Goal: Task Accomplishment & Management: Complete application form

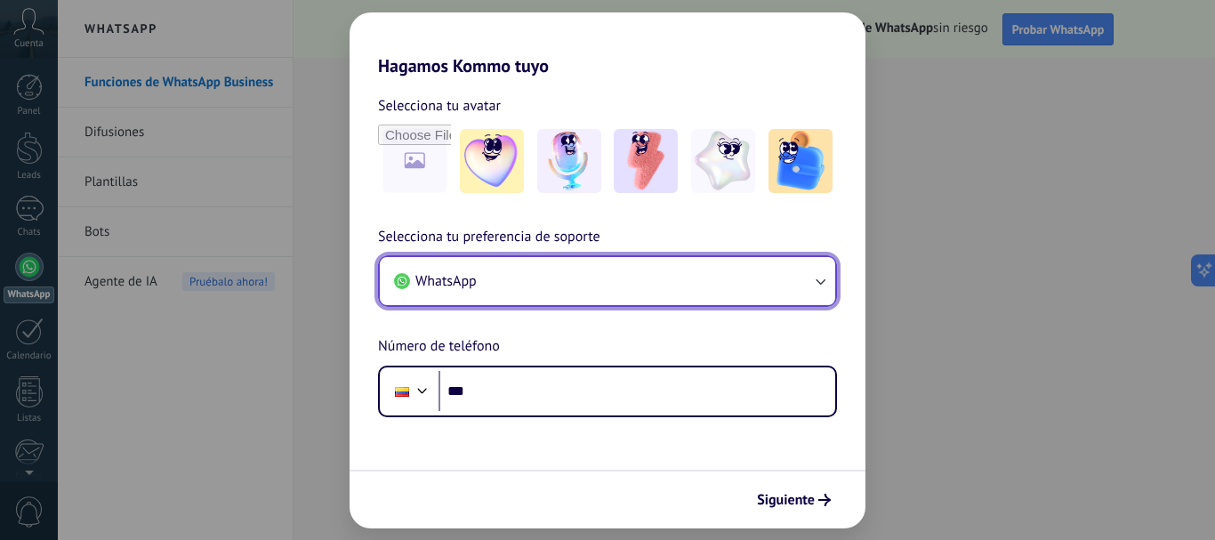
click at [563, 285] on button "WhatsApp" at bounding box center [607, 281] width 455 height 48
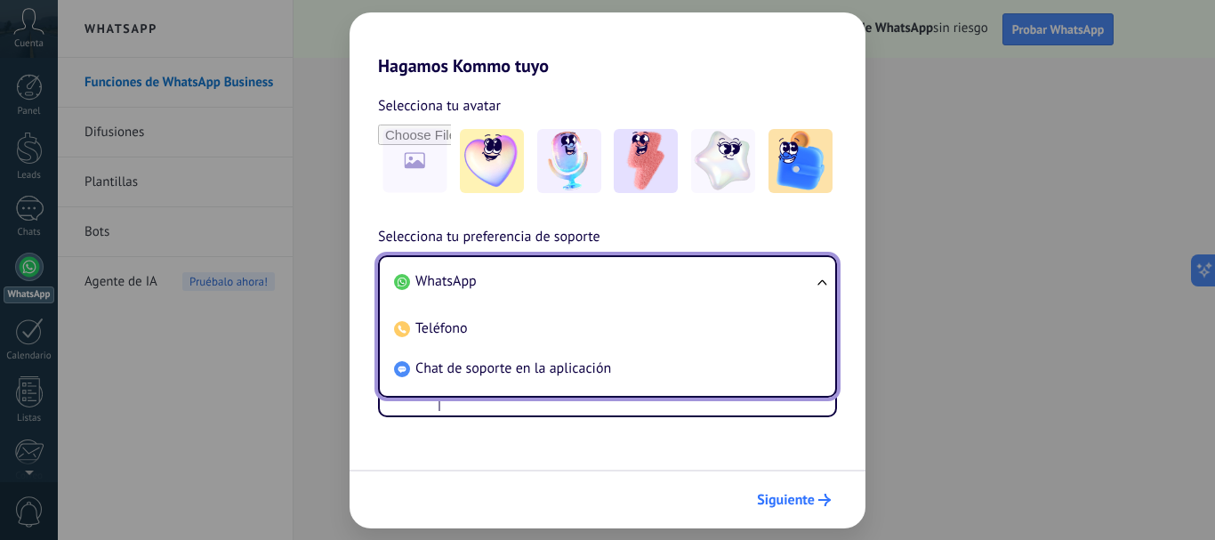
click at [814, 486] on button "Siguiente" at bounding box center [794, 500] width 90 height 30
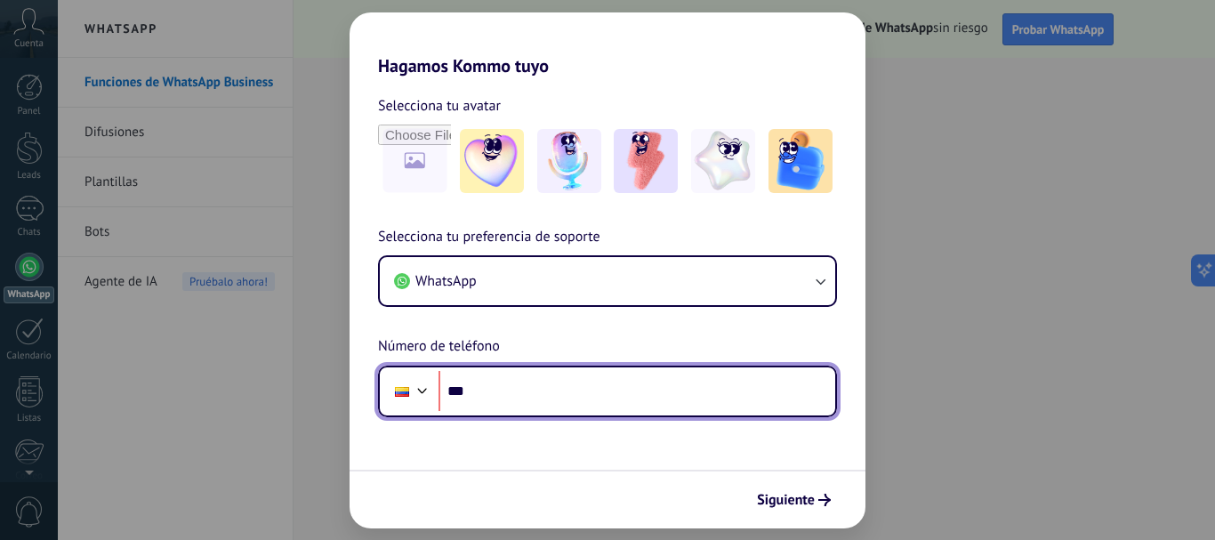
click at [538, 371] on input "***" at bounding box center [636, 391] width 397 height 41
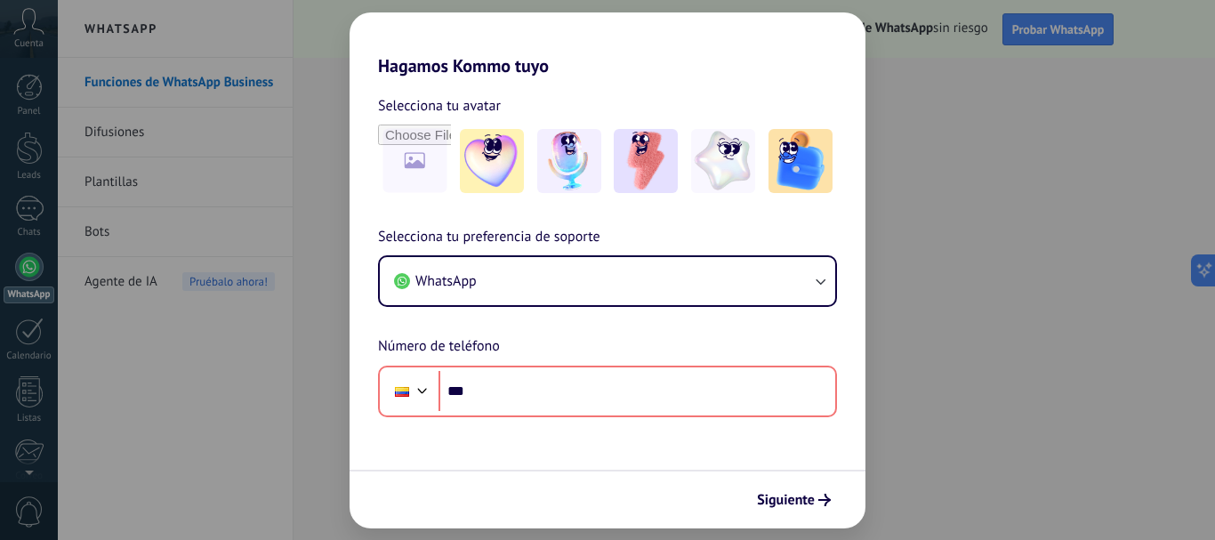
click at [509, 238] on span "Selecciona tu preferencia de soporte" at bounding box center [489, 237] width 222 height 23
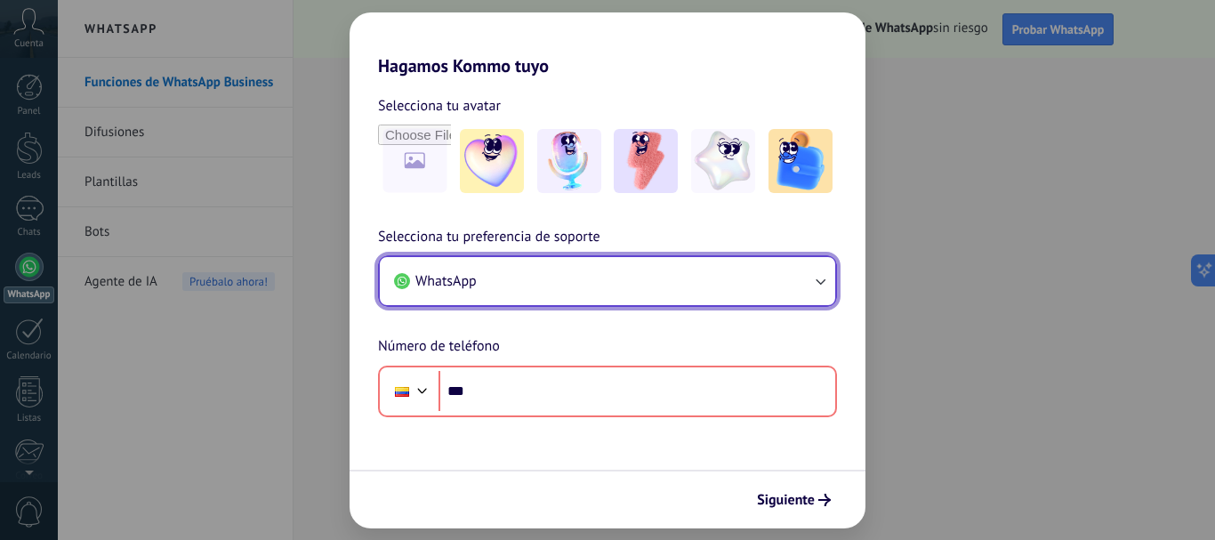
click at [520, 264] on button "WhatsApp" at bounding box center [607, 281] width 455 height 48
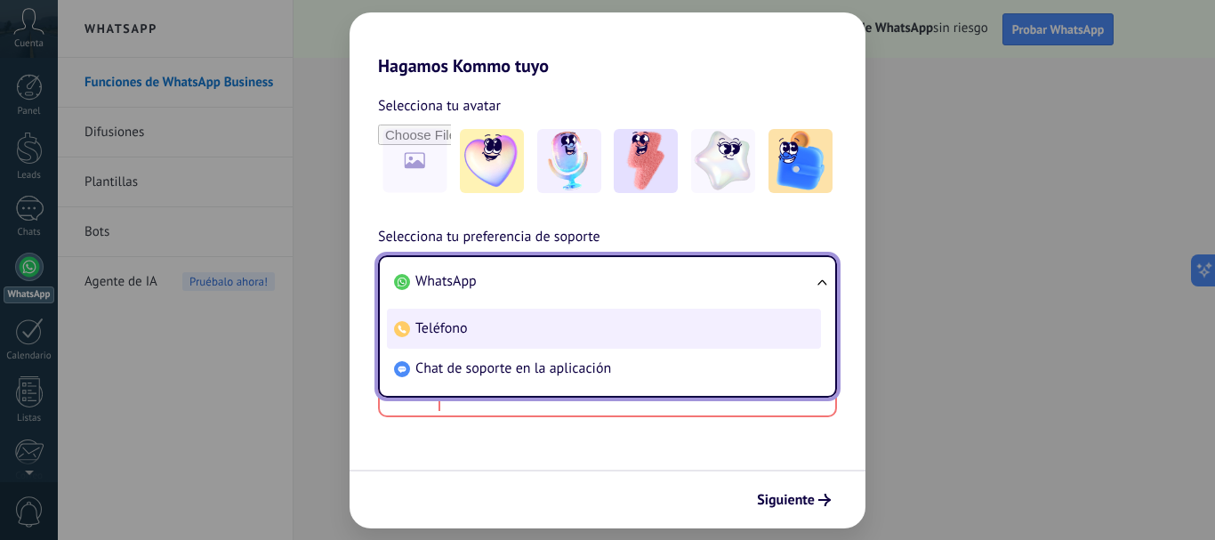
click at [520, 317] on li "Teléfono" at bounding box center [604, 329] width 434 height 40
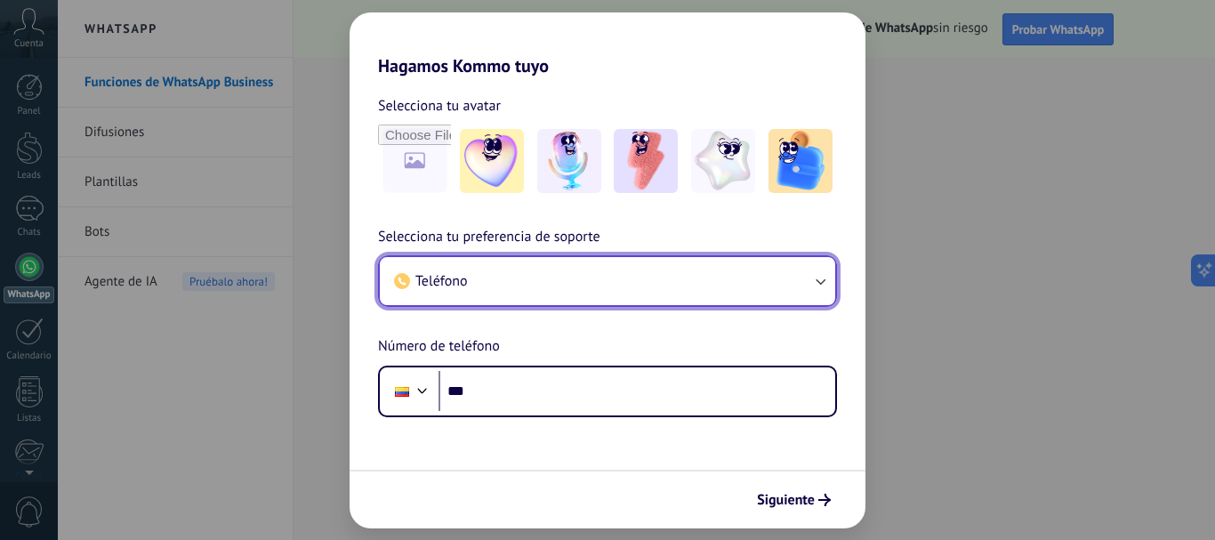
click at [527, 260] on button "Teléfono" at bounding box center [607, 281] width 455 height 48
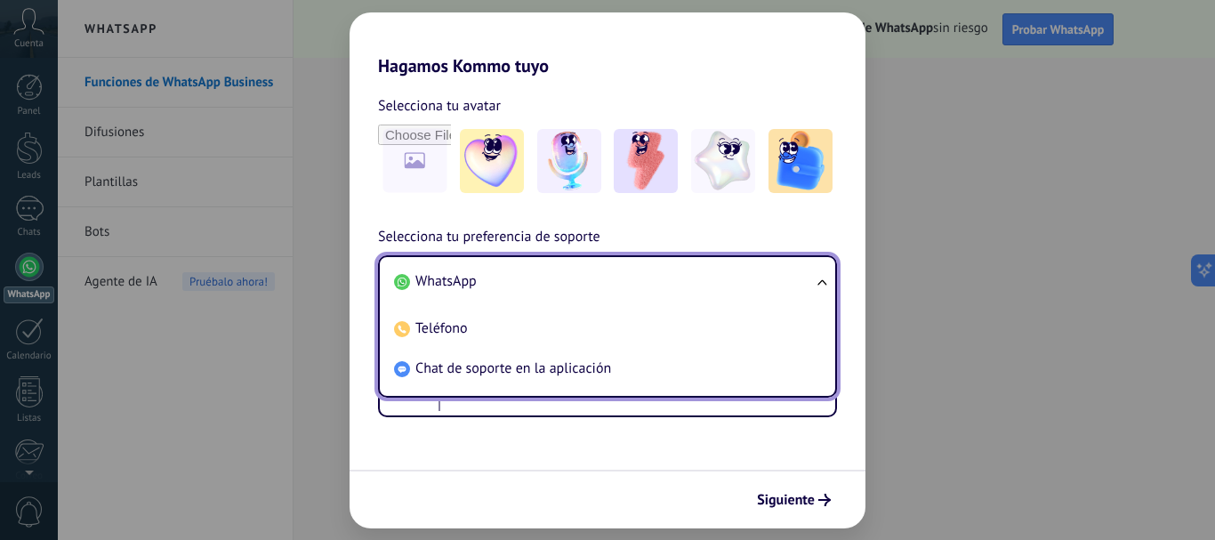
click at [539, 283] on li "WhatsApp" at bounding box center [604, 281] width 434 height 40
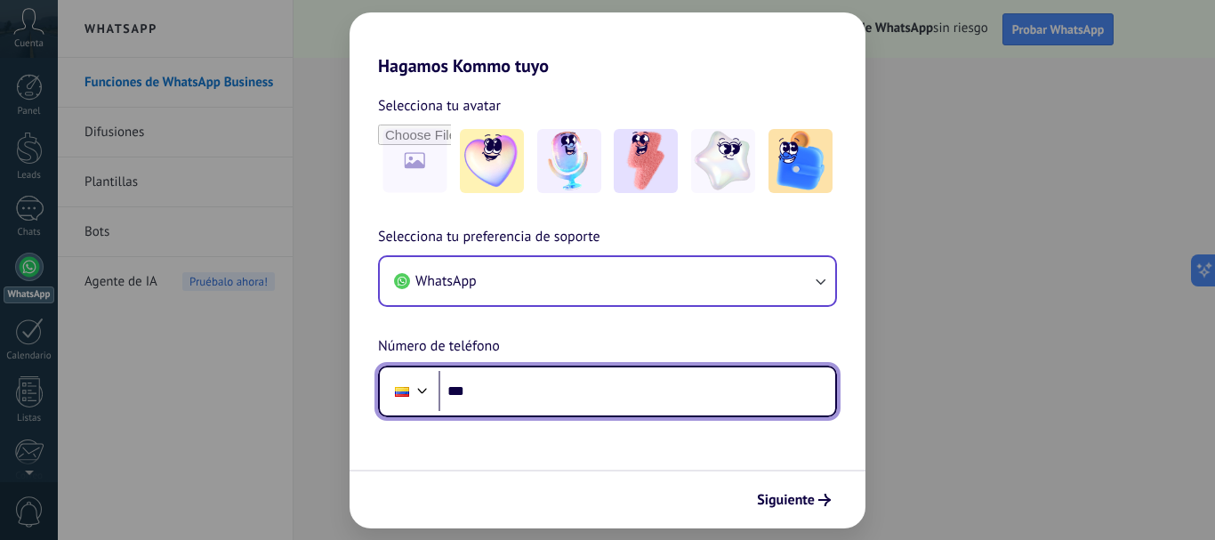
click at [547, 375] on input "***" at bounding box center [636, 391] width 397 height 41
type input "**********"
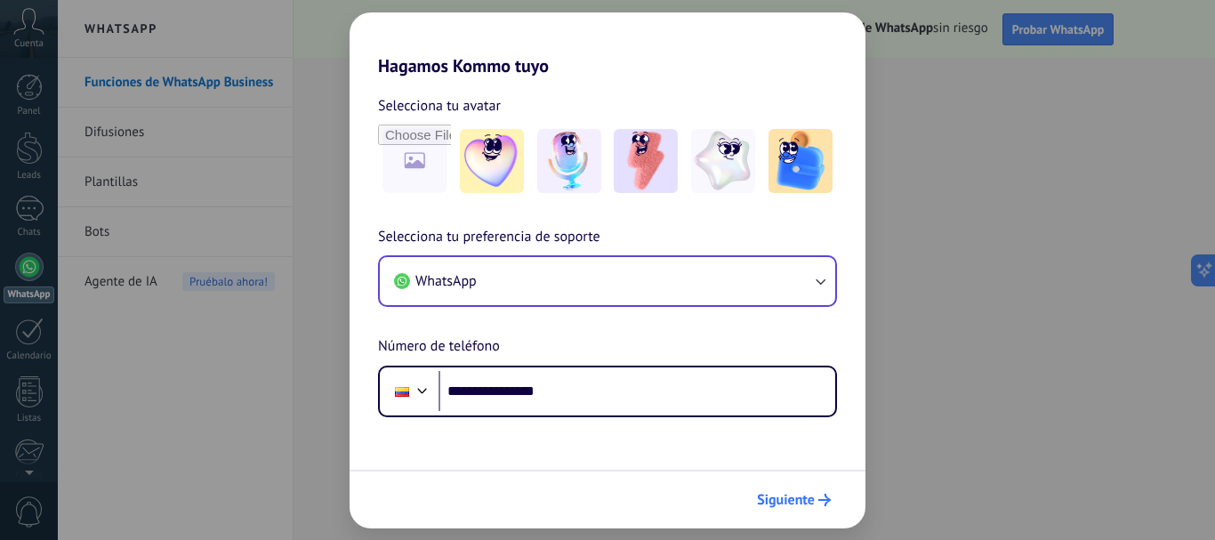
click at [786, 493] on span "Siguiente" at bounding box center [786, 499] width 58 height 12
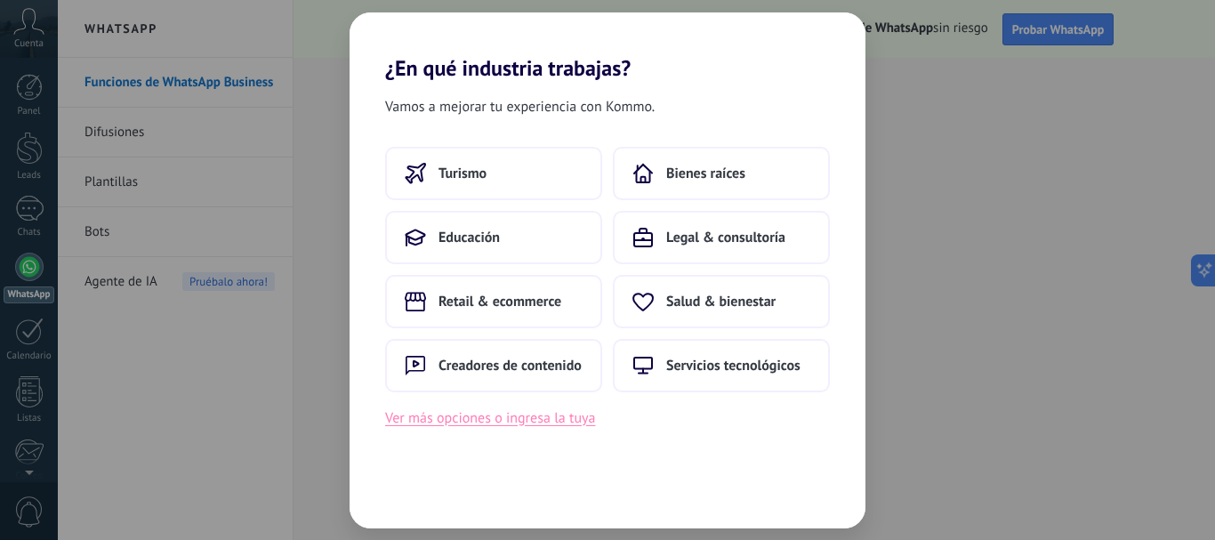
click at [520, 412] on button "Ver más opciones o ingresa la tuya" at bounding box center [490, 417] width 210 height 23
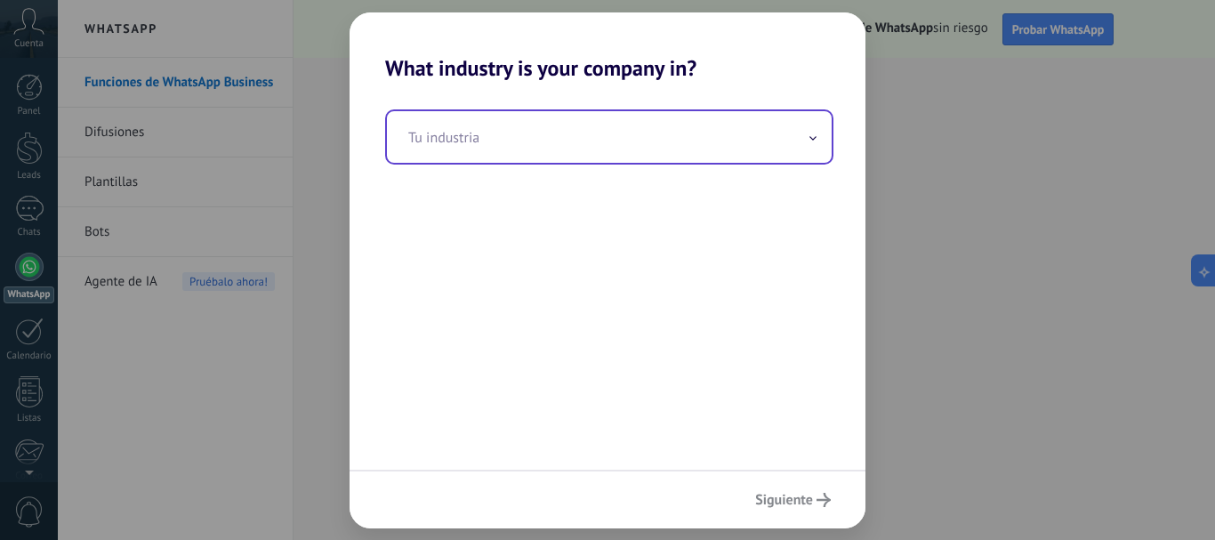
click at [704, 138] on input "text" at bounding box center [609, 137] width 445 height 52
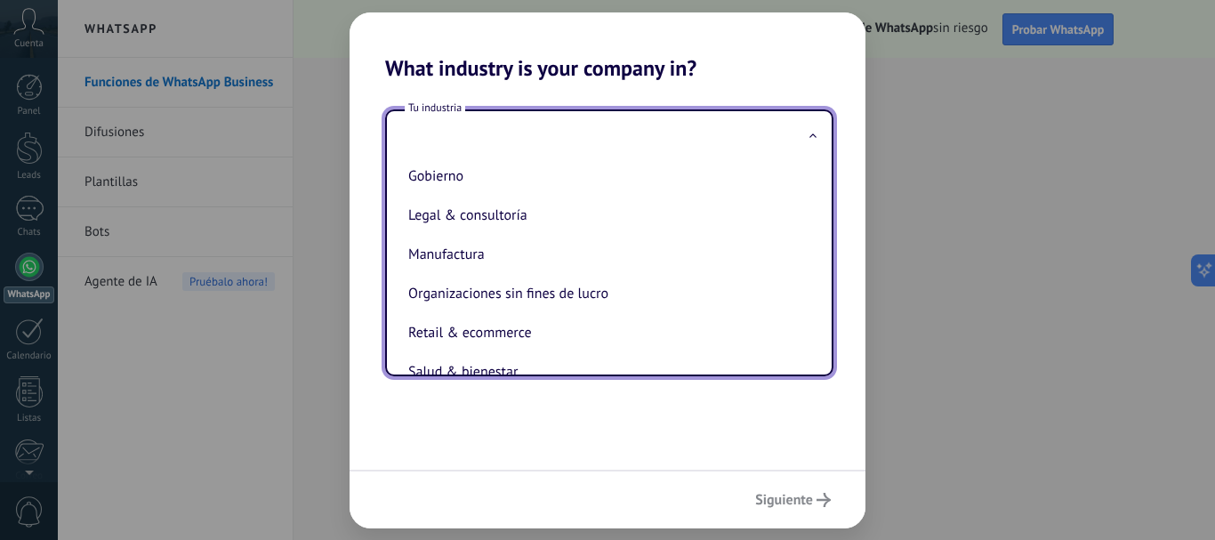
scroll to position [205, 0]
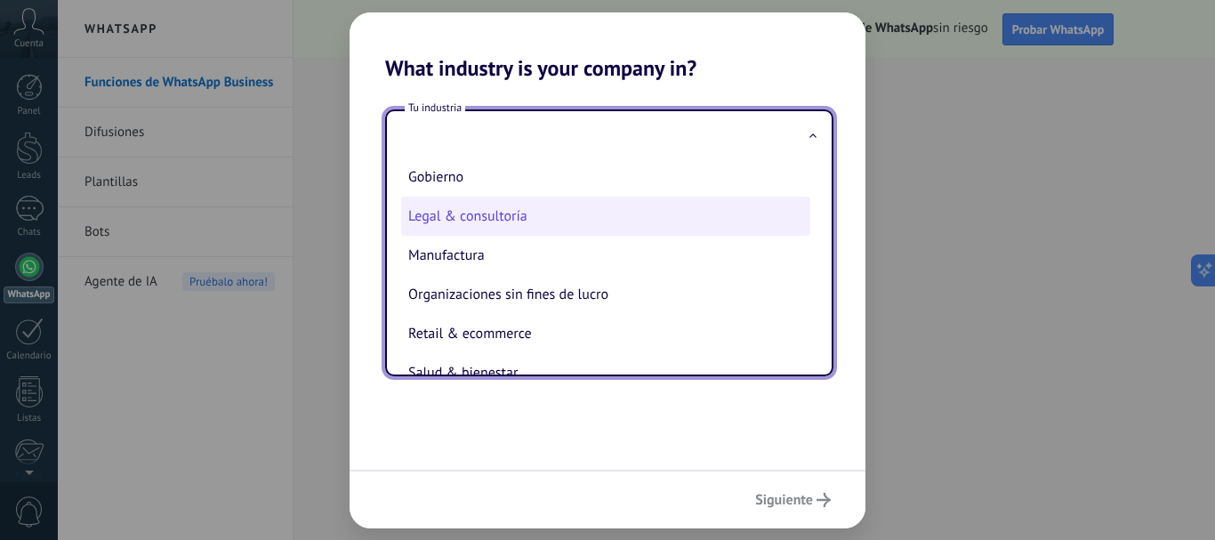
click at [574, 222] on li "Legal & consultoría" at bounding box center [605, 215] width 409 height 39
type input "**********"
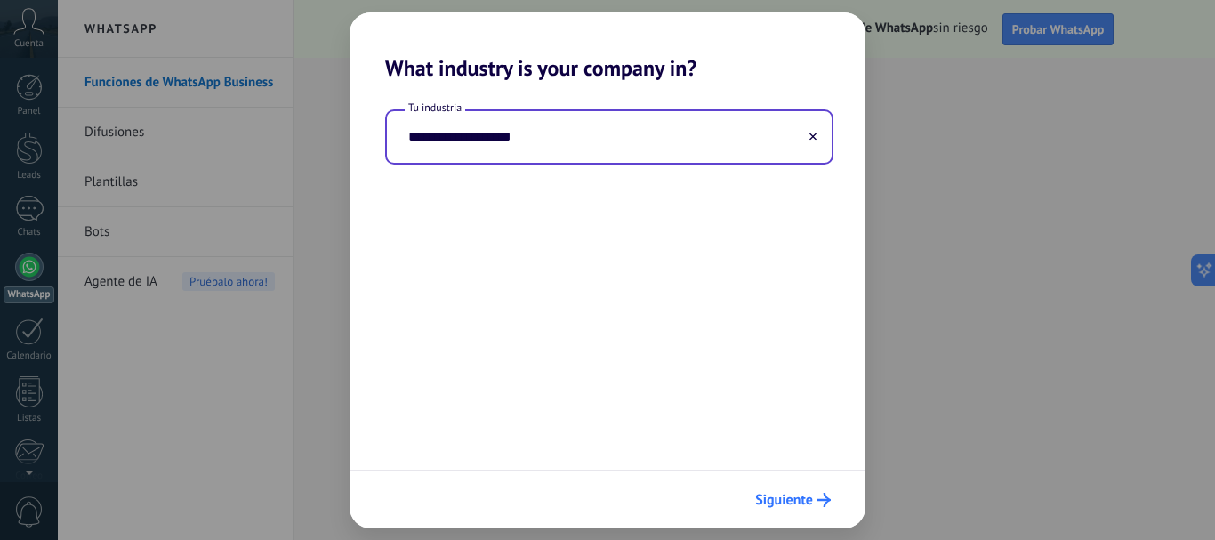
click at [822, 501] on icon "submit" at bounding box center [823, 500] width 14 height 14
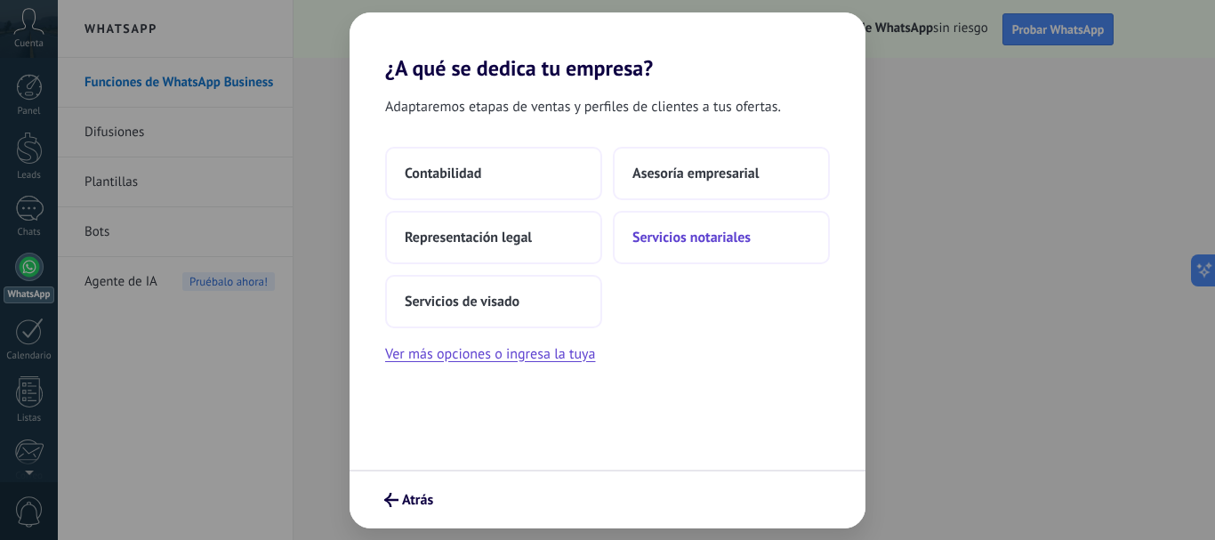
click at [670, 235] on span "Servicios notariales" at bounding box center [691, 238] width 118 height 18
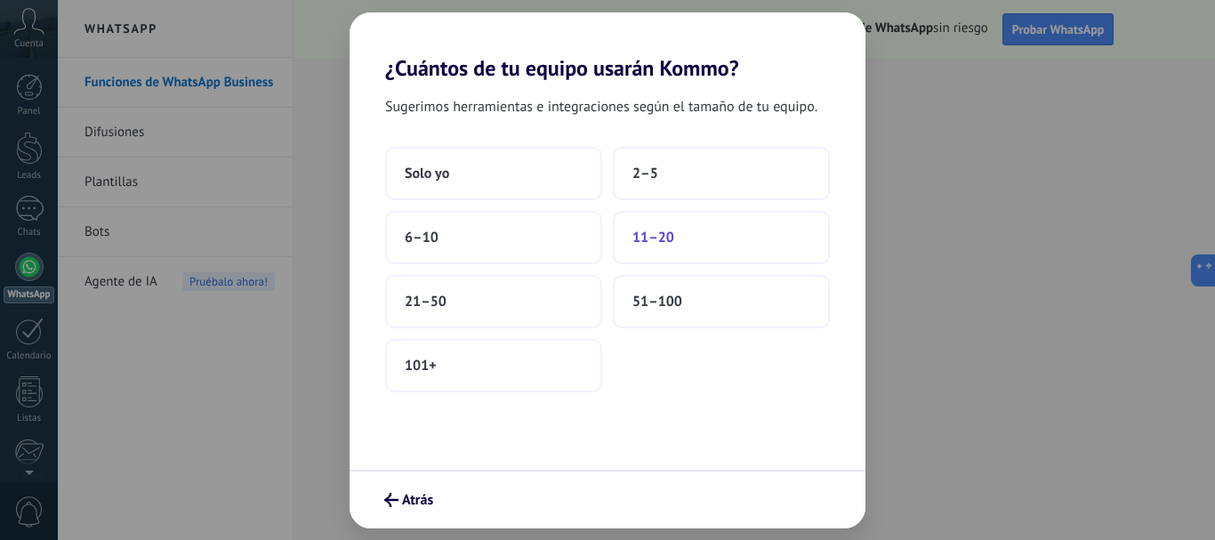
click at [738, 234] on button "11–20" at bounding box center [721, 237] width 217 height 53
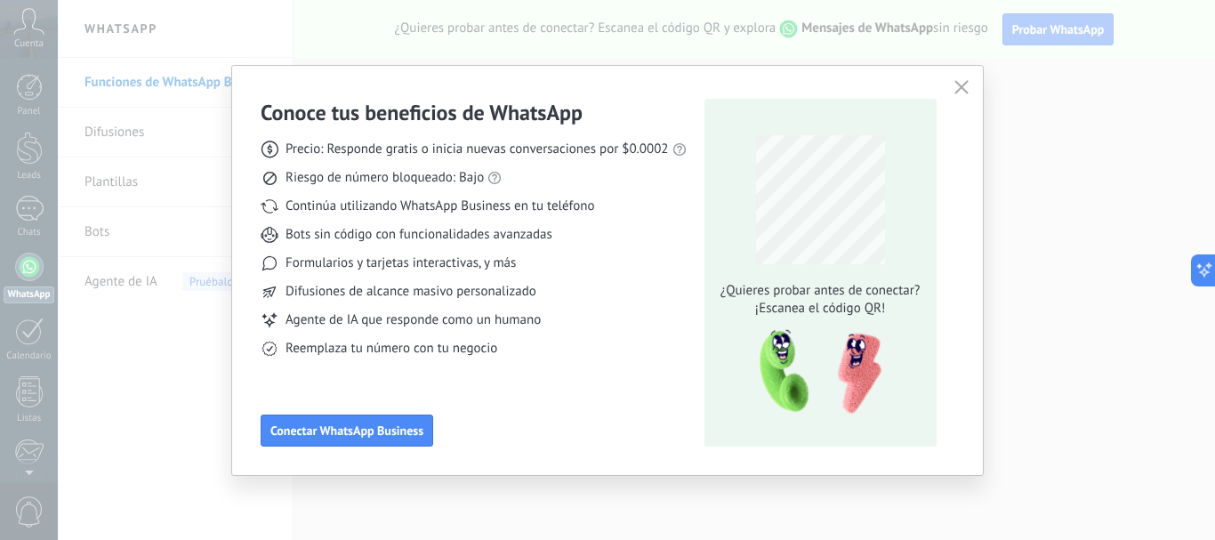
click at [966, 92] on icon "button" at bounding box center [961, 87] width 14 height 14
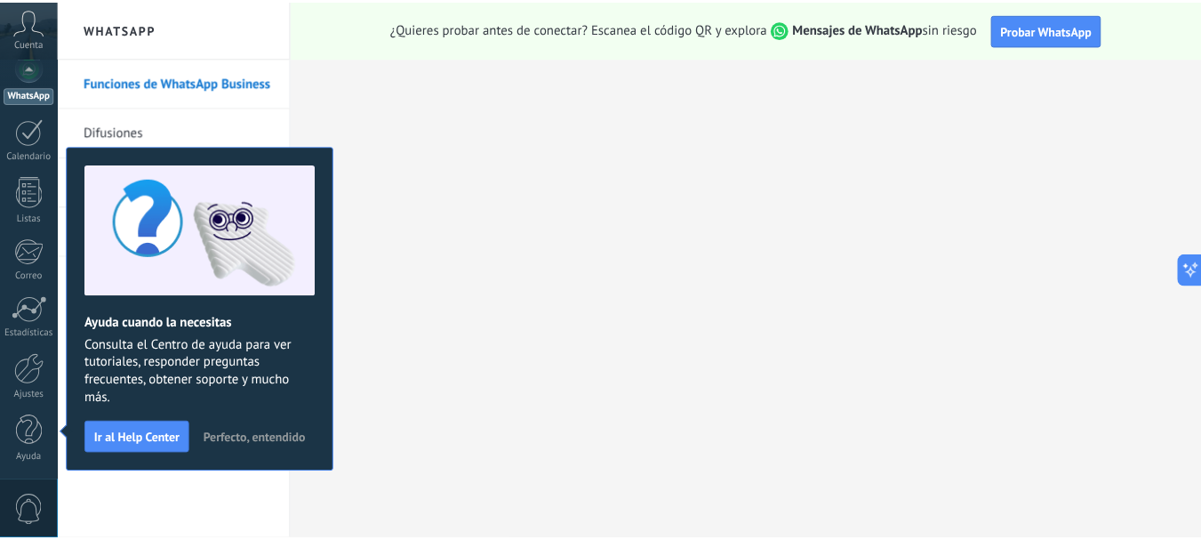
scroll to position [0, 0]
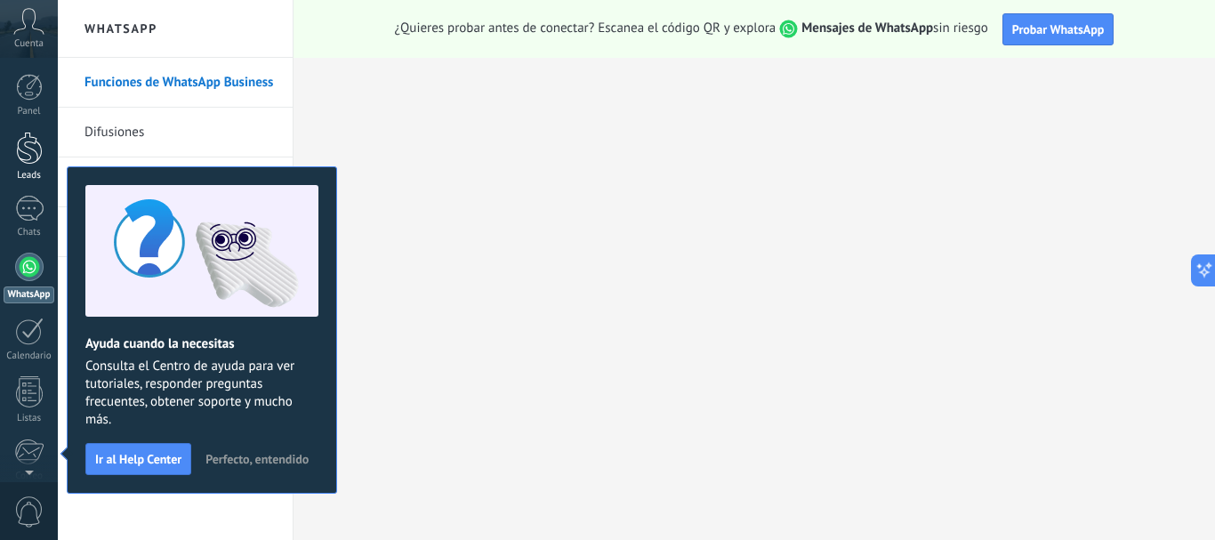
click at [36, 139] on div at bounding box center [29, 148] width 27 height 33
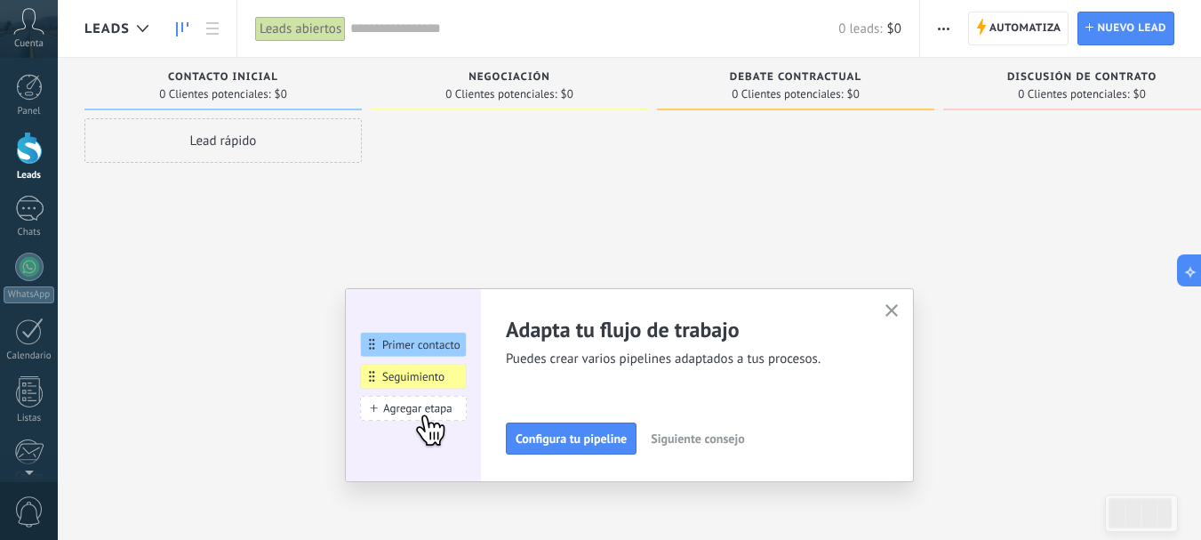
click at [892, 304] on button "button" at bounding box center [892, 312] width 22 height 24
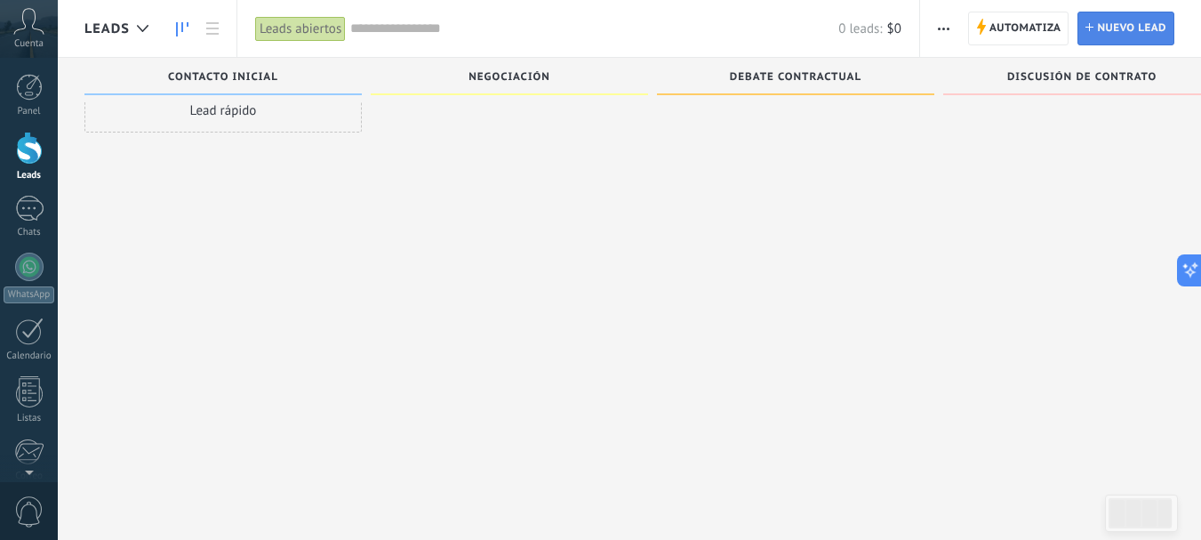
click at [1136, 20] on span "Nuevo lead" at bounding box center [1131, 28] width 69 height 32
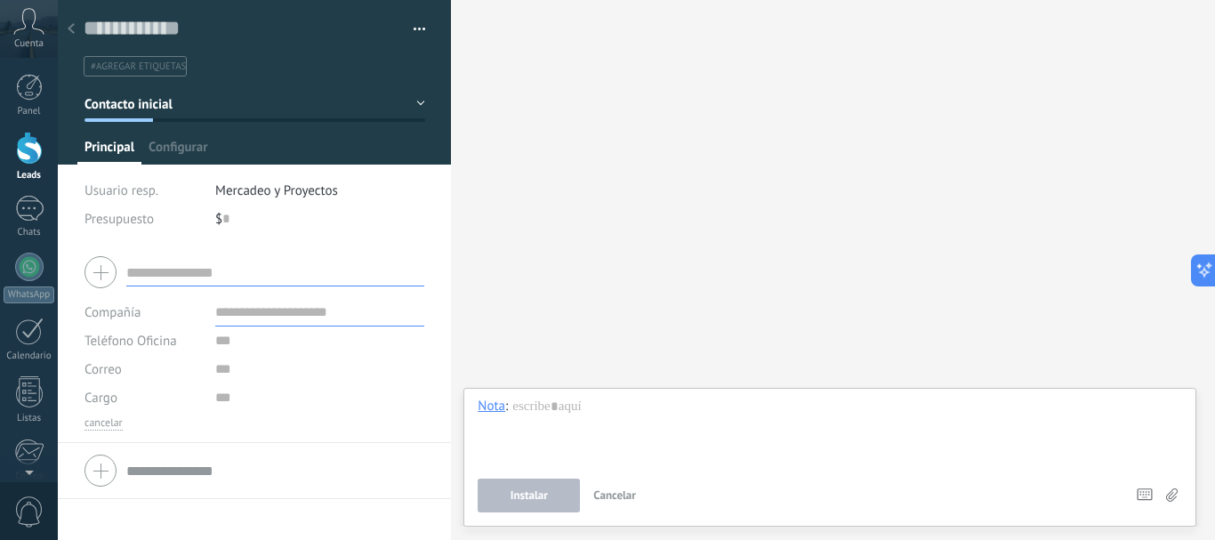
click at [261, 280] on input "text" at bounding box center [275, 272] width 298 height 28
click at [102, 268] on div at bounding box center [254, 272] width 340 height 44
click at [416, 25] on button "button" at bounding box center [413, 29] width 26 height 27
click at [62, 36] on div at bounding box center [71, 29] width 25 height 35
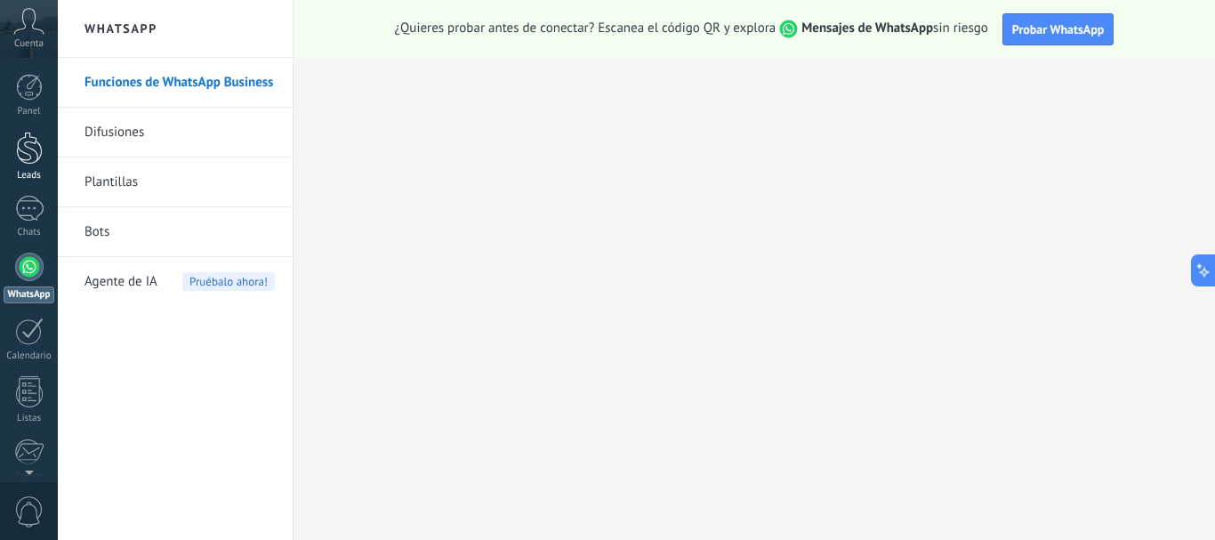
click at [20, 156] on div at bounding box center [29, 148] width 27 height 33
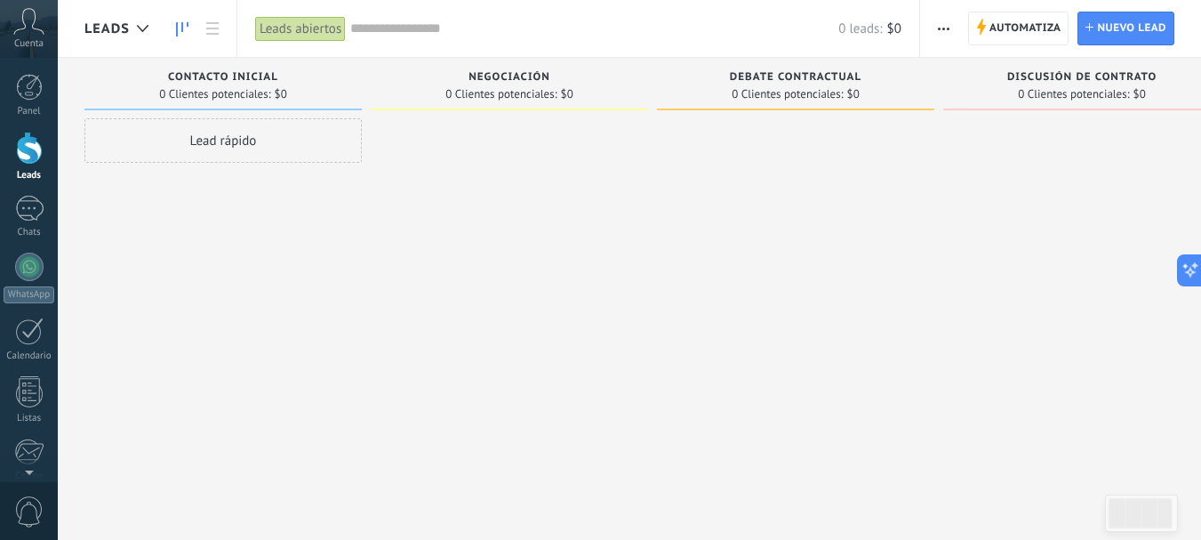
click at [939, 22] on span "button" at bounding box center [944, 29] width 12 height 34
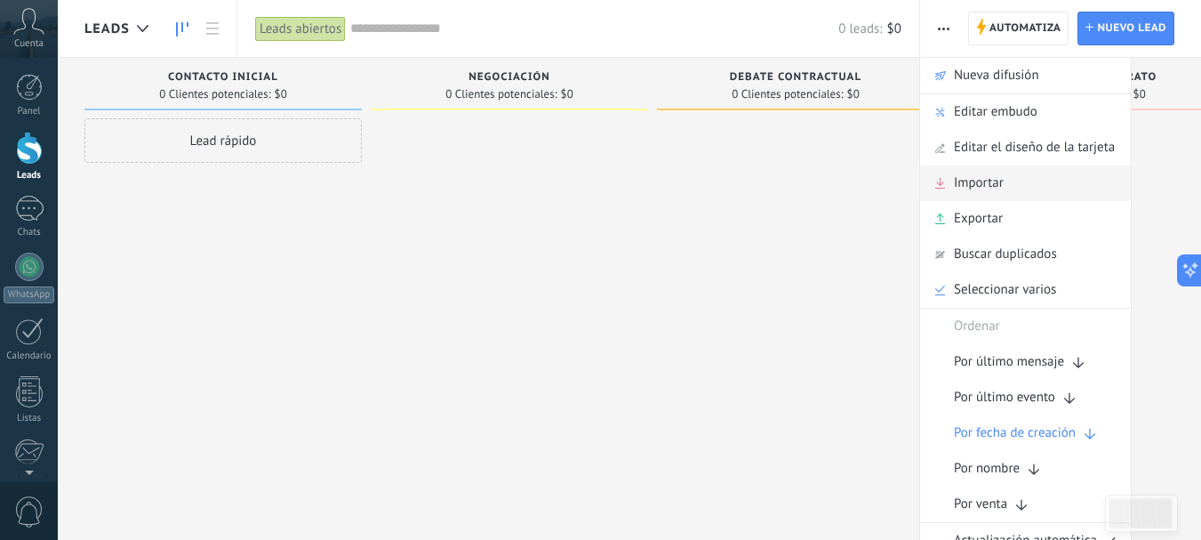
click at [995, 189] on span "Importar" at bounding box center [979, 183] width 50 height 36
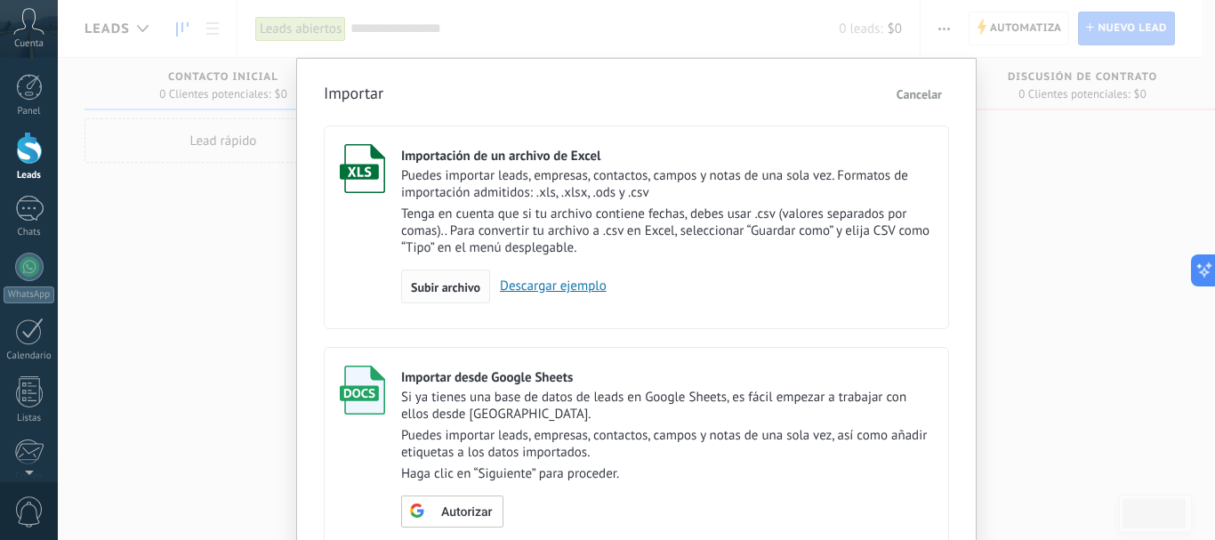
click at [463, 292] on span "Subir archivo" at bounding box center [445, 287] width 69 height 12
click at [0, 0] on input "Importación de un archivo de Excel Puedes importar leads, empresas, contactos, …" at bounding box center [0, 0] width 0 height 0
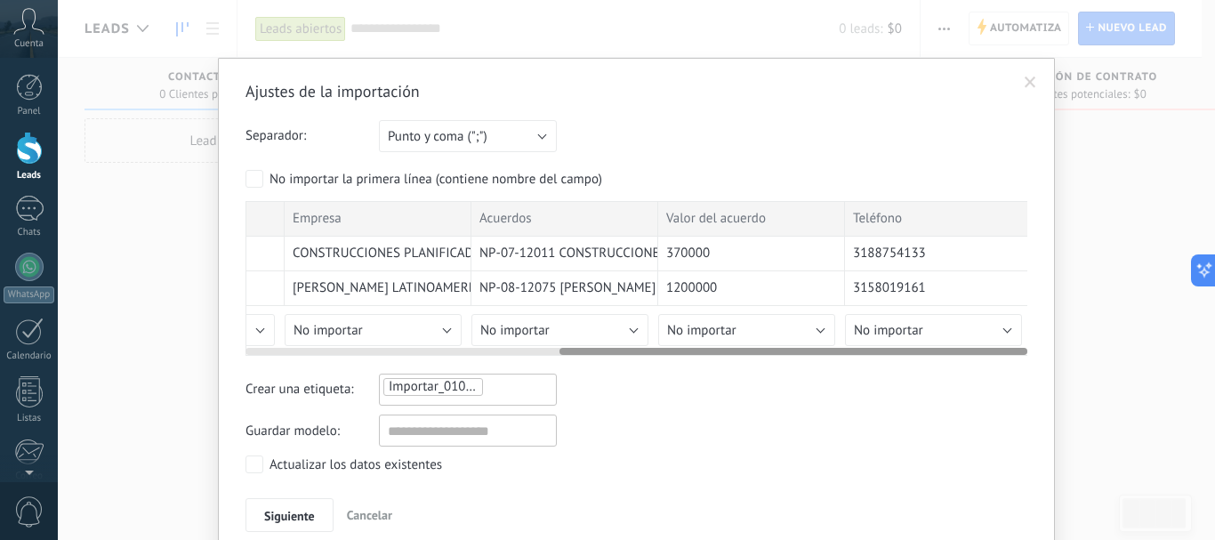
scroll to position [0, 525]
drag, startPoint x: 424, startPoint y: 349, endPoint x: 767, endPoint y: 349, distance: 343.2
click at [767, 349] on div at bounding box center [793, 351] width 468 height 7
click at [821, 326] on button "No importar" at bounding box center [742, 330] width 177 height 32
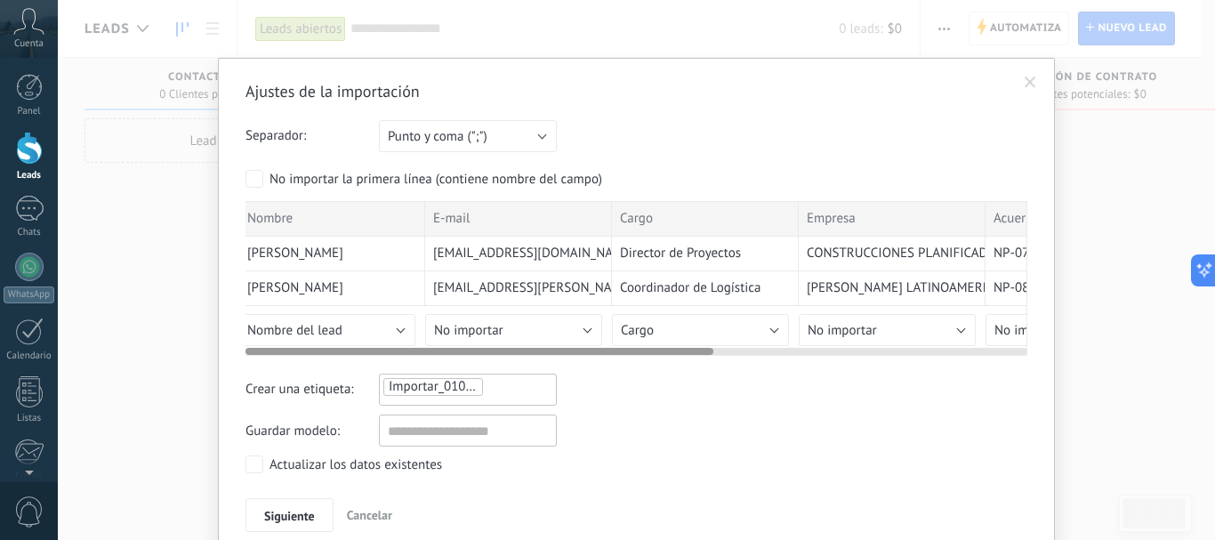
scroll to position [0, 0]
drag, startPoint x: 577, startPoint y: 351, endPoint x: 200, endPoint y: 373, distance: 377.6
click at [200, 373] on div "Ajustes de la importación Separador: Punto y coma (";") Coma (",") Tabulación (…" at bounding box center [636, 270] width 1157 height 540
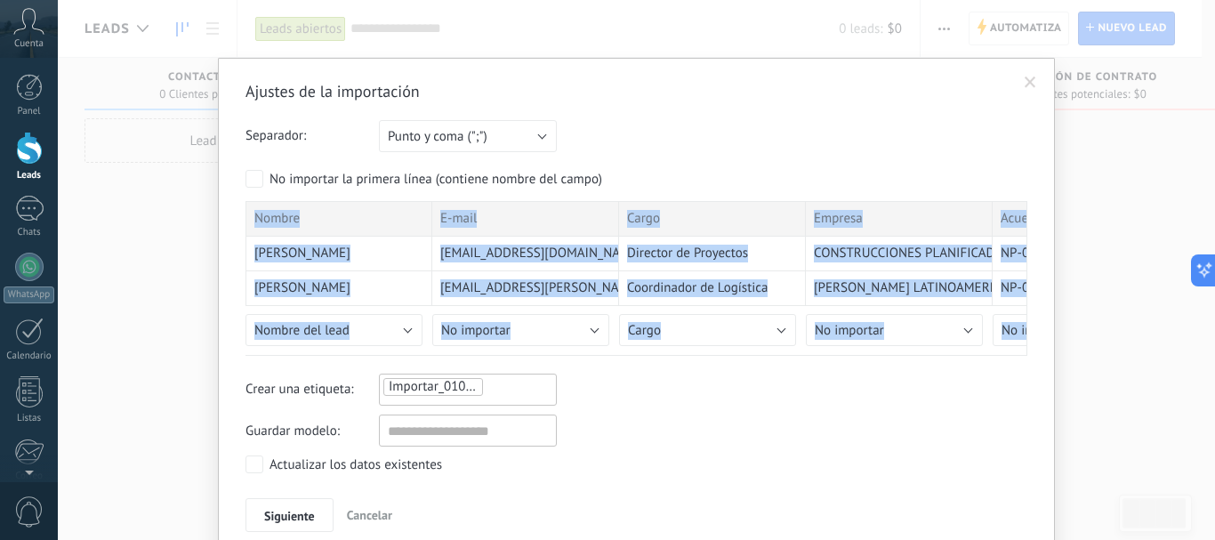
drag, startPoint x: 580, startPoint y: 356, endPoint x: 1099, endPoint y: 343, distance: 519.4
click at [1103, 343] on div "Ajustes de la importación Separador: Punto y coma (";") Coma (",") Tabulación (…" at bounding box center [636, 270] width 1157 height 540
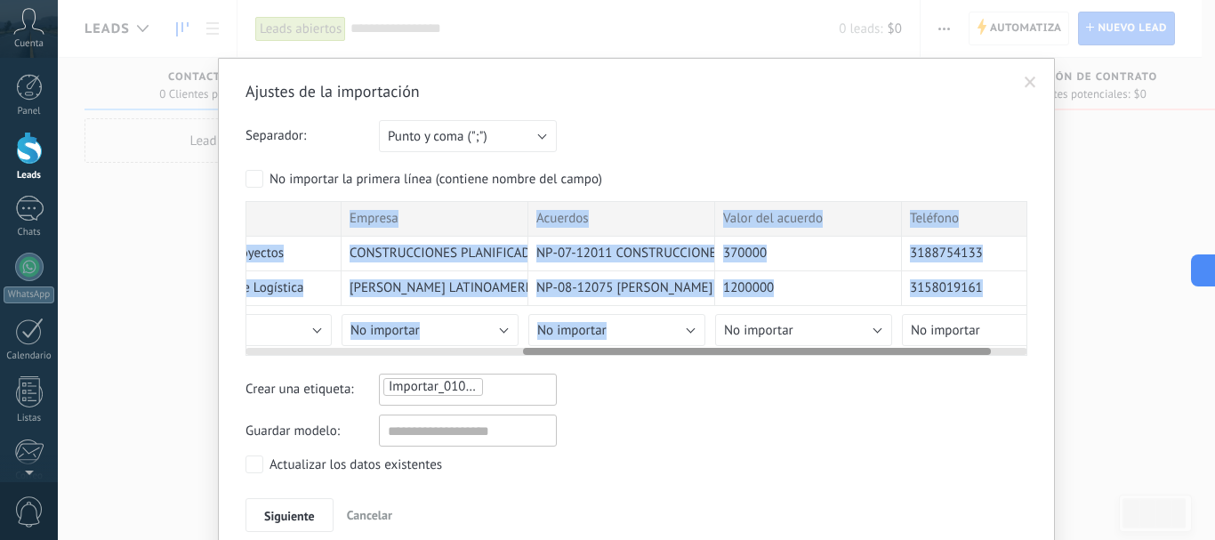
scroll to position [0, 525]
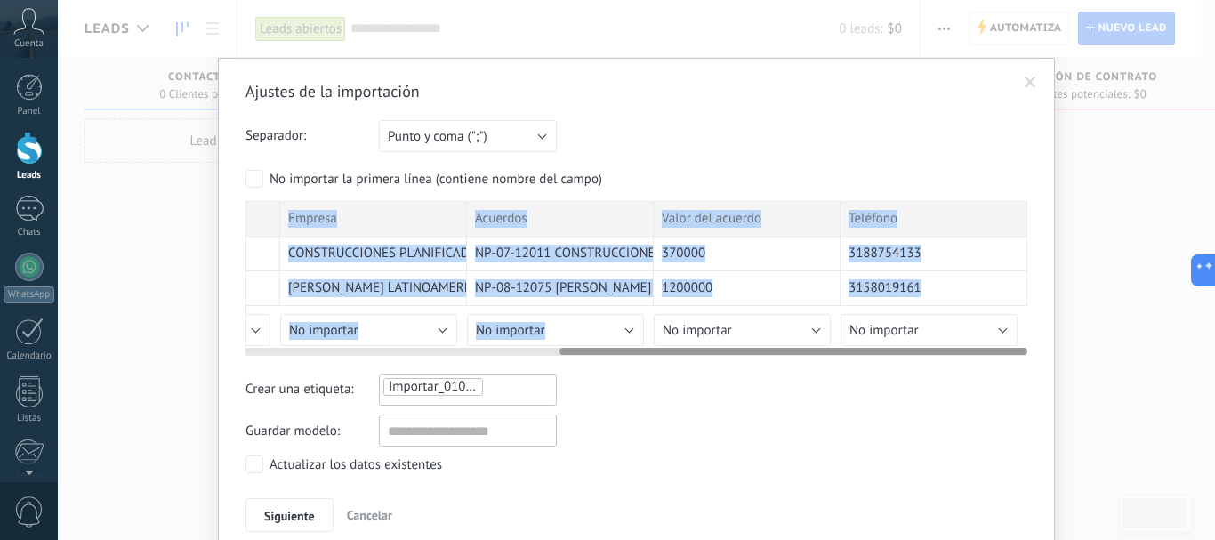
drag, startPoint x: 685, startPoint y: 354, endPoint x: 1199, endPoint y: 353, distance: 513.9
click at [1199, 353] on div "Ajustes de la importación Separador: Punto y coma (";") Coma (",") Tabulación (…" at bounding box center [636, 270] width 1157 height 540
click at [934, 339] on button "No importar" at bounding box center [928, 330] width 177 height 32
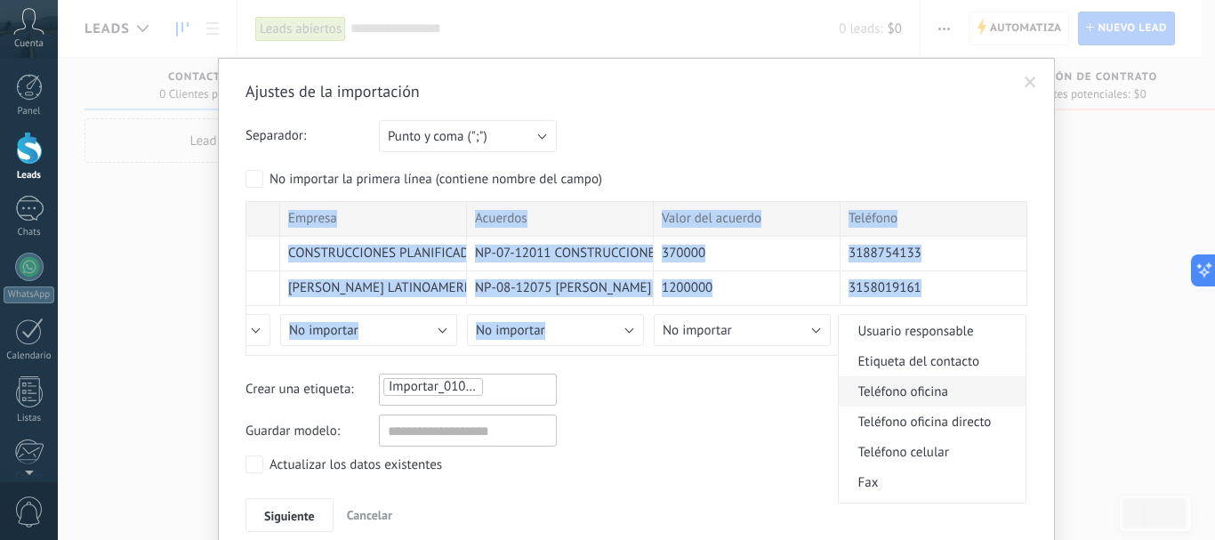
scroll to position [356, 0]
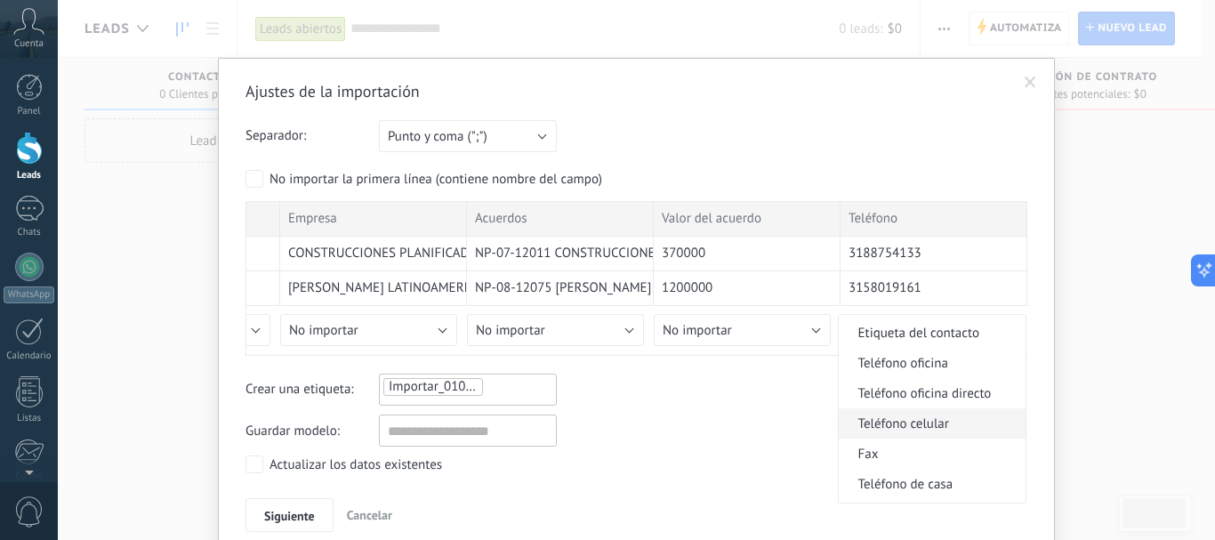
click at [944, 418] on span "Teléfono celular" at bounding box center [928, 423] width 181 height 17
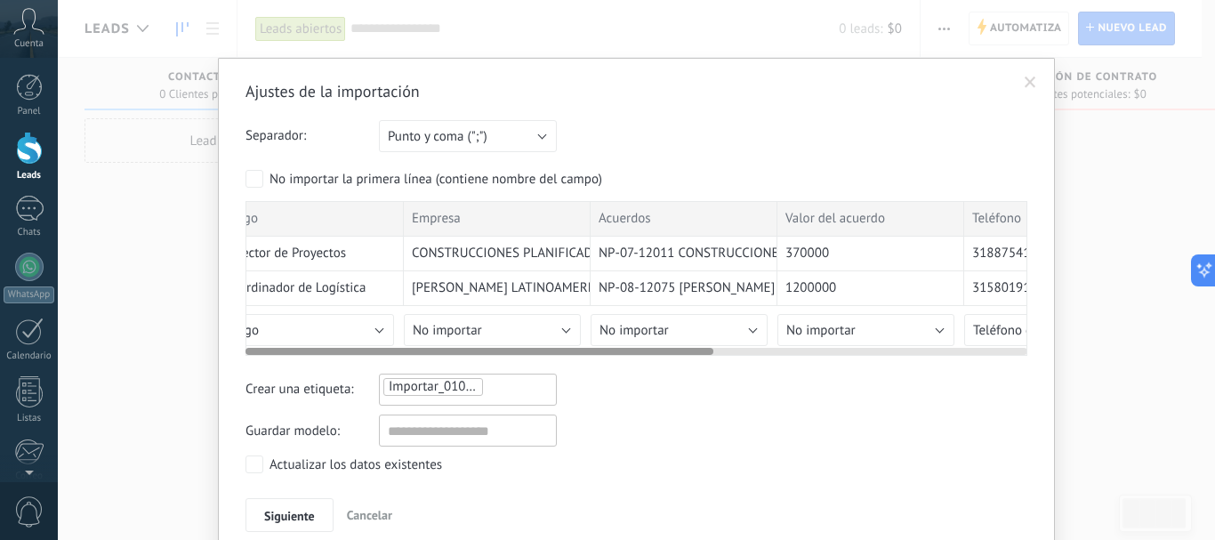
scroll to position [0, 0]
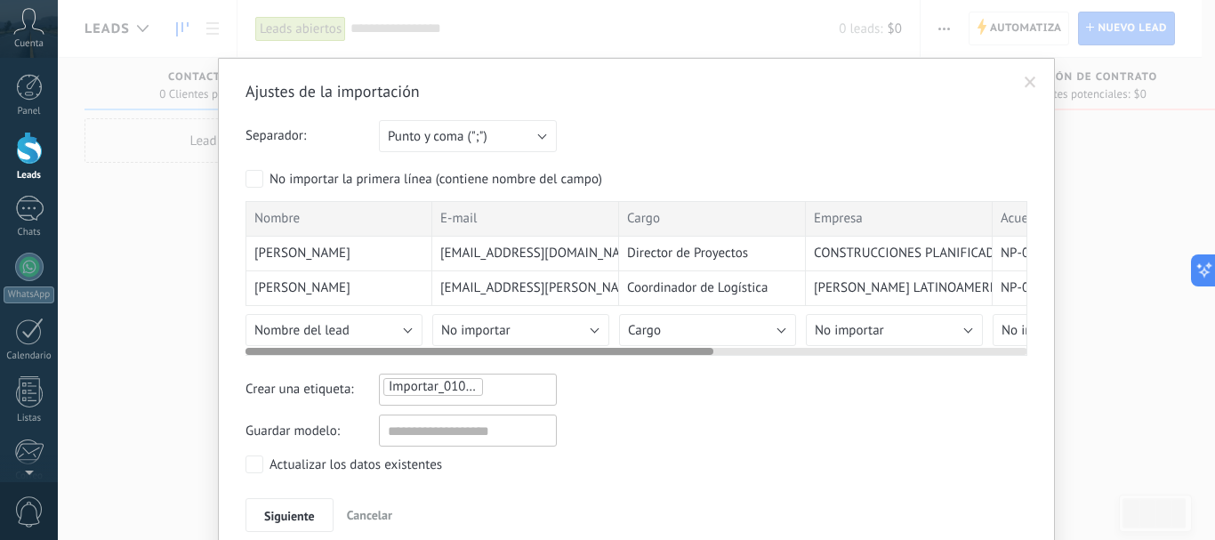
drag, startPoint x: 568, startPoint y: 353, endPoint x: 133, endPoint y: 357, distance: 434.8
click at [133, 357] on div "Ajustes de la importación Separador: Punto y coma (";") Coma (",") Tabulación (…" at bounding box center [636, 270] width 1157 height 540
click at [326, 320] on button "Nombre del lead" at bounding box center [333, 330] width 177 height 32
click at [500, 325] on span "No importar" at bounding box center [475, 330] width 69 height 17
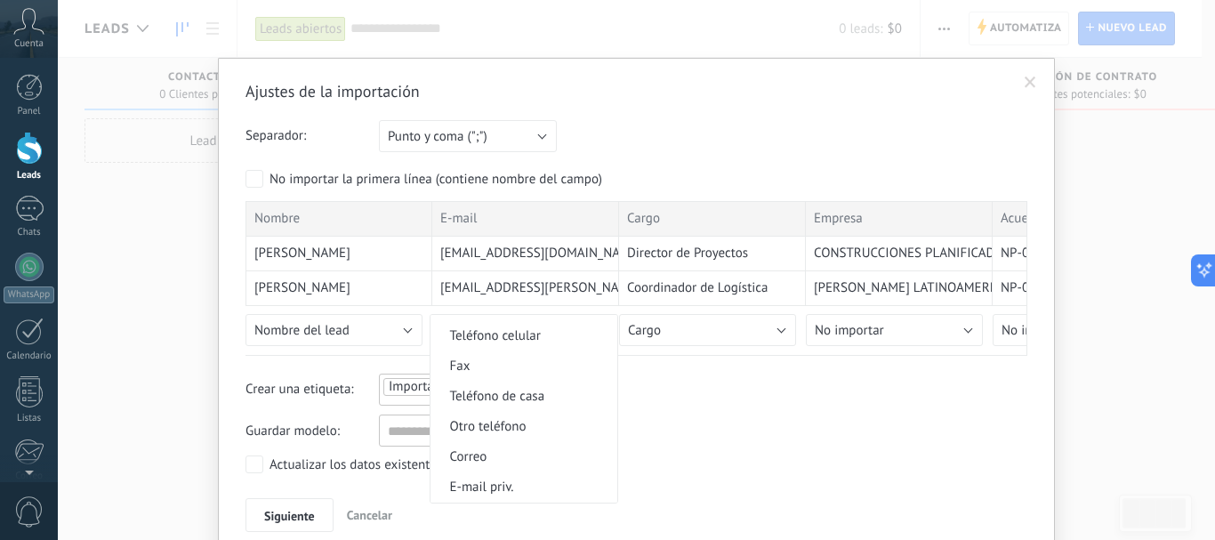
scroll to position [445, 0]
click at [538, 455] on span "Correo" at bounding box center [520, 455] width 181 height 17
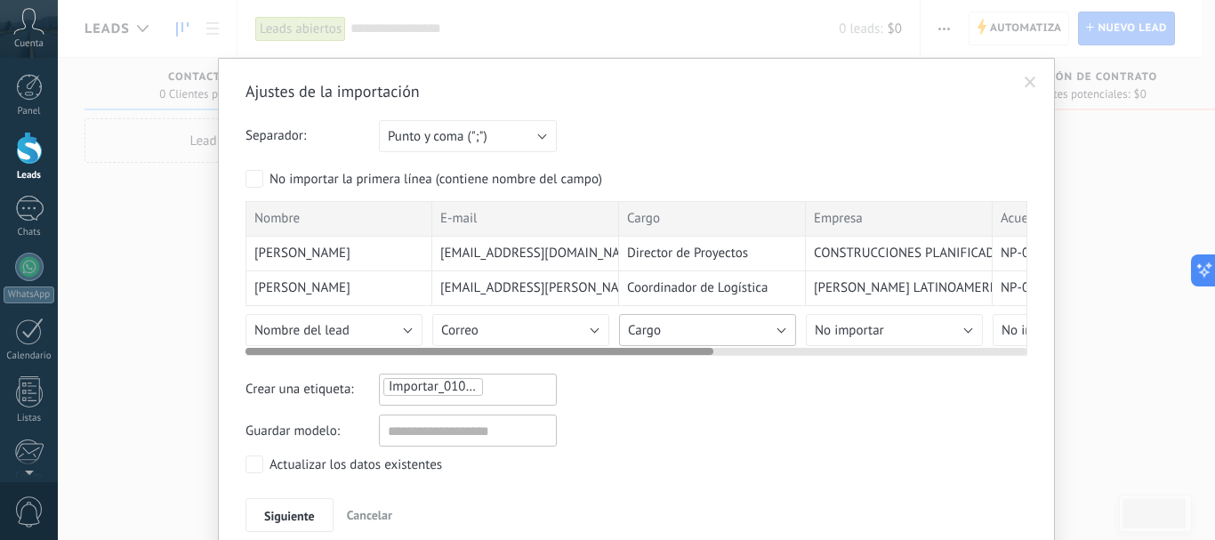
click at [689, 331] on button "Cargo" at bounding box center [707, 330] width 177 height 32
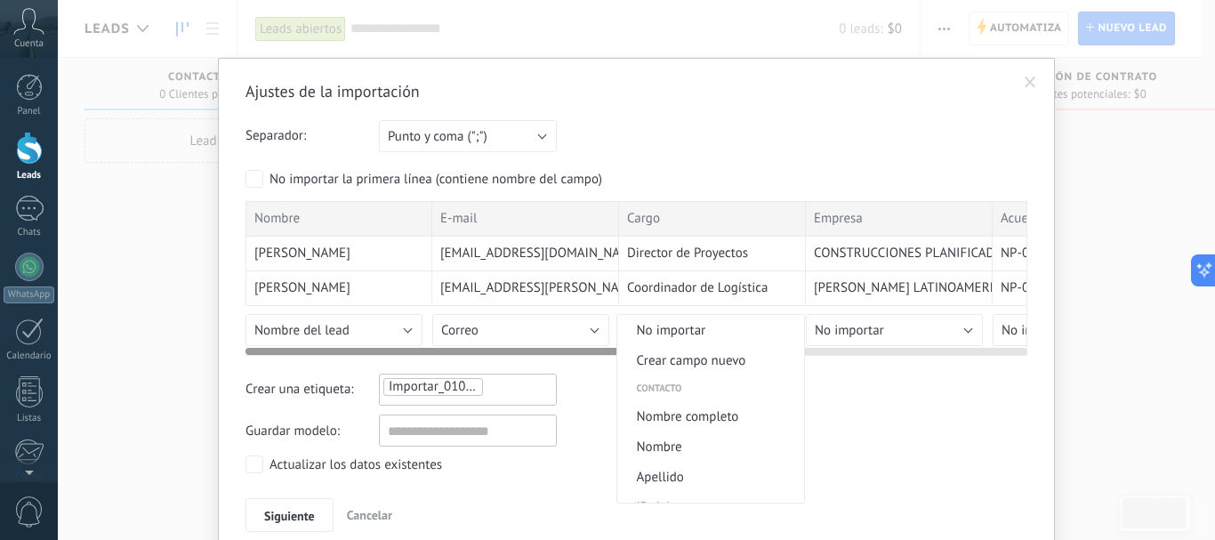
scroll to position [584, 0]
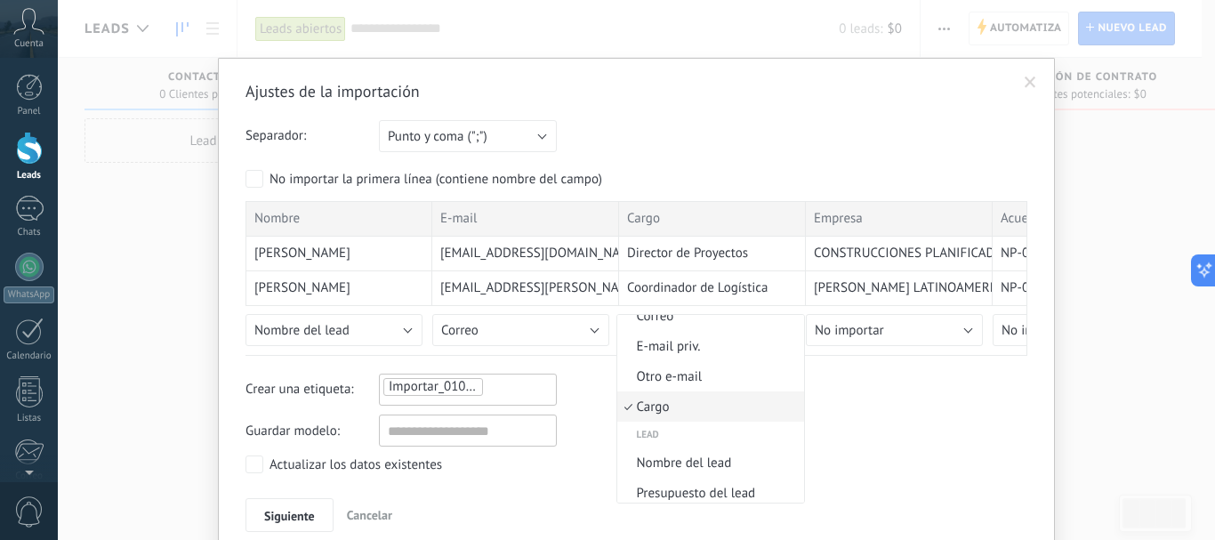
click at [744, 410] on span "Cargo" at bounding box center [707, 406] width 181 height 17
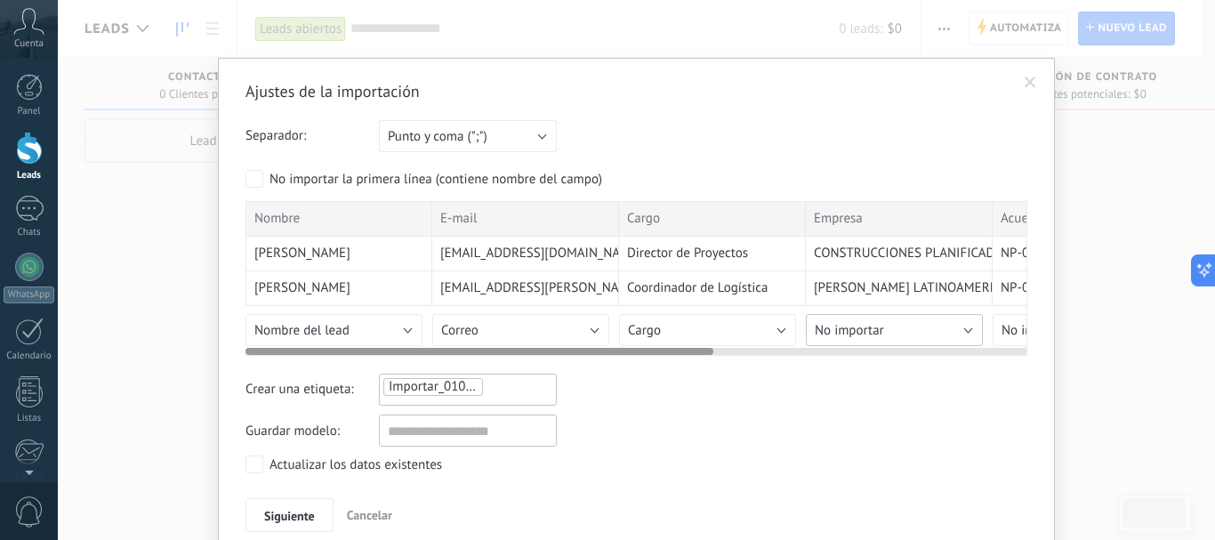
click at [873, 332] on span "No importar" at bounding box center [848, 330] width 69 height 17
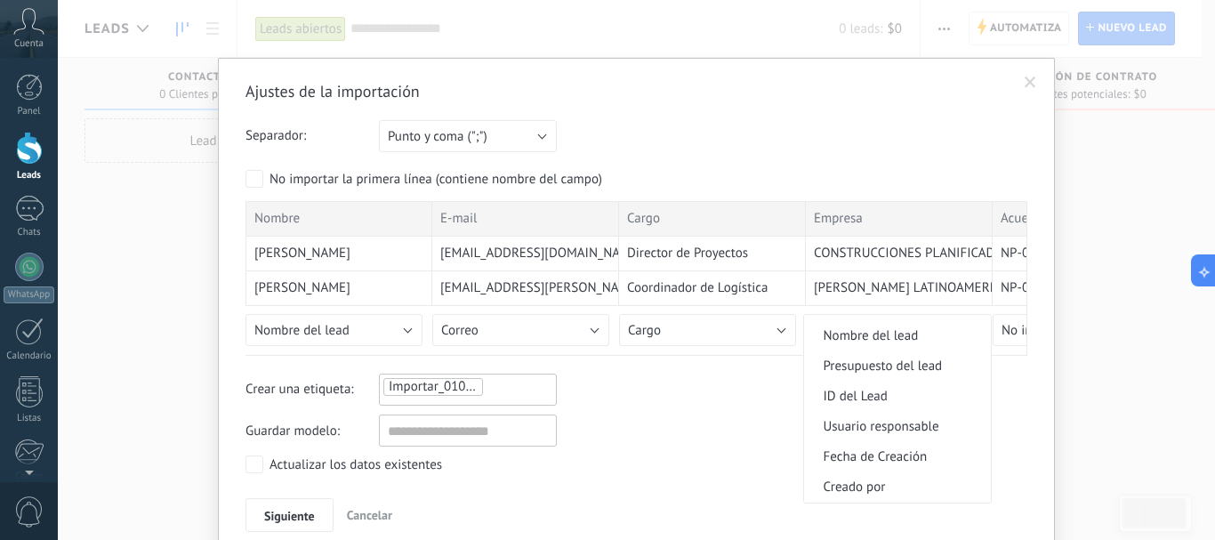
scroll to position [800, 0]
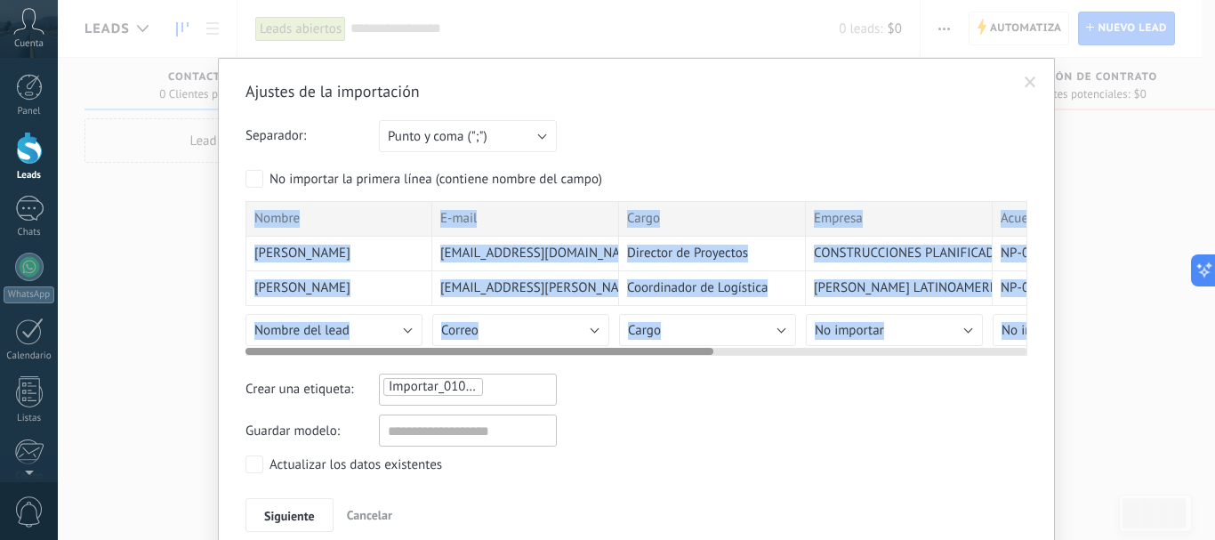
drag, startPoint x: 619, startPoint y: 356, endPoint x: 753, endPoint y: 344, distance: 134.8
click at [753, 344] on div "Nombre E-mail Cargo Empresa Acuerdos Valor del acuerdo Teléfono [PERSON_NAME] […" at bounding box center [636, 278] width 782 height 155
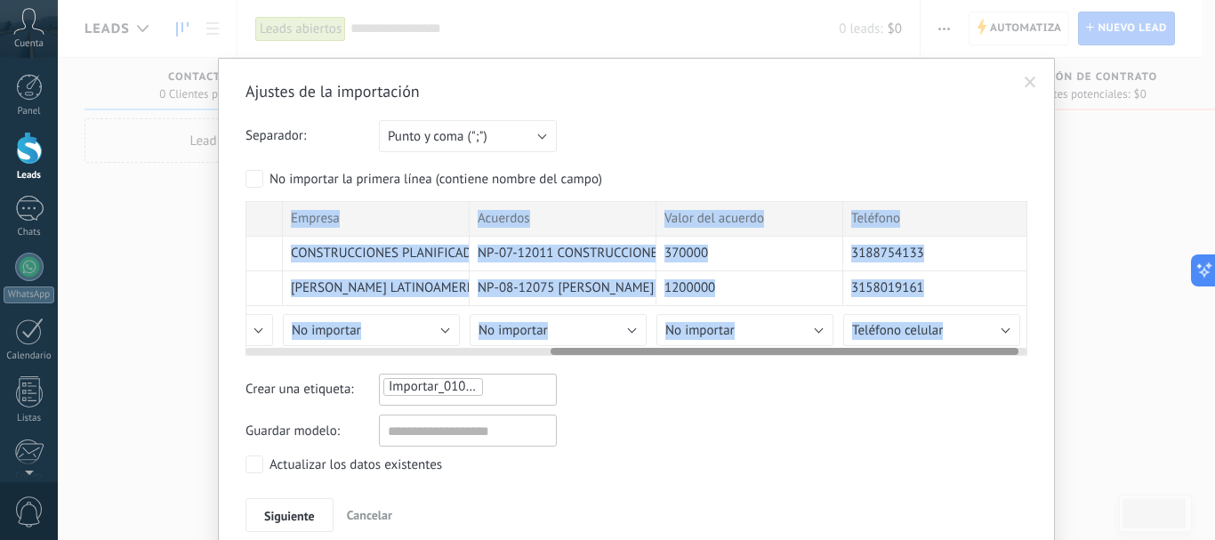
scroll to position [0, 525]
drag, startPoint x: 705, startPoint y: 349, endPoint x: 1039, endPoint y: 369, distance: 334.9
click at [1039, 369] on div "Ajustes de la importación Separador: Punto y coma (";") Coma (",") Tabulación (…" at bounding box center [636, 308] width 837 height 501
click at [734, 331] on button "No importar" at bounding box center [742, 330] width 177 height 32
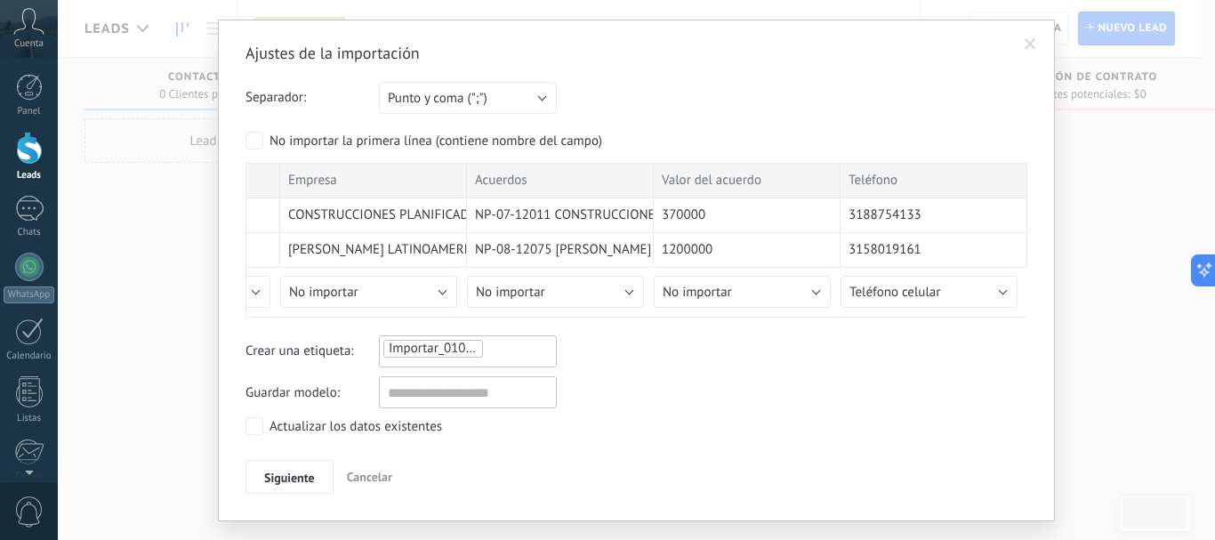
scroll to position [76, 0]
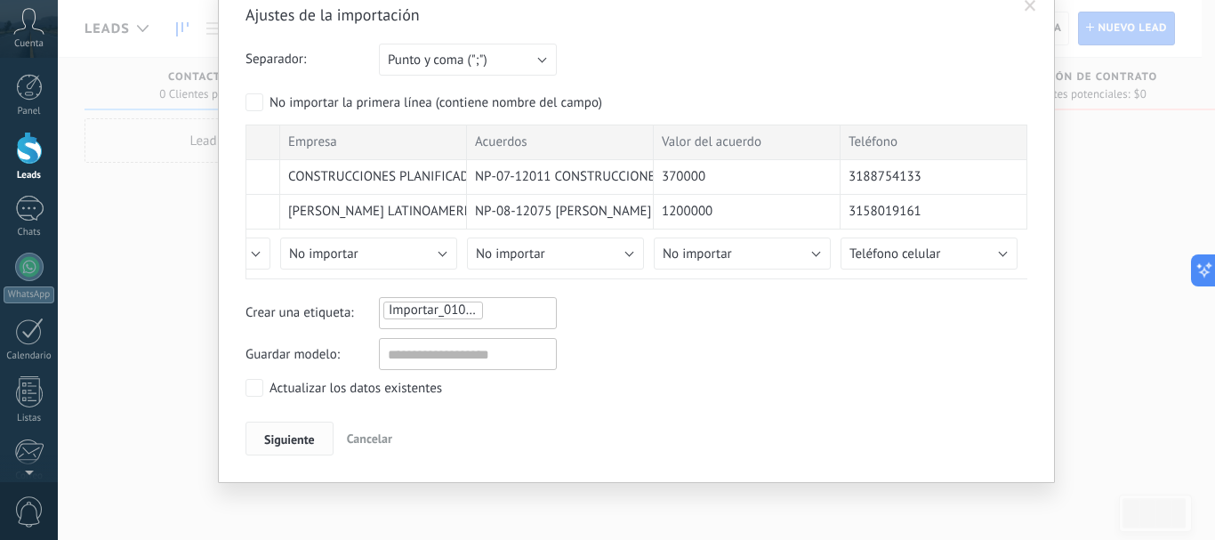
click at [293, 433] on span "Siguiente" at bounding box center [289, 439] width 51 height 12
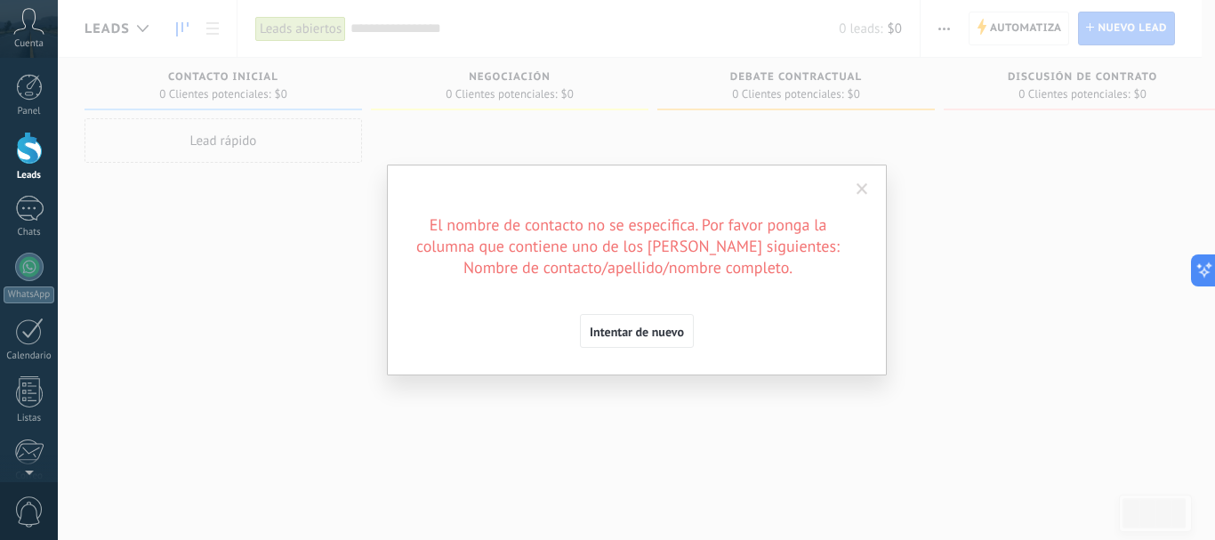
scroll to position [0, 0]
click at [646, 332] on span "Intentar de nuevo" at bounding box center [636, 331] width 94 height 12
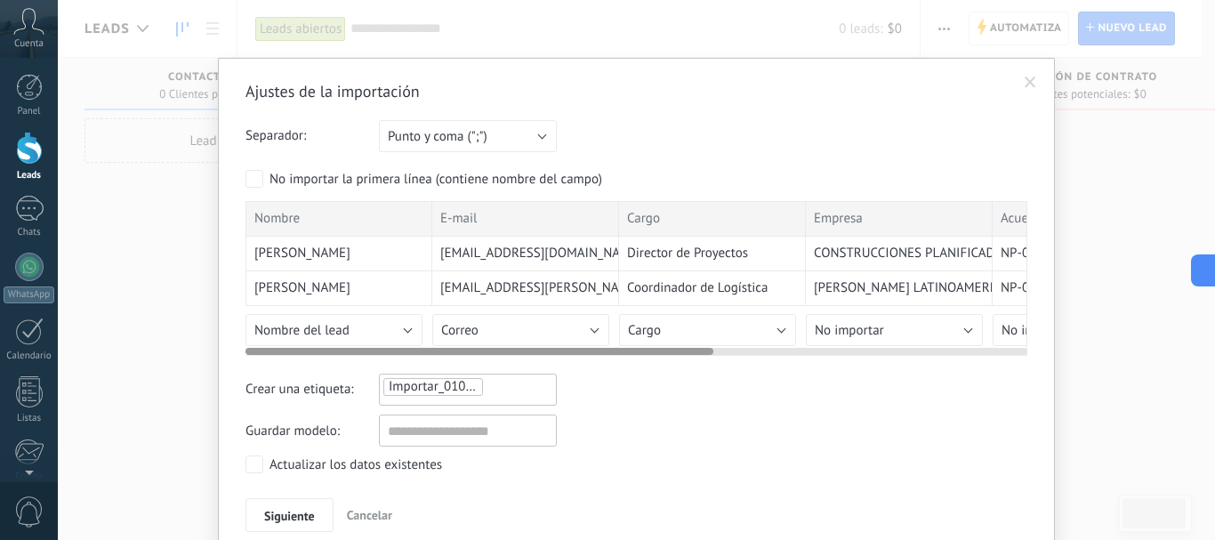
drag, startPoint x: 592, startPoint y: 349, endPoint x: 100, endPoint y: 347, distance: 492.6
click at [100, 347] on div "Ajustes de la importación Separador: Punto y coma (";") Coma (",") Tabulación (…" at bounding box center [636, 270] width 1157 height 540
click at [301, 320] on button "Nombre del lead" at bounding box center [333, 330] width 177 height 32
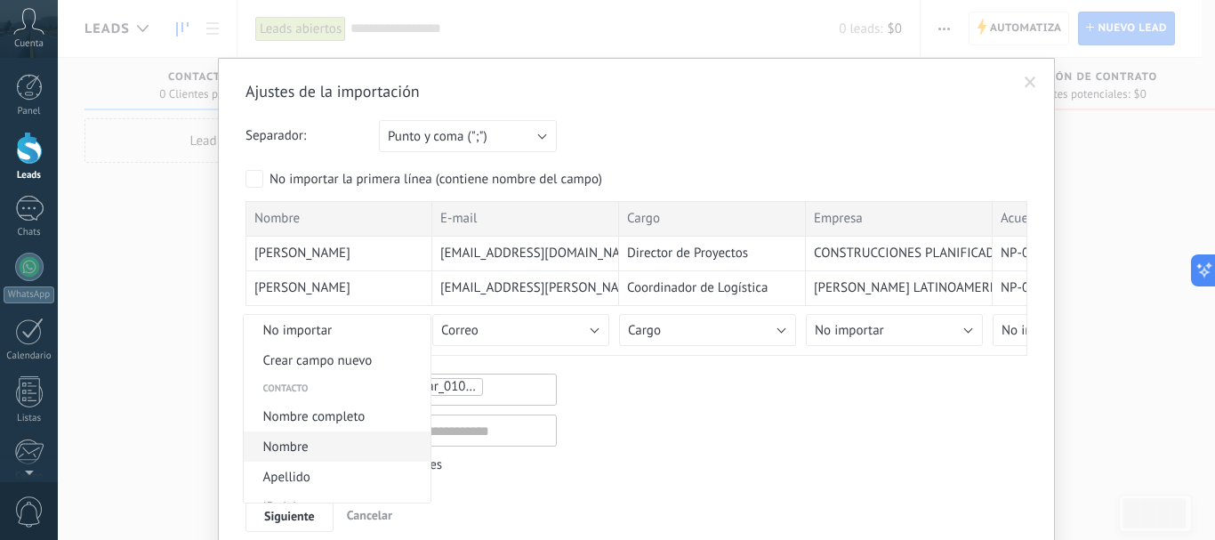
click at [337, 441] on span "Nombre" at bounding box center [334, 446] width 181 height 17
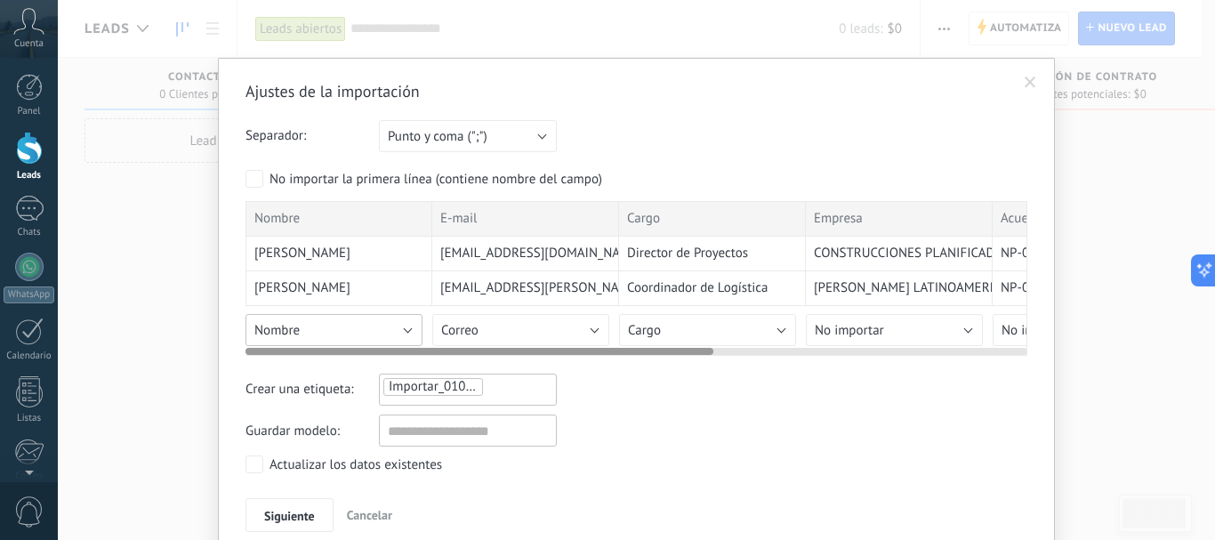
click at [346, 336] on button "Nombre" at bounding box center [333, 330] width 177 height 32
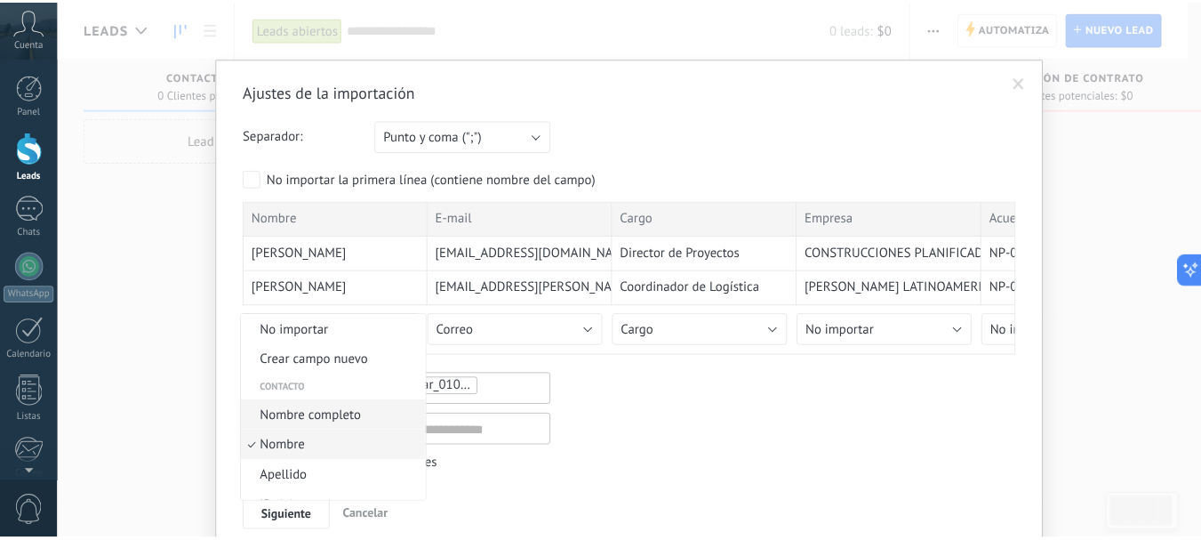
scroll to position [40, 0]
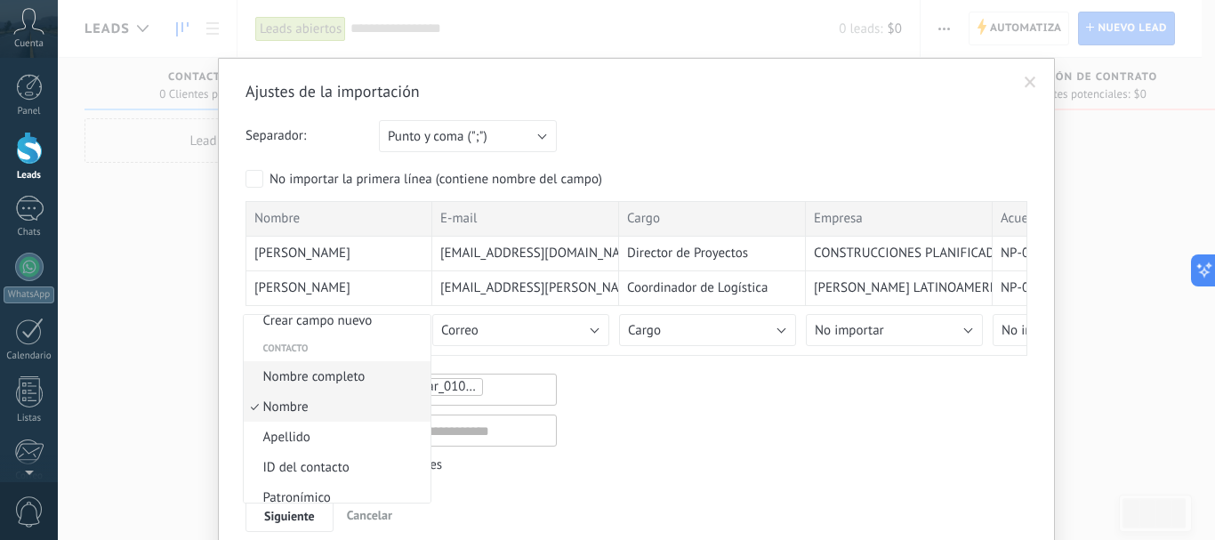
click at [343, 385] on span "Nombre completo" at bounding box center [334, 376] width 181 height 17
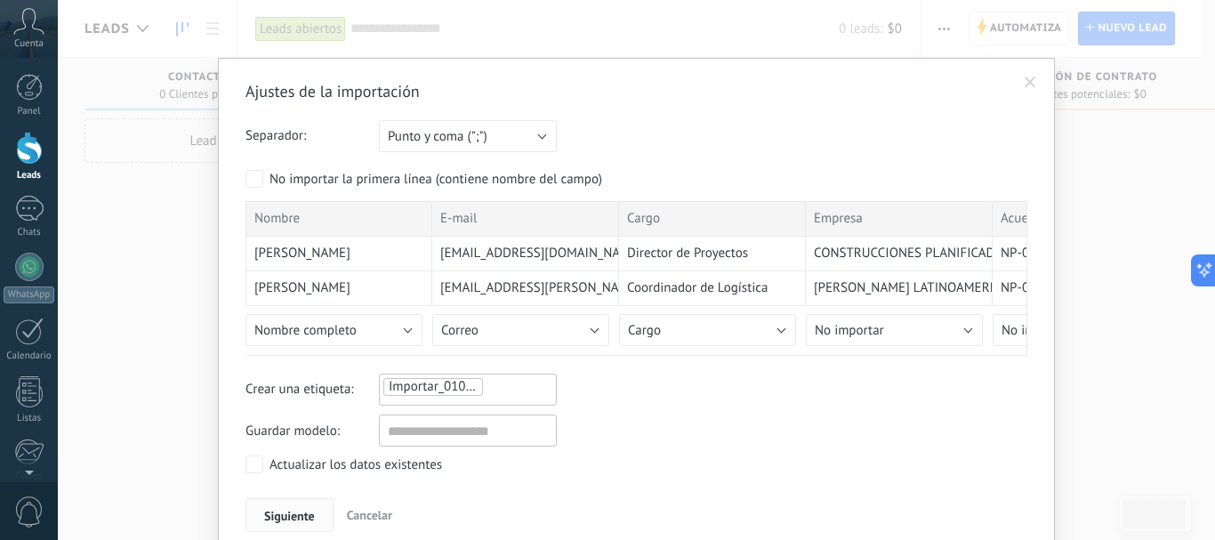
click at [303, 517] on span "Siguiente" at bounding box center [289, 515] width 51 height 12
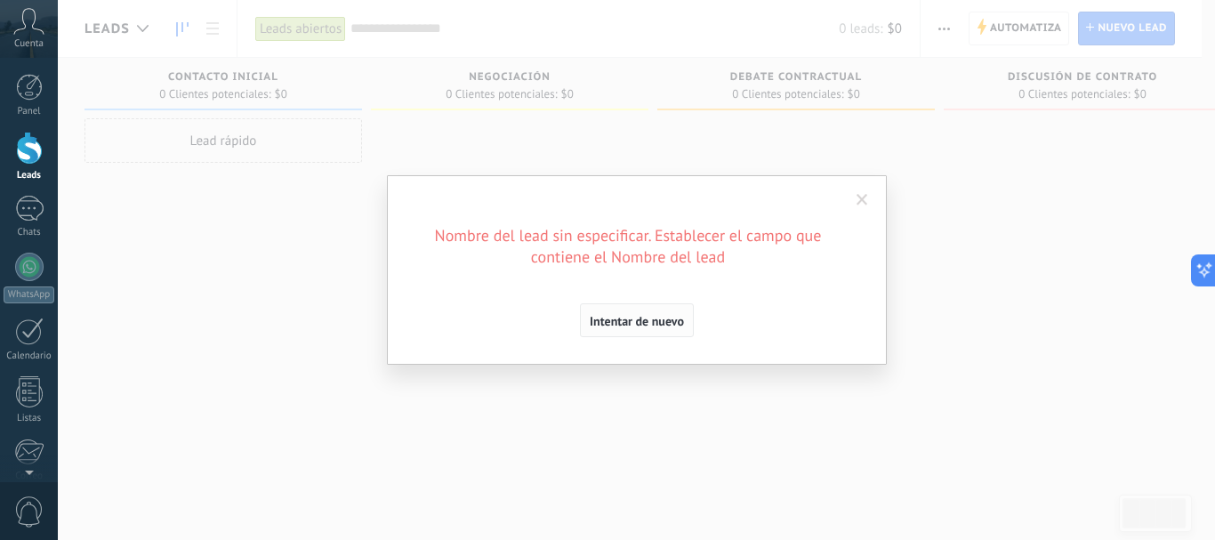
click at [626, 319] on span "Intentar de nuevo" at bounding box center [636, 321] width 94 height 12
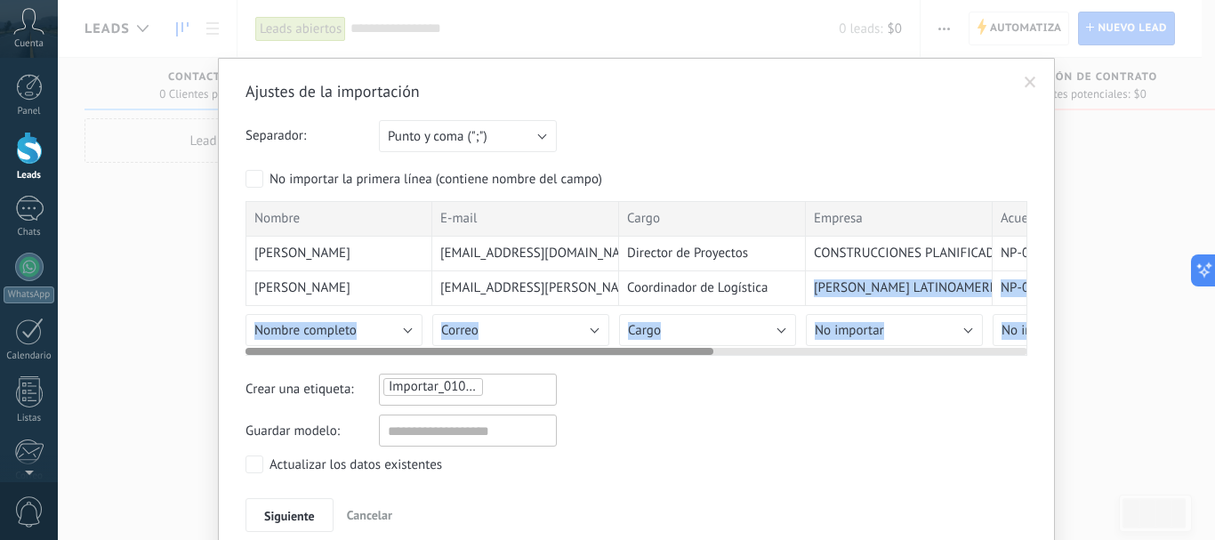
drag, startPoint x: 533, startPoint y: 347, endPoint x: 792, endPoint y: 302, distance: 262.5
click at [796, 302] on div "Nombre E-mail Cargo Empresa Acuerdos Valor del acuerdo Teléfono [PERSON_NAME] […" at bounding box center [636, 278] width 782 height 155
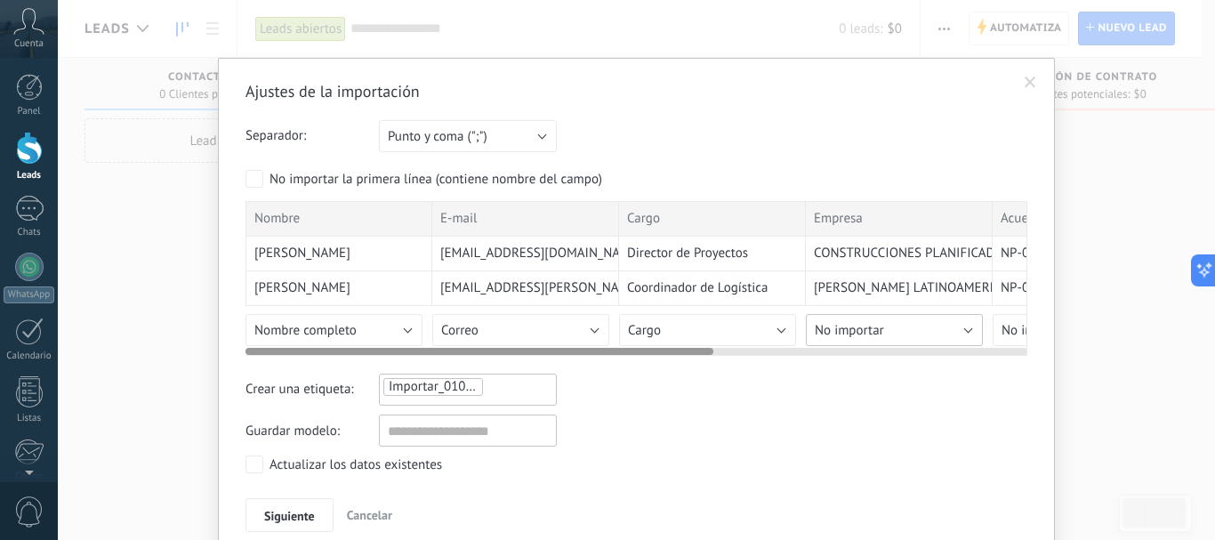
click at [928, 321] on button "No importar" at bounding box center [894, 330] width 177 height 32
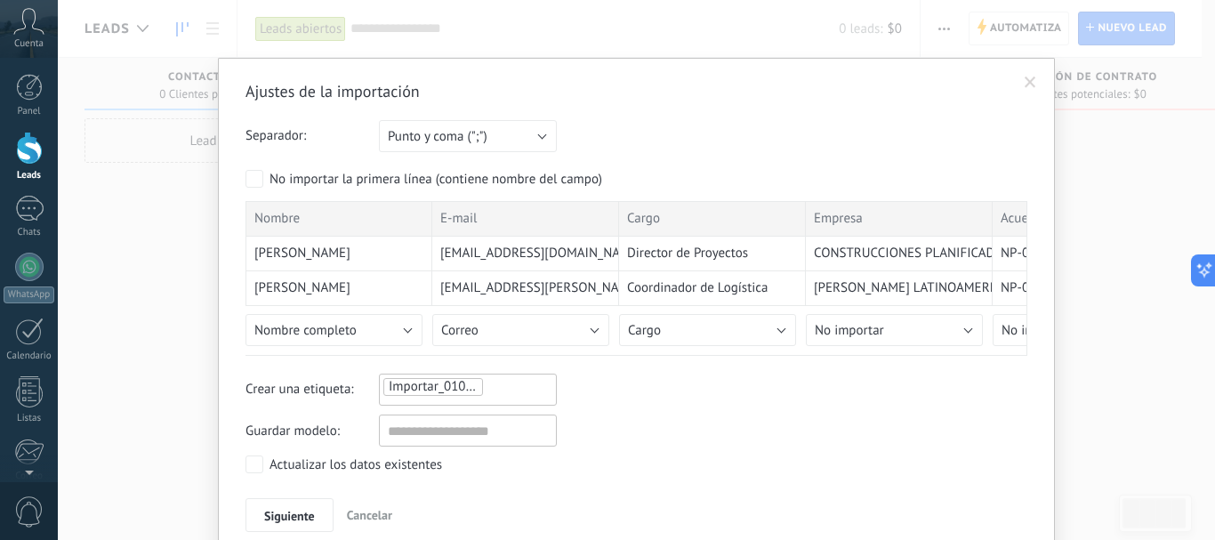
click at [1035, 74] on span at bounding box center [1029, 83] width 29 height 30
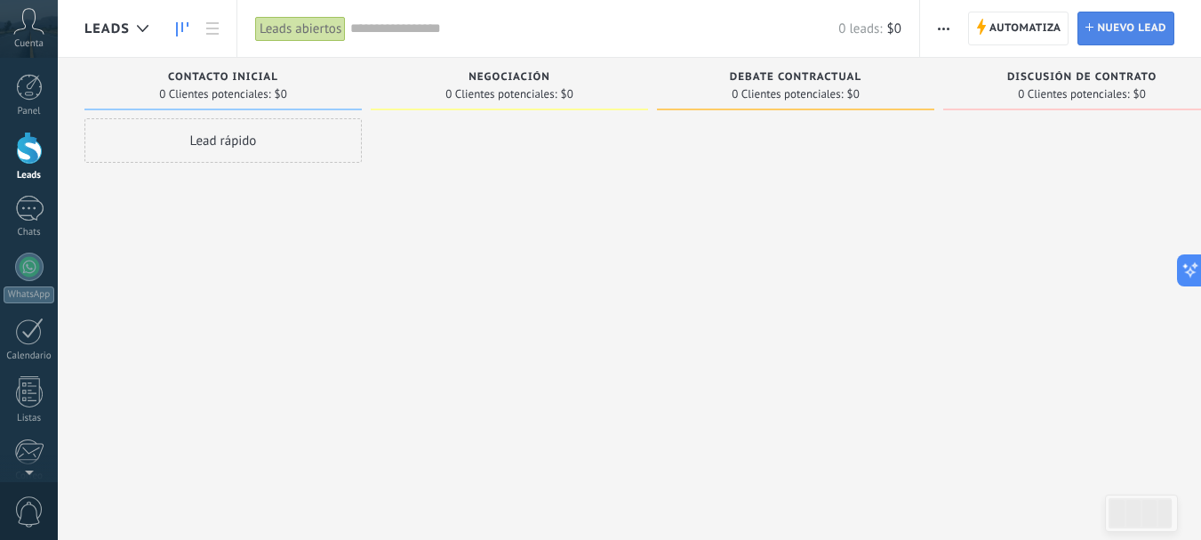
click at [1141, 30] on span "Nuevo lead" at bounding box center [1131, 28] width 69 height 32
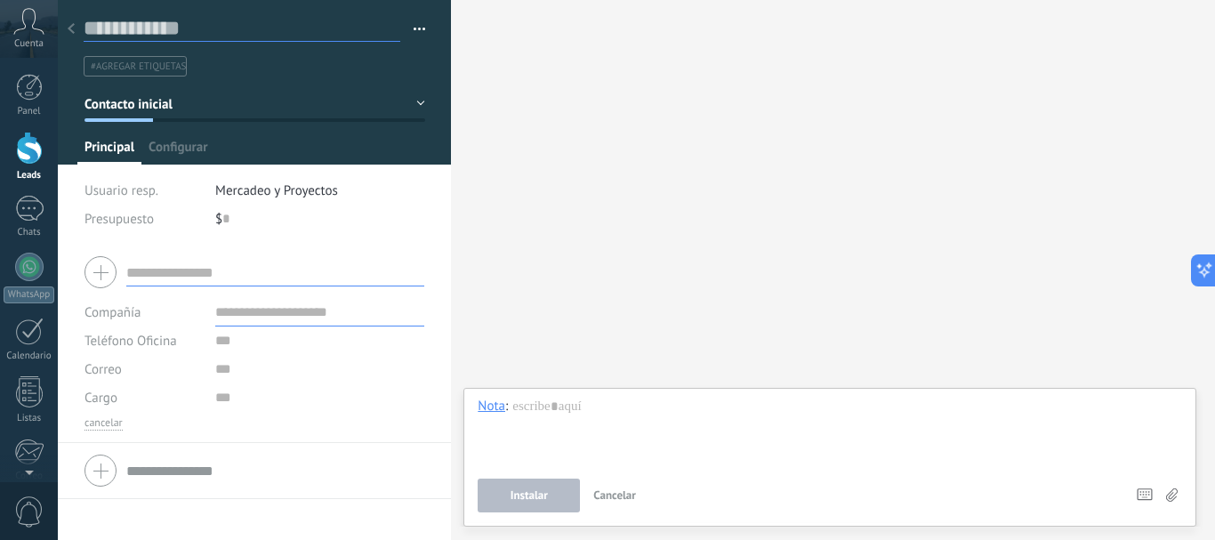
click at [138, 24] on input "text" at bounding box center [242, 28] width 317 height 27
click at [79, 16] on div at bounding box center [71, 29] width 25 height 35
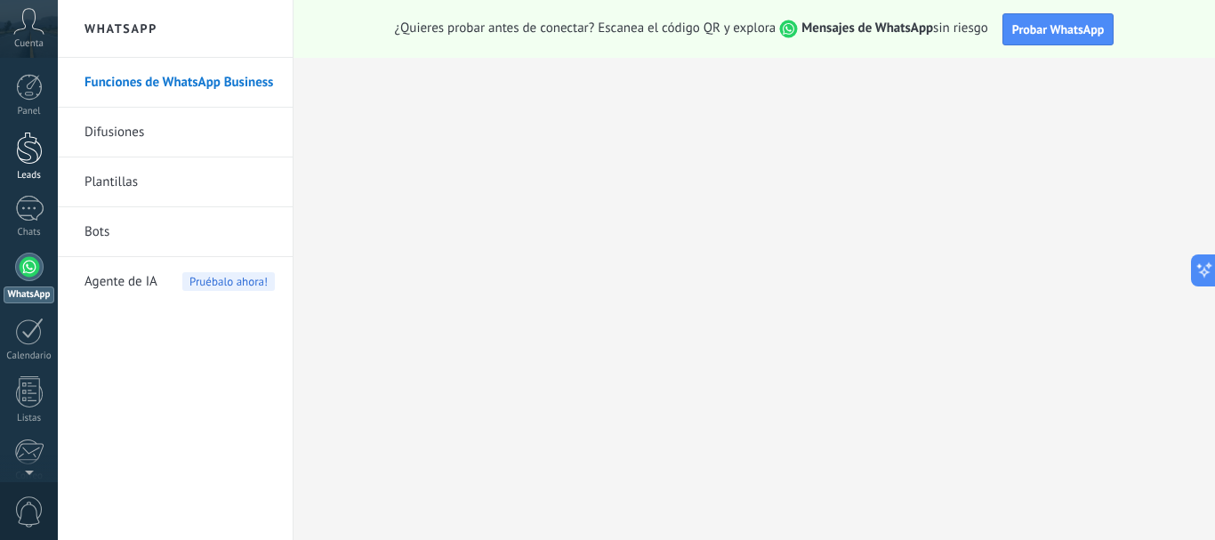
click at [30, 144] on div at bounding box center [29, 148] width 27 height 33
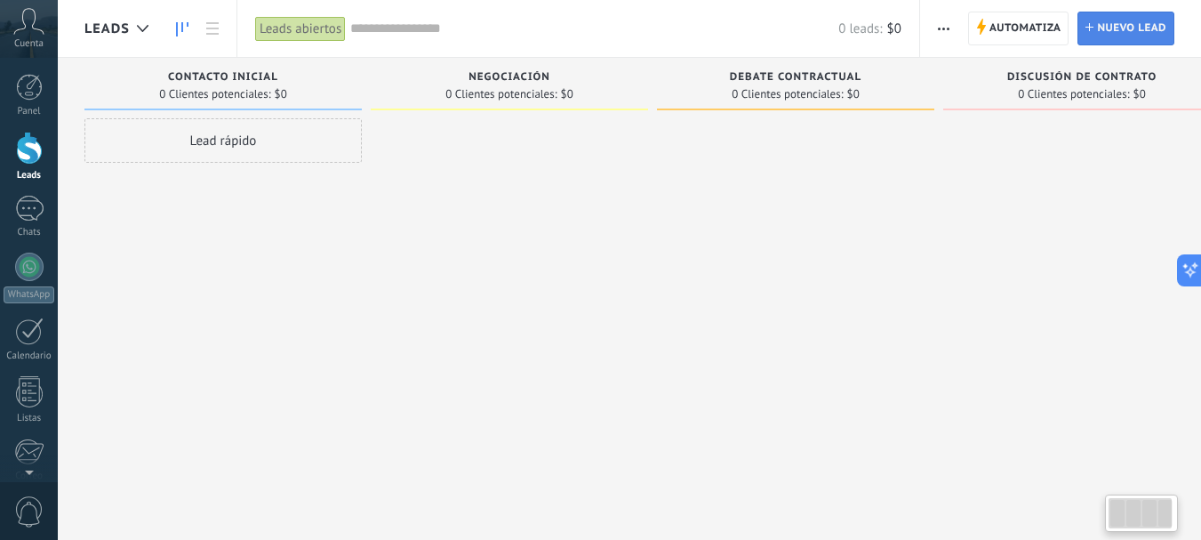
click at [1103, 31] on span "Nuevo lead" at bounding box center [1131, 28] width 69 height 32
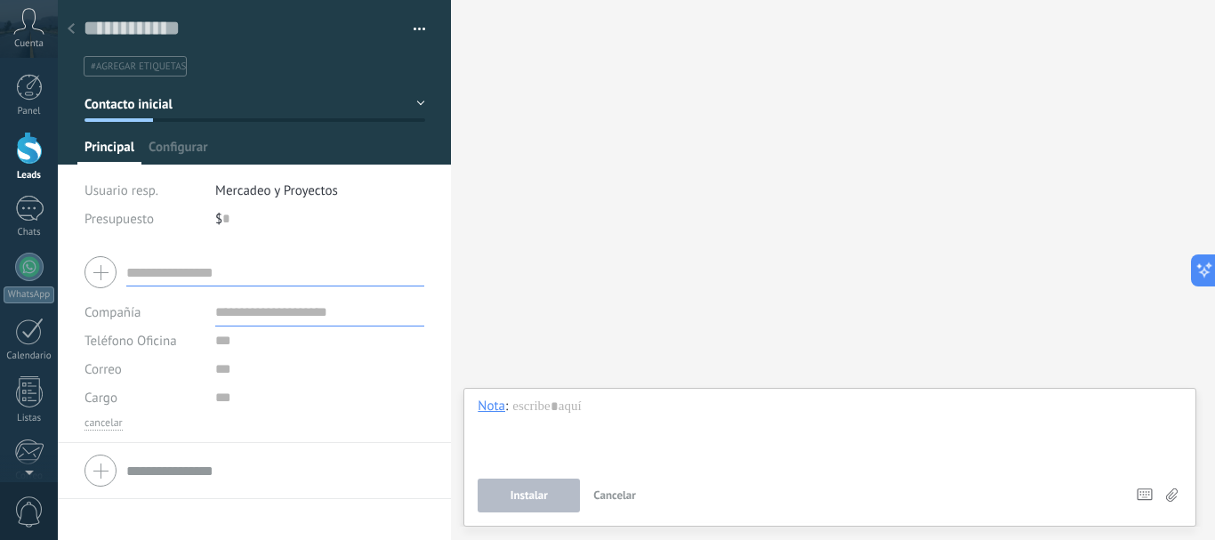
click at [74, 26] on use at bounding box center [71, 28] width 7 height 11
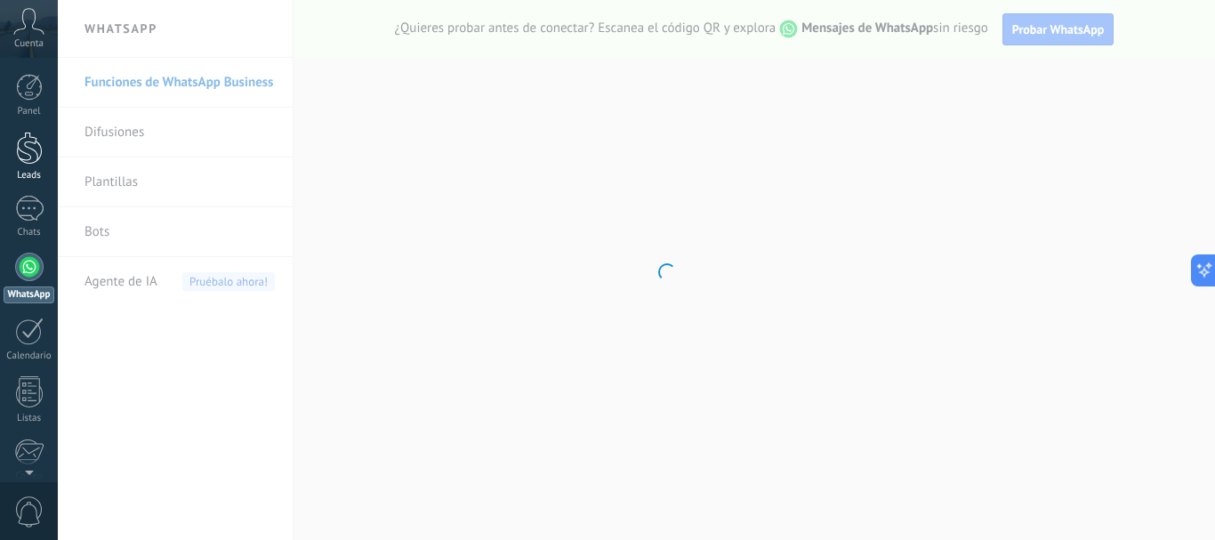
click at [27, 153] on div at bounding box center [29, 148] width 27 height 33
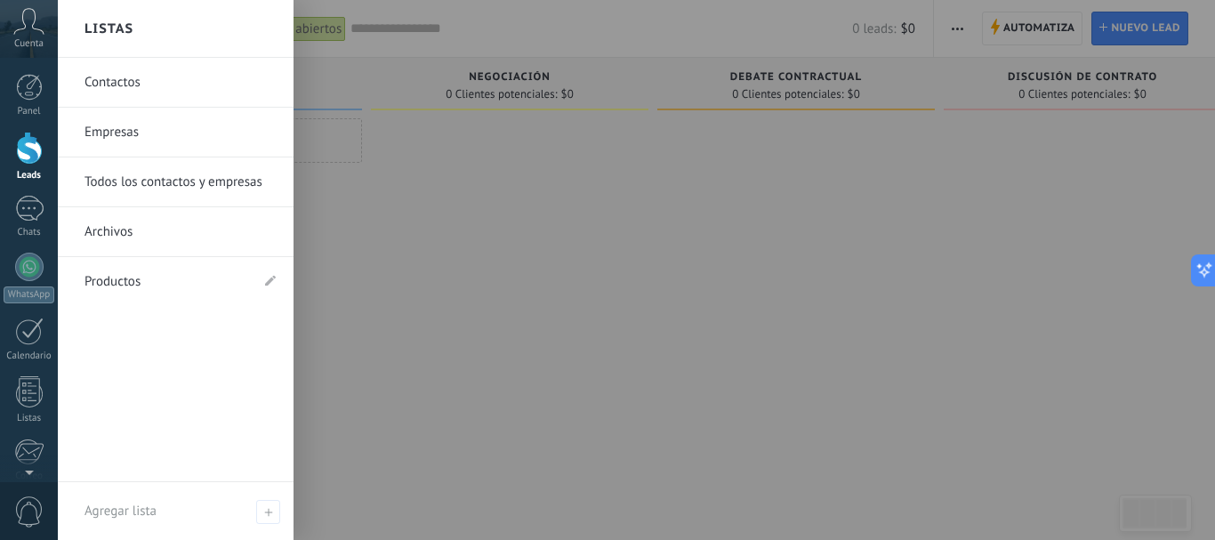
click at [119, 80] on link "Contactos" at bounding box center [179, 83] width 191 height 50
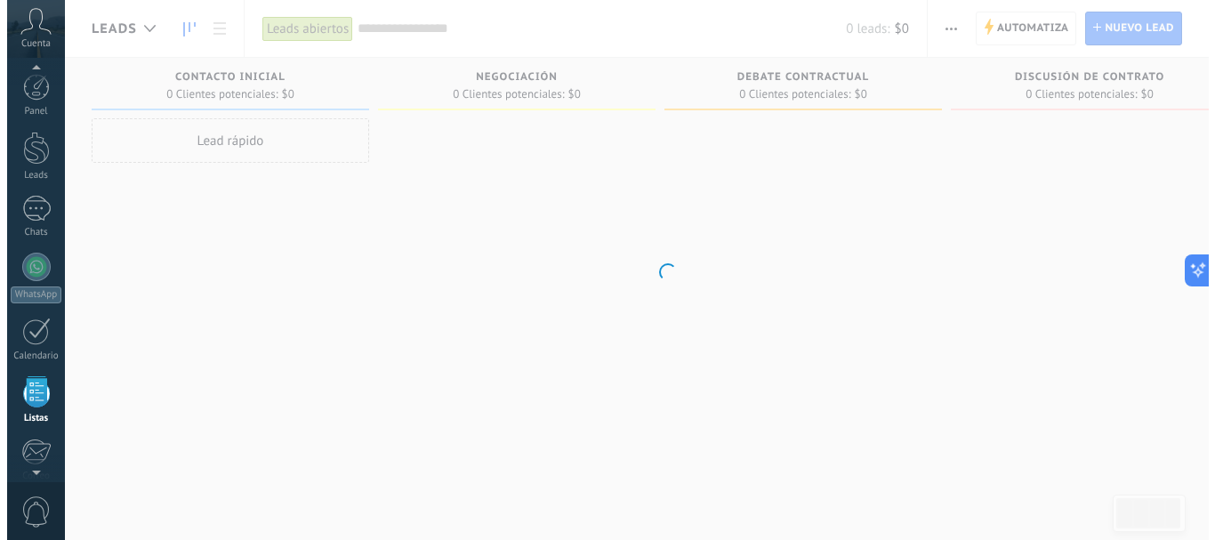
scroll to position [110, 0]
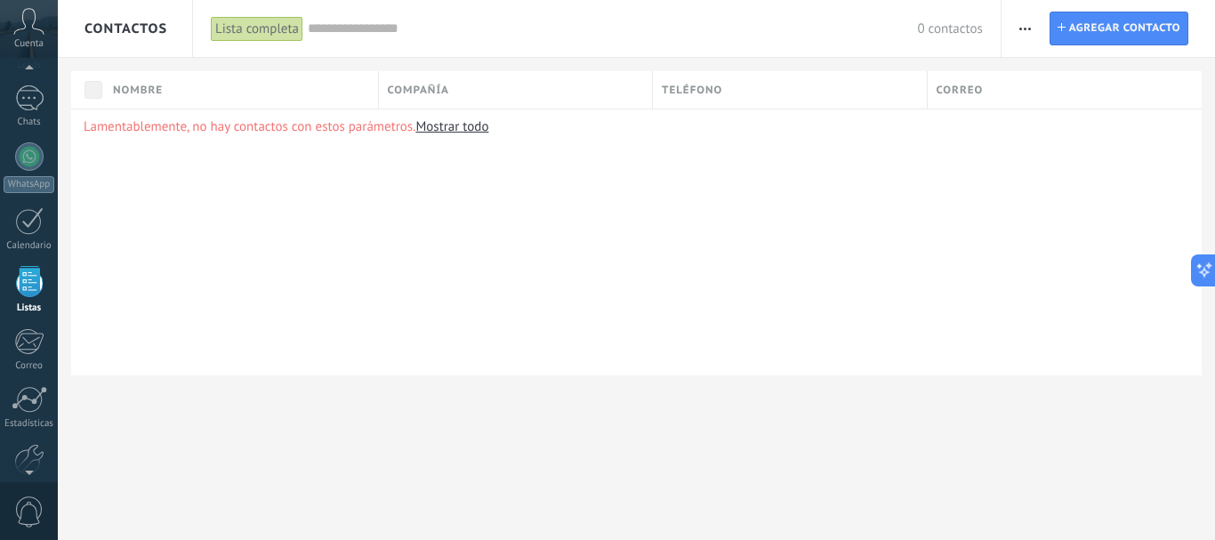
click at [1032, 26] on button "button" at bounding box center [1025, 29] width 26 height 34
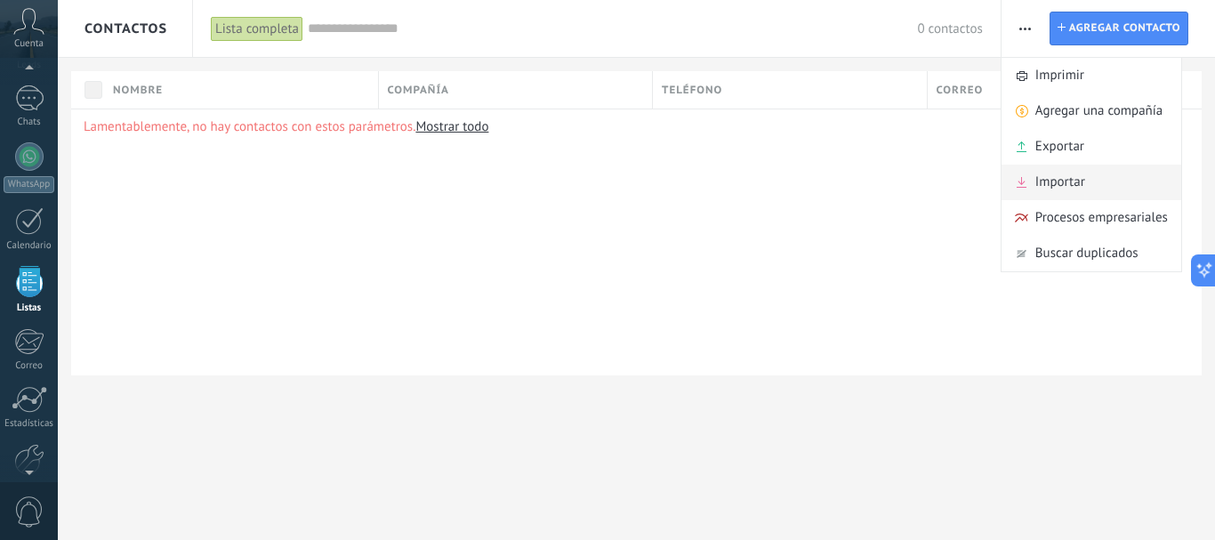
click at [1063, 172] on span "Importar" at bounding box center [1060, 182] width 50 height 36
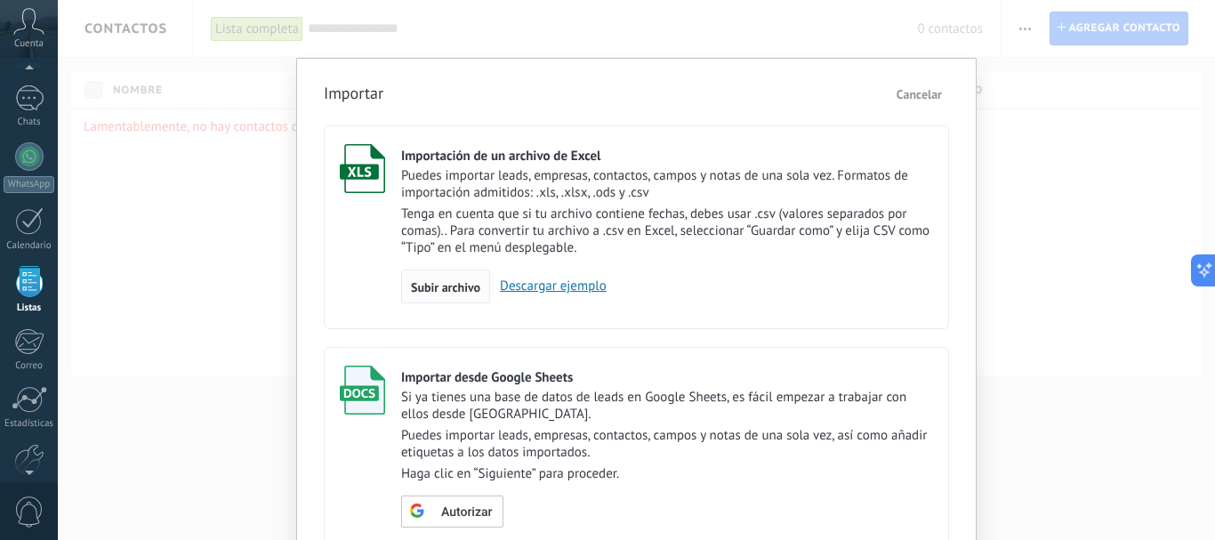
click at [444, 285] on span "Subir archivo" at bounding box center [445, 287] width 69 height 12
click at [0, 0] on input "Importación de un archivo de Excel Puedes importar leads, empresas, contactos, …" at bounding box center [0, 0] width 0 height 0
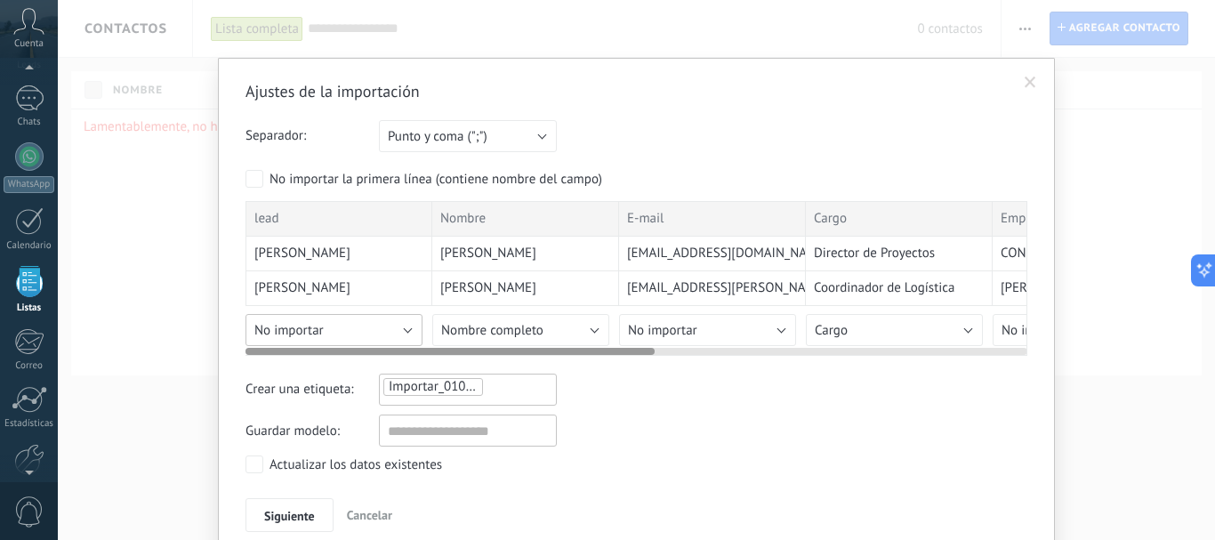
click at [411, 325] on button "No importar" at bounding box center [333, 330] width 177 height 32
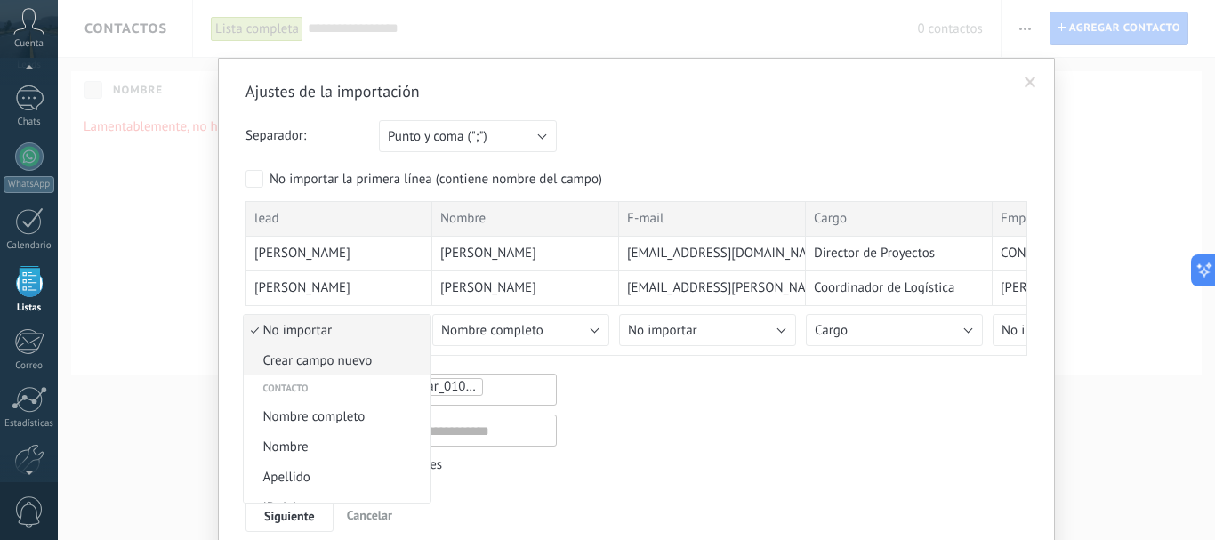
scroll to position [89, 0]
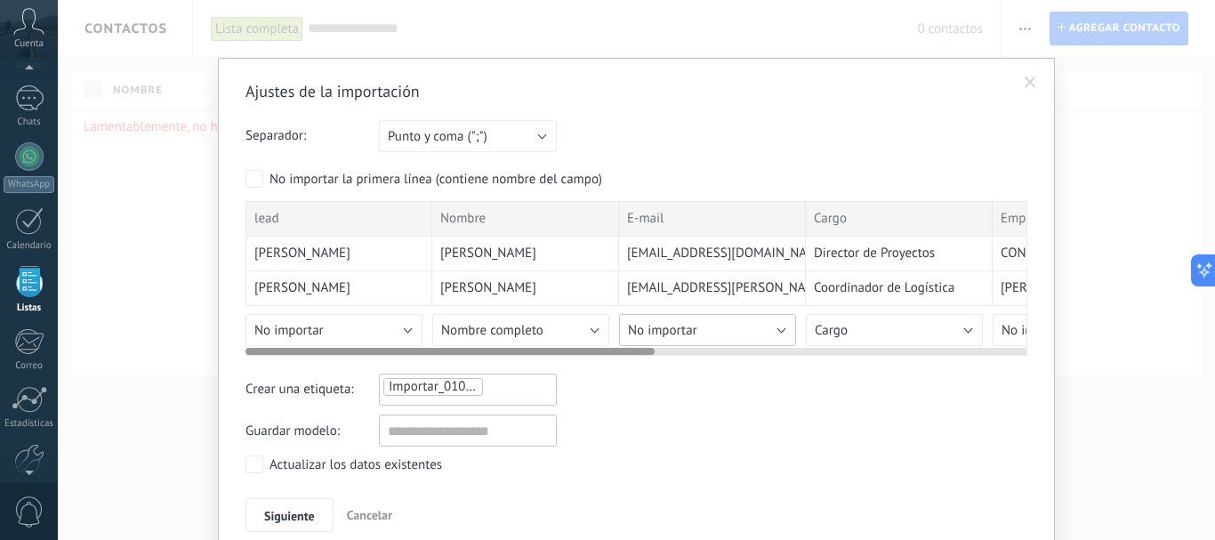
click at [689, 326] on span "No importar" at bounding box center [662, 330] width 69 height 17
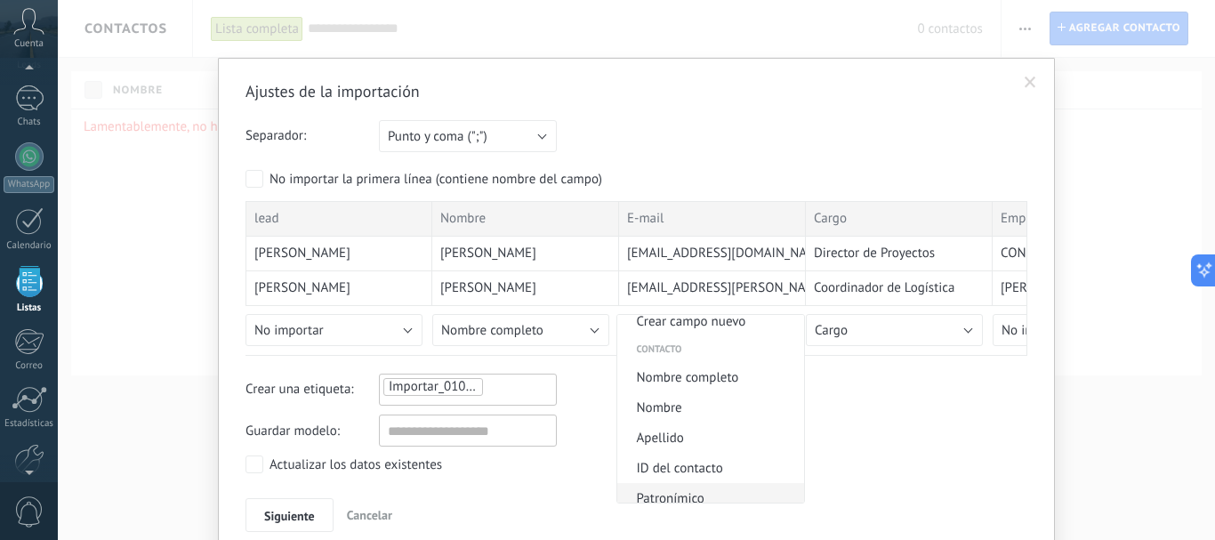
scroll to position [0, 0]
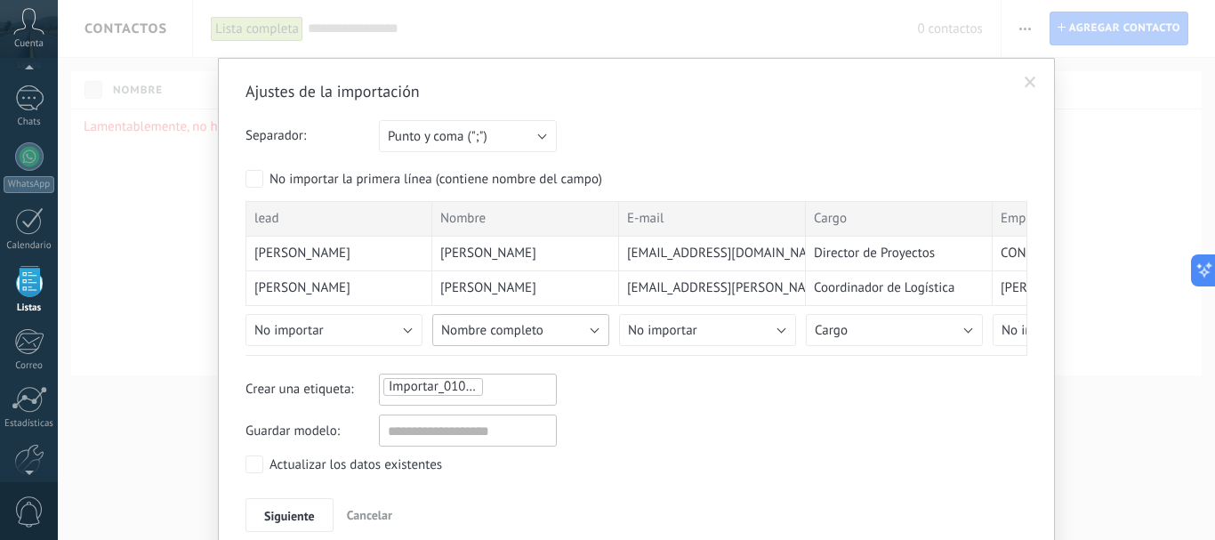
click at [558, 333] on button "Nombre completo" at bounding box center [520, 330] width 177 height 32
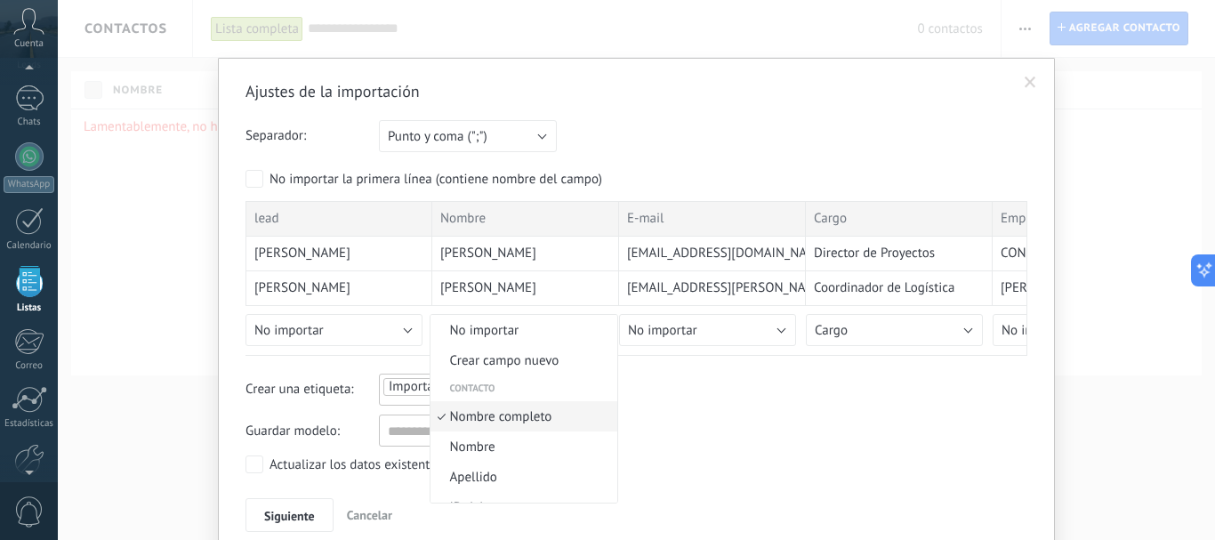
scroll to position [10, 0]
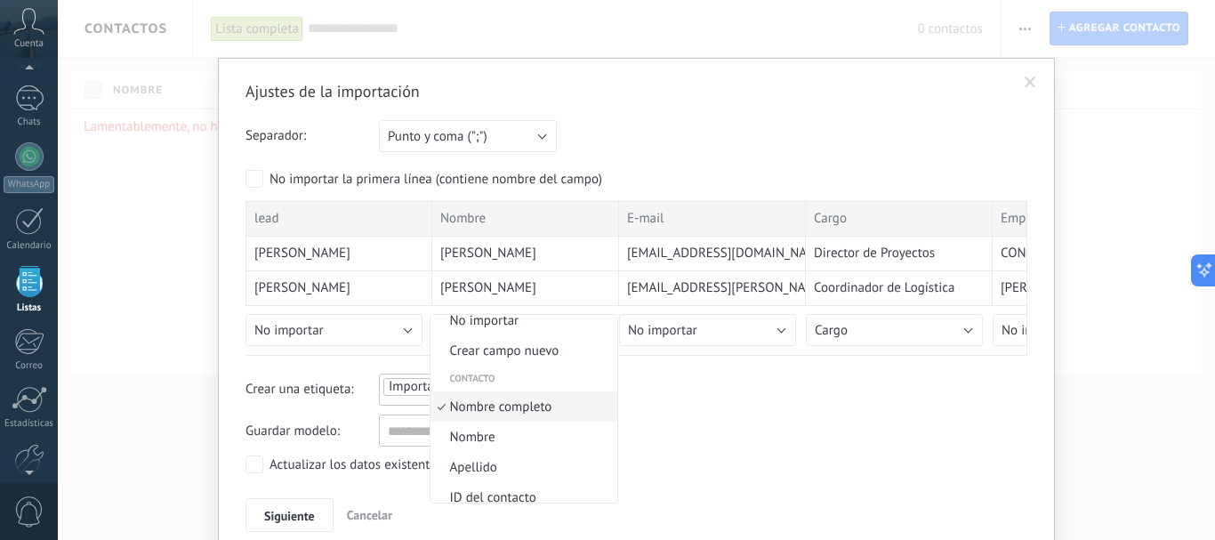
click at [531, 406] on span "Nombre completo" at bounding box center [520, 406] width 181 height 17
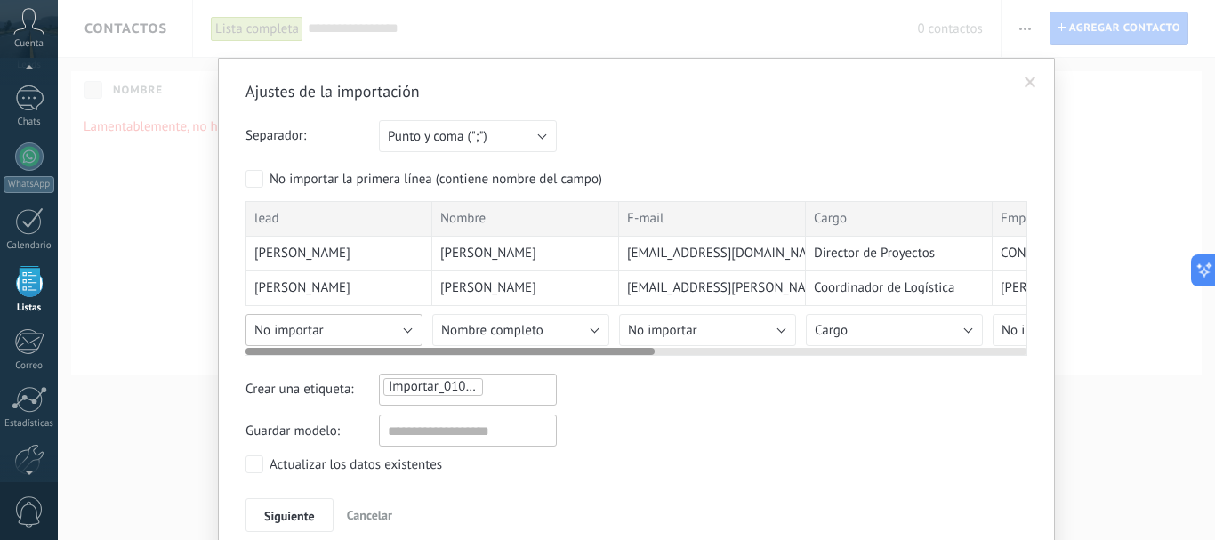
click at [299, 324] on span "No importar" at bounding box center [288, 330] width 69 height 17
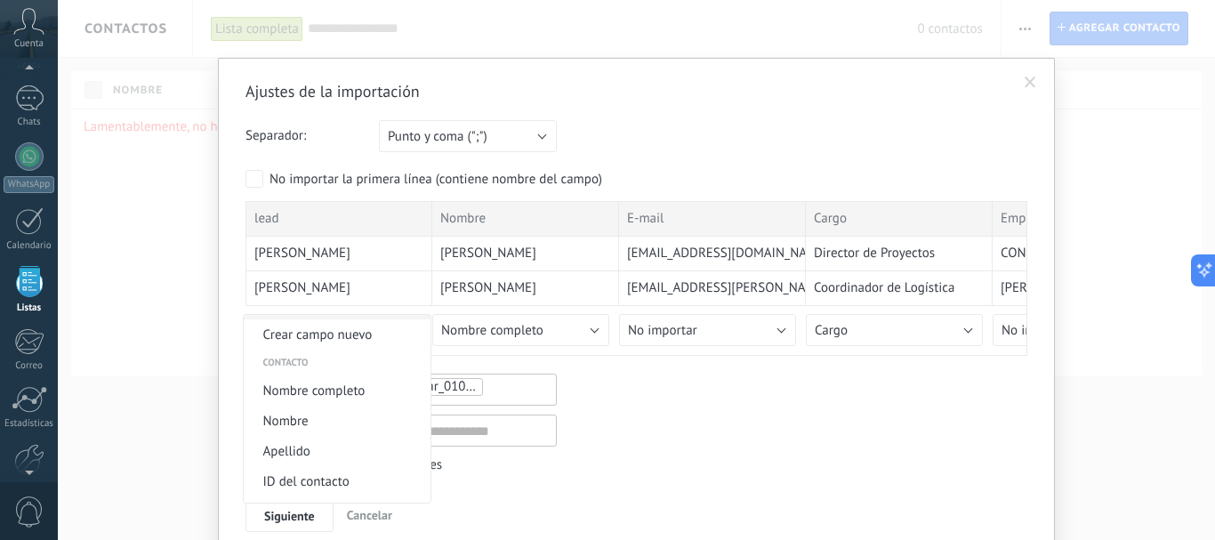
scroll to position [0, 0]
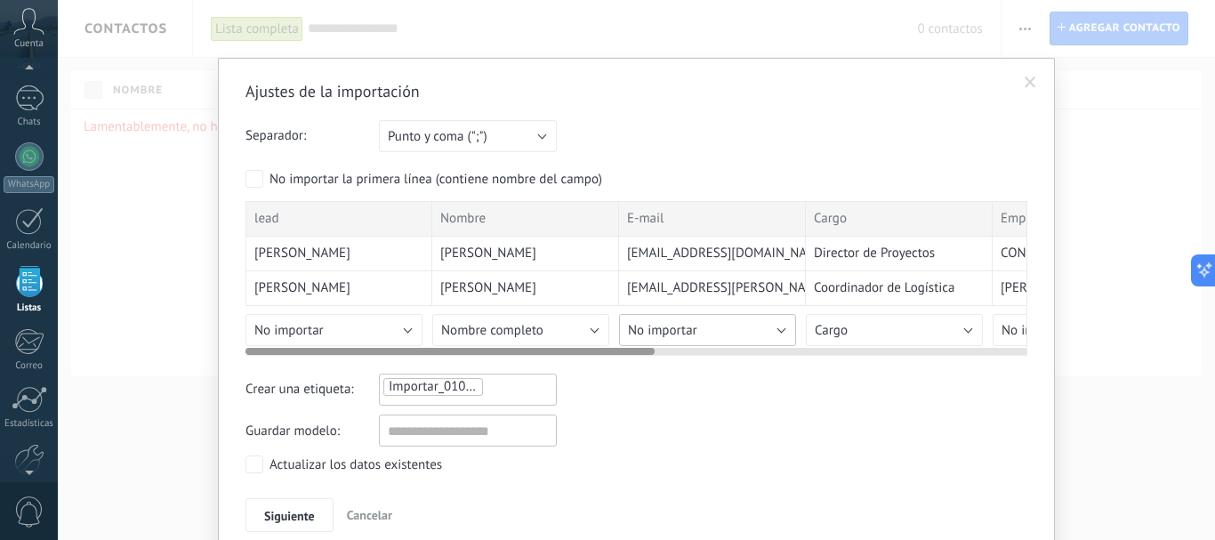
click at [727, 326] on button "No importar" at bounding box center [707, 330] width 177 height 32
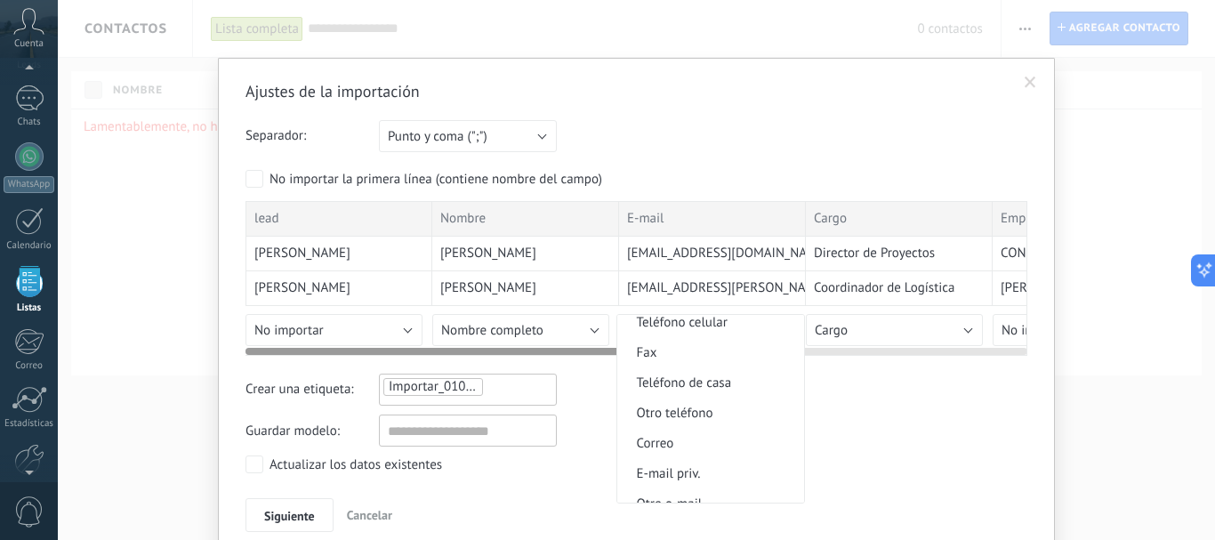
scroll to position [475, 0]
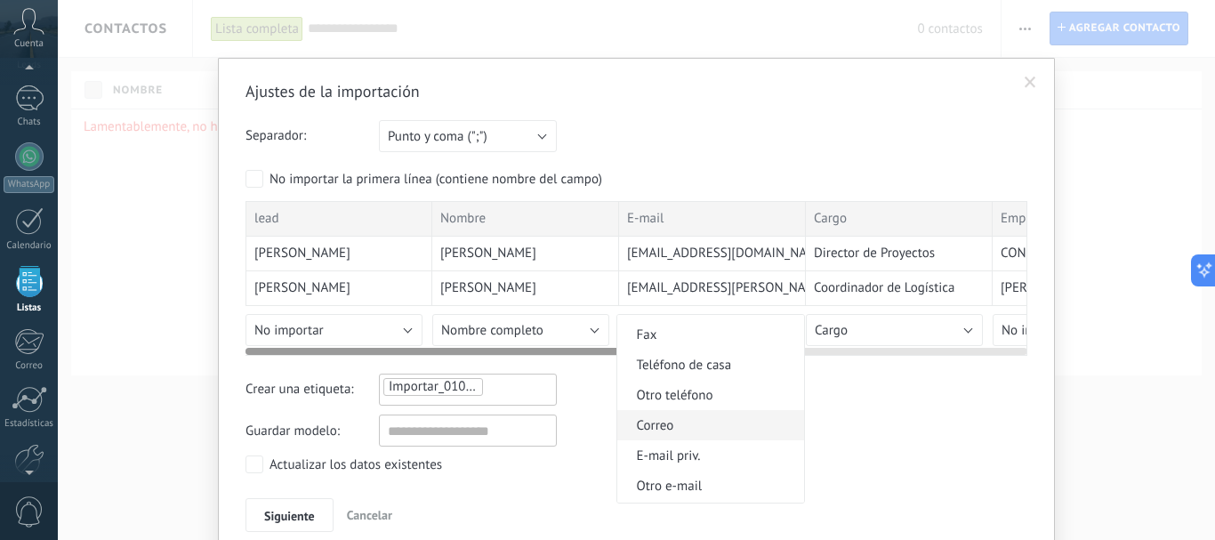
click at [708, 421] on span "Correo" at bounding box center [707, 425] width 181 height 17
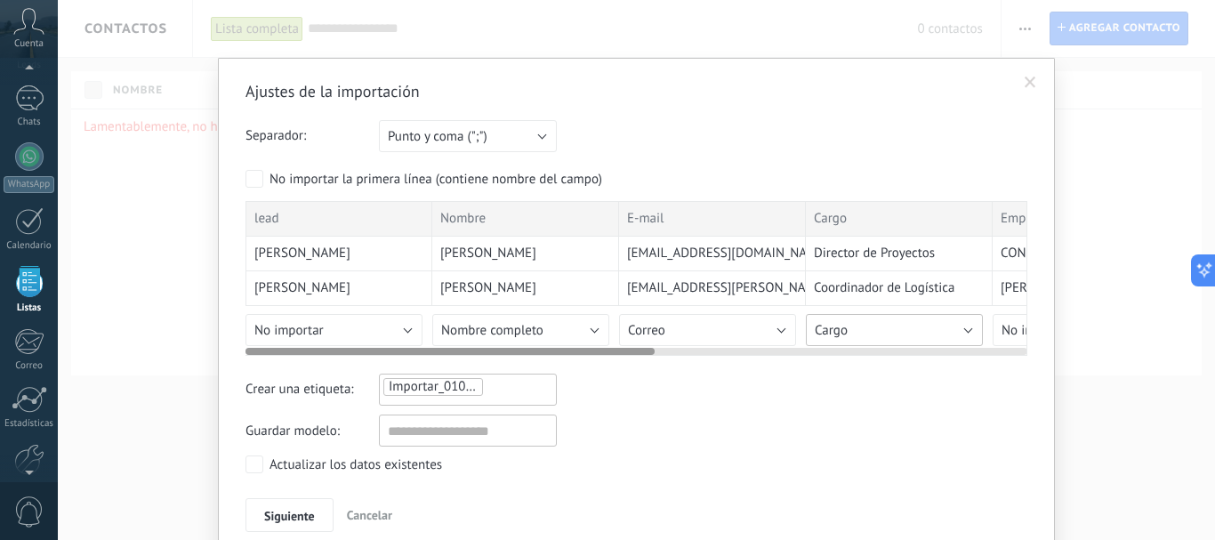
click at [962, 317] on button "Cargo" at bounding box center [894, 330] width 177 height 32
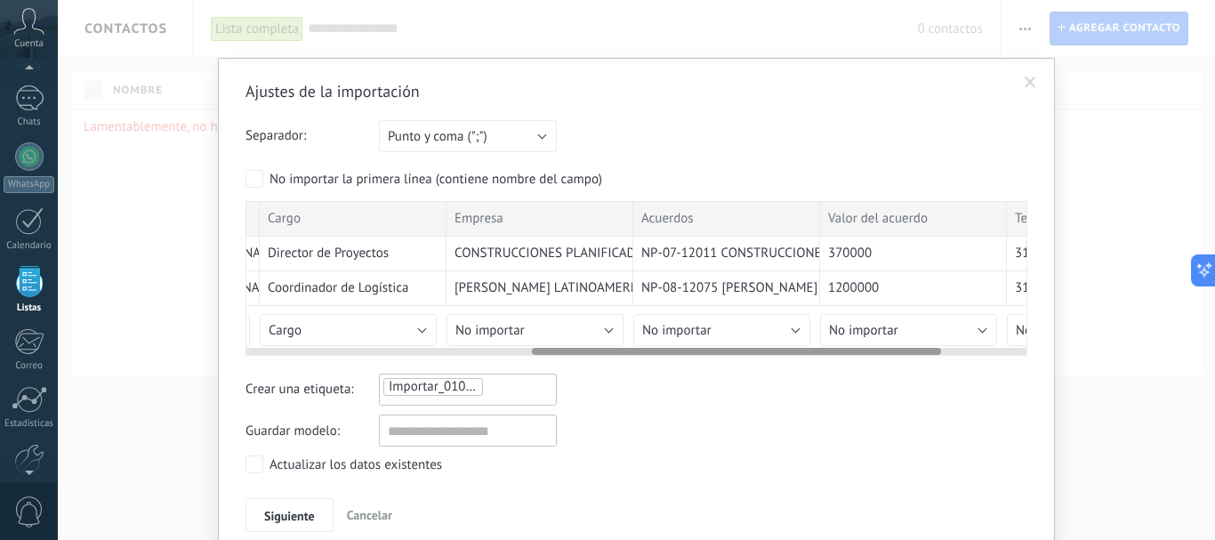
scroll to position [0, 548]
drag, startPoint x: 435, startPoint y: 349, endPoint x: 721, endPoint y: 357, distance: 286.4
click at [721, 357] on div "Ajustes de la importación Separador: Punto y coma (";") Coma (",") Tabulación (…" at bounding box center [636, 306] width 782 height 451
click at [610, 324] on button "No importar" at bounding box center [533, 330] width 177 height 32
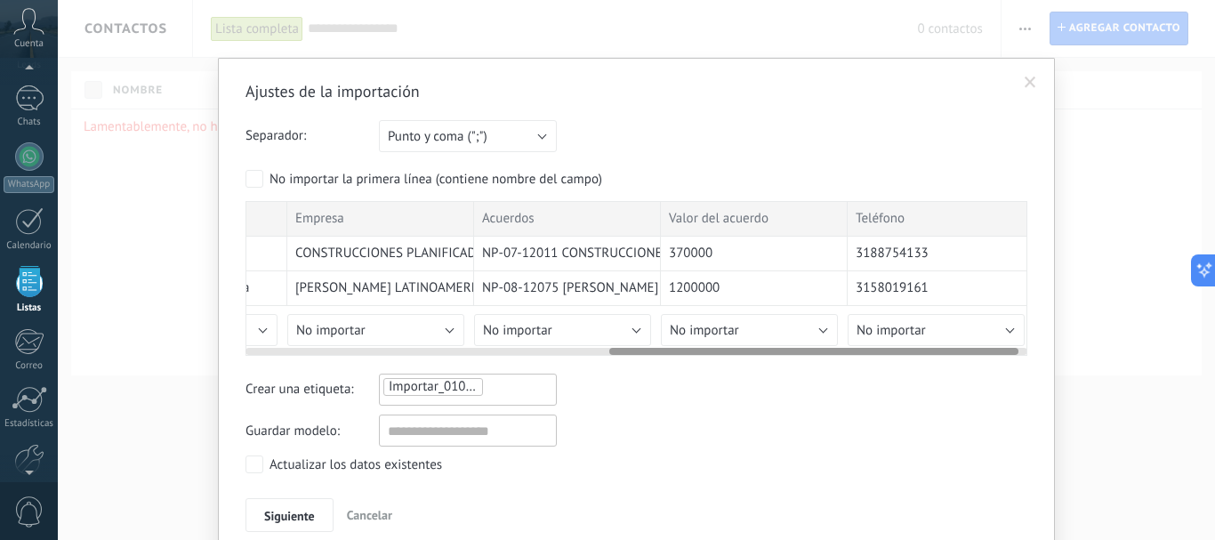
scroll to position [0, 712]
drag, startPoint x: 926, startPoint y: 355, endPoint x: 1015, endPoint y: 366, distance: 89.7
click at [1015, 366] on div "Ajustes de la importación Separador: Punto y coma (";") Coma (",") Tabulación (…" at bounding box center [636, 306] width 782 height 451
click at [997, 331] on button "No importar" at bounding box center [928, 330] width 177 height 32
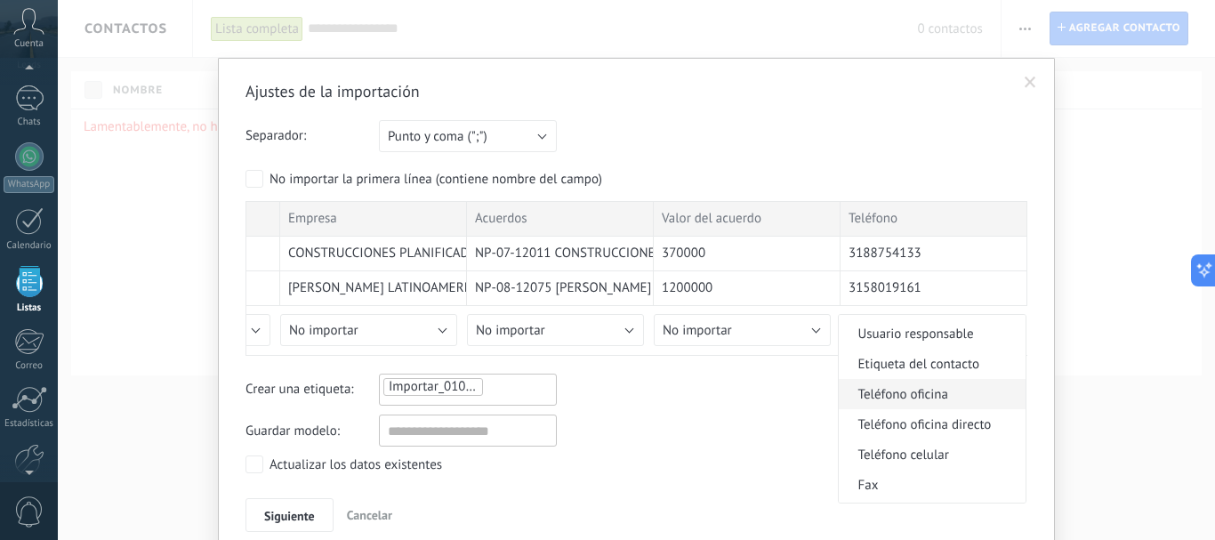
scroll to position [356, 0]
click at [948, 426] on span "Teléfono celular" at bounding box center [928, 423] width 181 height 17
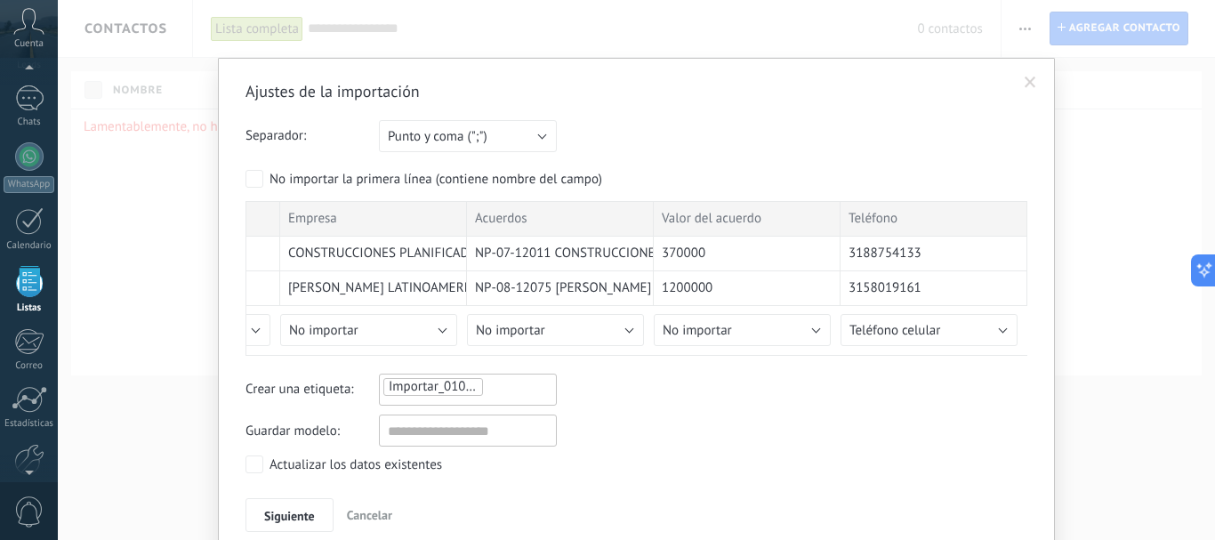
click at [884, 426] on div "Guardar modelo:" at bounding box center [636, 430] width 782 height 32
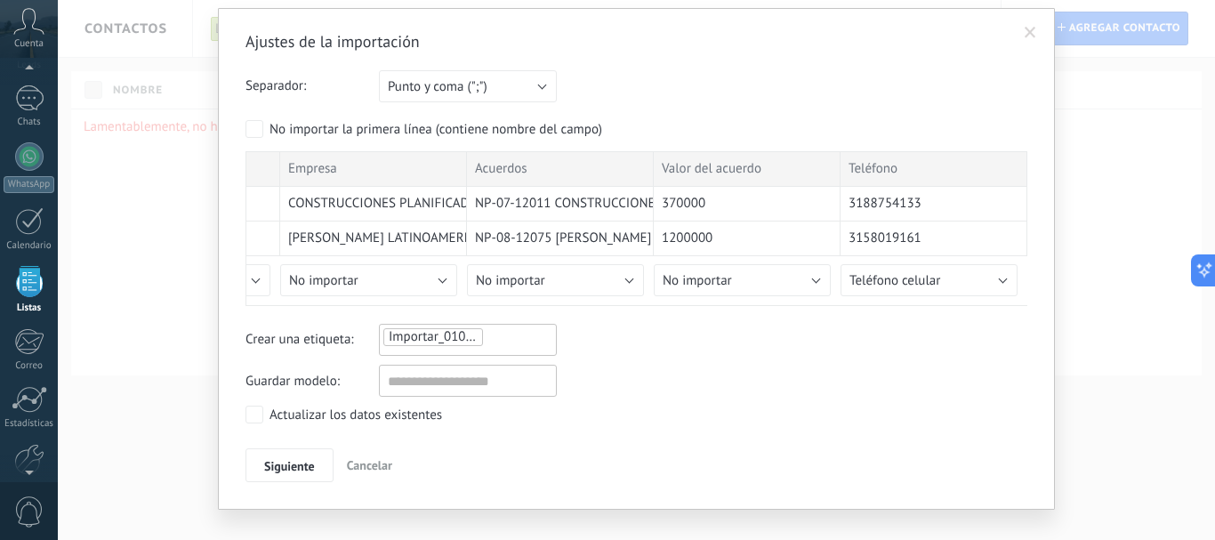
scroll to position [76, 0]
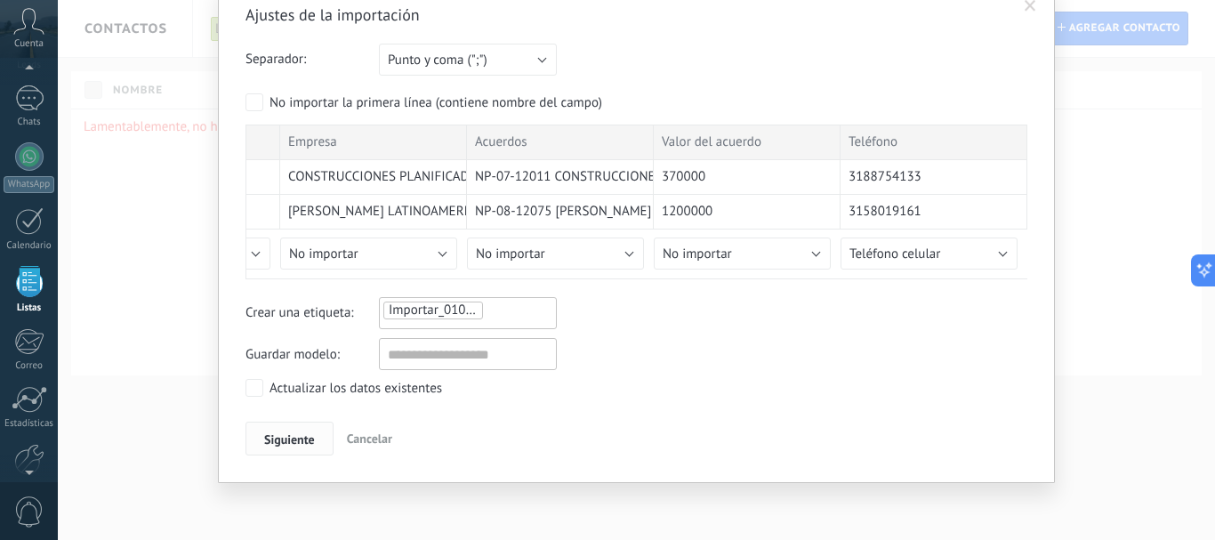
click at [297, 428] on button "Siguiente" at bounding box center [289, 438] width 88 height 34
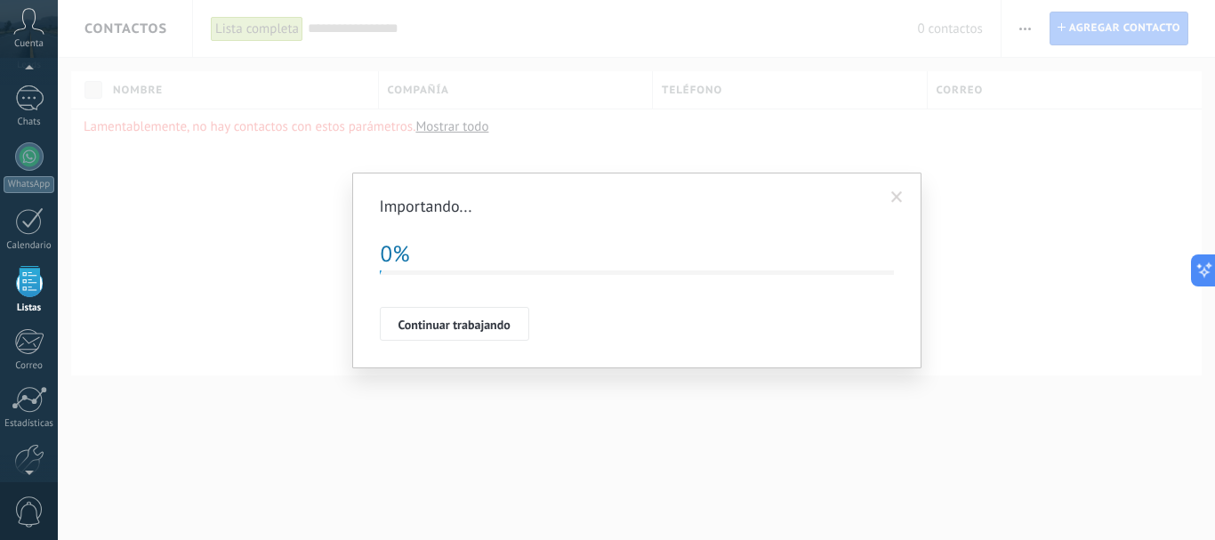
scroll to position [0, 0]
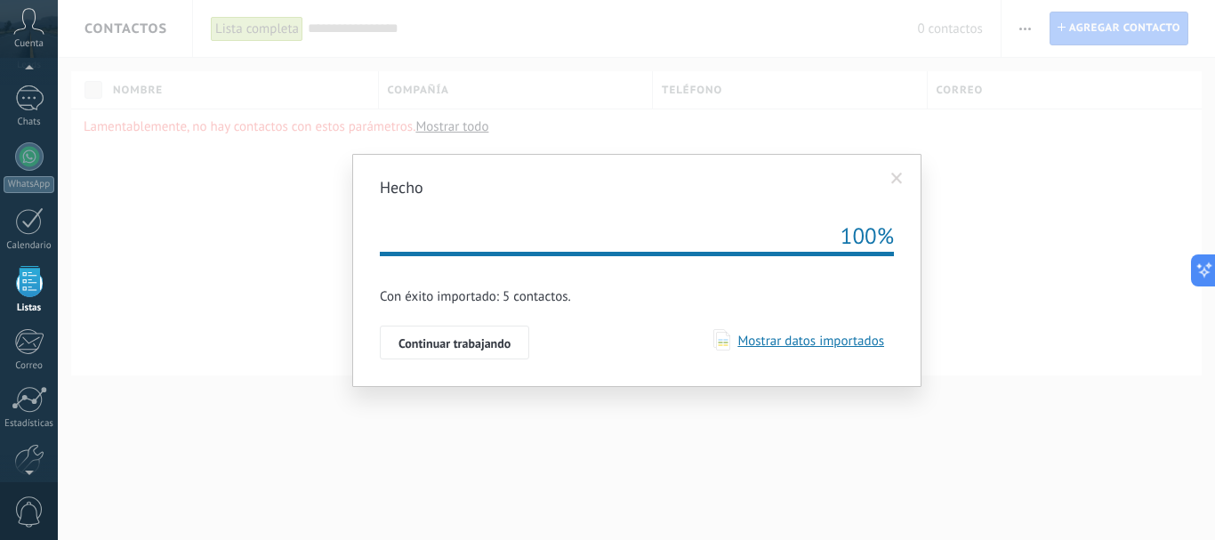
click at [473, 353] on button "Continuar trabajando" at bounding box center [454, 342] width 149 height 34
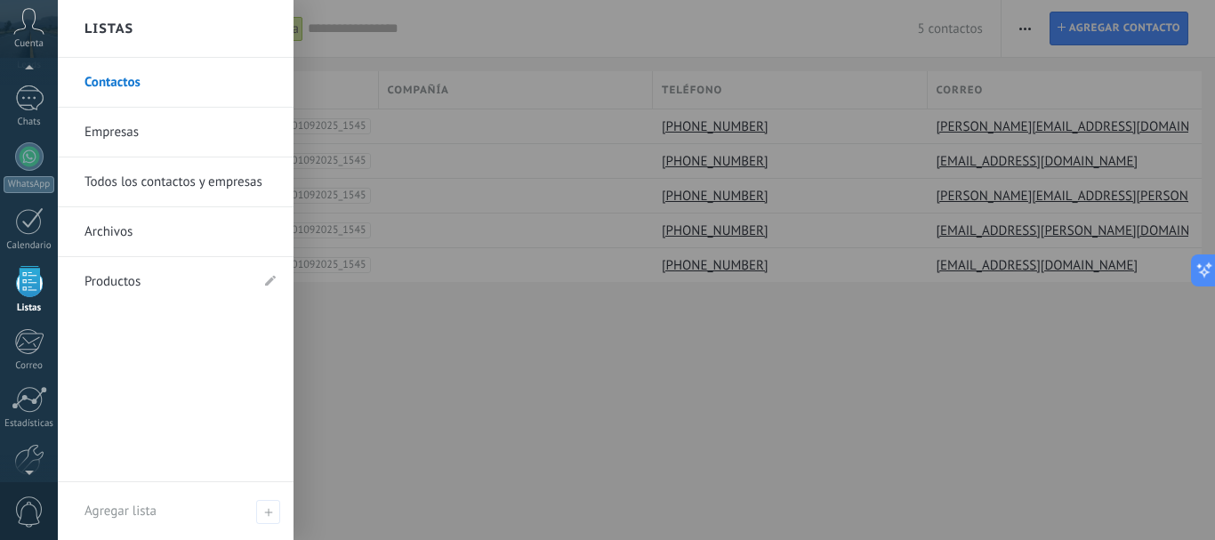
click at [138, 127] on link "Empresas" at bounding box center [179, 133] width 191 height 50
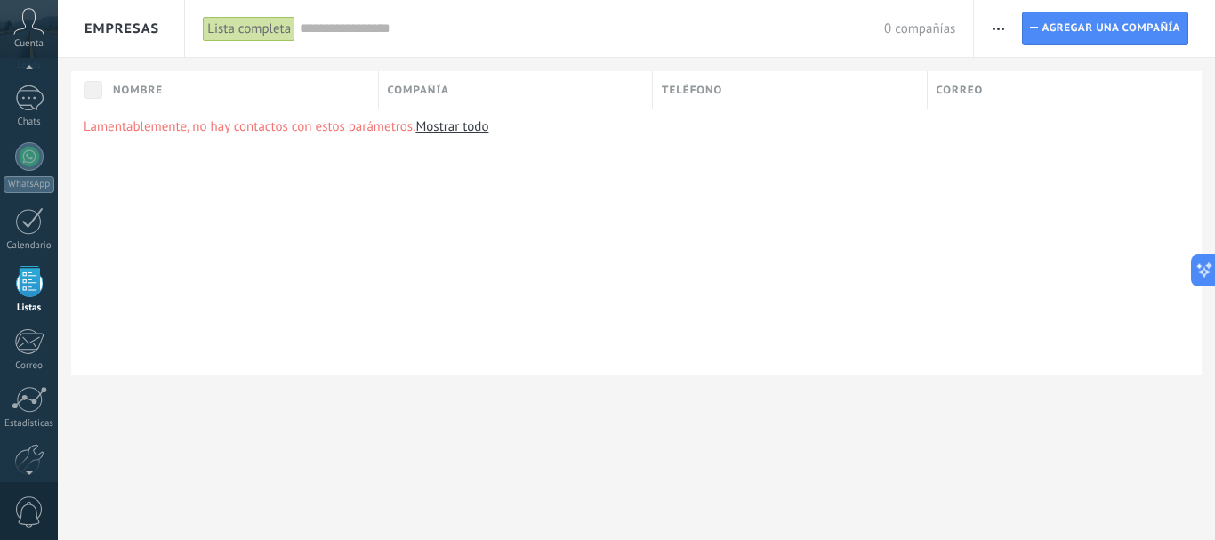
click at [999, 28] on icon "button" at bounding box center [998, 29] width 12 height 3
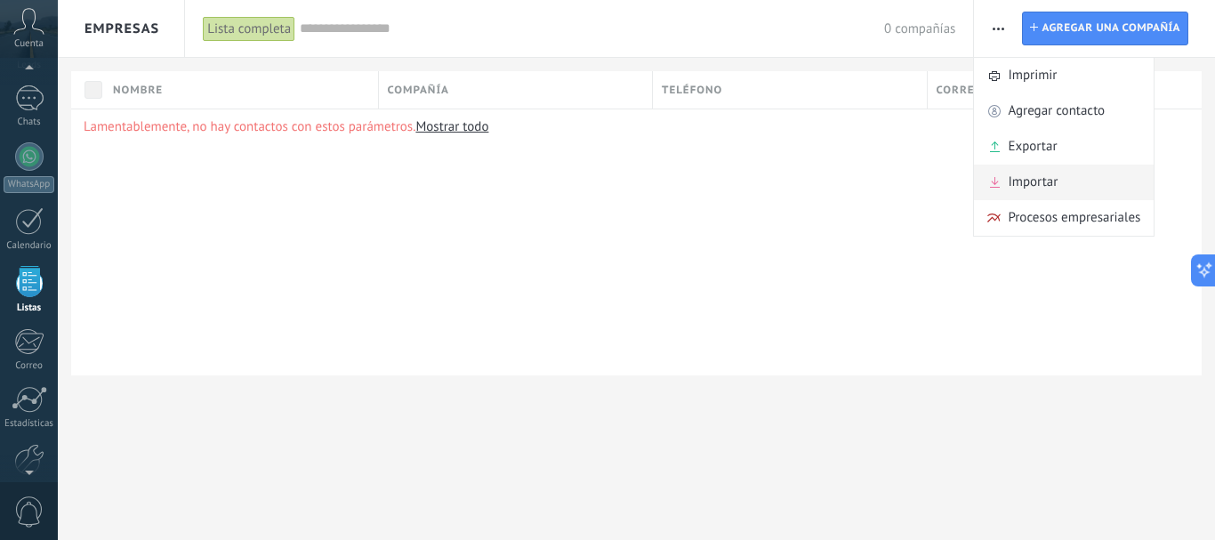
click at [1028, 177] on span "Importar" at bounding box center [1032, 182] width 50 height 36
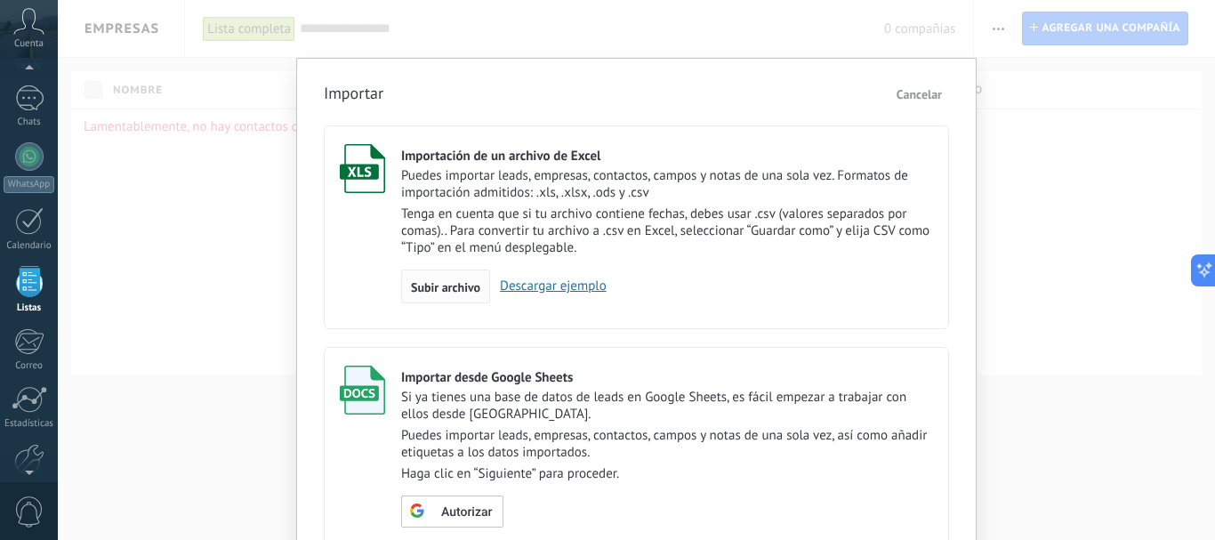
click at [455, 281] on span "Subir archivo" at bounding box center [445, 287] width 69 height 12
click at [0, 0] on input "Importación de un archivo de Excel Puedes importar leads, empresas, contactos, …" at bounding box center [0, 0] width 0 height 0
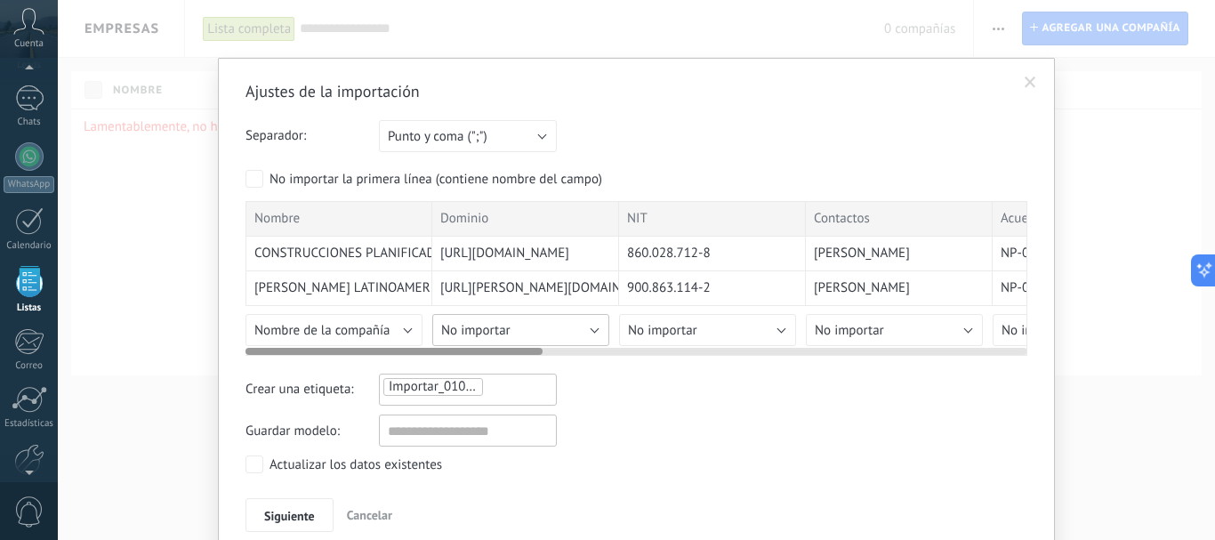
click at [478, 328] on span "No importar" at bounding box center [475, 330] width 69 height 17
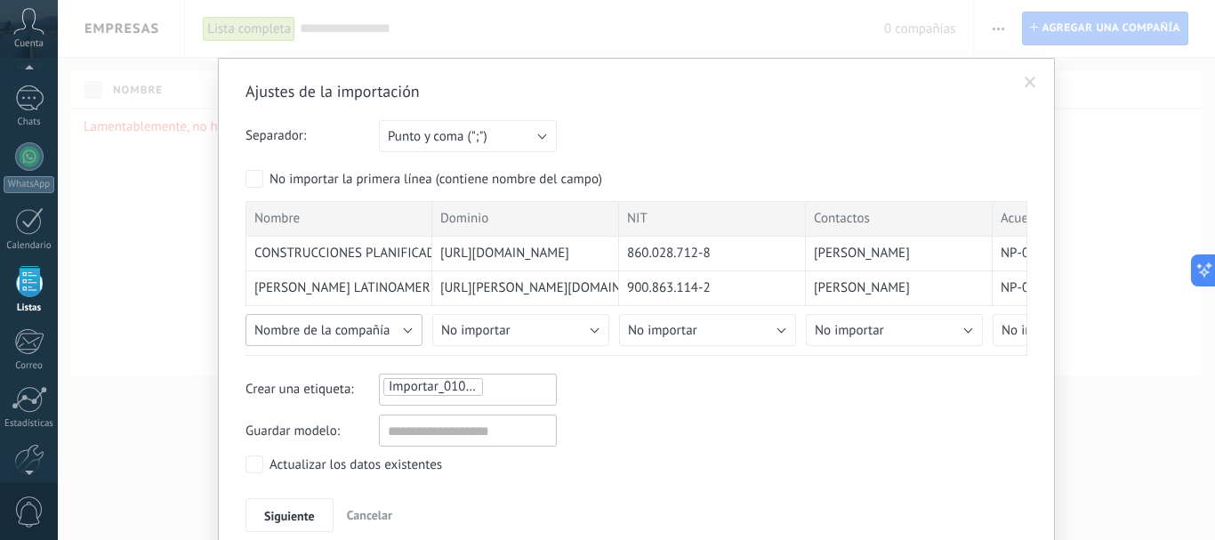
click at [360, 328] on span "Nombre de la compañía" at bounding box center [322, 330] width 136 height 17
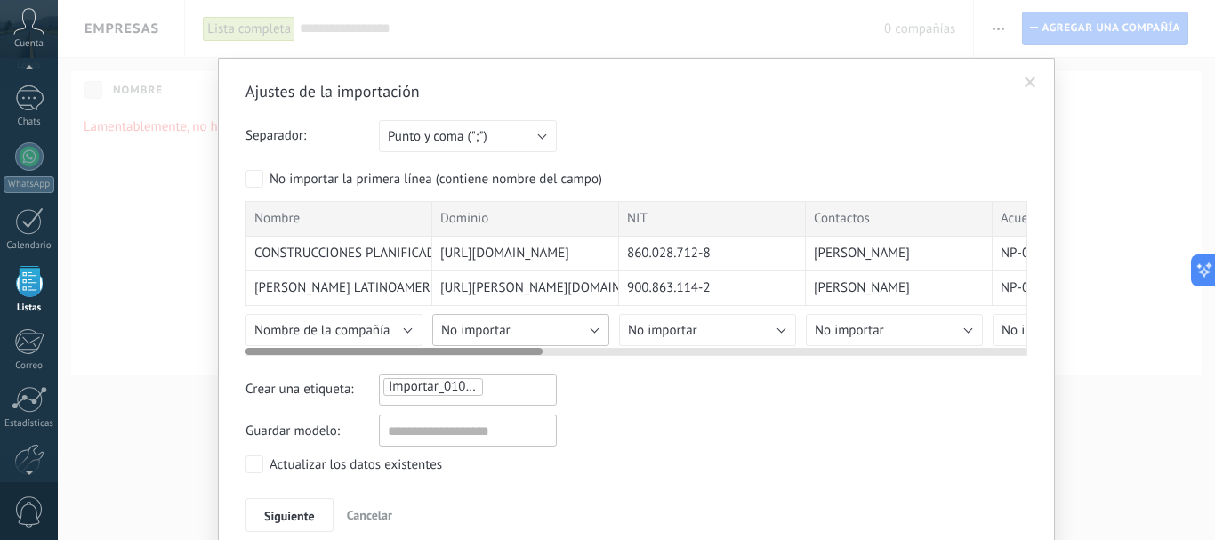
click at [499, 326] on span "No importar" at bounding box center [475, 330] width 69 height 17
click at [730, 317] on button "No importar" at bounding box center [707, 330] width 177 height 32
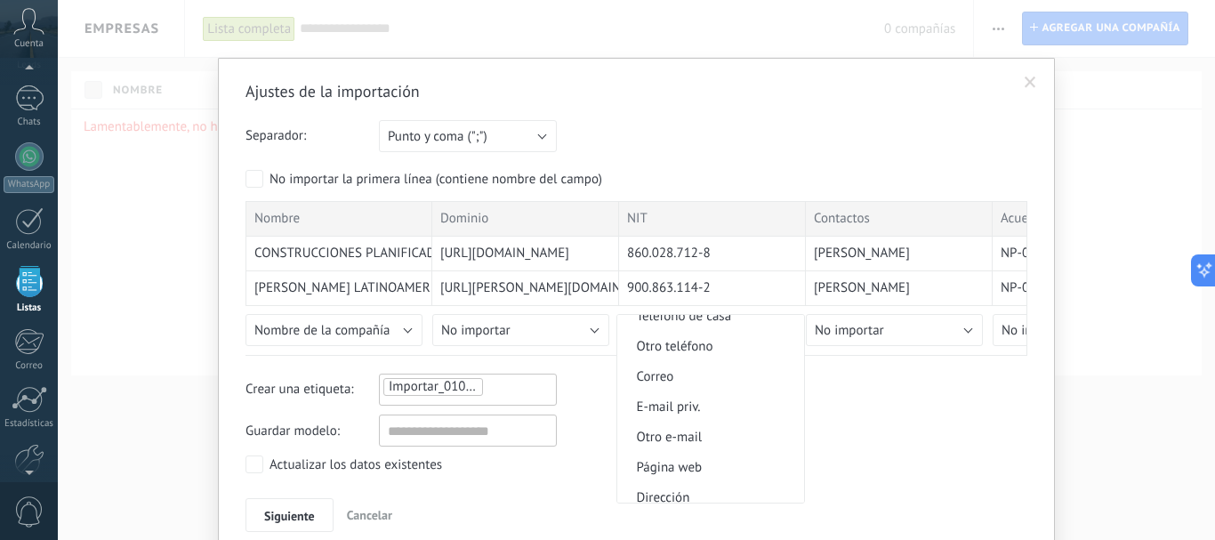
scroll to position [1734, 0]
click at [1031, 76] on span at bounding box center [1030, 82] width 12 height 12
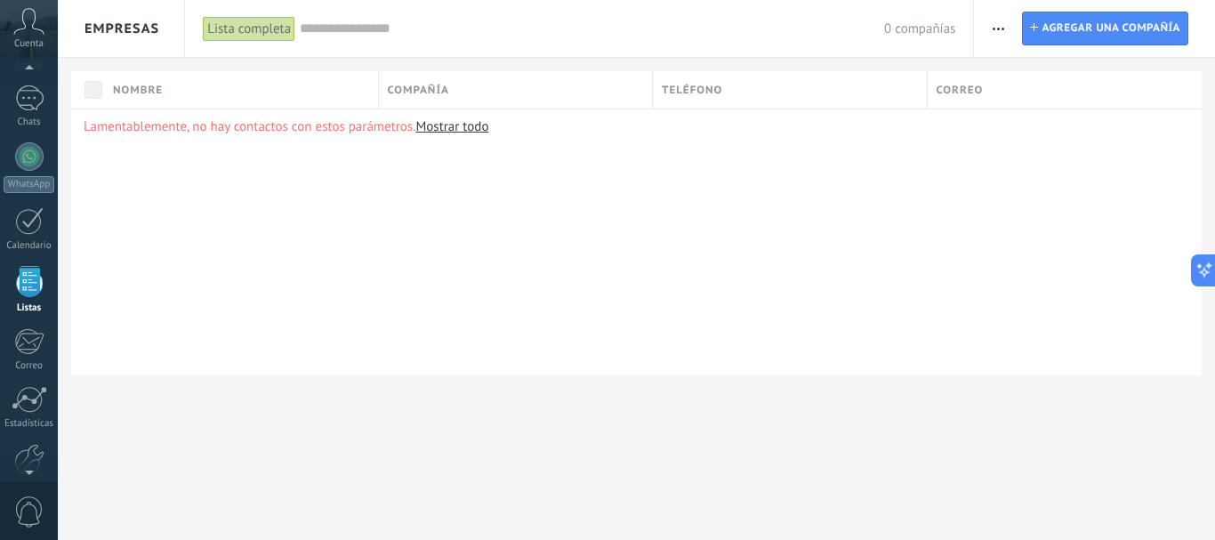
click at [999, 25] on span "button" at bounding box center [998, 29] width 12 height 34
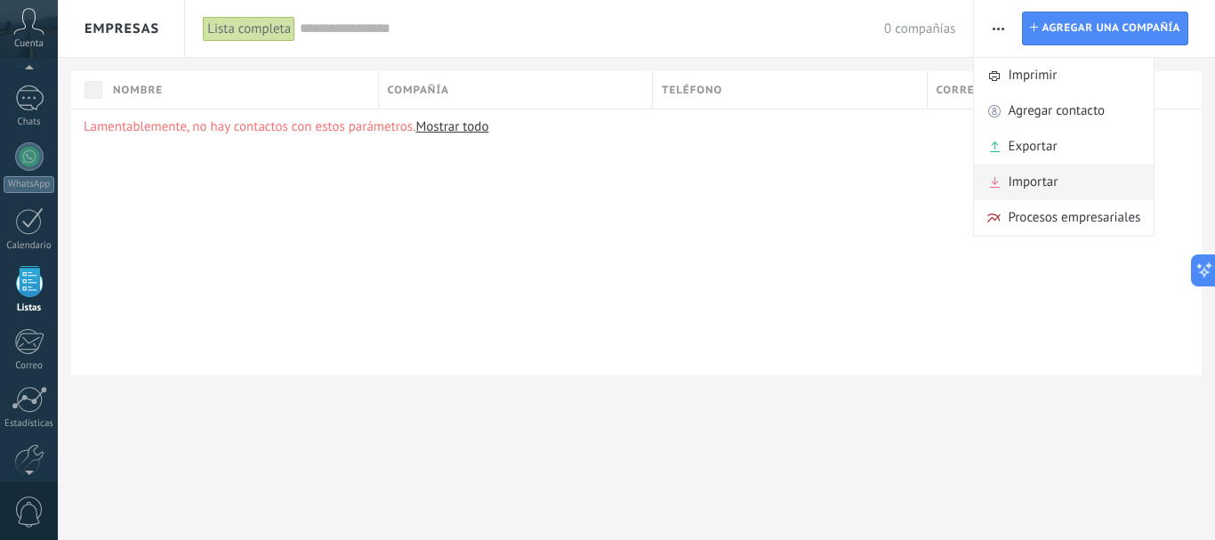
click at [1010, 181] on span "Importar" at bounding box center [1032, 182] width 50 height 36
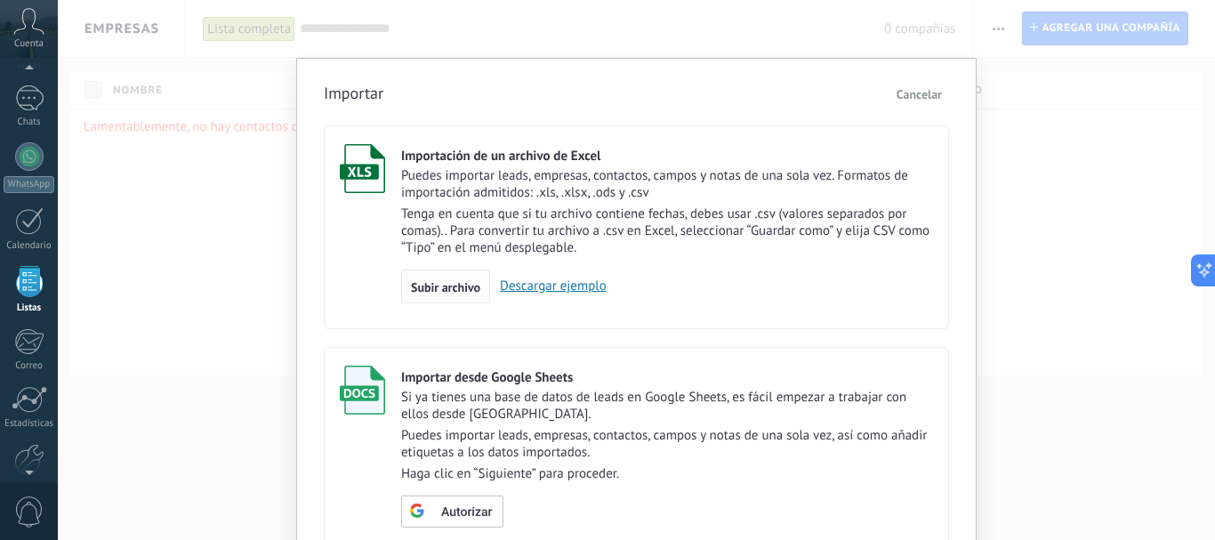
click at [422, 286] on span "Subir archivo" at bounding box center [445, 287] width 69 height 12
click at [0, 0] on input "Importación de un archivo de Excel Puedes importar leads, empresas, contactos, …" at bounding box center [0, 0] width 0 height 0
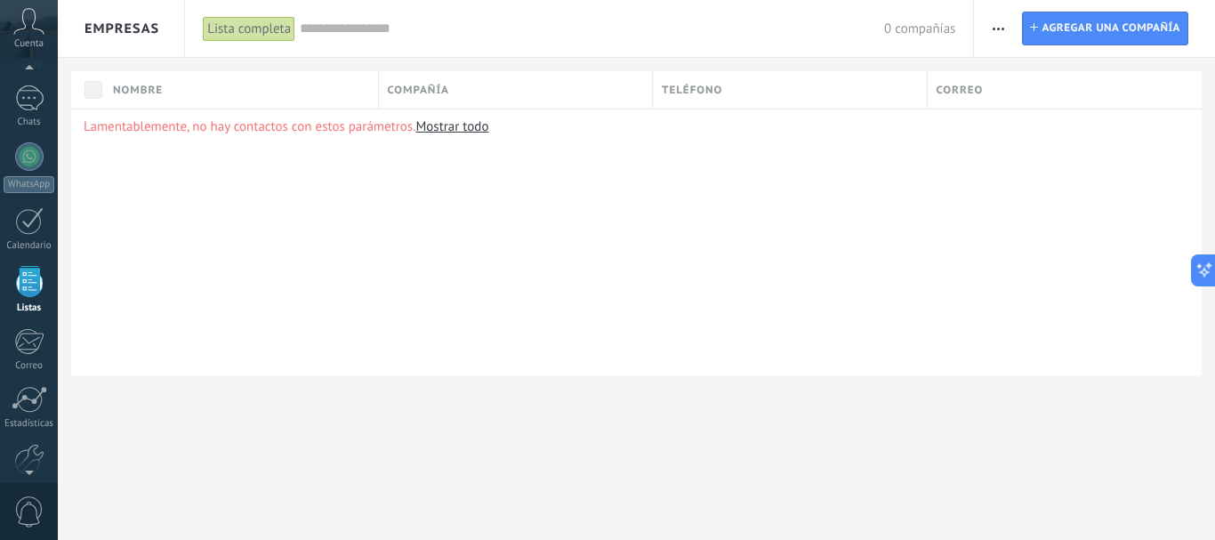
click at [989, 32] on button "button" at bounding box center [998, 29] width 26 height 34
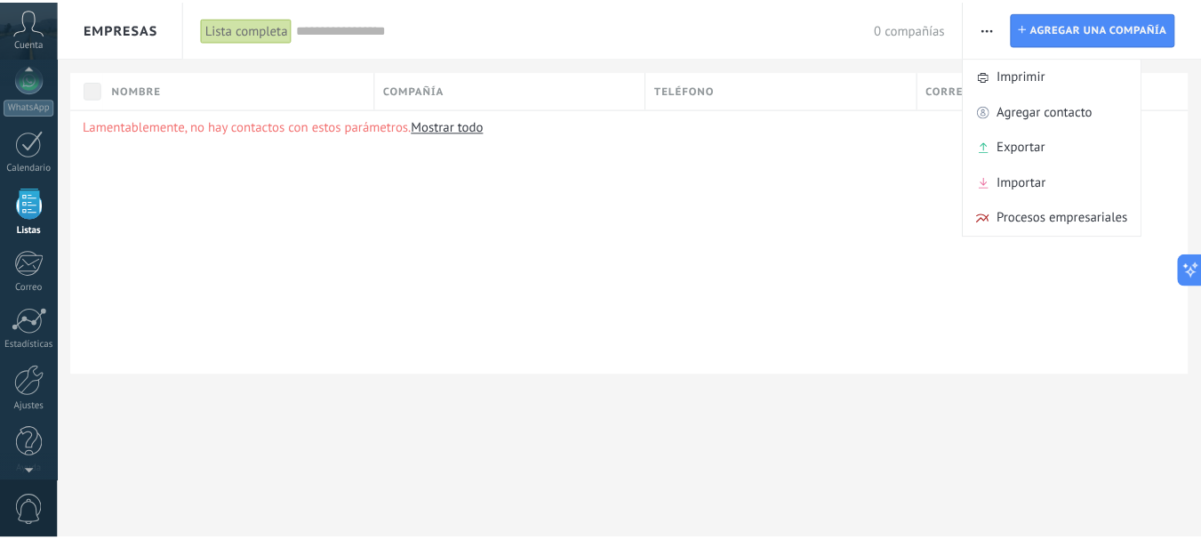
scroll to position [200, 0]
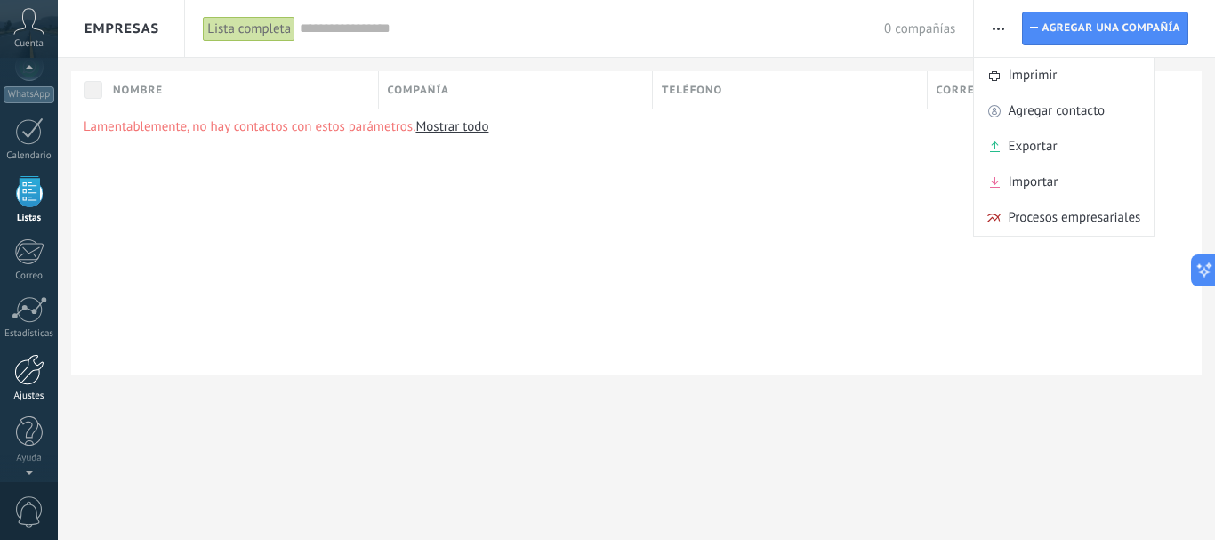
click at [29, 373] on div at bounding box center [29, 369] width 30 height 31
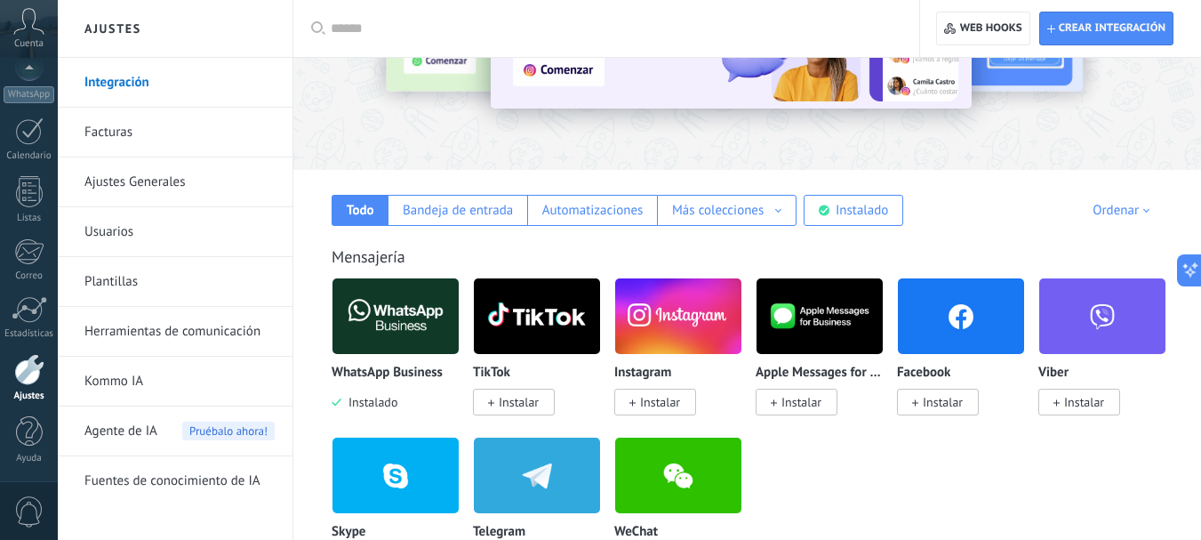
scroll to position [267, 0]
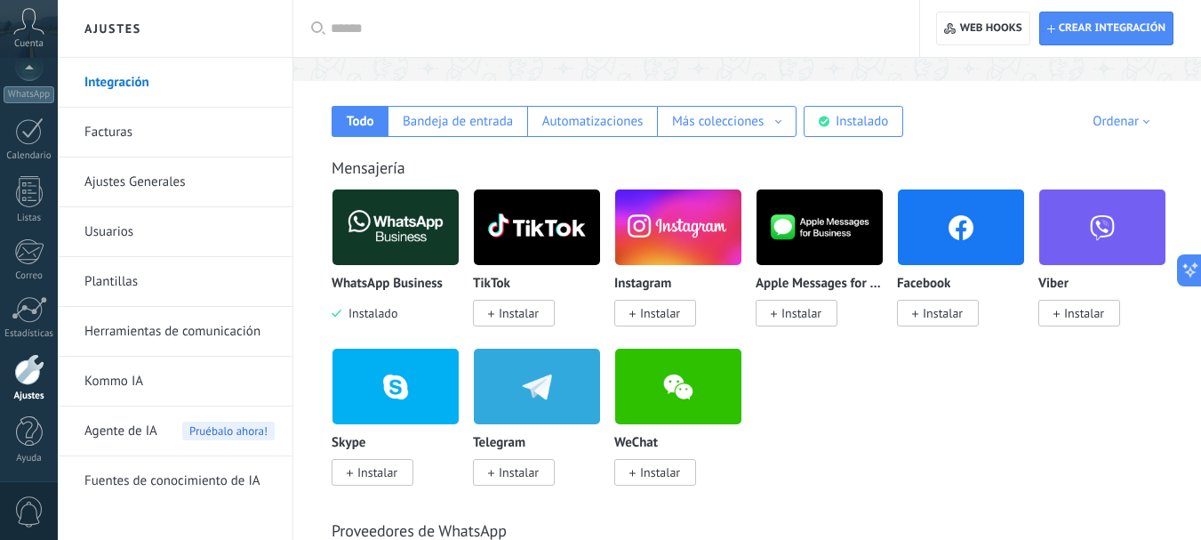
click at [127, 184] on link "Ajustes Generales" at bounding box center [179, 182] width 190 height 50
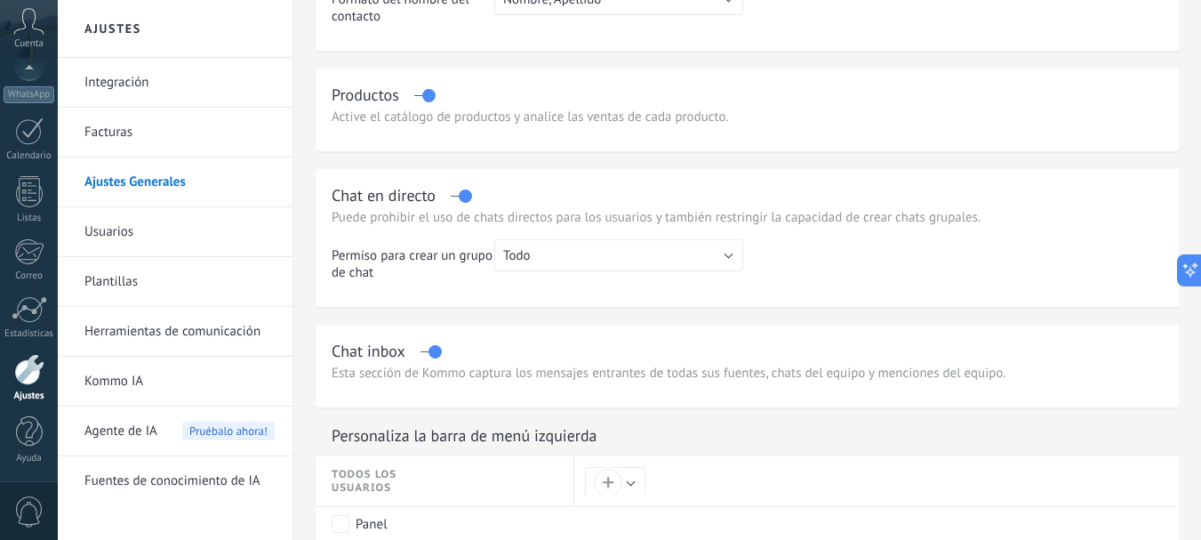
scroll to position [622, 0]
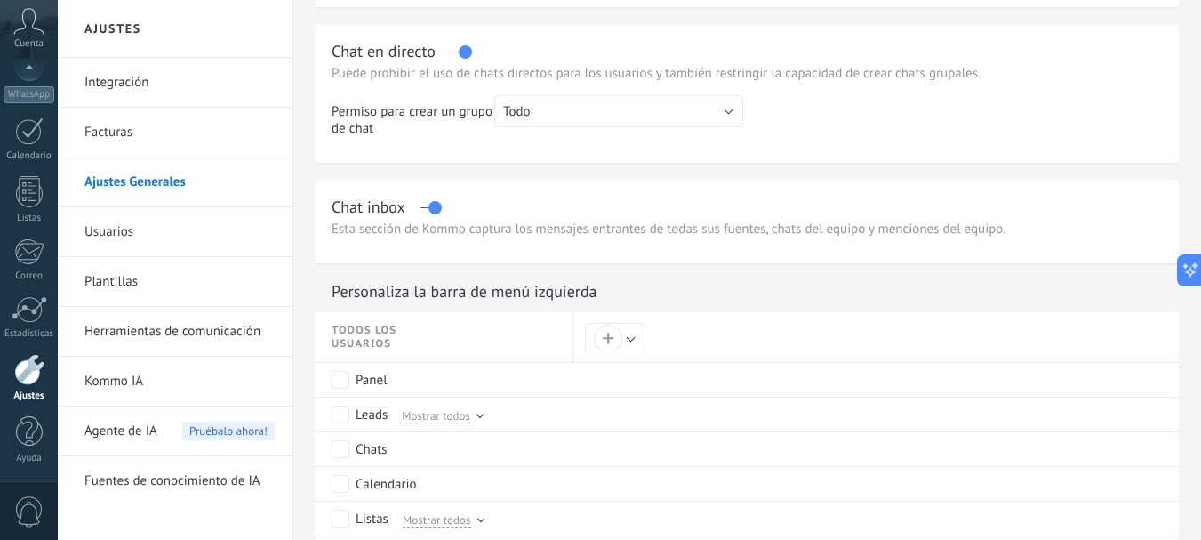
click at [155, 277] on link "Plantillas" at bounding box center [179, 282] width 190 height 50
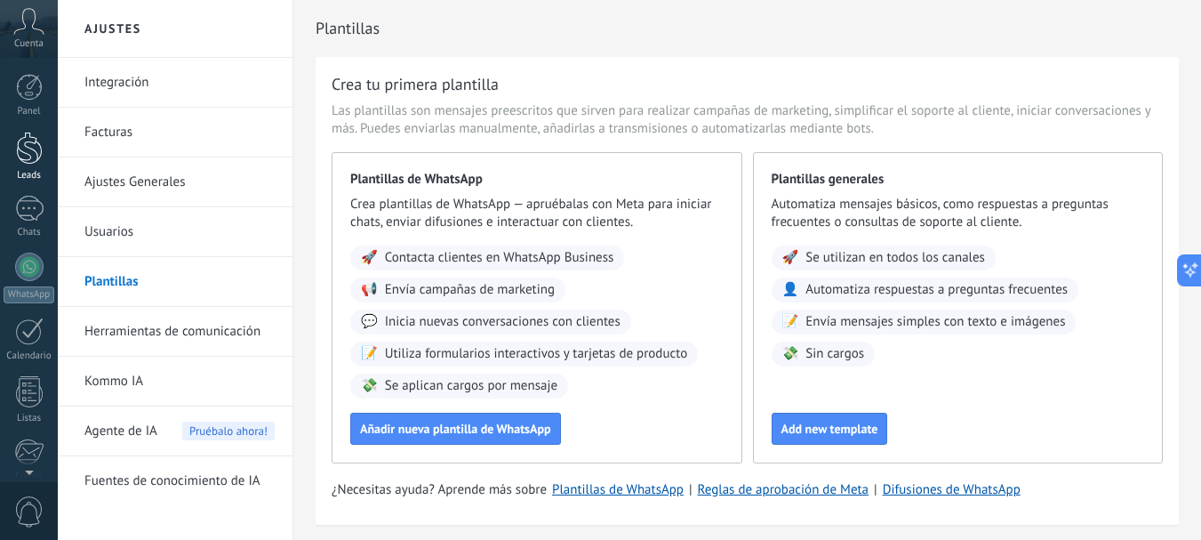
click at [24, 158] on div at bounding box center [29, 148] width 27 height 33
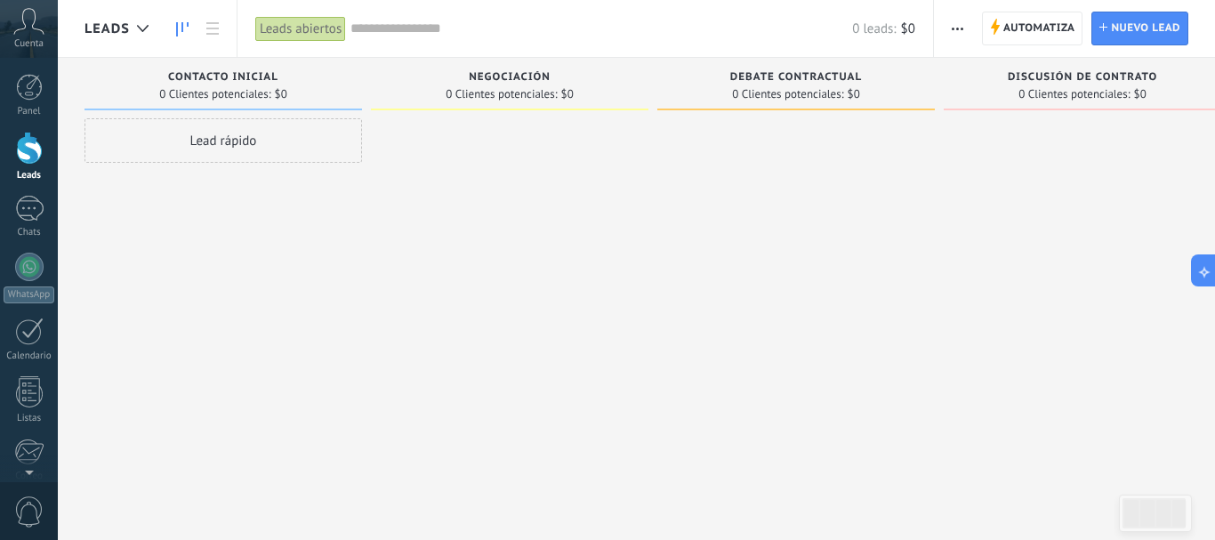
click at [20, 155] on div at bounding box center [29, 148] width 27 height 33
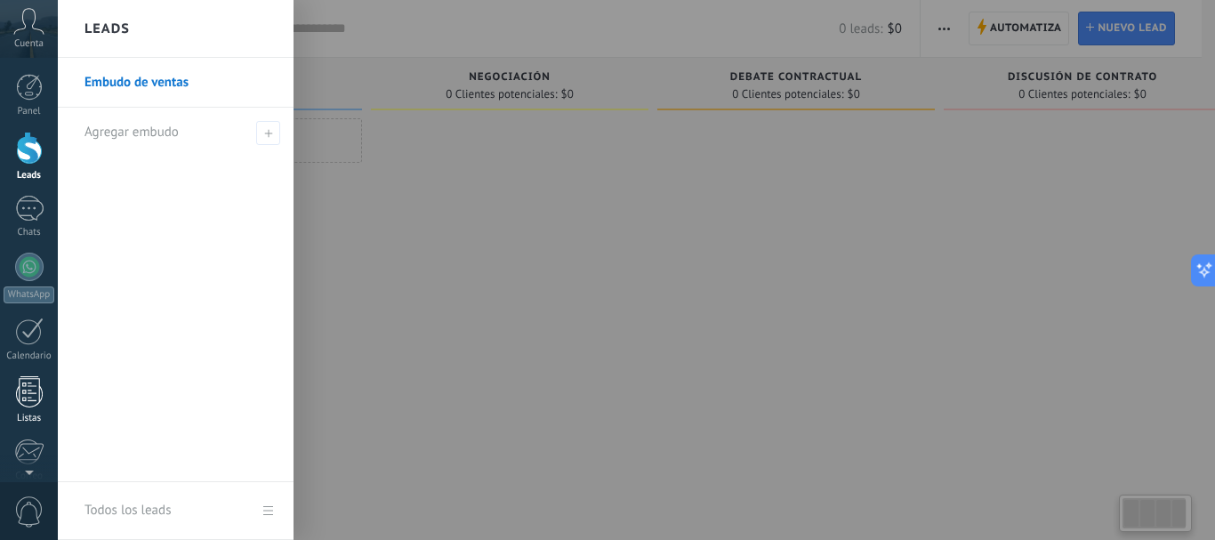
click at [38, 400] on div at bounding box center [29, 391] width 27 height 31
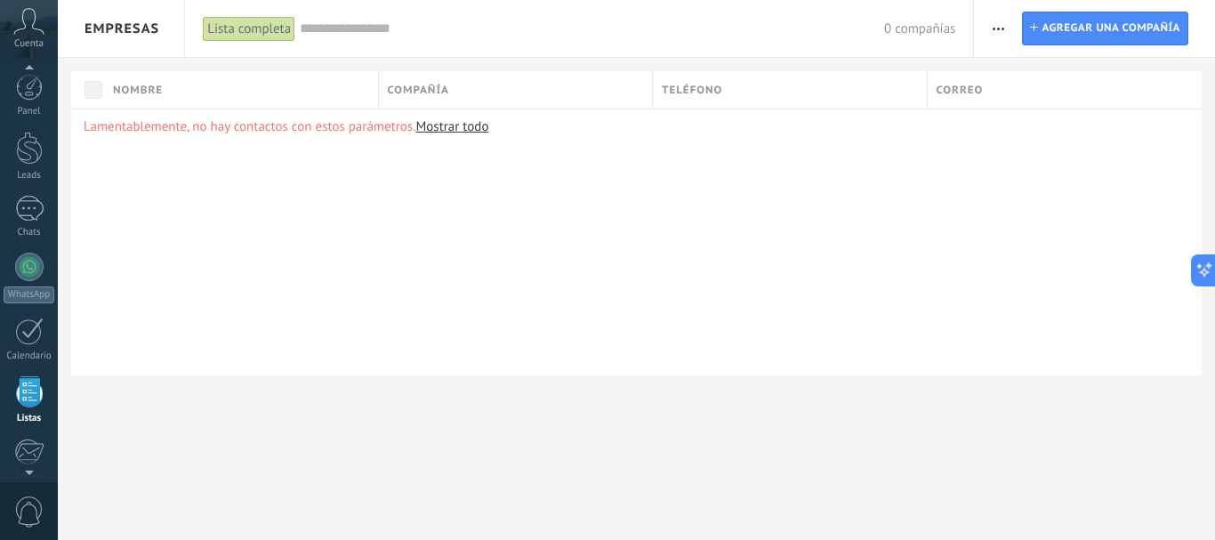
scroll to position [110, 0]
click at [1004, 31] on button "button" at bounding box center [998, 29] width 26 height 34
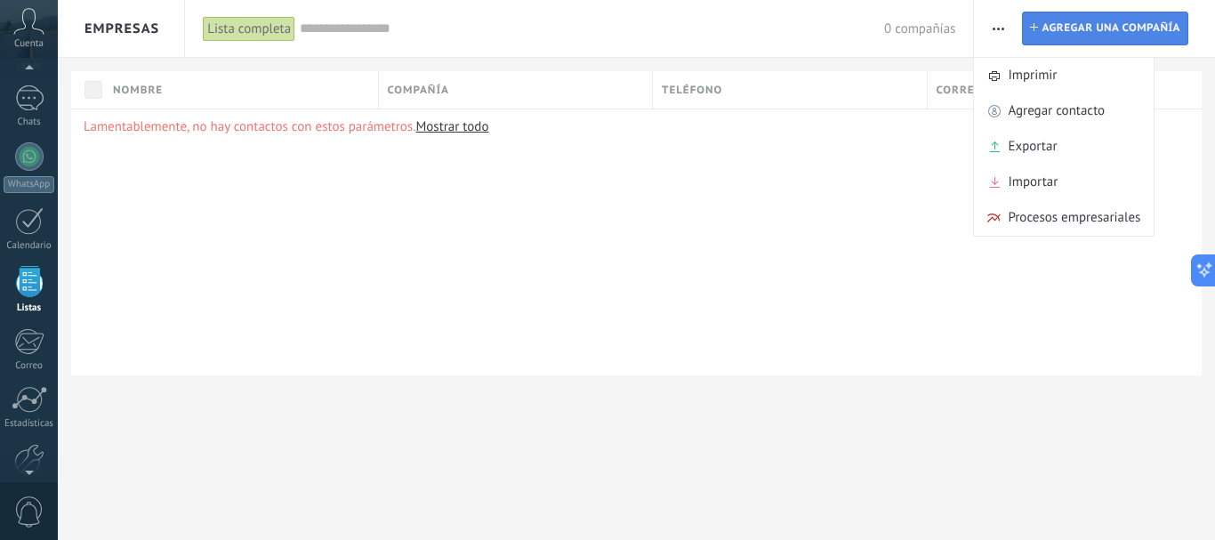
click at [1050, 23] on span "Agregar una compañía" at bounding box center [1110, 28] width 139 height 32
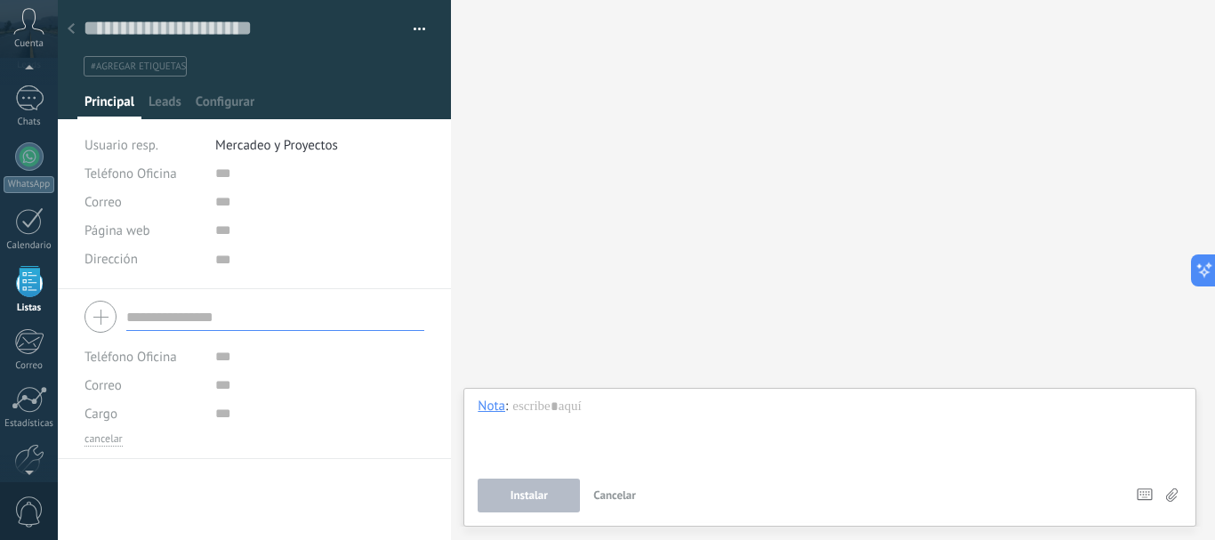
scroll to position [18, 0]
click at [416, 20] on button "button" at bounding box center [413, 29] width 26 height 27
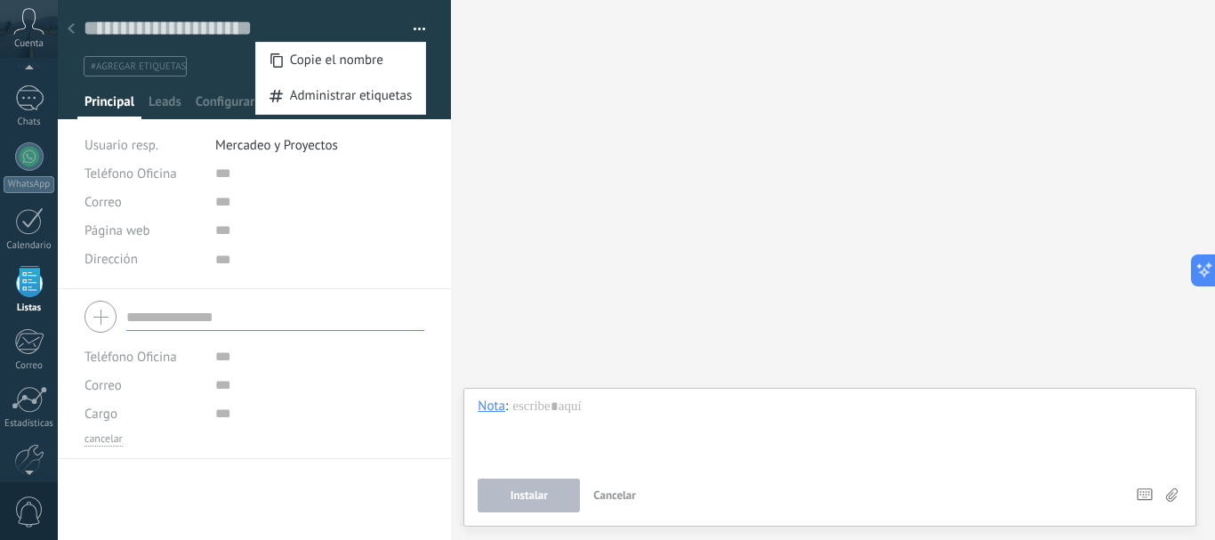
click at [388, 81] on span "Administrar etiquetas" at bounding box center [351, 96] width 123 height 36
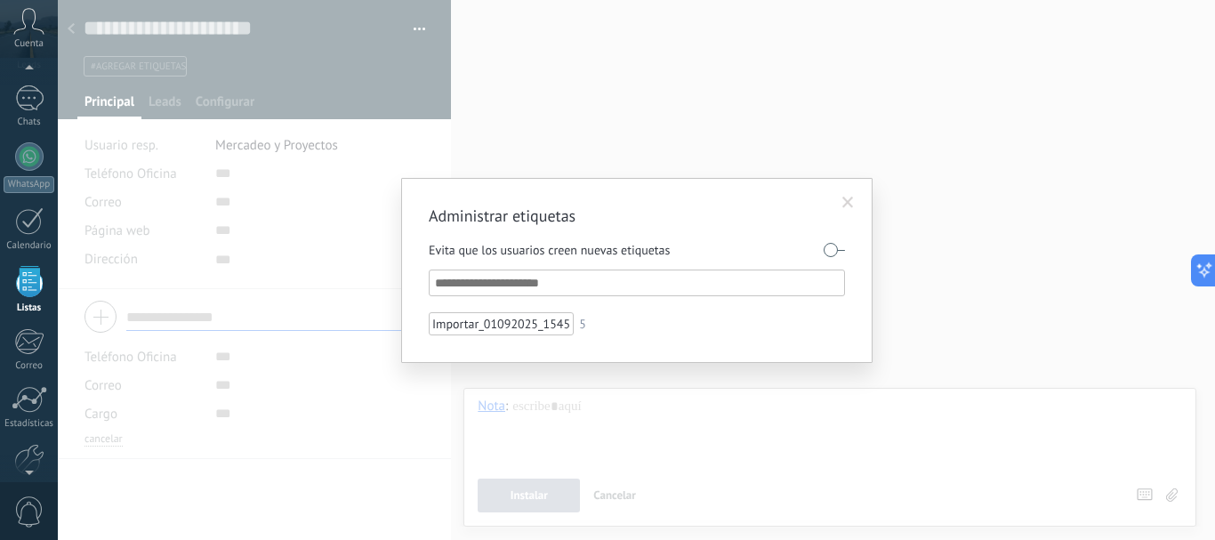
click at [840, 201] on span at bounding box center [847, 203] width 29 height 30
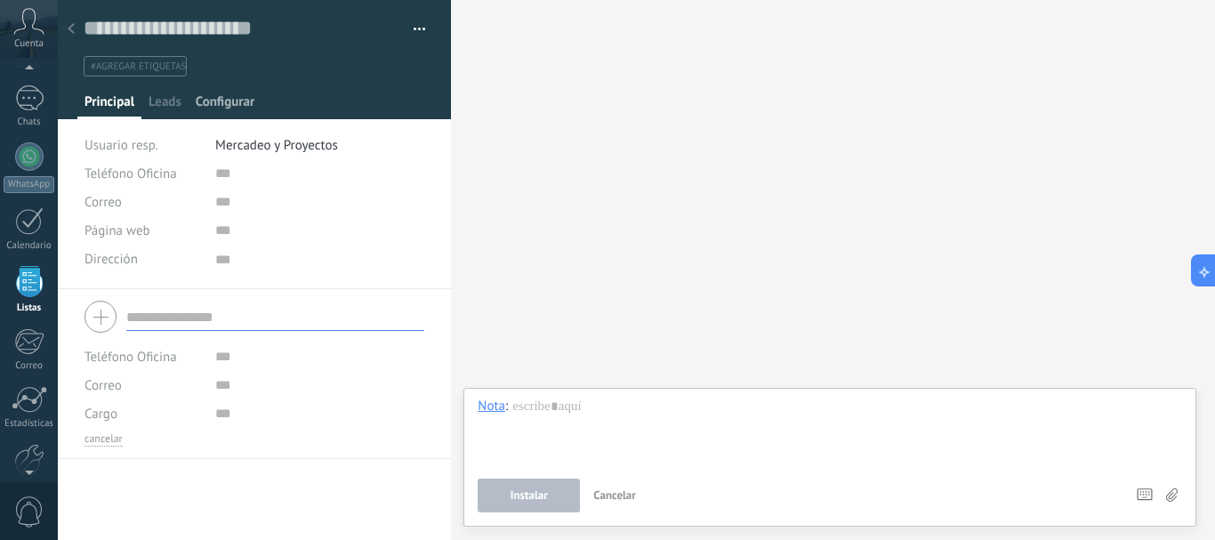
click at [220, 93] on span "Configurar" at bounding box center [225, 106] width 59 height 26
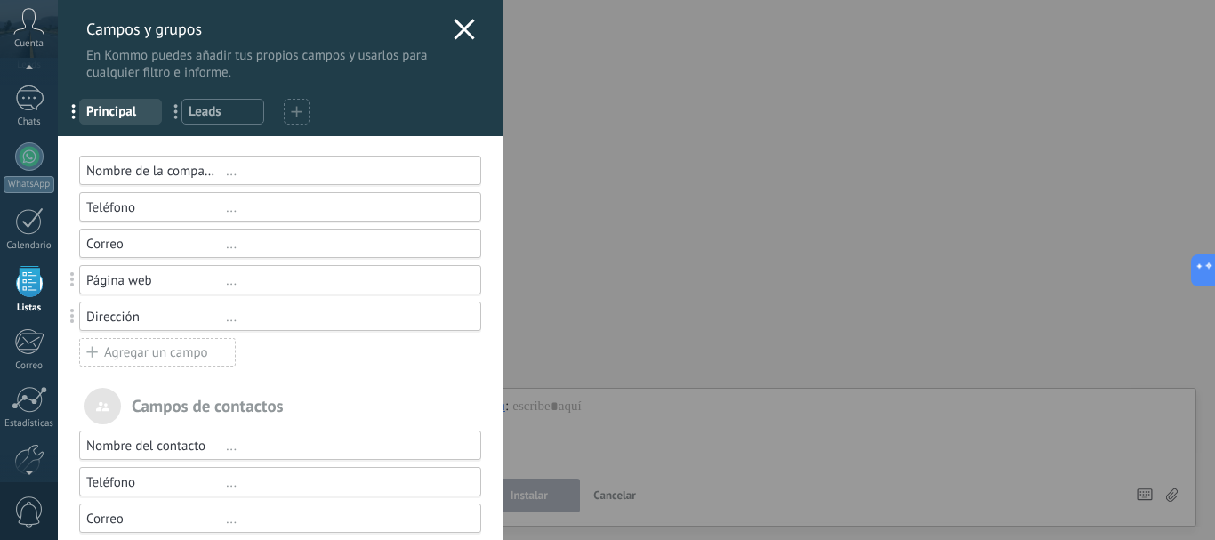
scroll to position [0, 0]
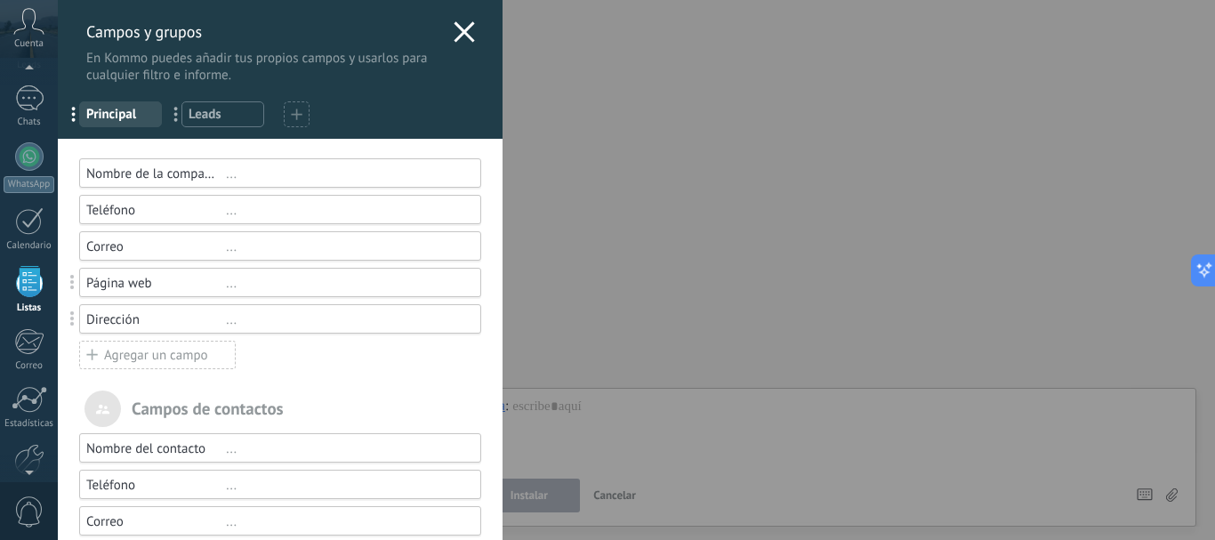
click at [210, 357] on div "Agregar un campo" at bounding box center [157, 355] width 156 height 28
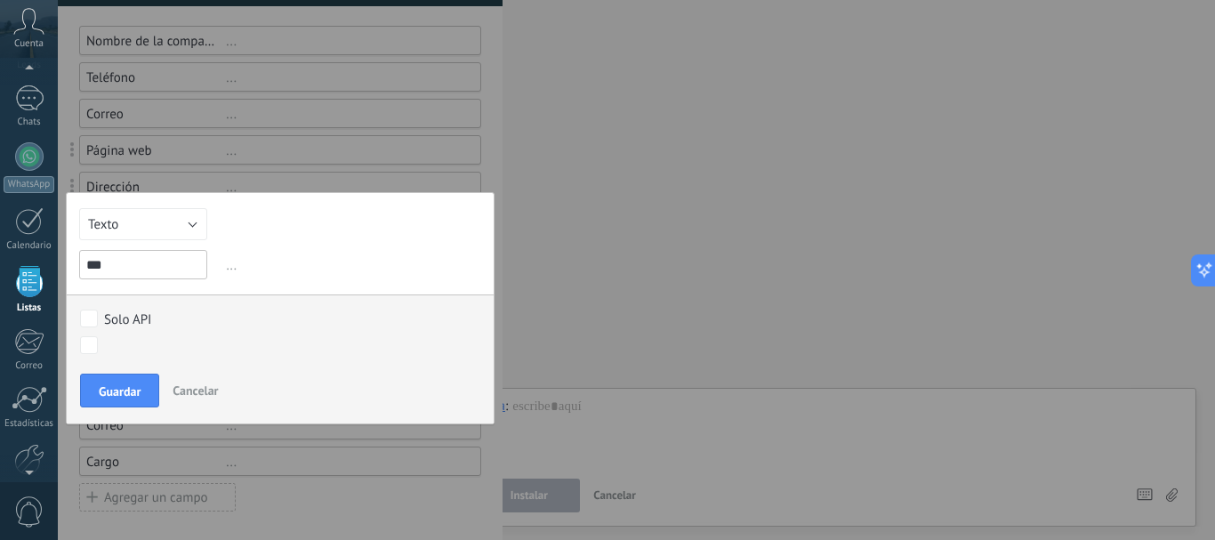
scroll to position [135, 0]
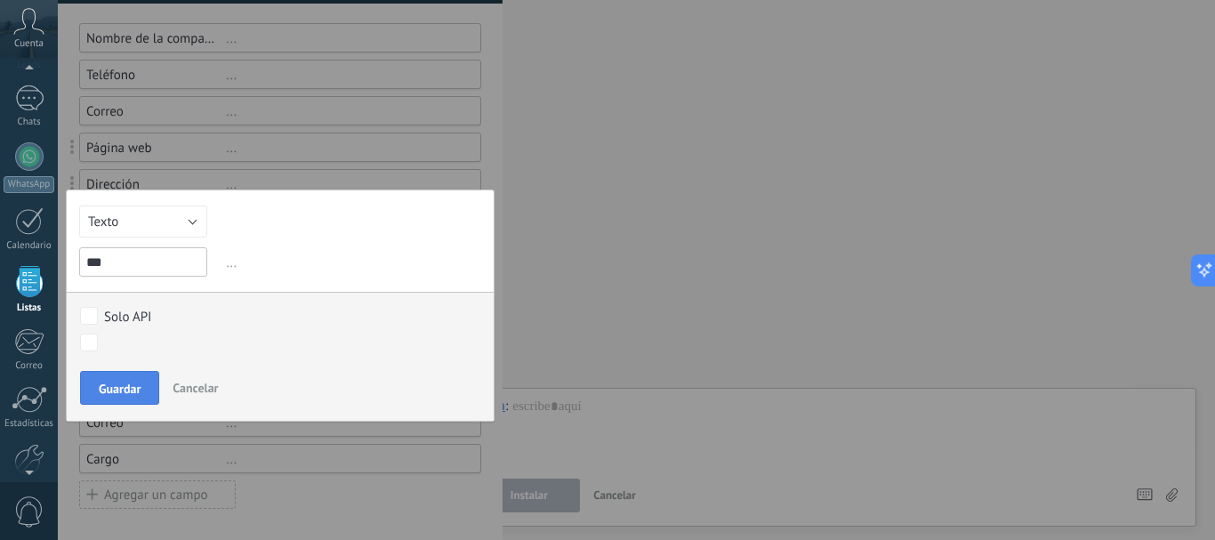
type input "***"
click at [141, 372] on button "Guardar" at bounding box center [119, 388] width 79 height 34
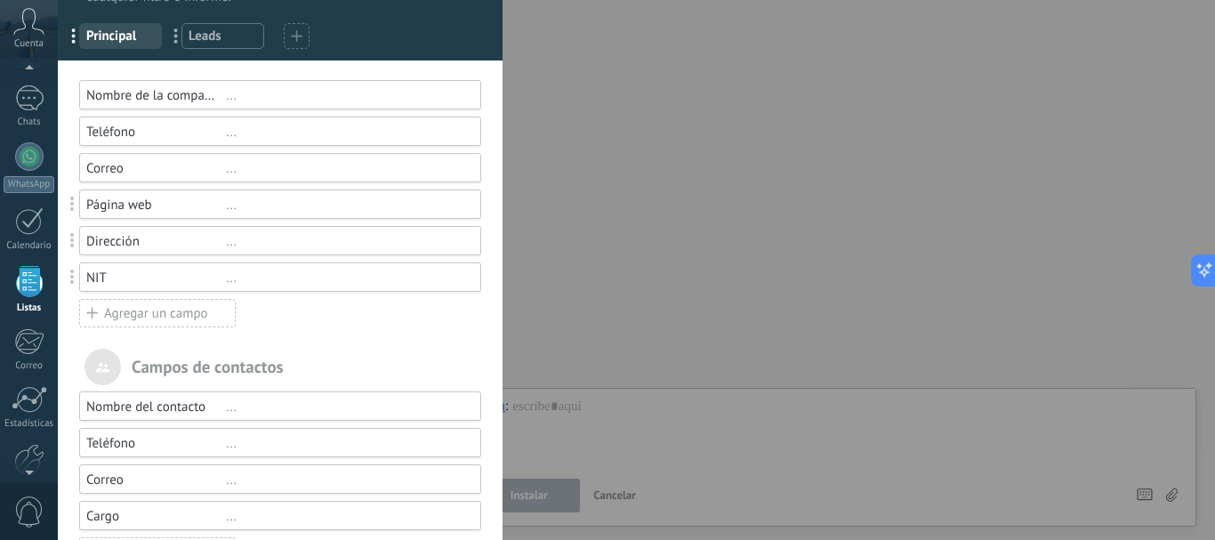
scroll to position [46, 0]
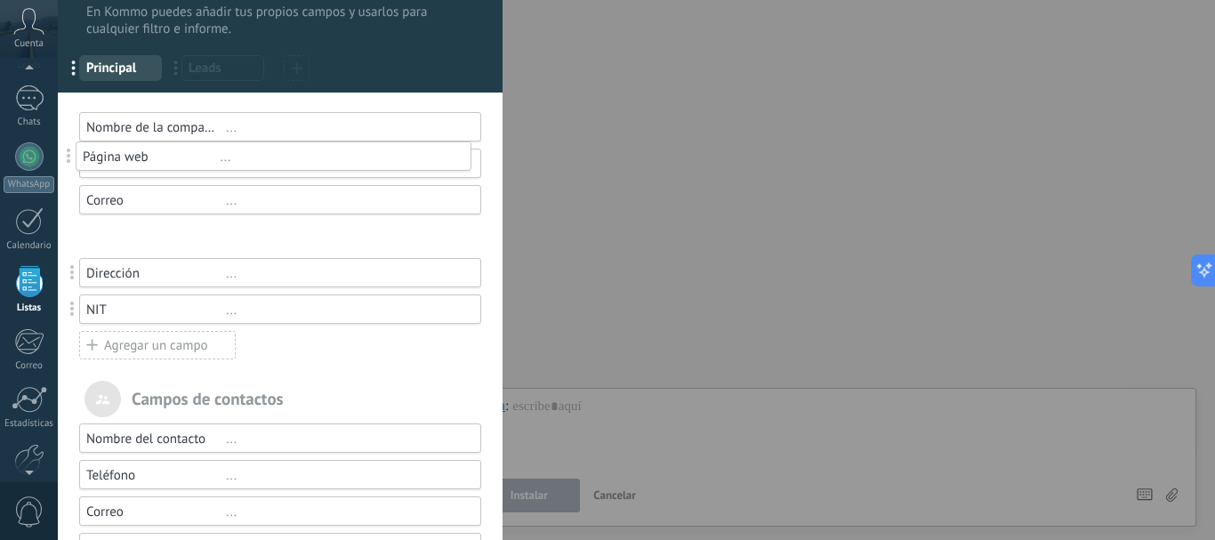
drag, startPoint x: 77, startPoint y: 244, endPoint x: 74, endPoint y: 164, distance: 80.1
drag, startPoint x: 70, startPoint y: 243, endPoint x: 68, endPoint y: 156, distance: 86.3
drag, startPoint x: 72, startPoint y: 320, endPoint x: 66, endPoint y: 178, distance: 142.4
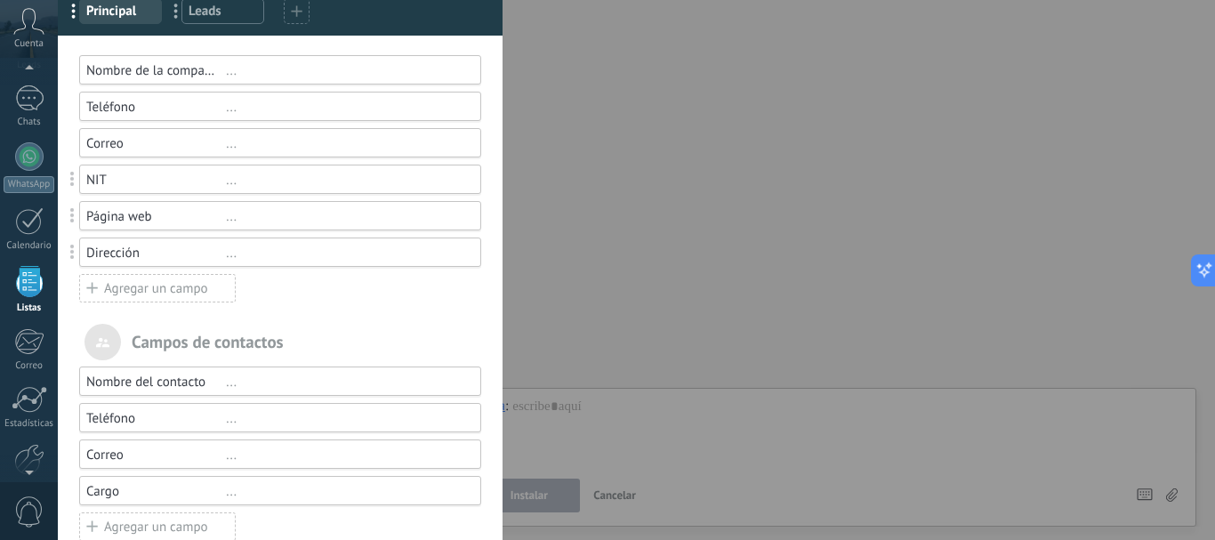
scroll to position [135, 0]
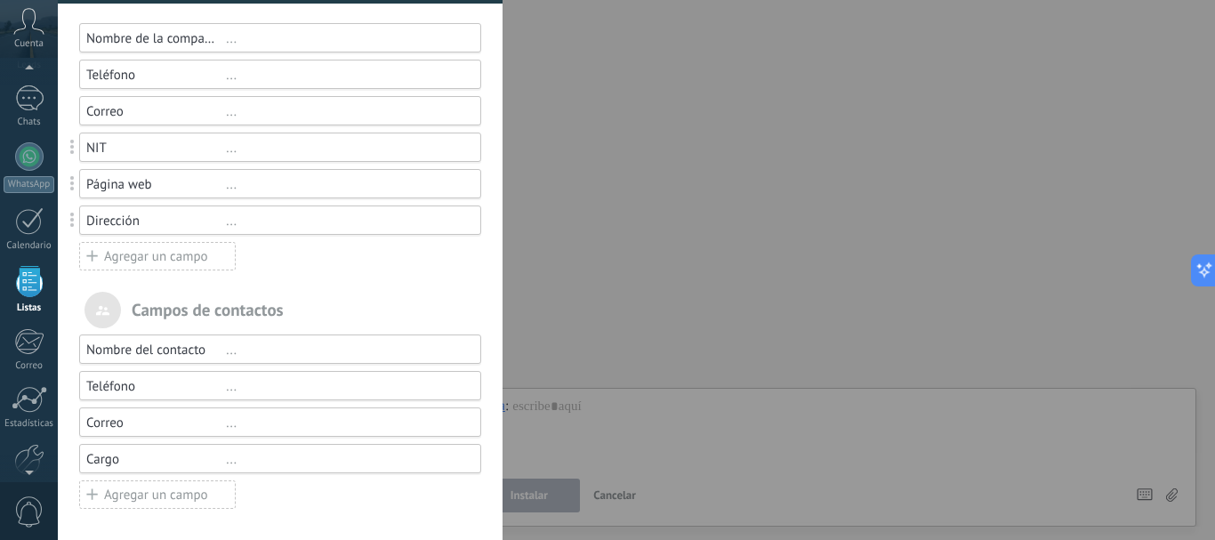
click at [229, 457] on div "..." at bounding box center [345, 459] width 239 height 17
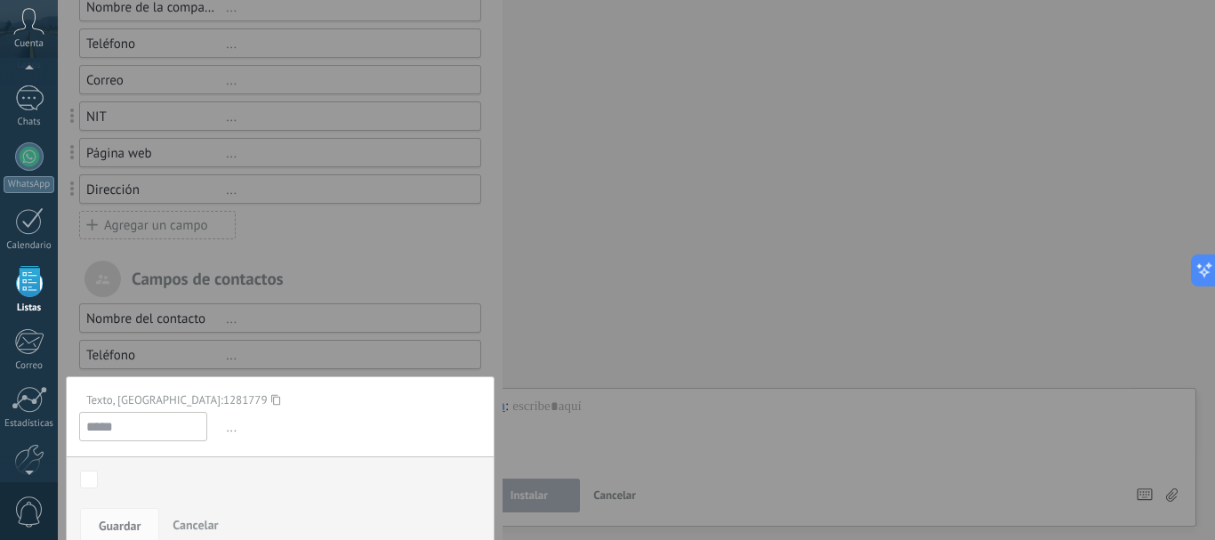
scroll to position [184, 0]
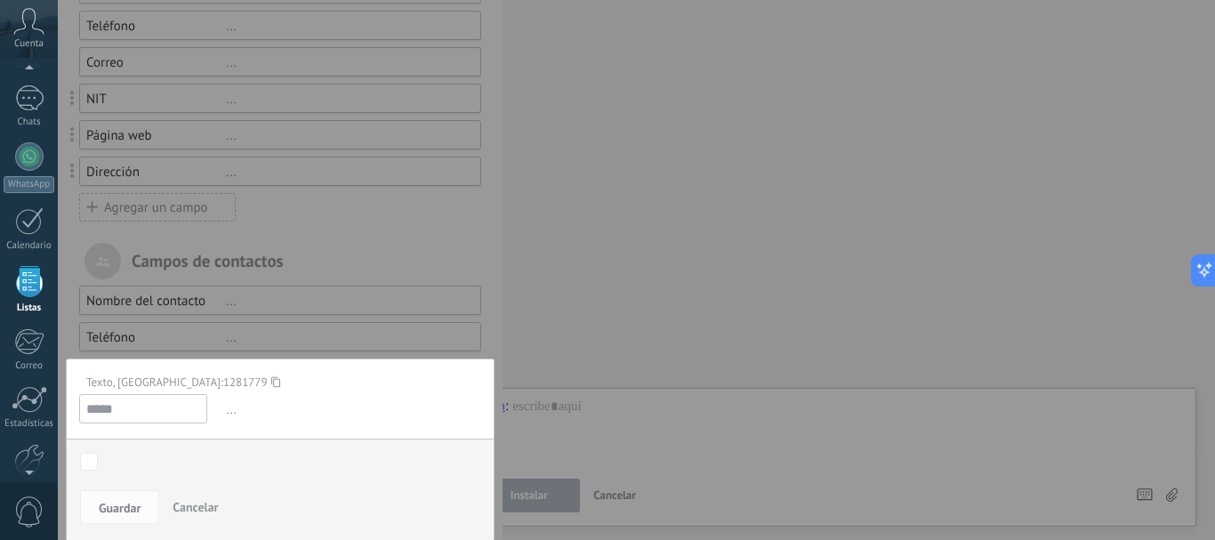
click at [186, 504] on span "Cancelar" at bounding box center [194, 507] width 45 height 16
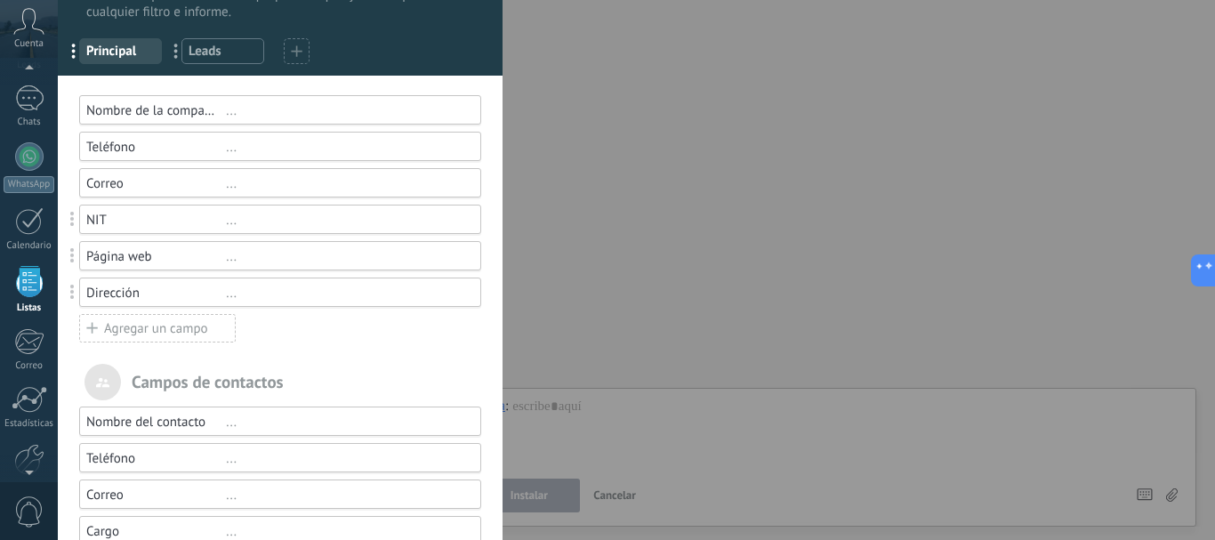
scroll to position [0, 0]
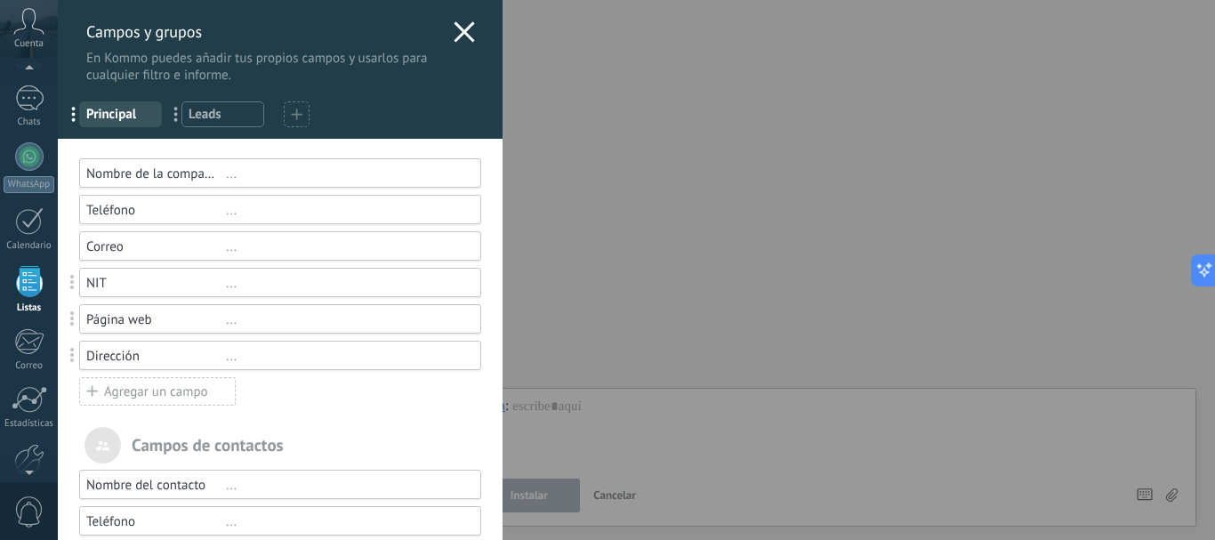
click at [155, 285] on div "NIT" at bounding box center [156, 283] width 140 height 17
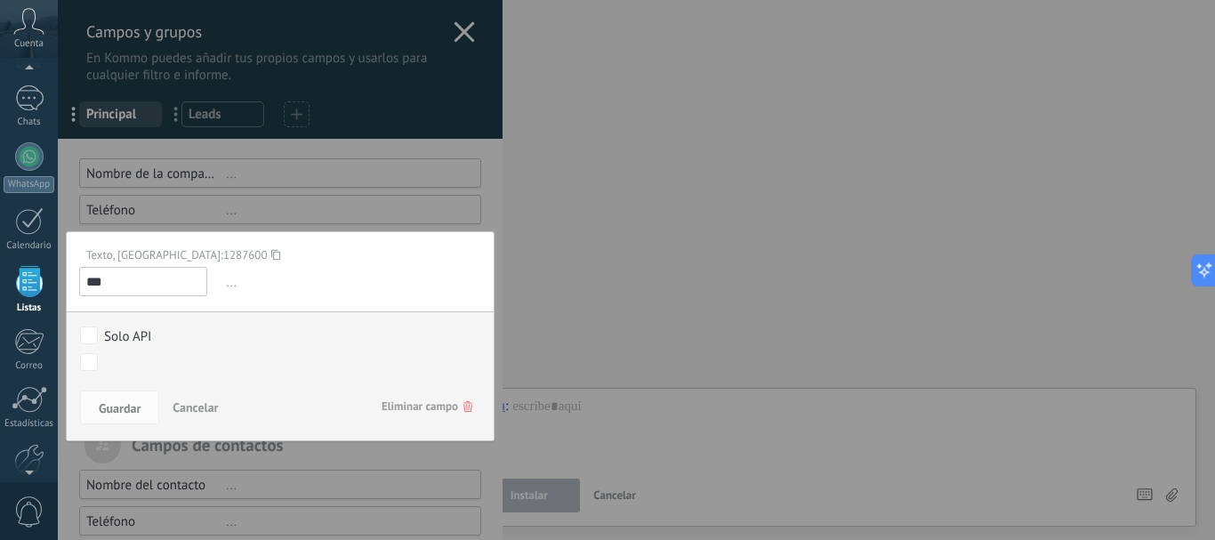
click at [83, 361] on body ".abccls-1,.abccls-2{fill-rule:evenodd}.abccls-2{fill:#fff} .abfcls-1{fill:none}…" at bounding box center [607, 270] width 1215 height 540
click at [88, 364] on body ".abccls-1,.abccls-2{fill-rule:evenodd}.abccls-2{fill:#fff} .abfcls-1{fill:none}…" at bounding box center [607, 270] width 1215 height 540
click at [139, 402] on span "Guardar" at bounding box center [120, 408] width 42 height 12
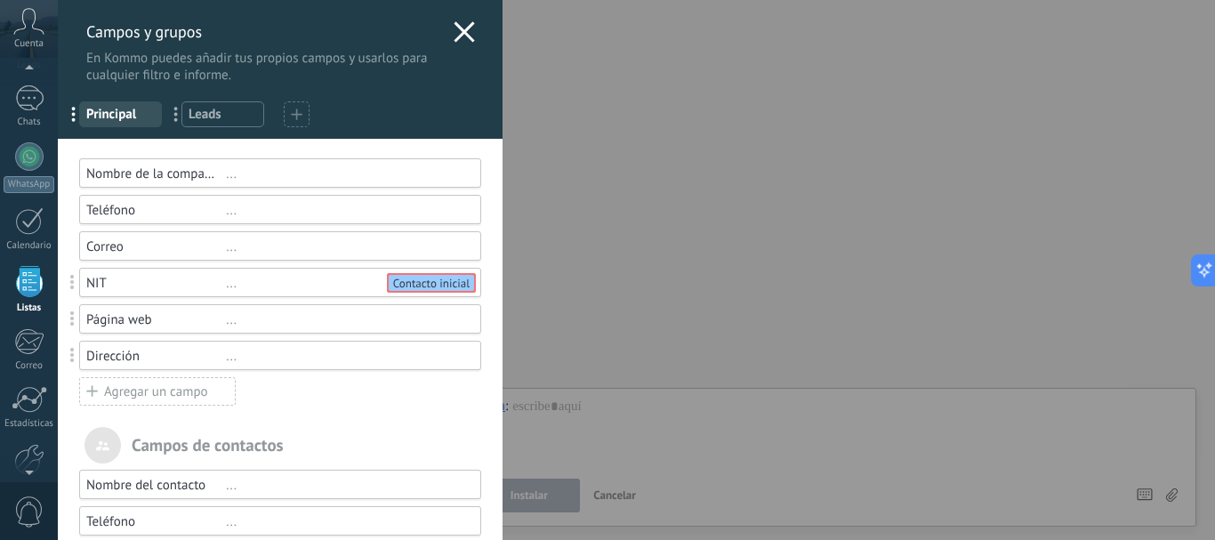
click at [102, 325] on div "Página web" at bounding box center [156, 319] width 140 height 17
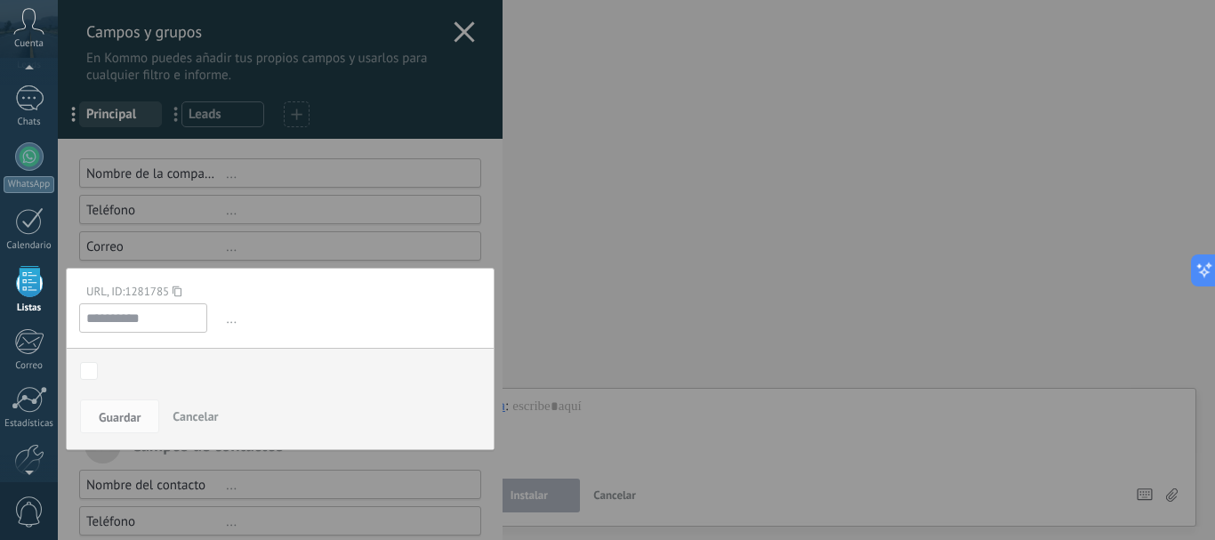
click at [90, 371] on body ".abccls-1,.abccls-2{fill-rule:evenodd}.abccls-2{fill:#fff} .abfcls-1{fill:none}…" at bounding box center [607, 270] width 1215 height 540
click at [91, 373] on body ".abccls-1,.abccls-2{fill-rule:evenodd}.abccls-2{fill:#fff} .abfcls-1{fill:none}…" at bounding box center [607, 270] width 1215 height 540
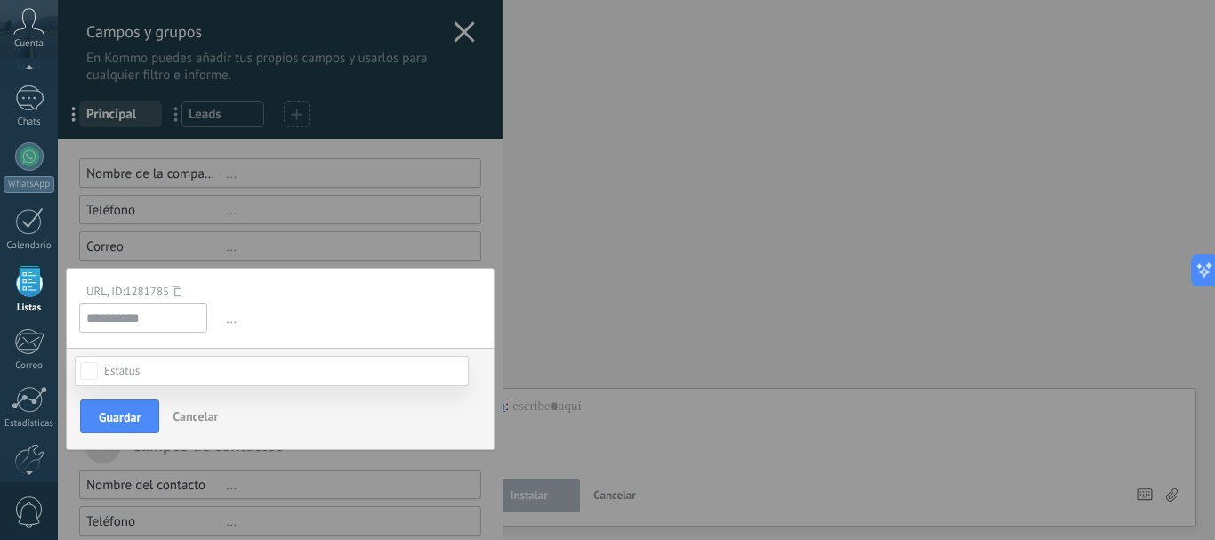
click at [717, 261] on div at bounding box center [636, 270] width 1157 height 540
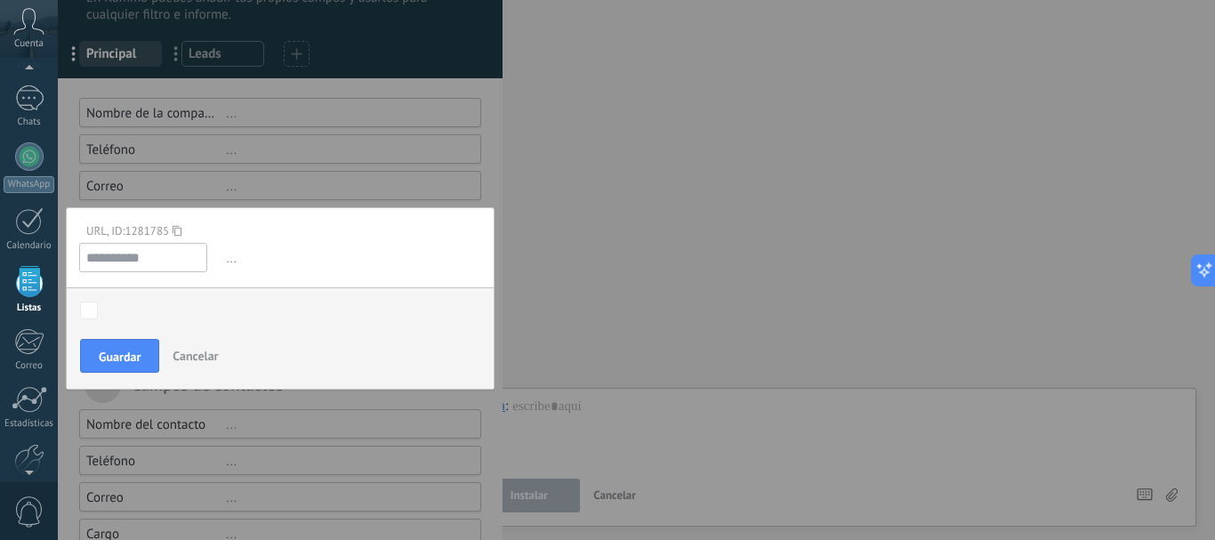
scroll to position [135, 0]
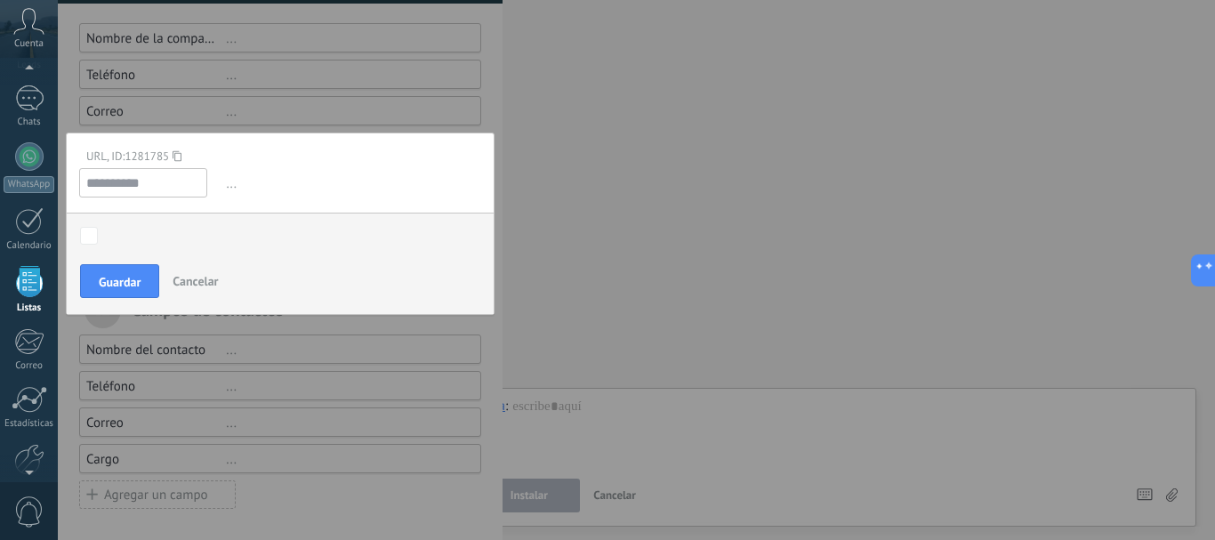
click at [184, 276] on span "Cancelar" at bounding box center [194, 281] width 45 height 16
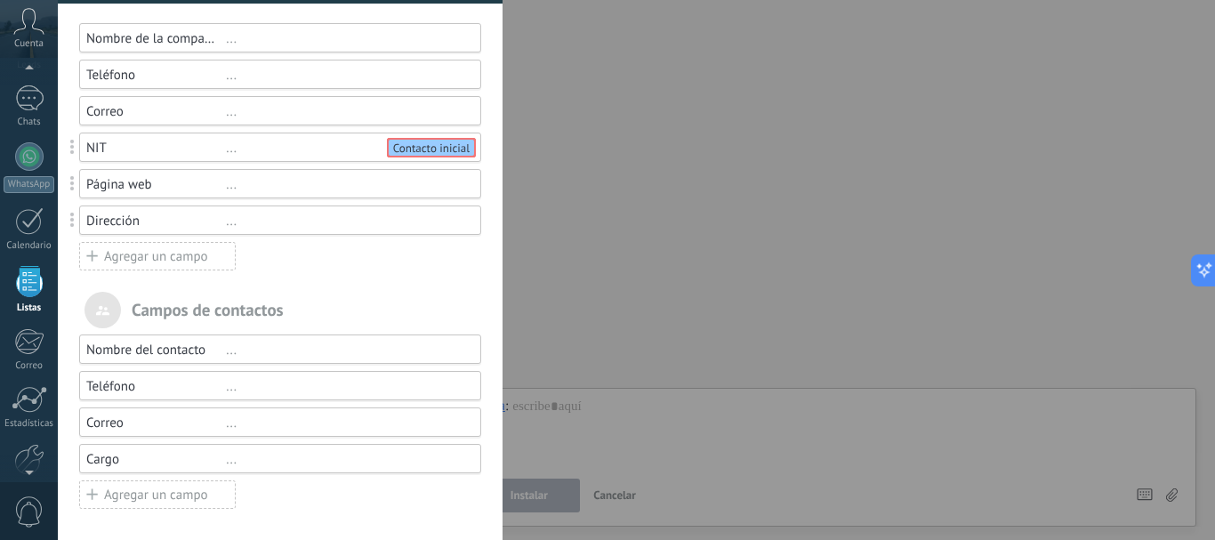
click at [399, 148] on div "Contacto inicial" at bounding box center [431, 148] width 85 height 16
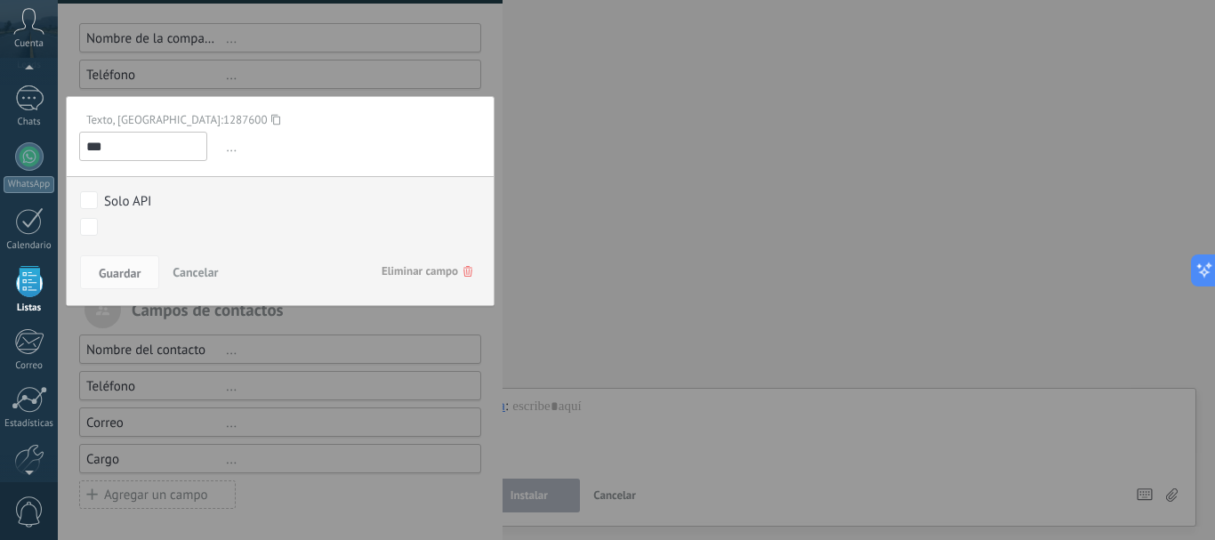
click at [0, 0] on div "Contacto inicial Negociación Debate contractual Discusión de contrato Logrado c…" at bounding box center [0, 0] width 0 height 0
click at [234, 206] on div at bounding box center [636, 270] width 1157 height 540
click at [87, 222] on body ".abccls-1,.abccls-2{fill-rule:evenodd}.abccls-2{fill:#fff} .abfcls-1{fill:none}…" at bounding box center [607, 270] width 1215 height 540
click at [143, 279] on button "Guardar" at bounding box center [119, 272] width 79 height 34
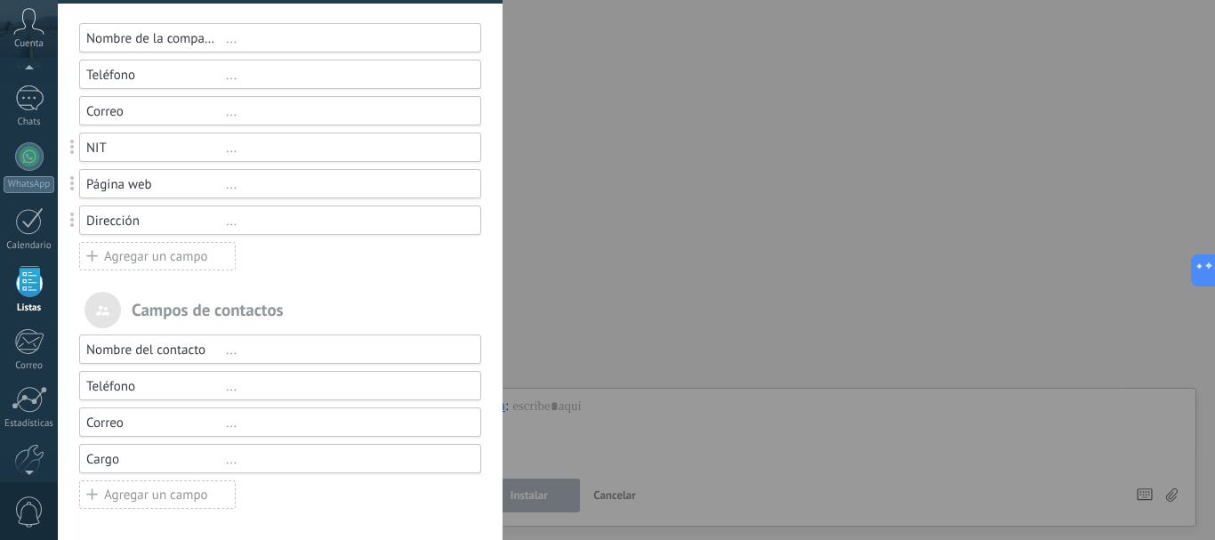
click at [139, 252] on div "Agregar un campo" at bounding box center [157, 256] width 156 height 28
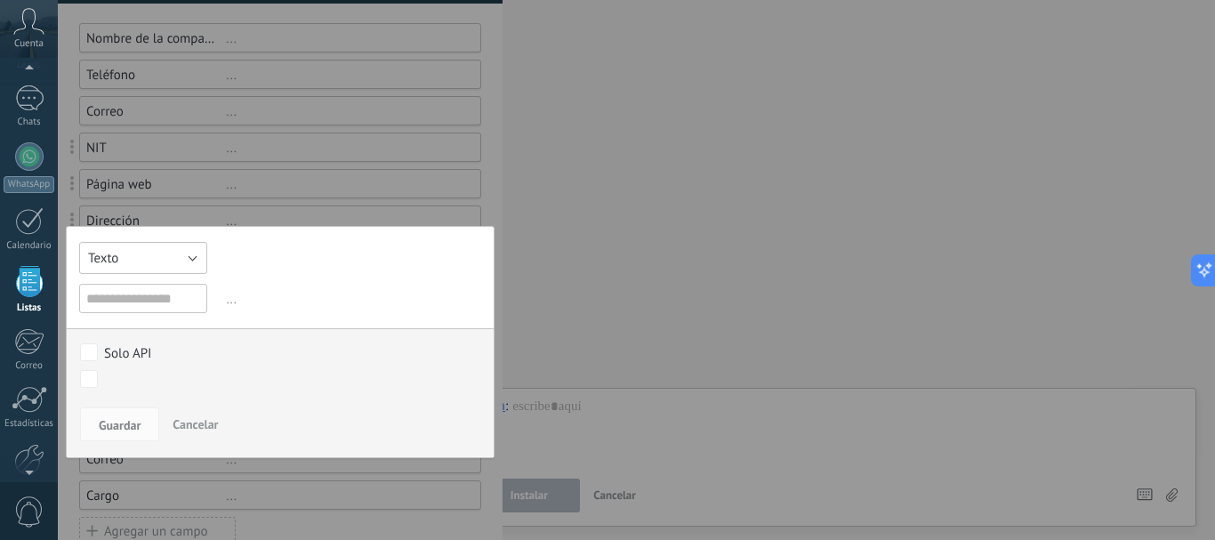
click at [139, 254] on button "Texto" at bounding box center [143, 258] width 128 height 32
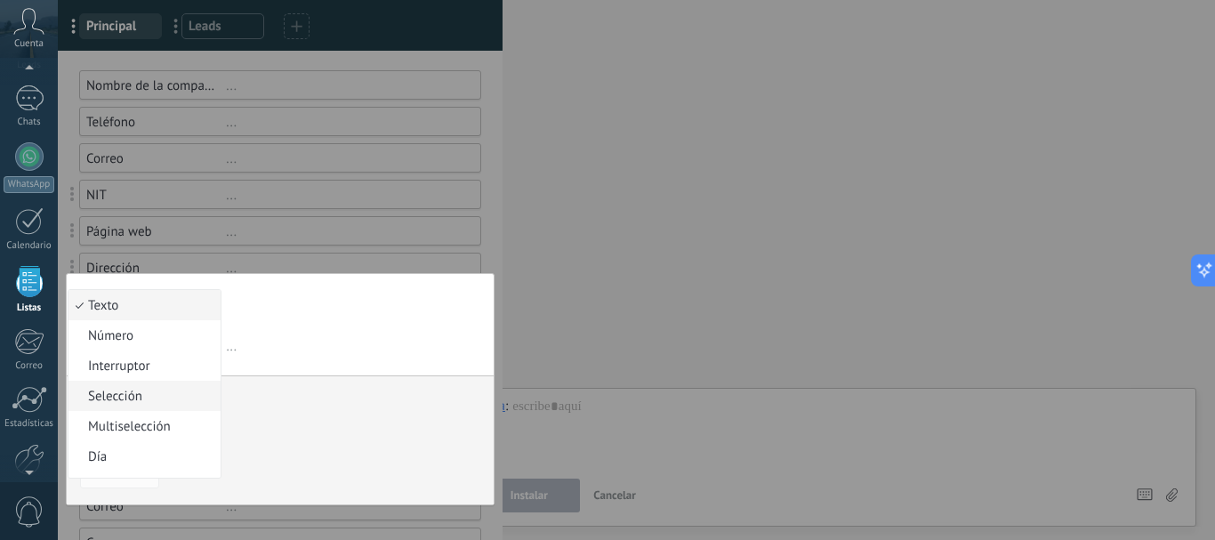
scroll to position [46, 0]
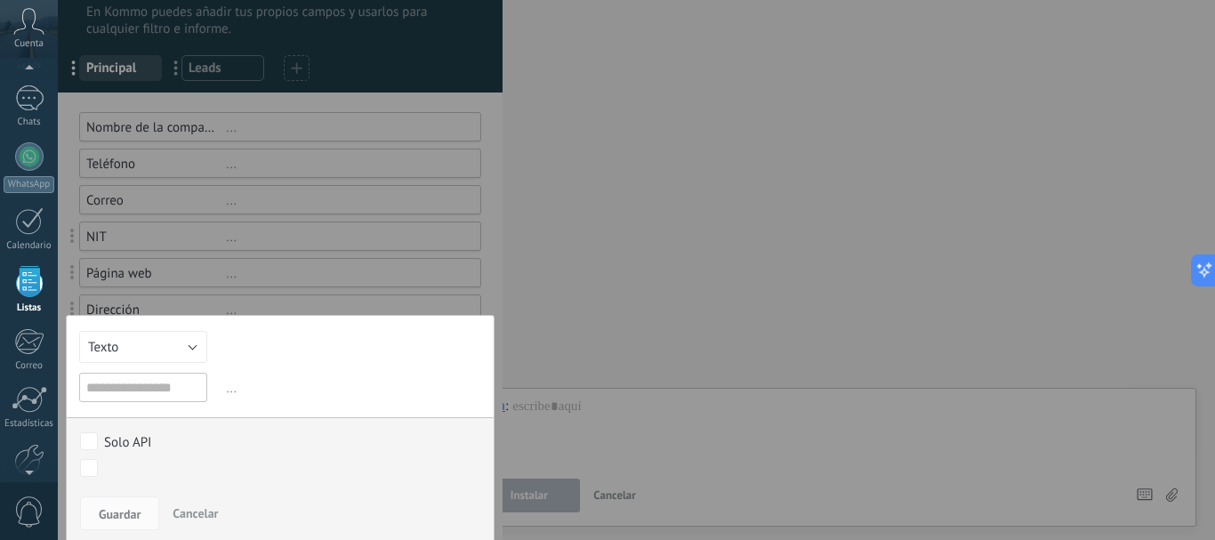
click at [555, 382] on div "[PERSON_NAME] y grupos En Kommo puedes añadir tus propios [PERSON_NAME] y usarl…" at bounding box center [636, 270] width 1157 height 540
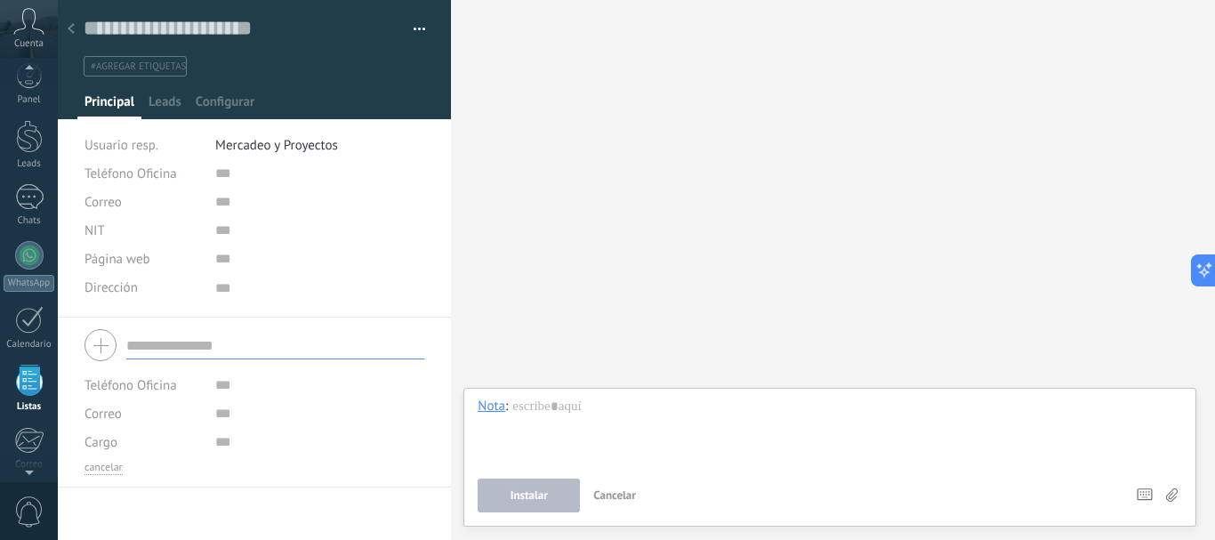
scroll to position [110, 0]
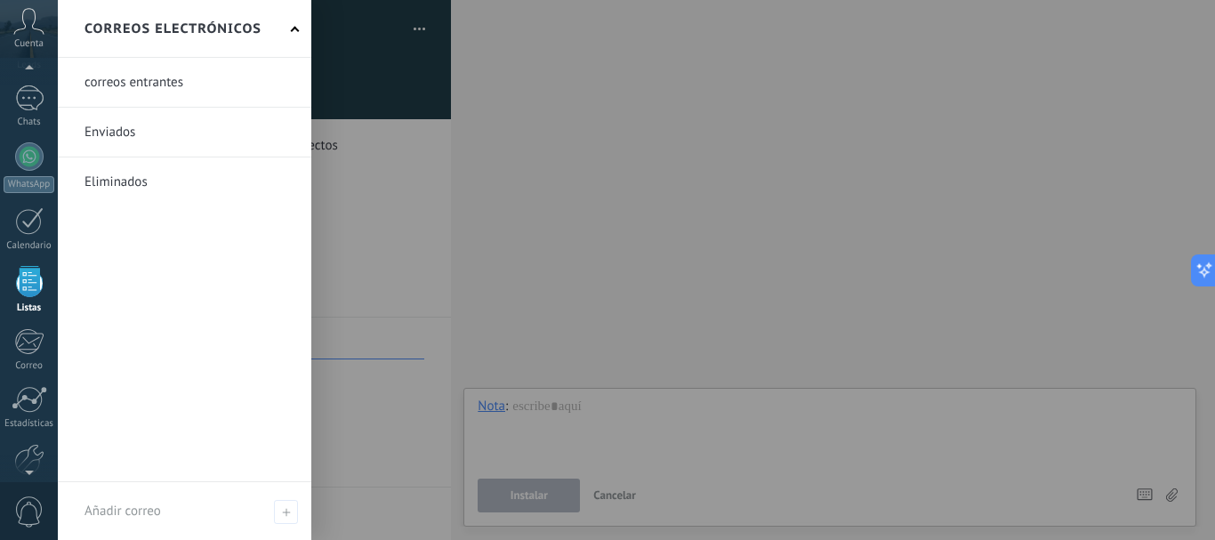
click at [25, 285] on div at bounding box center [29, 281] width 27 height 31
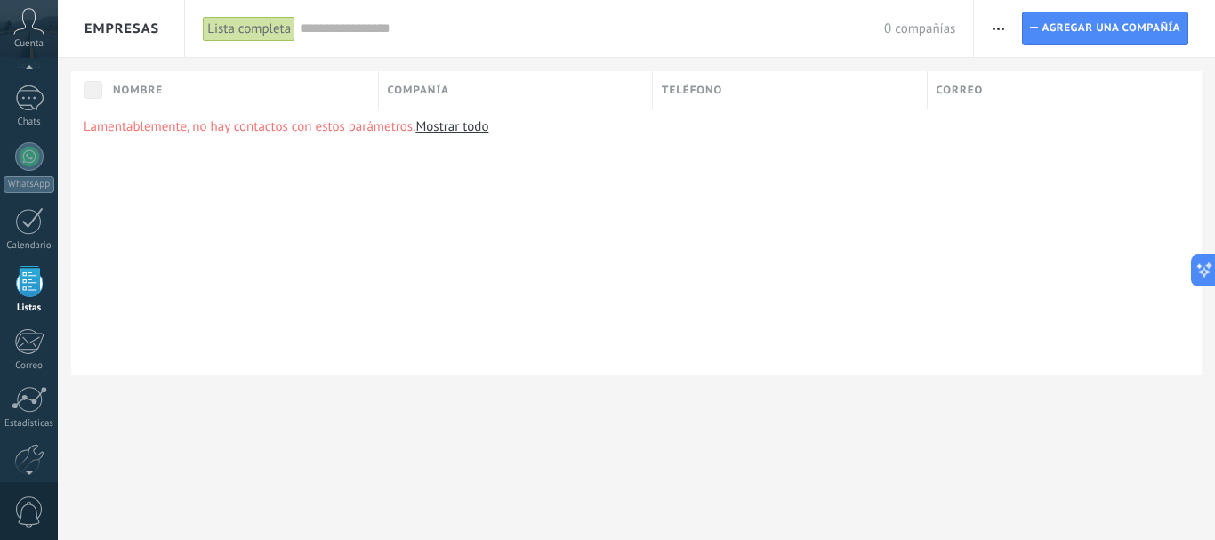
click at [35, 277] on div at bounding box center [29, 281] width 27 height 31
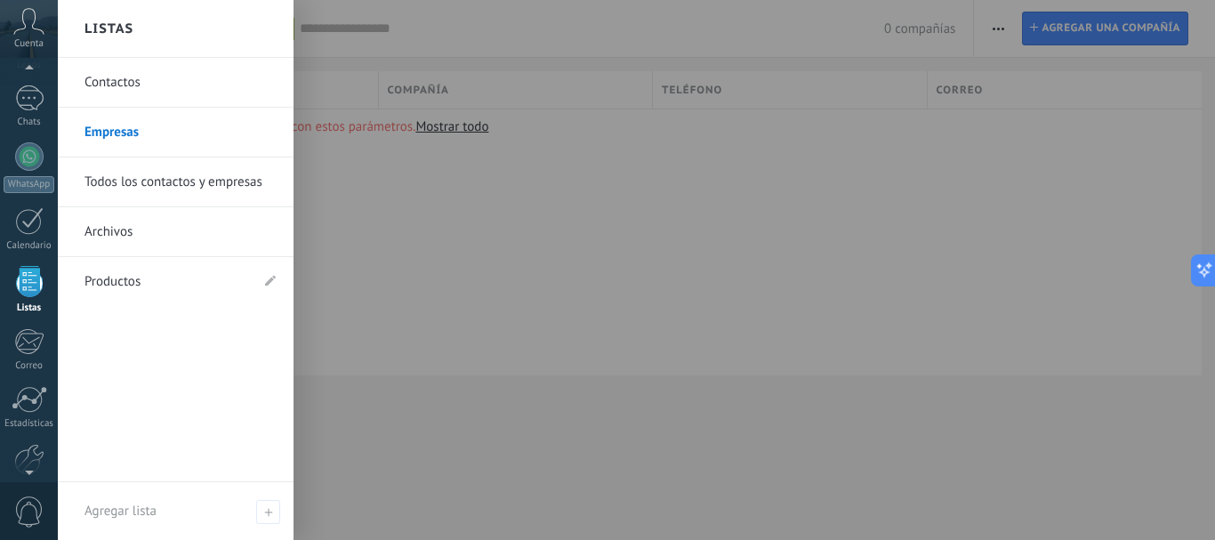
click at [129, 84] on link "Contactos" at bounding box center [179, 83] width 191 height 50
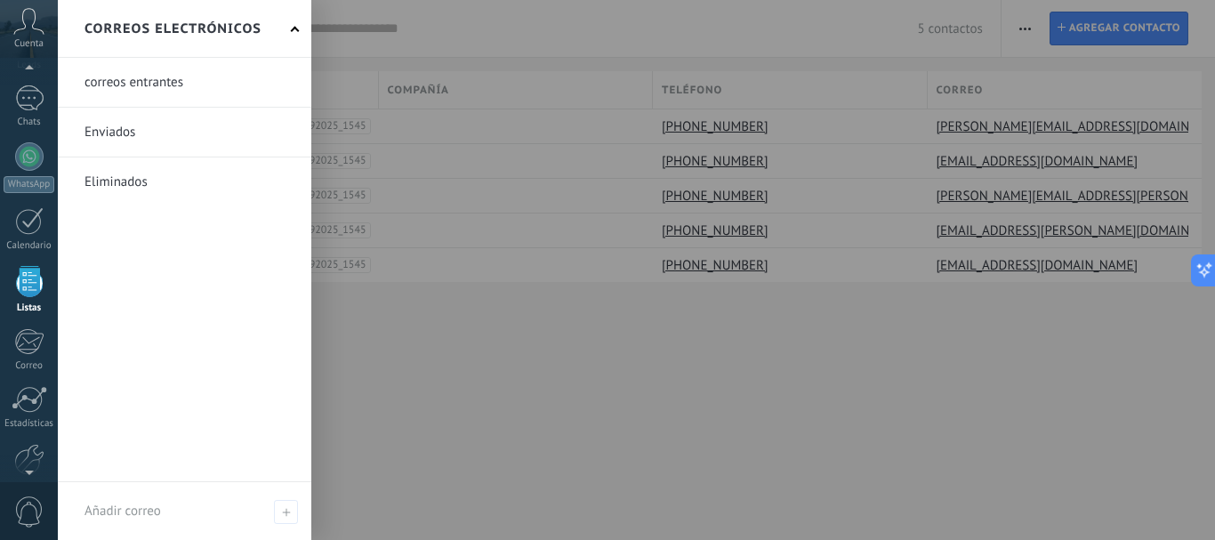
click at [39, 285] on div at bounding box center [29, 281] width 27 height 31
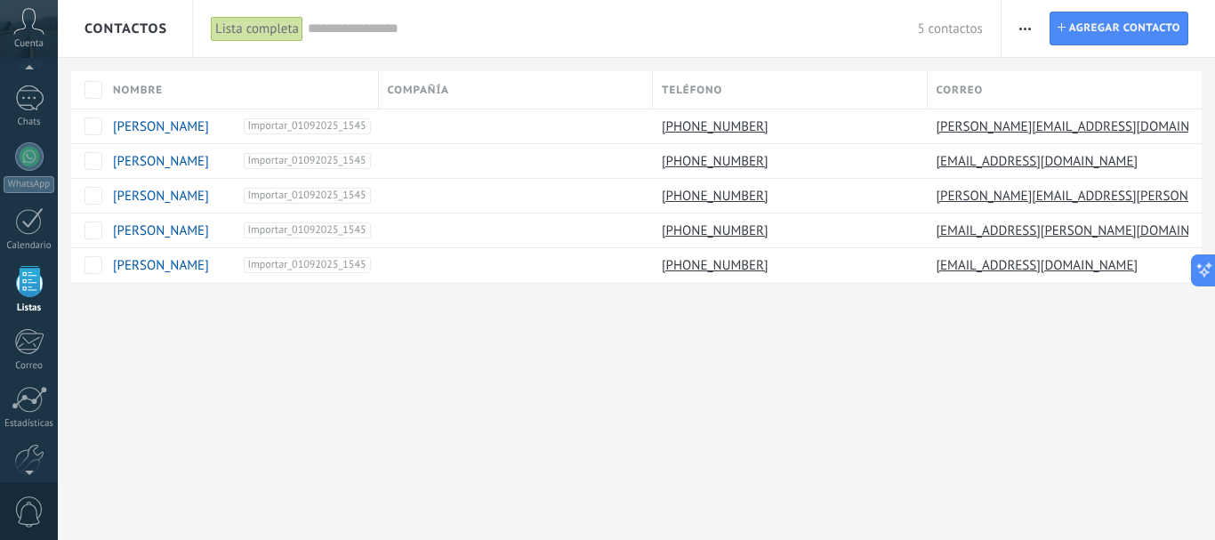
click at [456, 365] on div "Contactos Lista completa Aplicar 5 contactos Lista completa Contactos sin tarea…" at bounding box center [636, 270] width 1157 height 540
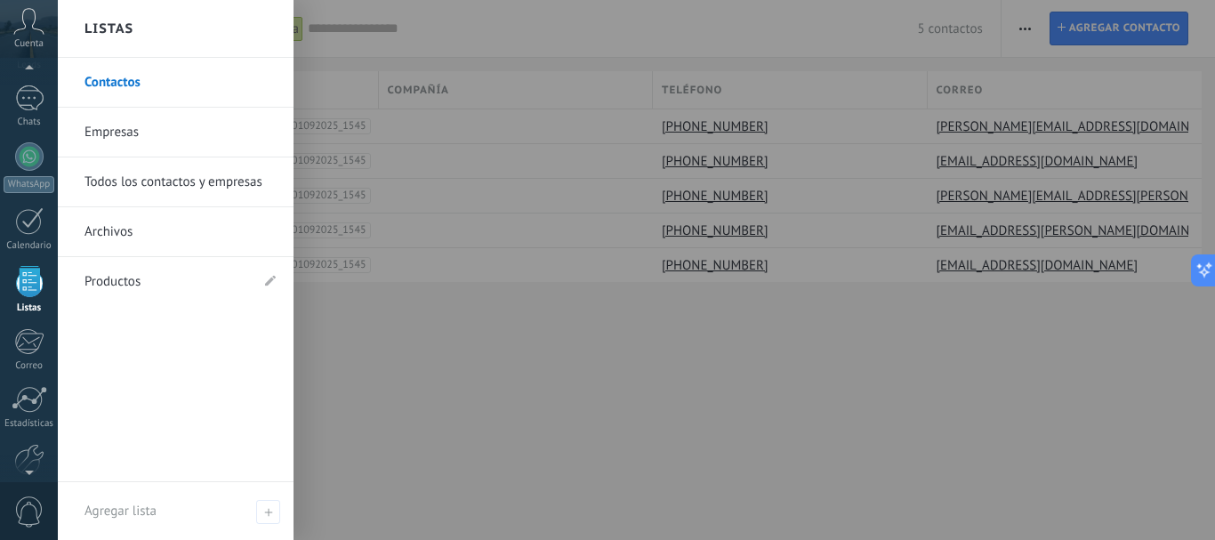
click at [134, 145] on link "Empresas" at bounding box center [179, 133] width 191 height 50
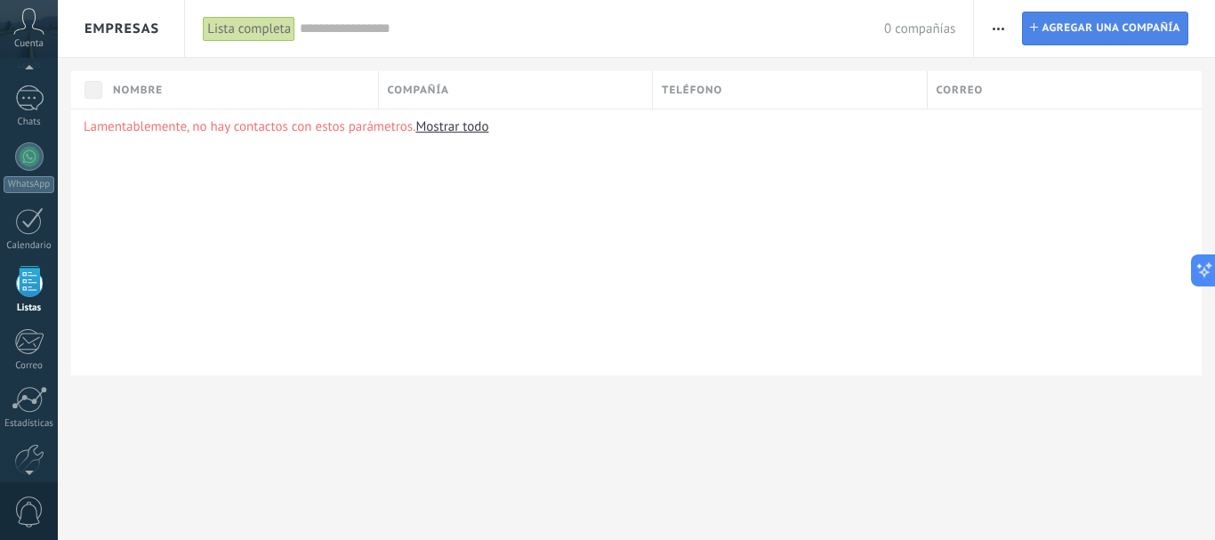
click at [1101, 17] on span "Agregar una compañía" at bounding box center [1110, 28] width 139 height 32
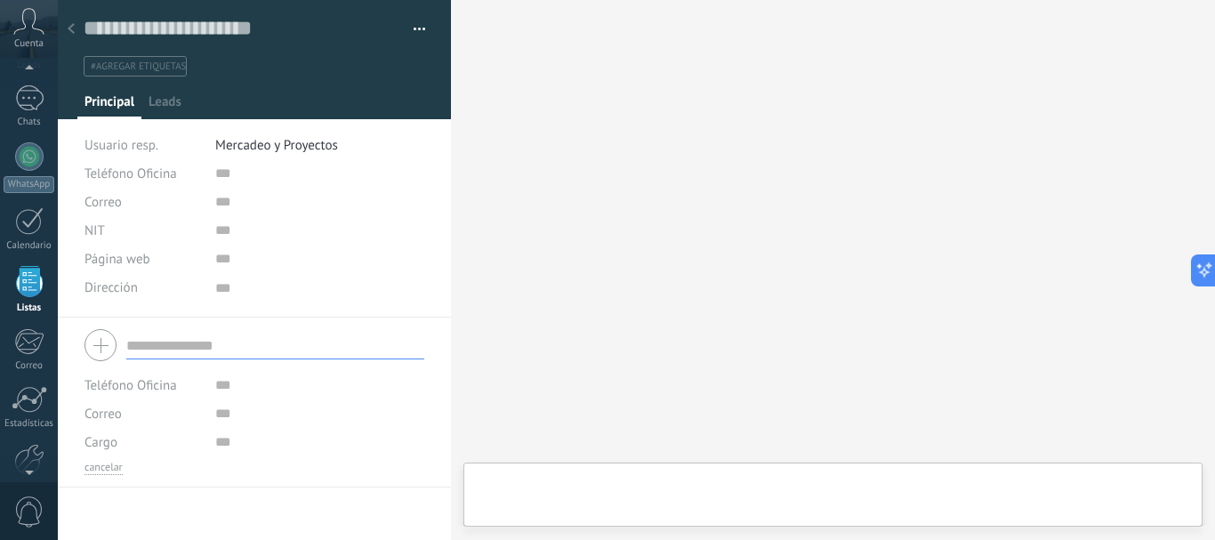
scroll to position [18, 0]
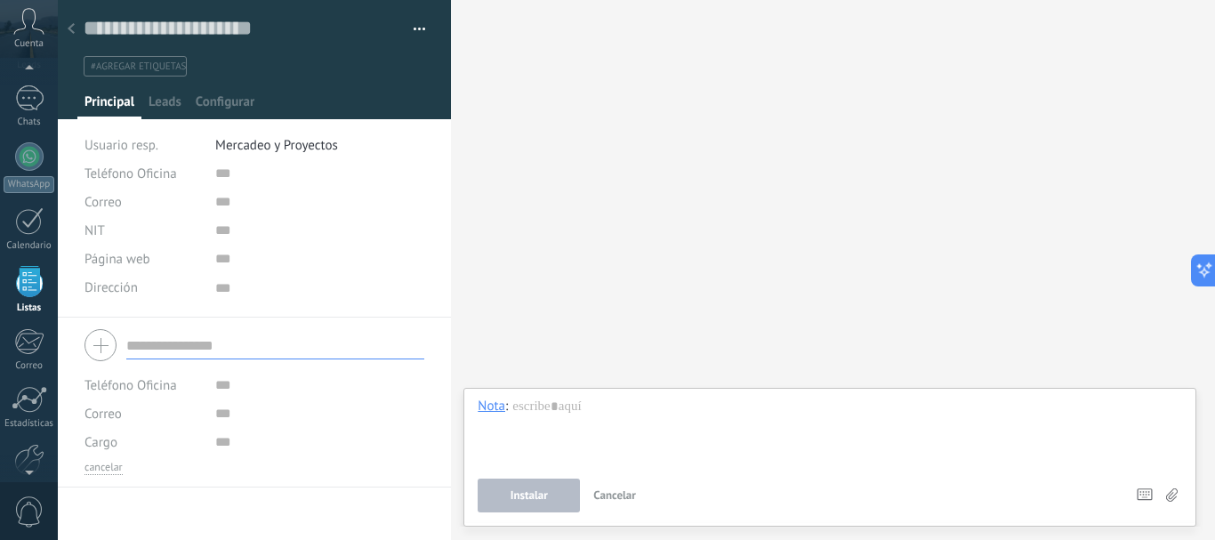
click at [72, 29] on icon at bounding box center [71, 28] width 7 height 11
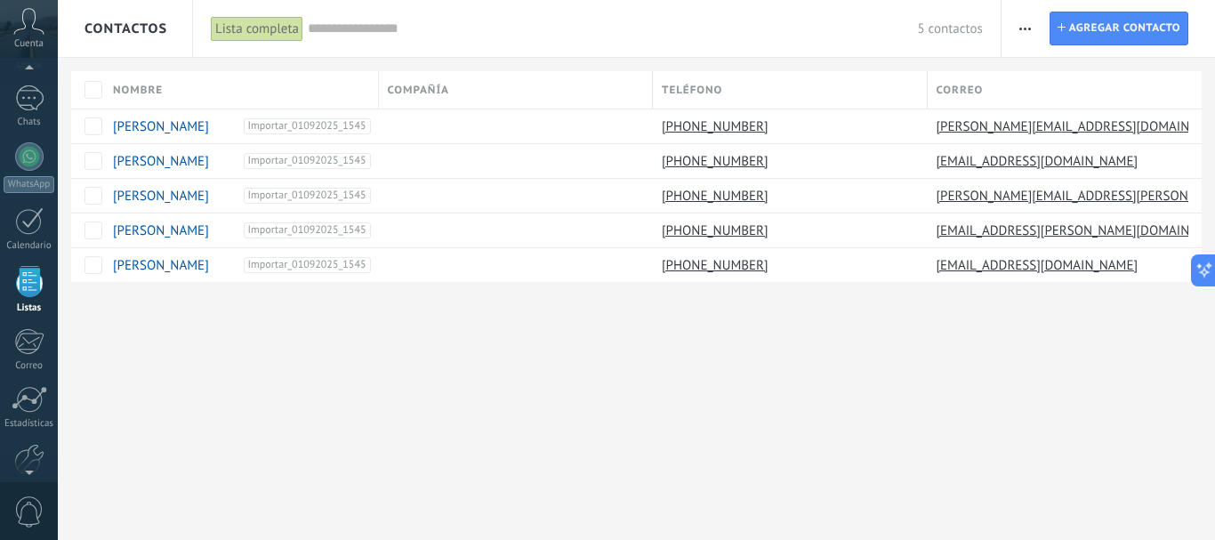
click at [1019, 30] on button "button" at bounding box center [1025, 29] width 26 height 34
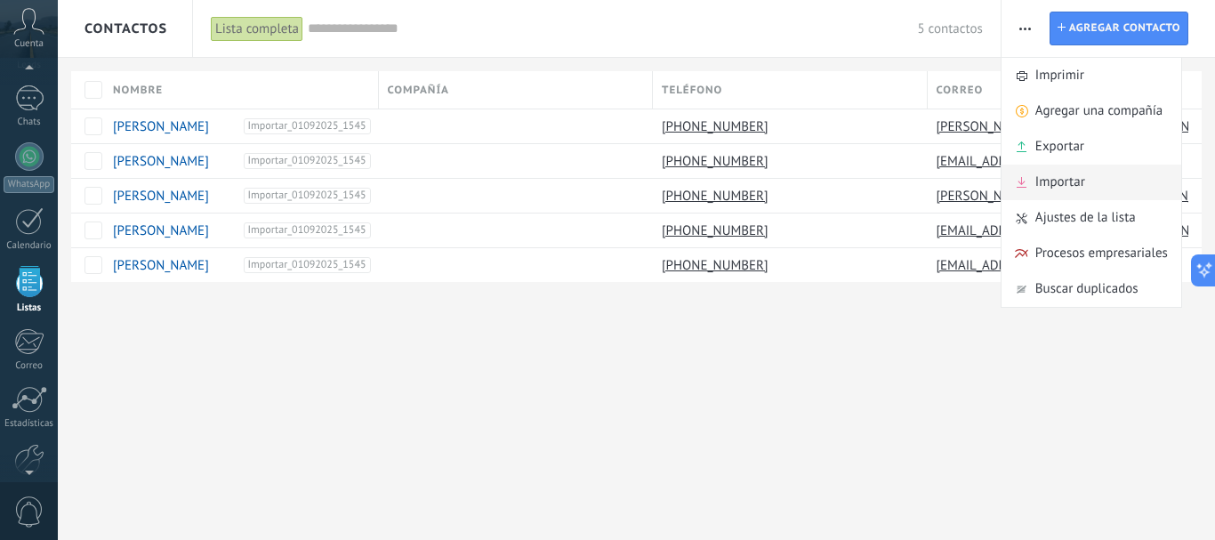
click at [1057, 190] on span "Importar" at bounding box center [1060, 182] width 50 height 36
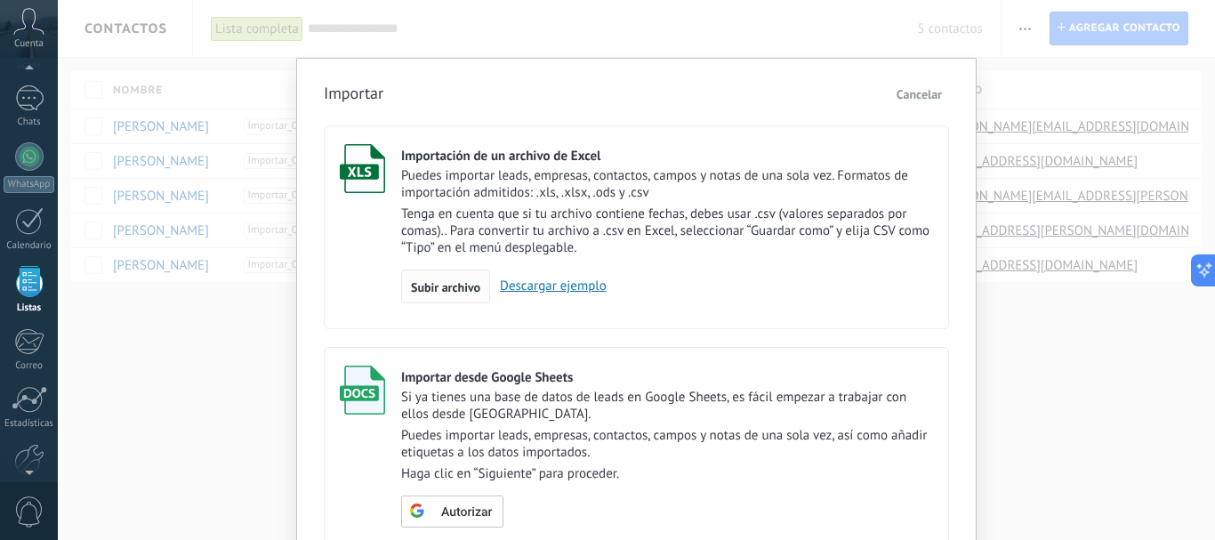
click at [438, 274] on div "Subir archivo" at bounding box center [445, 286] width 89 height 34
click at [0, 0] on input "Importación de un archivo de Excel Puedes importar leads, empresas, contactos, …" at bounding box center [0, 0] width 0 height 0
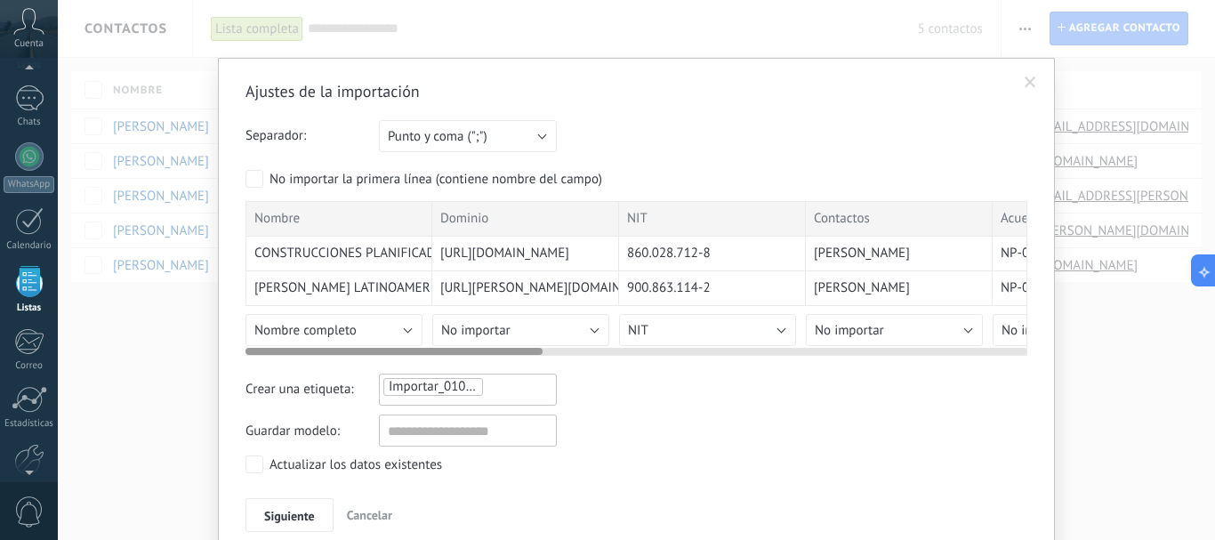
click at [380, 345] on div at bounding box center [636, 348] width 782 height 14
click at [377, 334] on button "Nombre completo" at bounding box center [333, 330] width 177 height 32
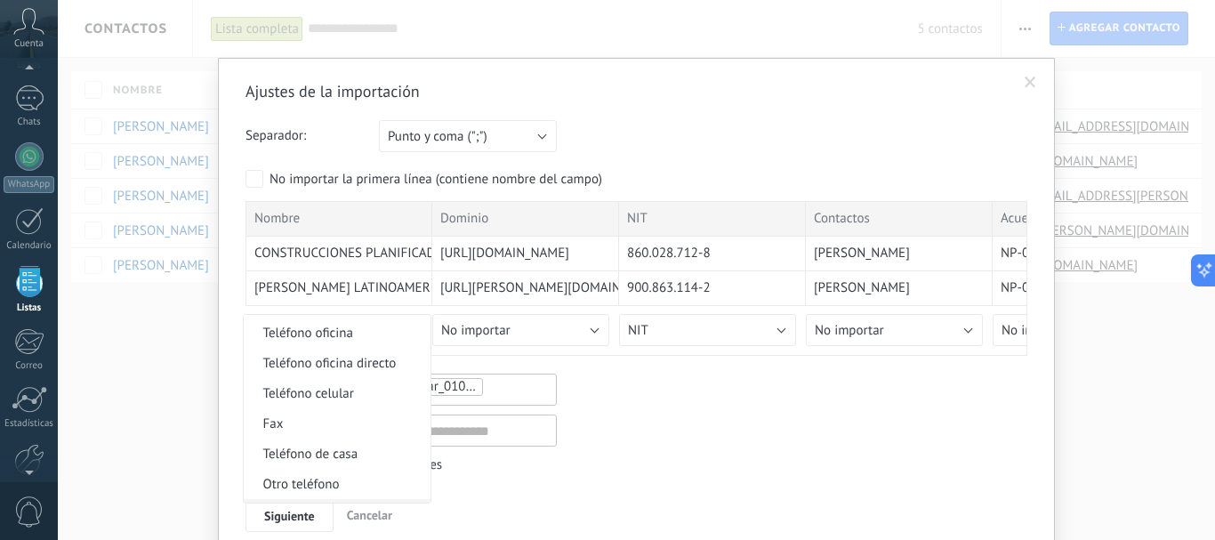
scroll to position [1764, 0]
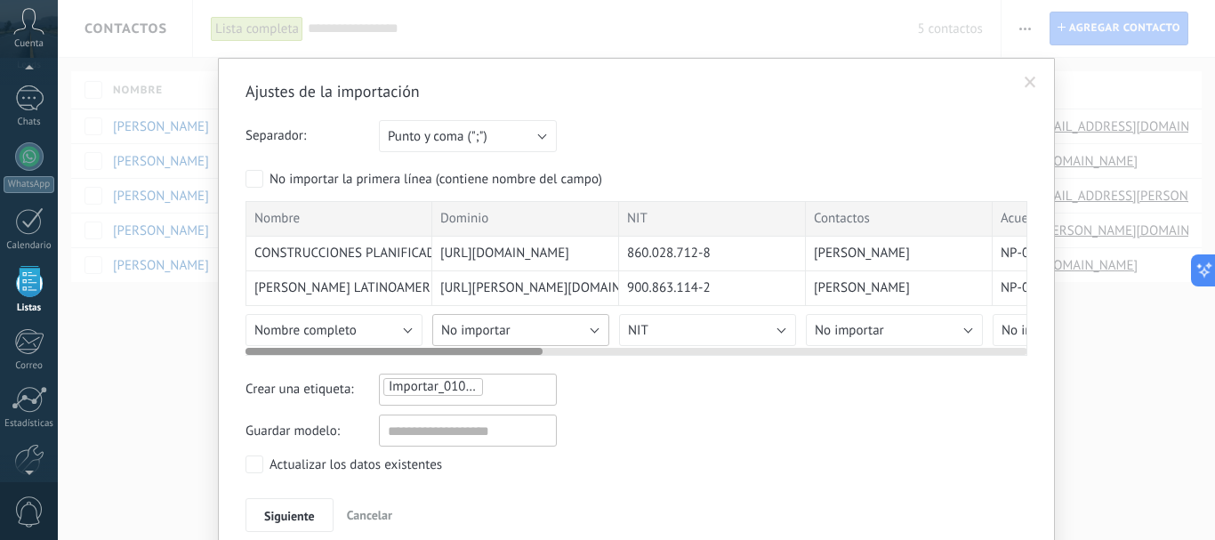
click at [519, 333] on button "No importar" at bounding box center [520, 330] width 177 height 32
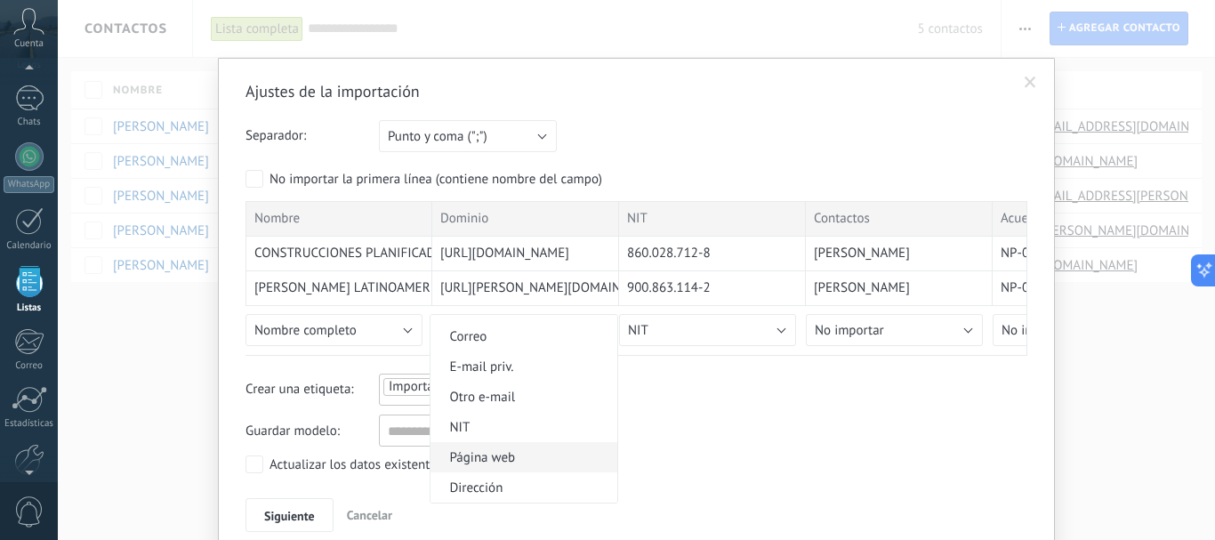
click at [503, 456] on span "Página web" at bounding box center [520, 457] width 181 height 17
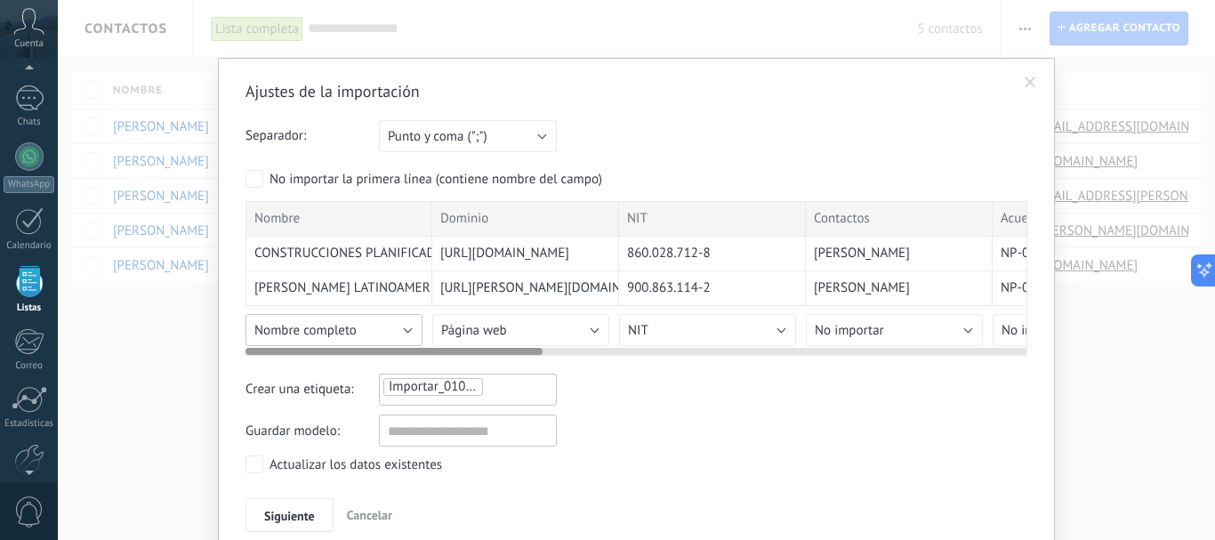
click at [378, 331] on button "Nombre completo" at bounding box center [333, 330] width 177 height 32
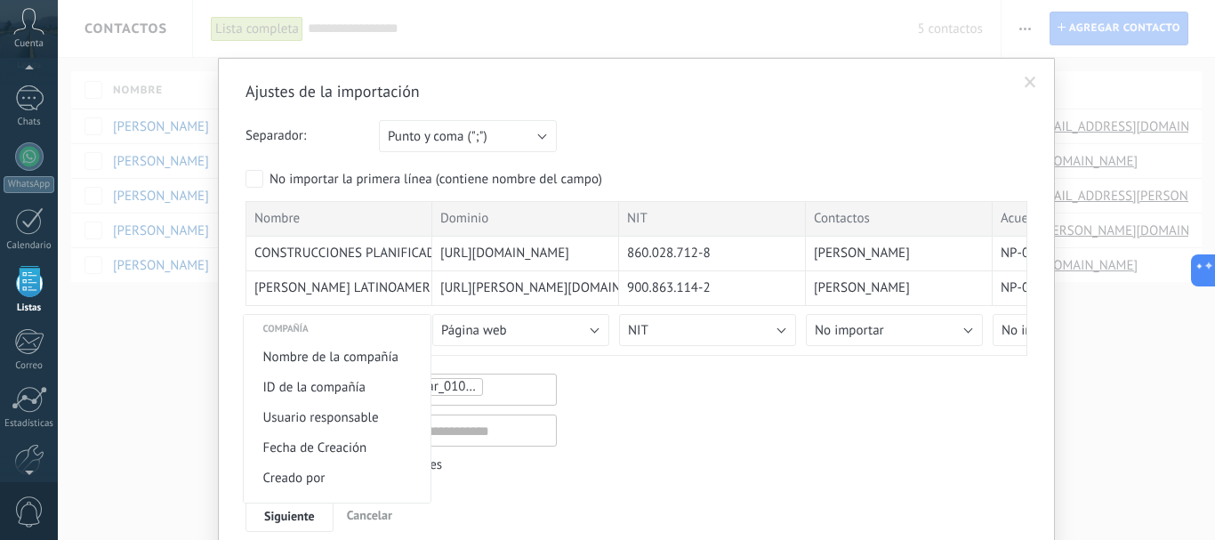
scroll to position [1319, 0]
click at [344, 386] on span "Nombre de la compañía" at bounding box center [334, 388] width 181 height 17
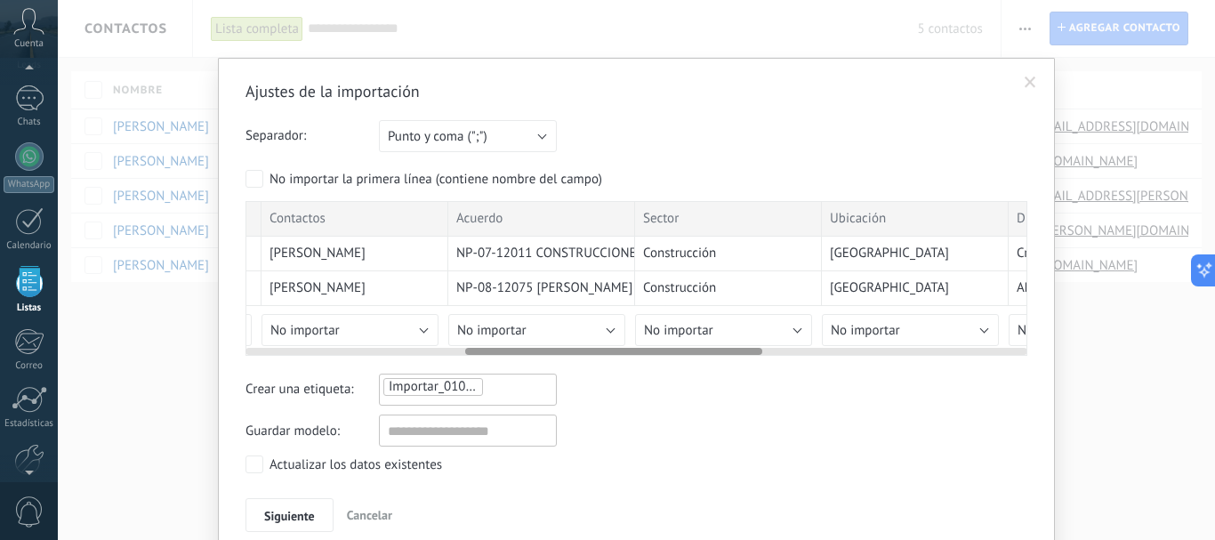
scroll to position [0, 577]
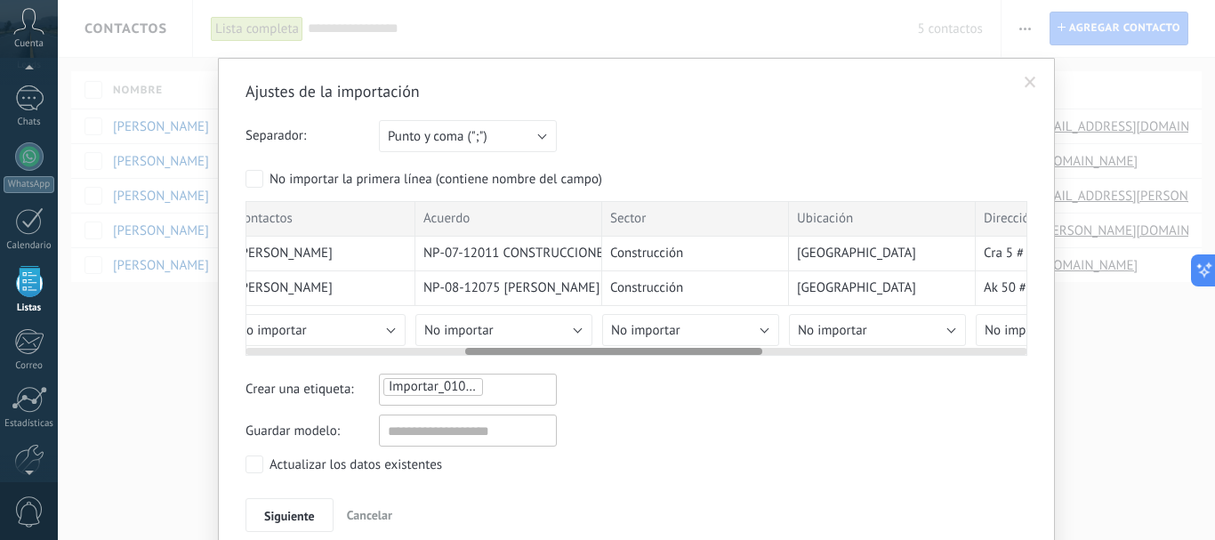
drag, startPoint x: 470, startPoint y: 348, endPoint x: 691, endPoint y: 348, distance: 220.5
click at [691, 348] on div at bounding box center [613, 351] width 297 height 7
click at [665, 320] on button "No importar" at bounding box center [690, 330] width 177 height 32
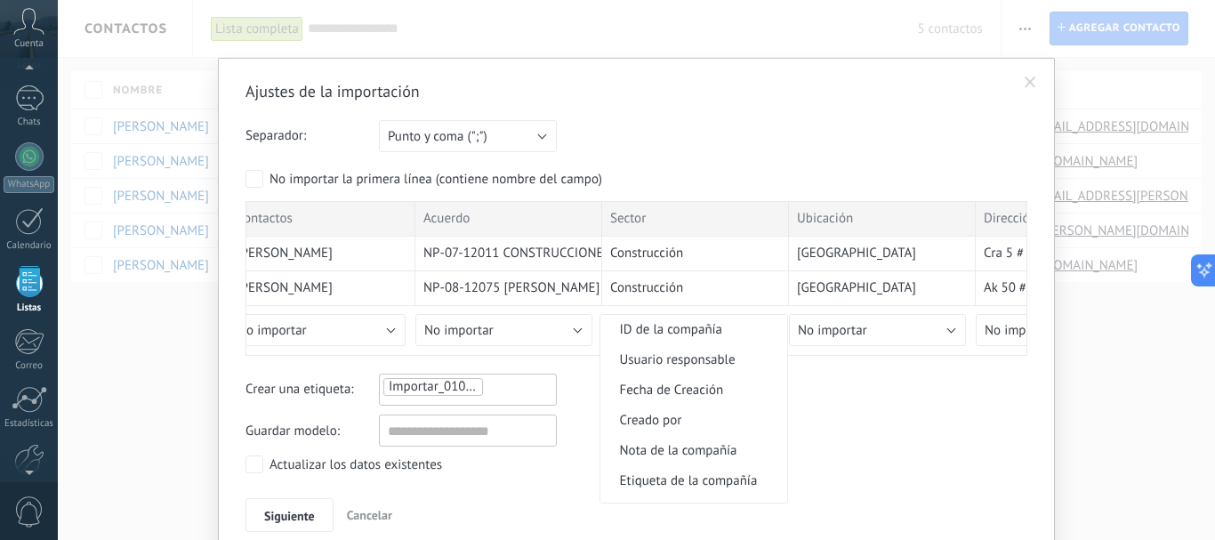
scroll to position [1319, 0]
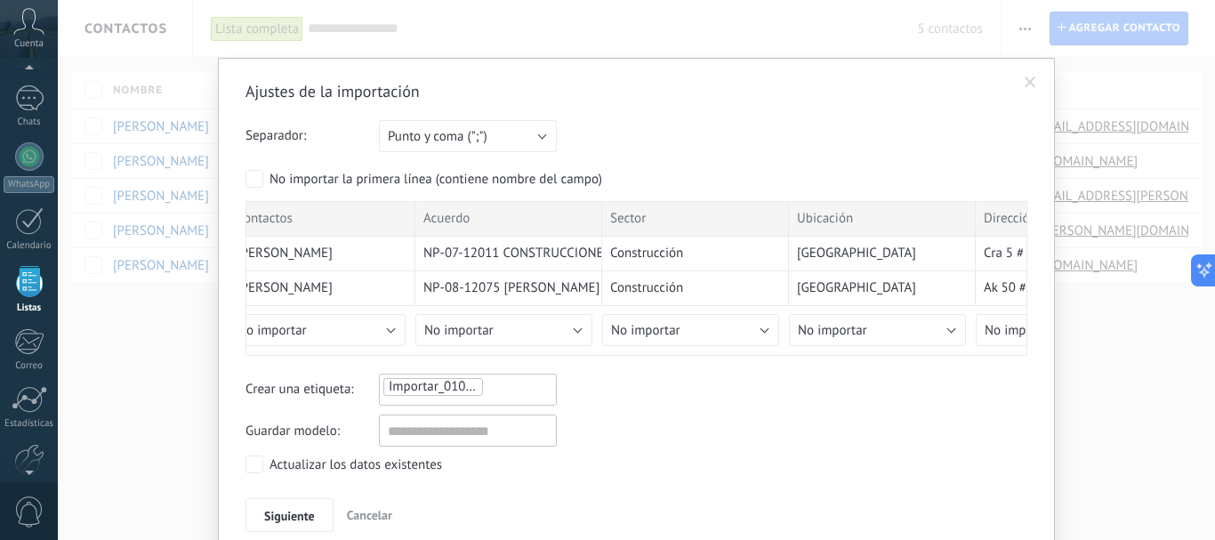
click at [1031, 77] on span at bounding box center [1030, 82] width 12 height 12
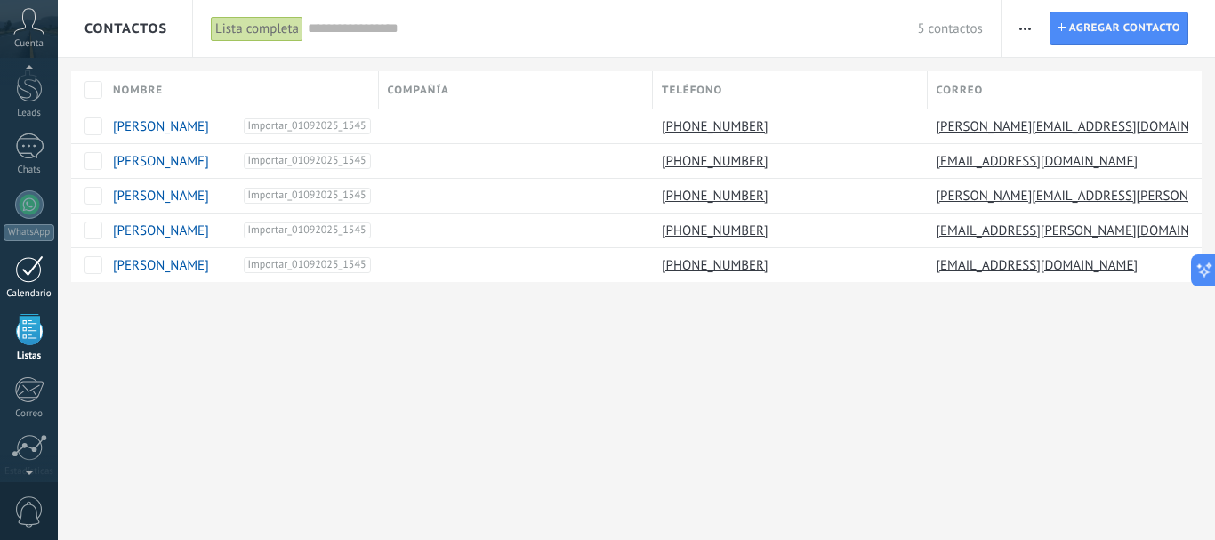
scroll to position [110, 0]
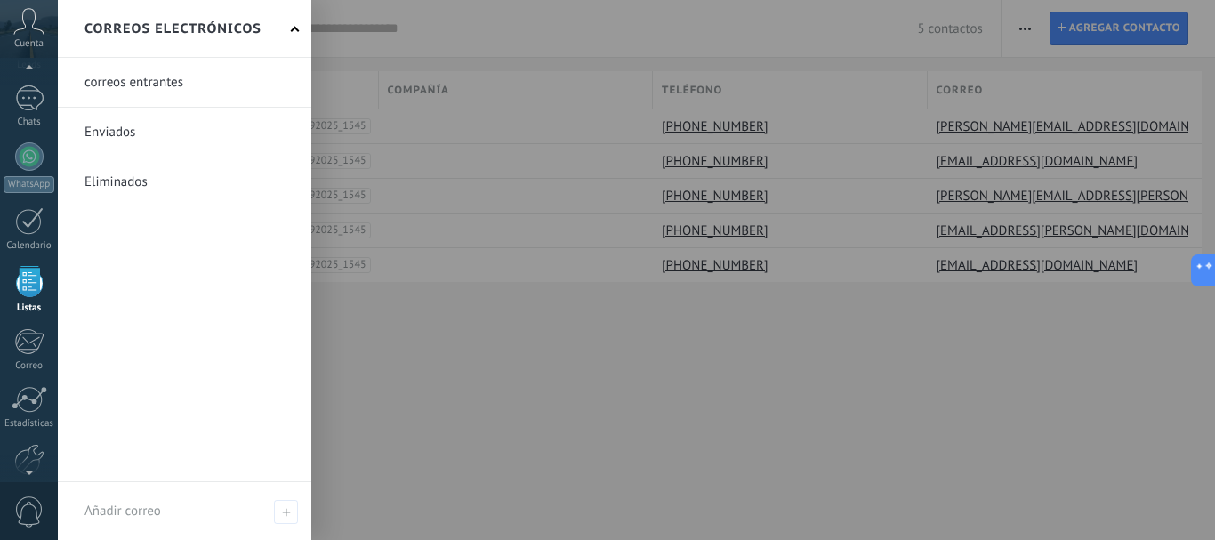
click at [32, 300] on link "Listas" at bounding box center [29, 290] width 58 height 48
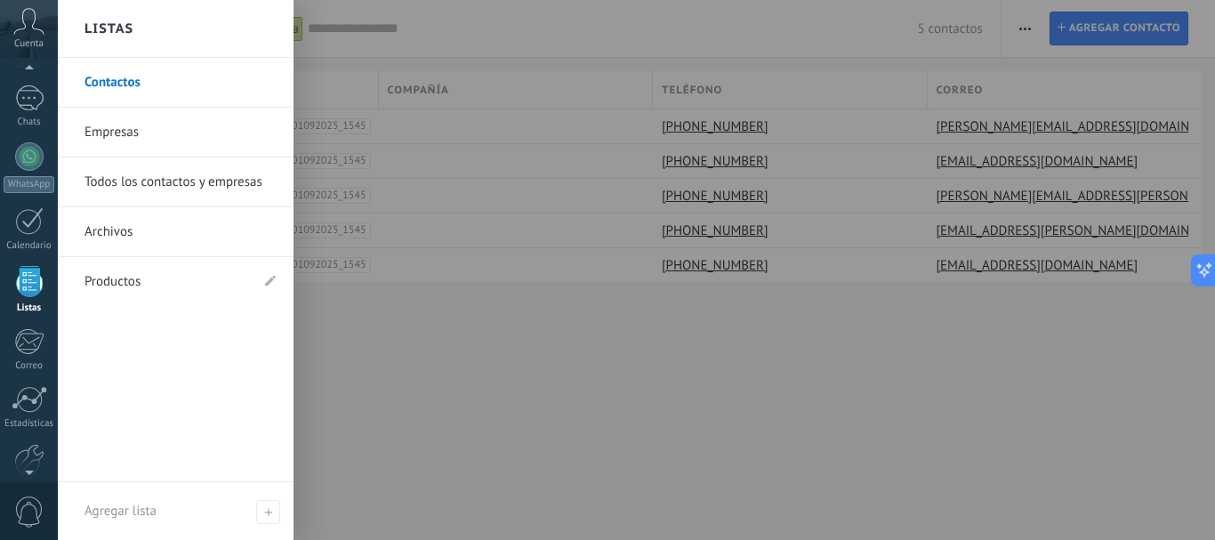
click at [157, 127] on link "Empresas" at bounding box center [179, 133] width 191 height 50
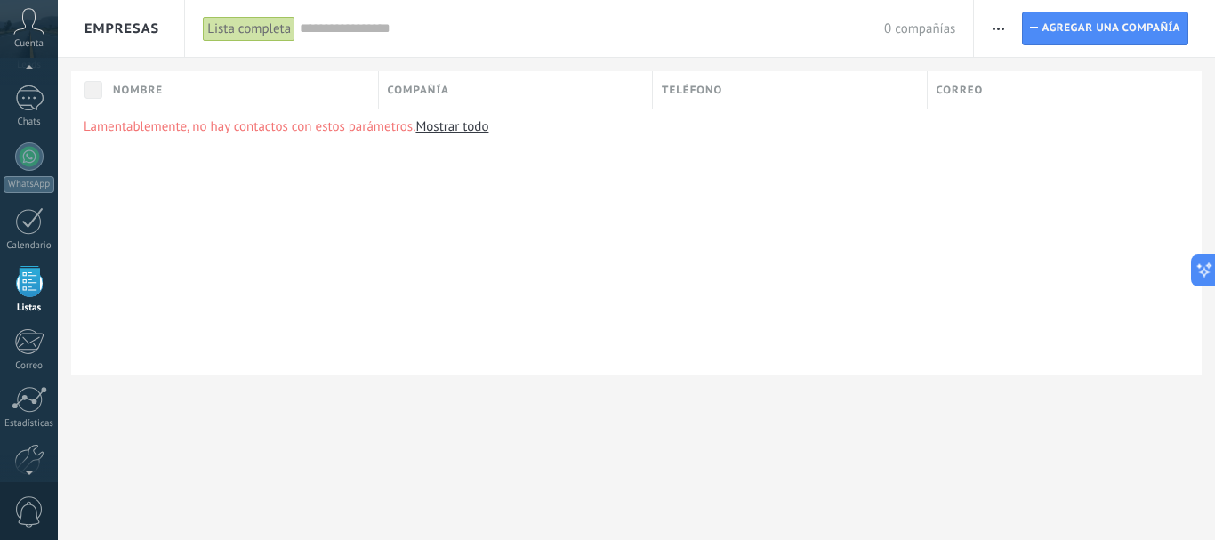
click at [992, 26] on span "button" at bounding box center [998, 29] width 12 height 34
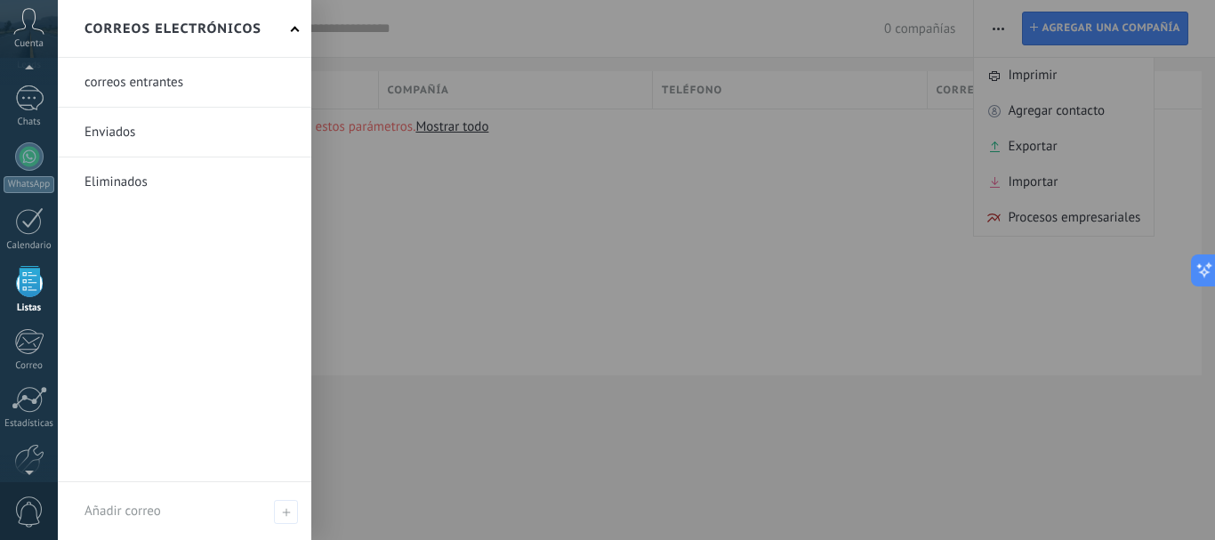
click at [40, 281] on div at bounding box center [29, 281] width 27 height 31
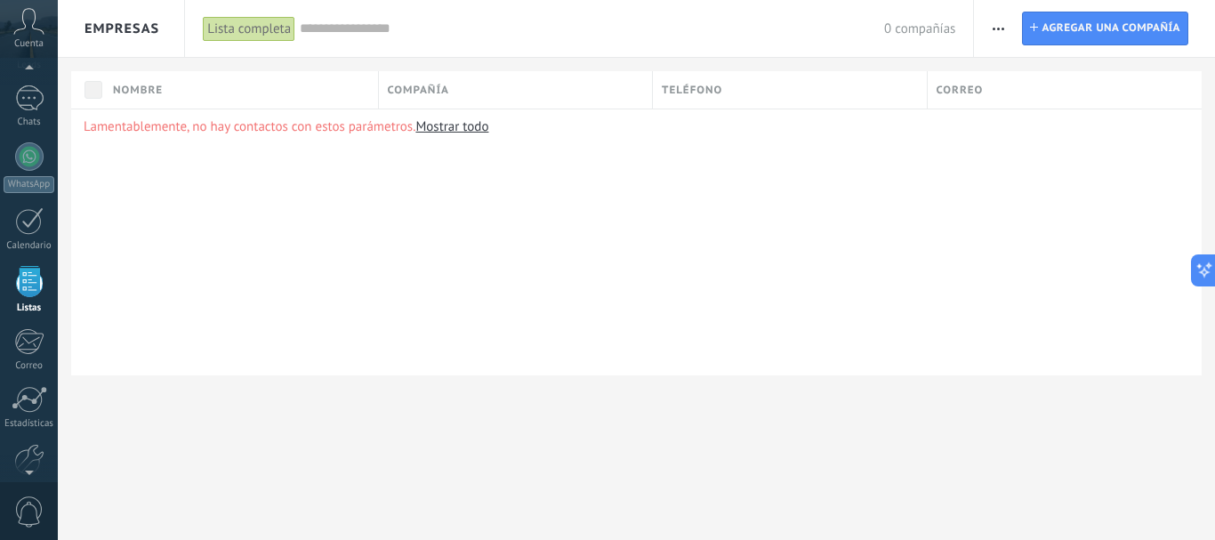
click at [25, 279] on div at bounding box center [29, 281] width 27 height 31
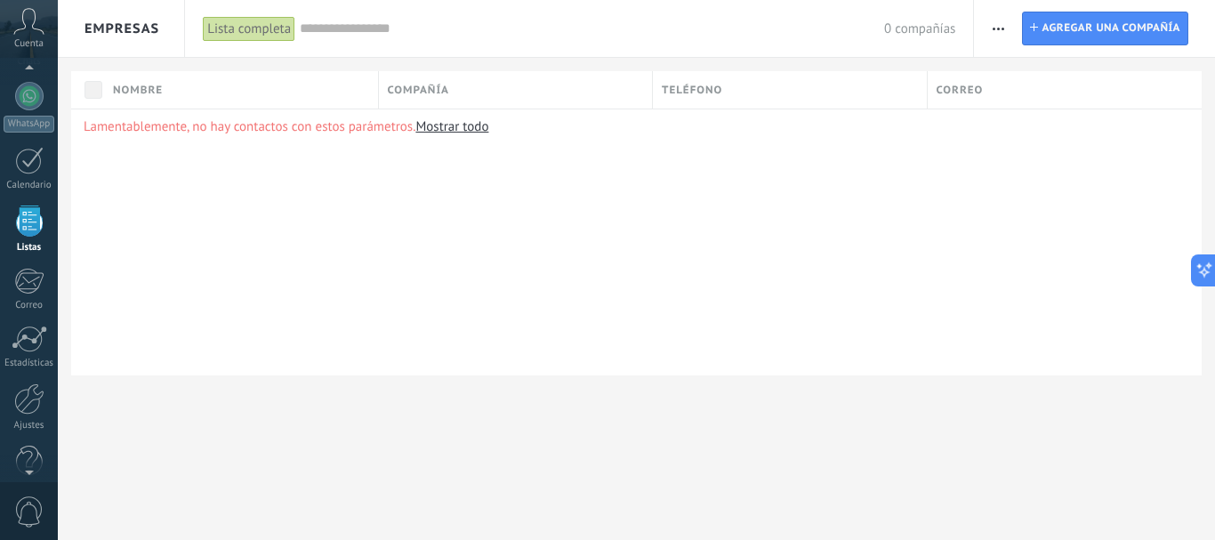
scroll to position [178, 0]
click at [35, 187] on div "Panel Leads Chats WhatsApp Clientes" at bounding box center [29, 200] width 58 height 608
click at [33, 200] on div at bounding box center [29, 213] width 27 height 31
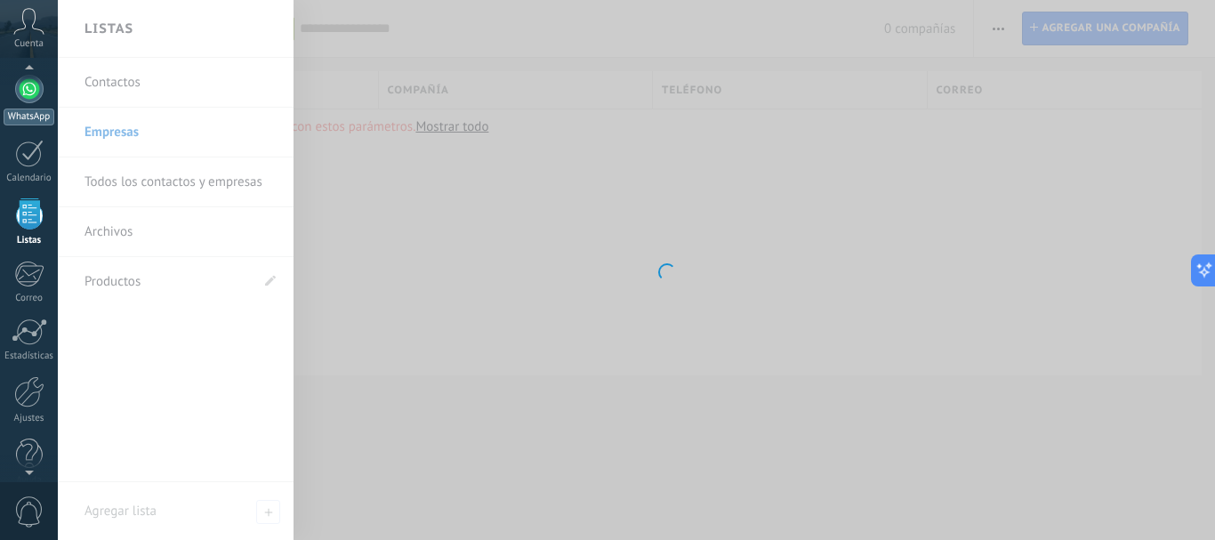
drag, startPoint x: 33, startPoint y: 200, endPoint x: 18, endPoint y: 108, distance: 92.8
click at [18, 108] on div "Panel Leads Chats WhatsApp Clientes" at bounding box center [29, 200] width 58 height 608
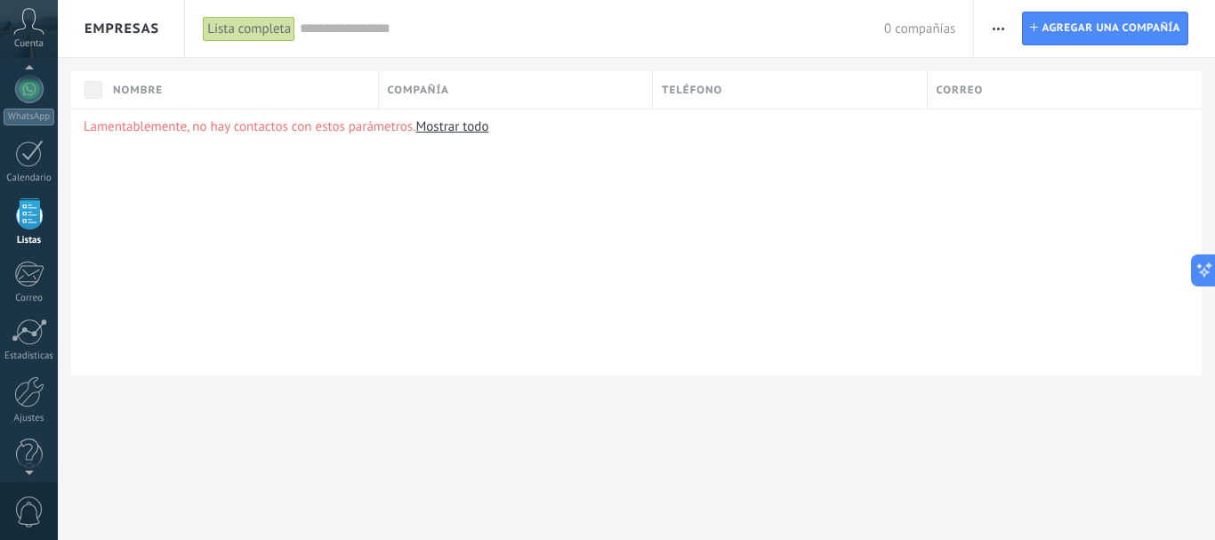
click at [23, 200] on div at bounding box center [29, 213] width 27 height 31
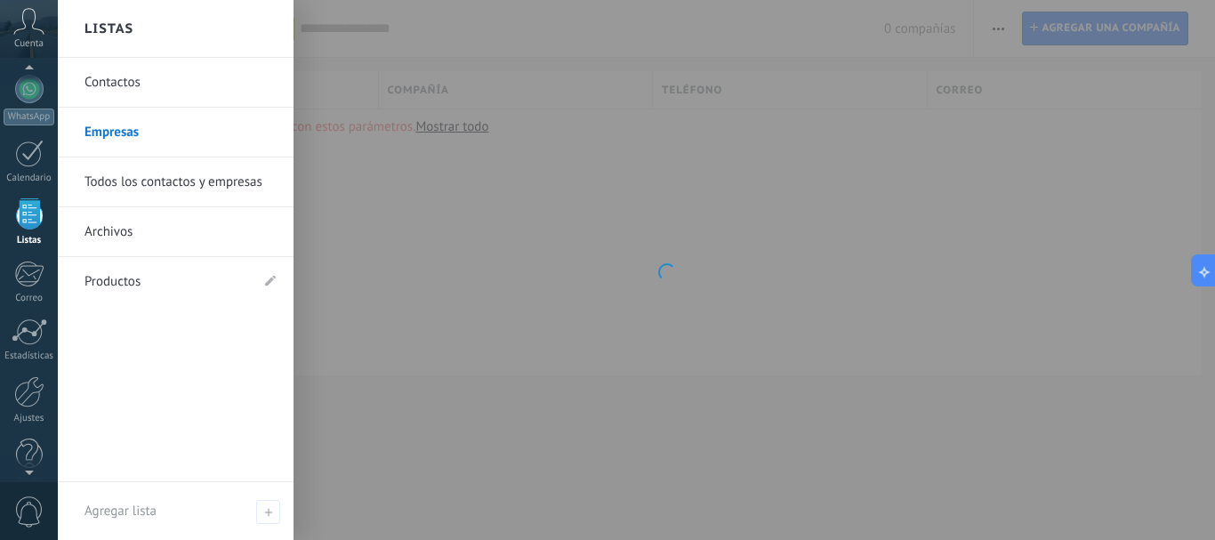
click at [23, 206] on div at bounding box center [29, 213] width 27 height 31
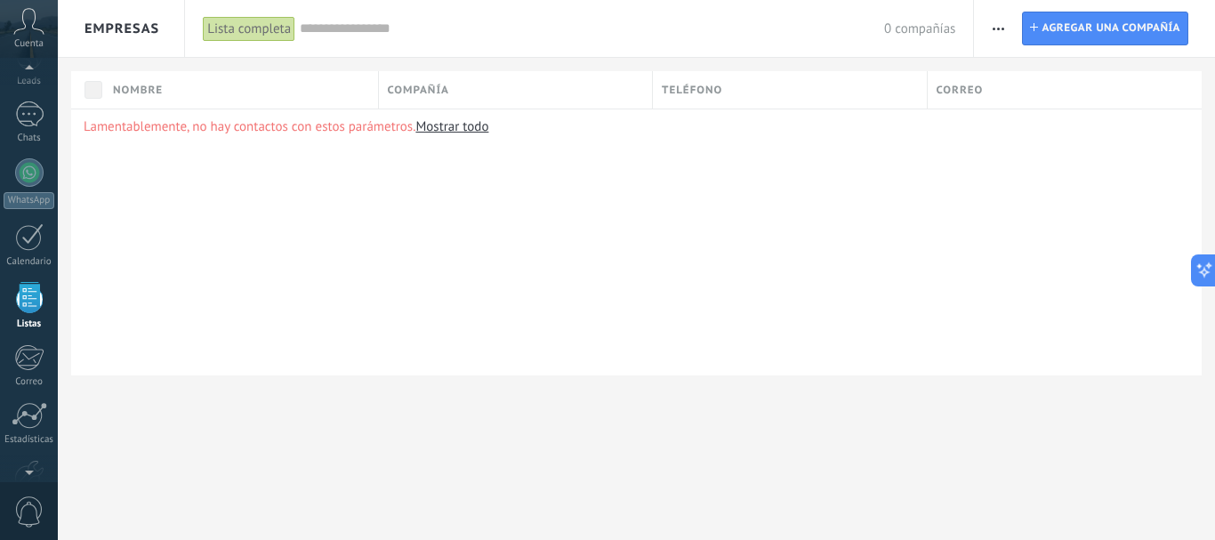
scroll to position [110, 0]
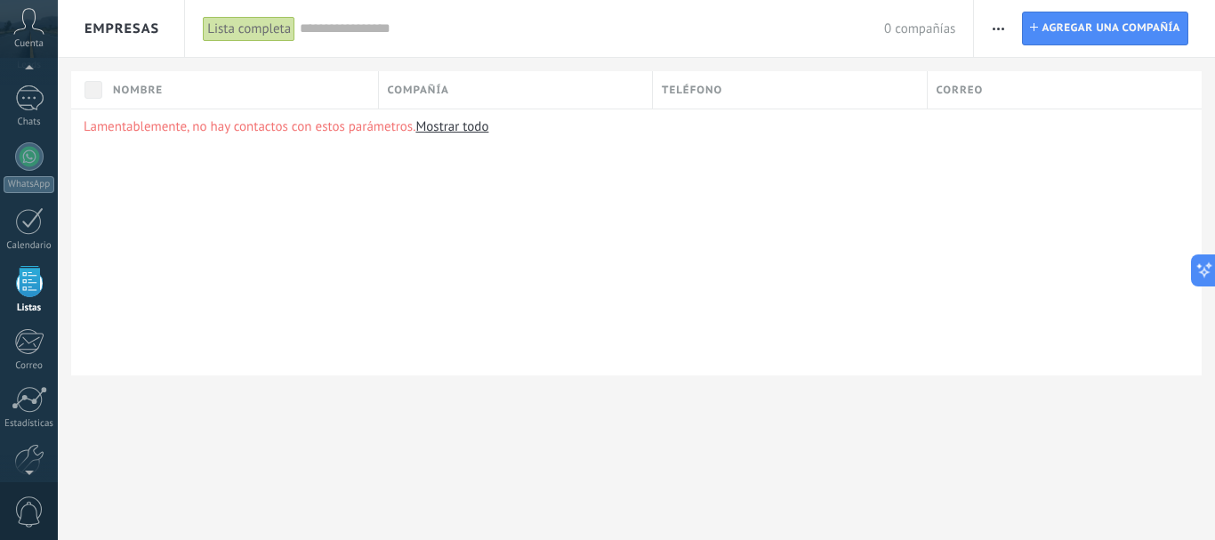
click at [217, 29] on div "Lista completa" at bounding box center [249, 29] width 92 height 26
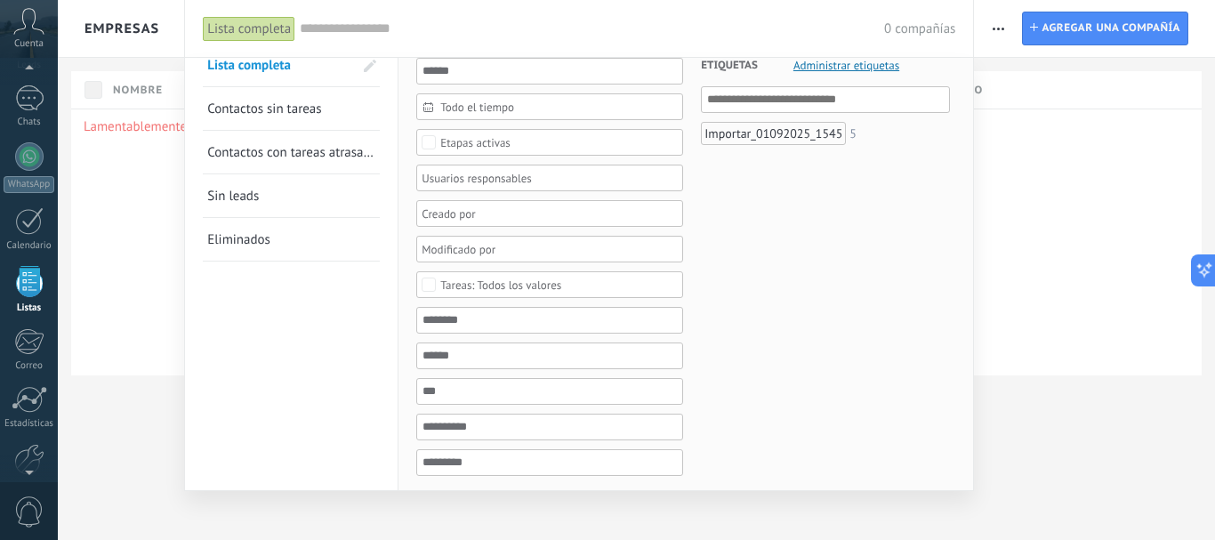
scroll to position [0, 0]
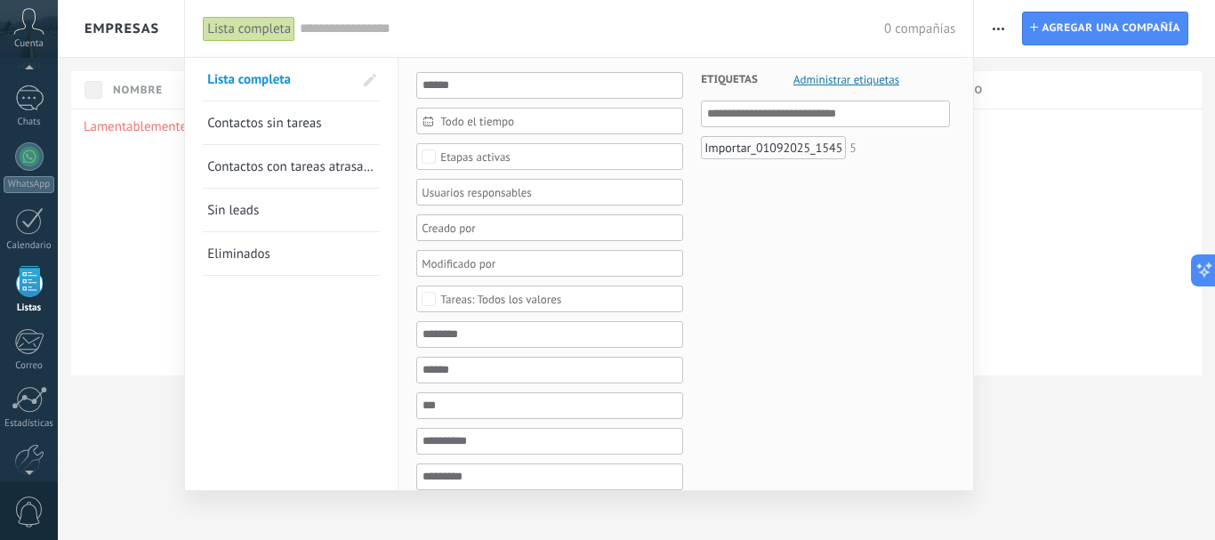
click at [878, 77] on span "Administrar etiquetas" at bounding box center [846, 80] width 106 height 12
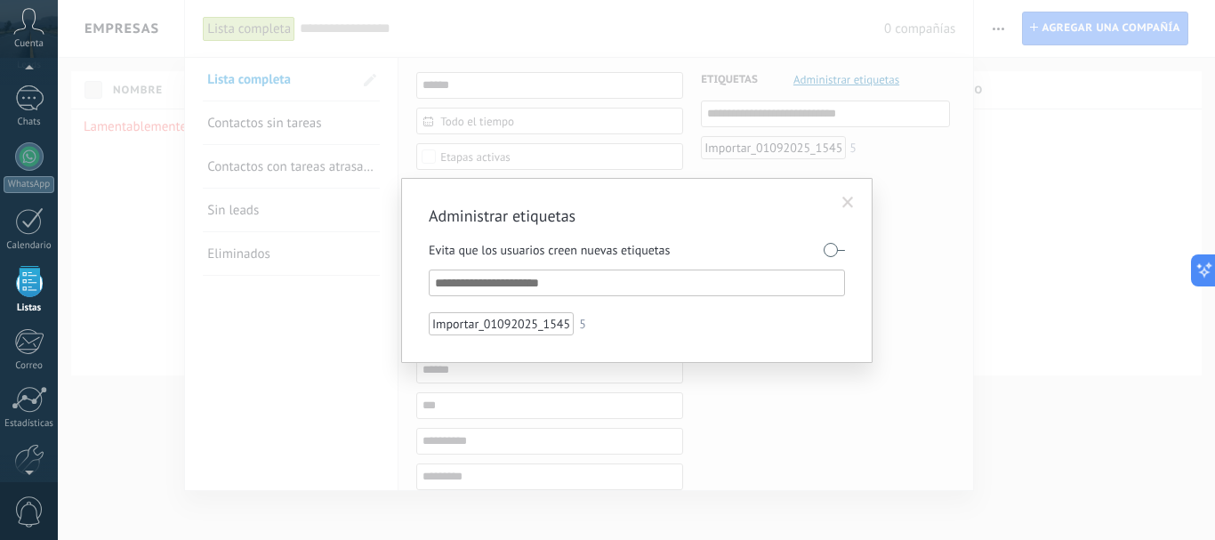
click at [838, 201] on span at bounding box center [847, 203] width 29 height 30
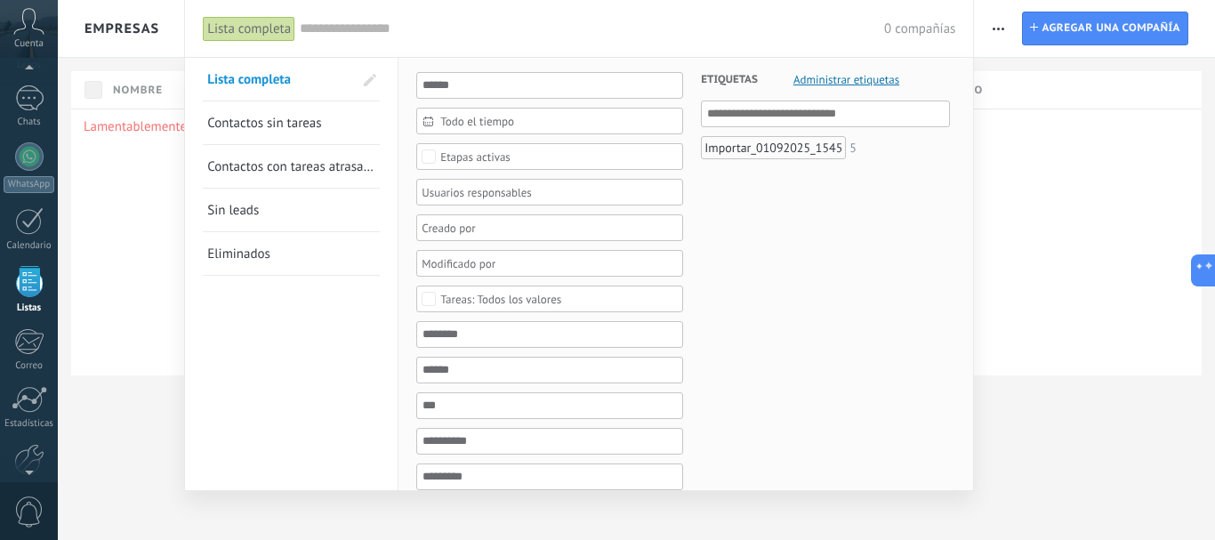
click at [347, 45] on div "0 compañías" at bounding box center [627, 28] width 655 height 57
click at [1039, 167] on div at bounding box center [607, 270] width 1215 height 540
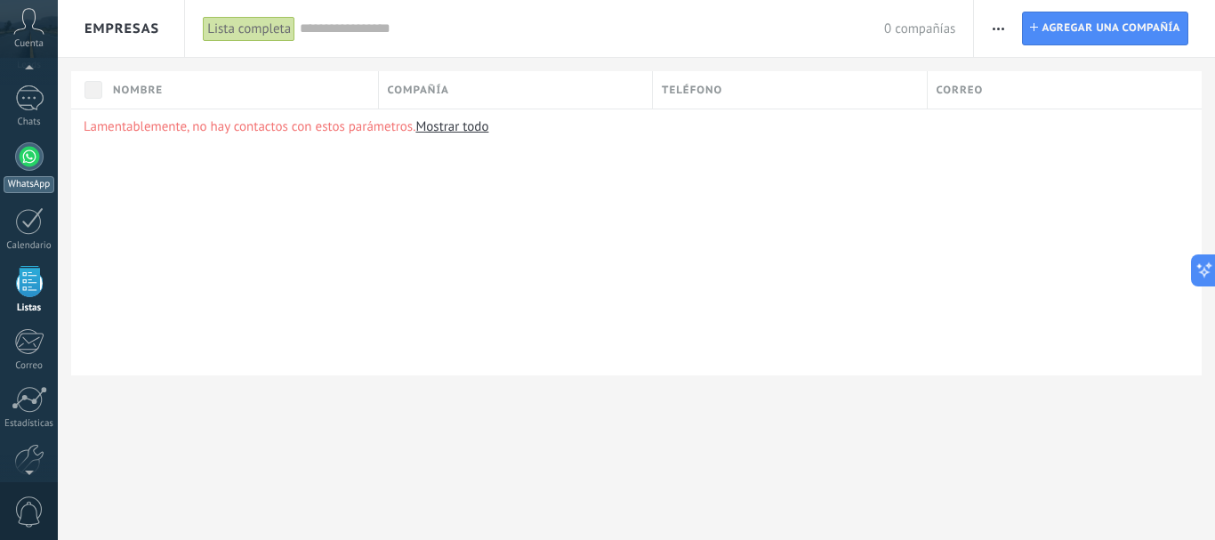
scroll to position [102, 0]
click at [38, 120] on link "Chats" at bounding box center [29, 114] width 58 height 43
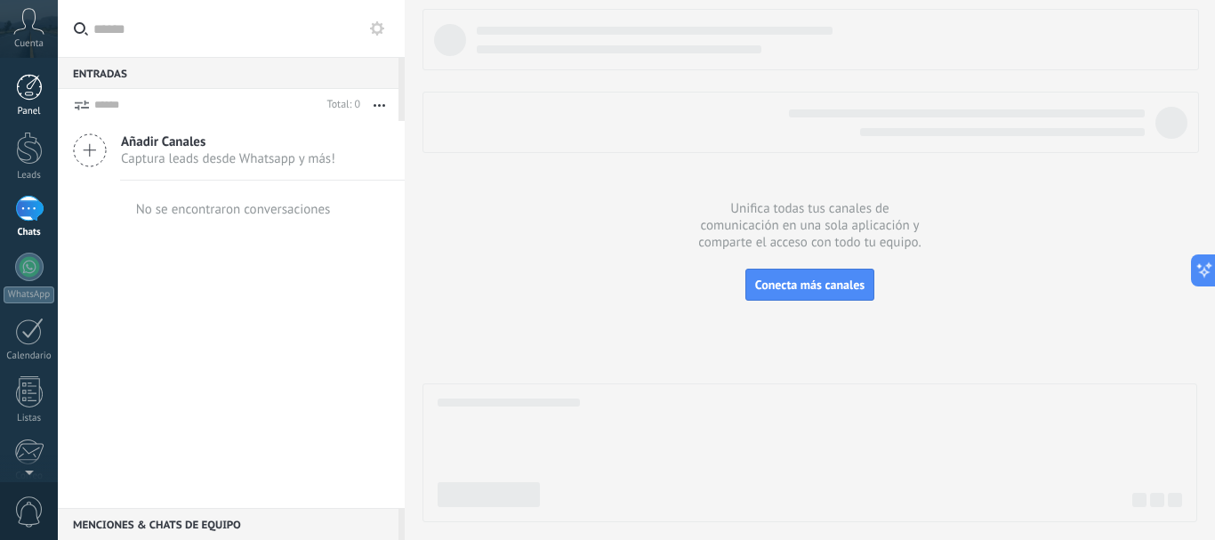
click at [36, 96] on div at bounding box center [29, 87] width 27 height 27
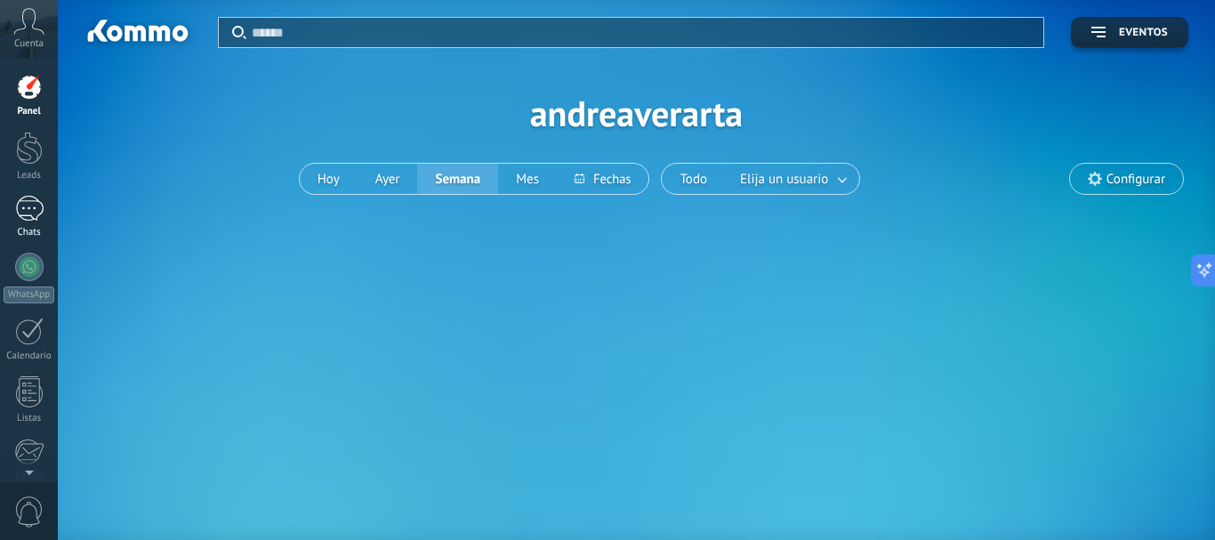
click at [22, 204] on div at bounding box center [29, 209] width 28 height 26
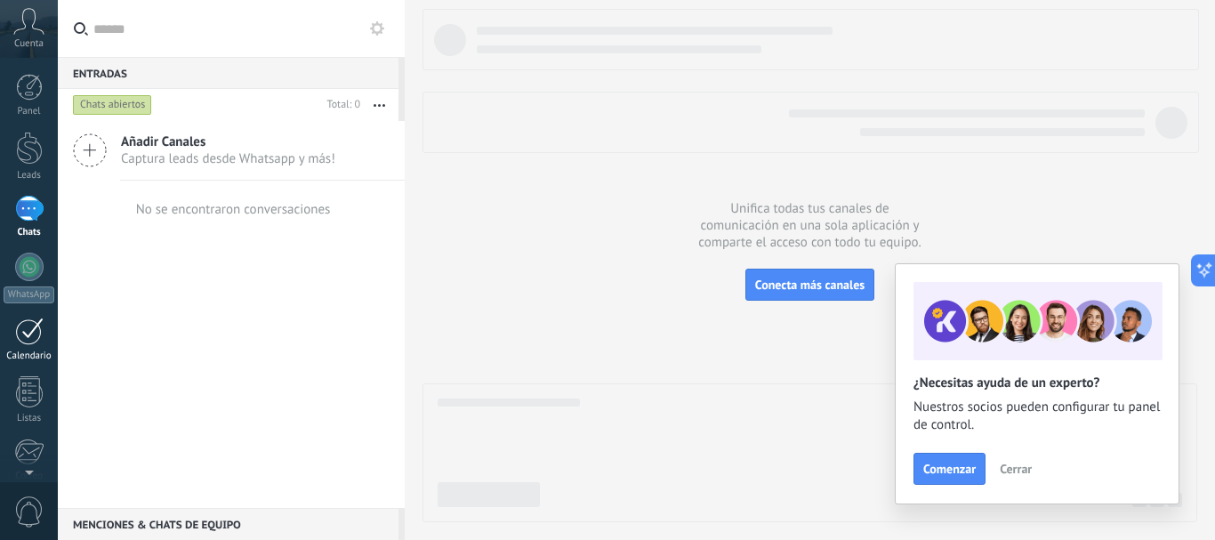
click at [27, 329] on div at bounding box center [29, 331] width 28 height 28
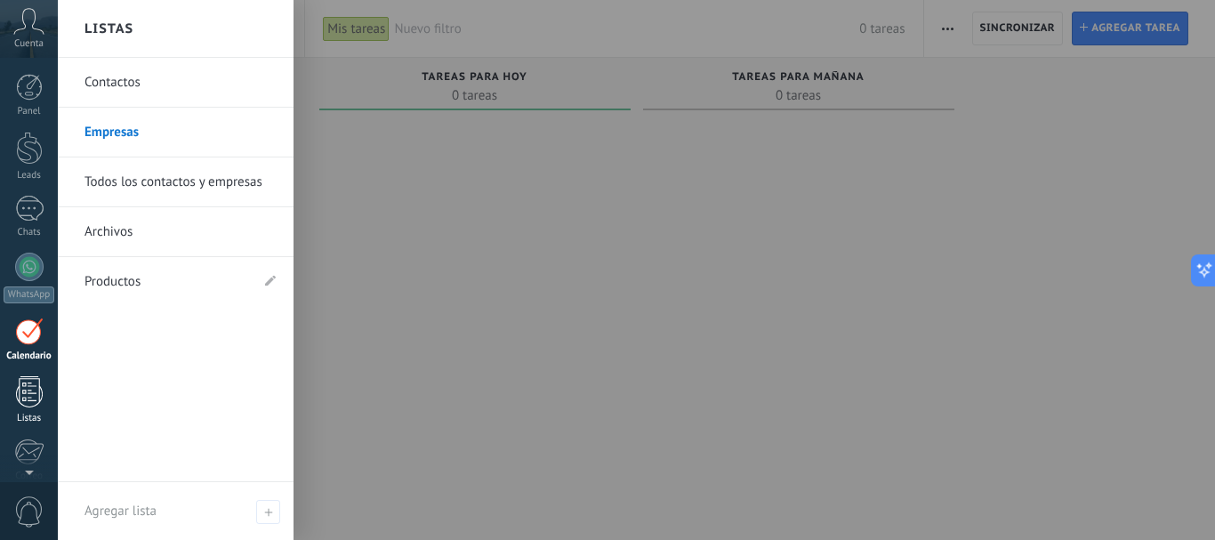
click at [41, 391] on div at bounding box center [29, 391] width 27 height 31
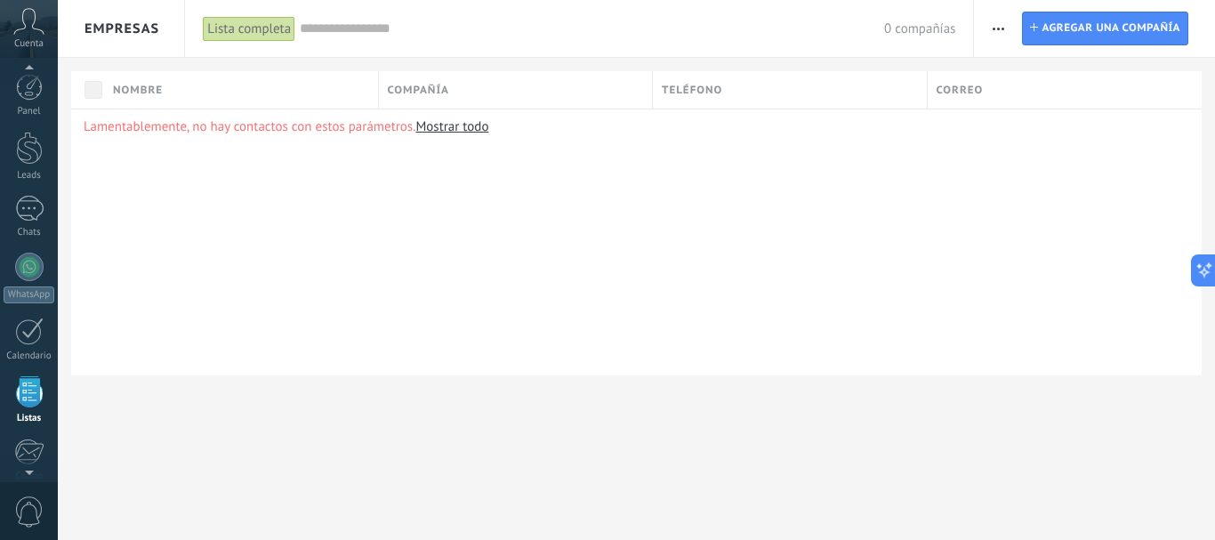
scroll to position [110, 0]
click at [999, 26] on span "button" at bounding box center [998, 29] width 12 height 34
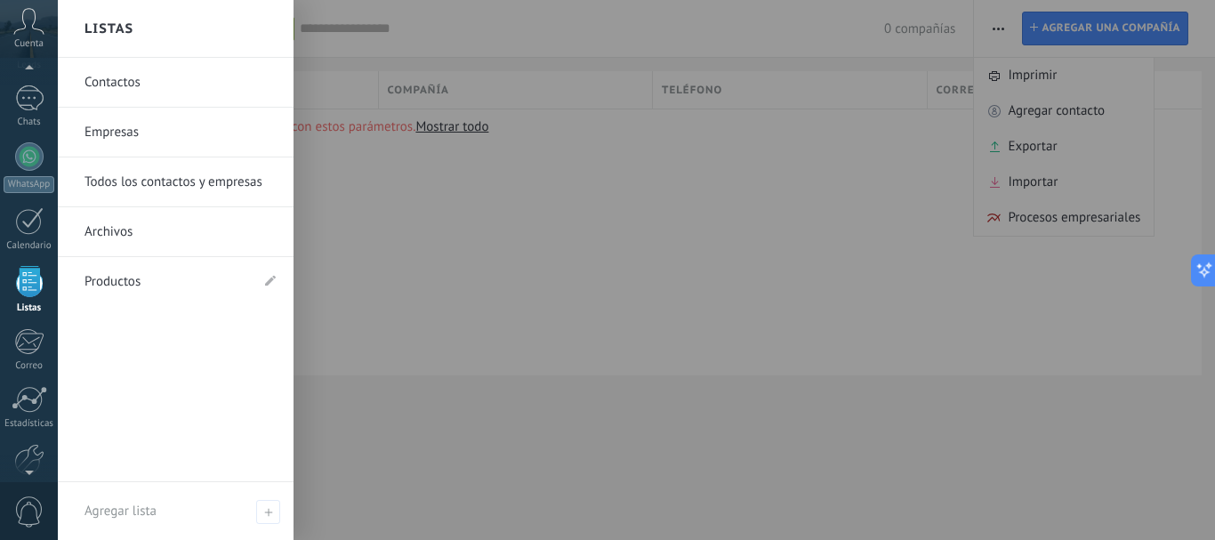
click at [133, 91] on link "Contactos" at bounding box center [179, 83] width 191 height 50
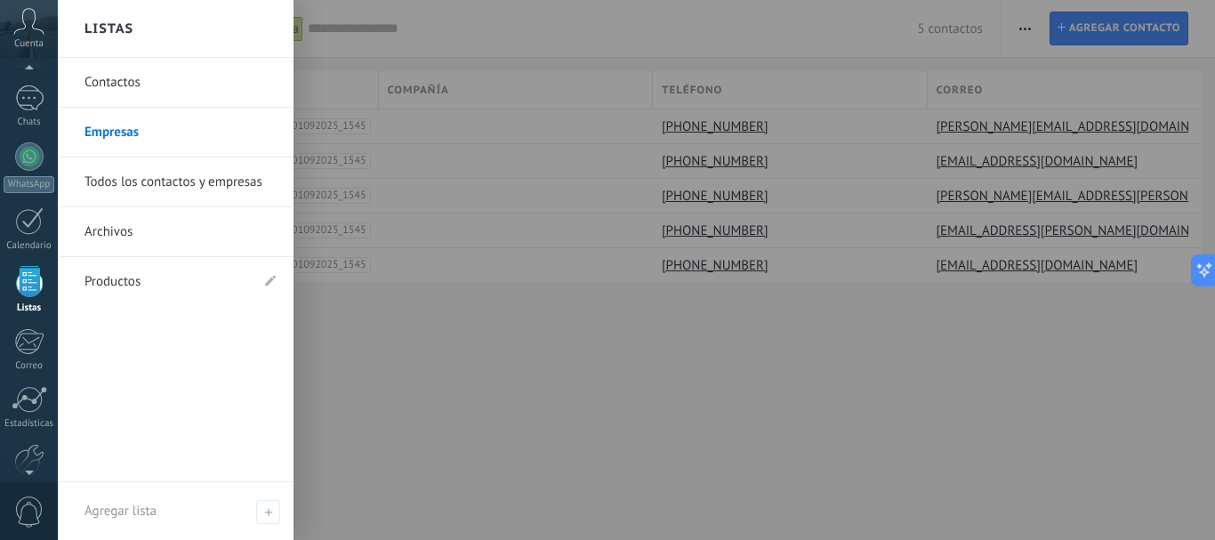
click at [158, 81] on link "Contactos" at bounding box center [179, 83] width 191 height 50
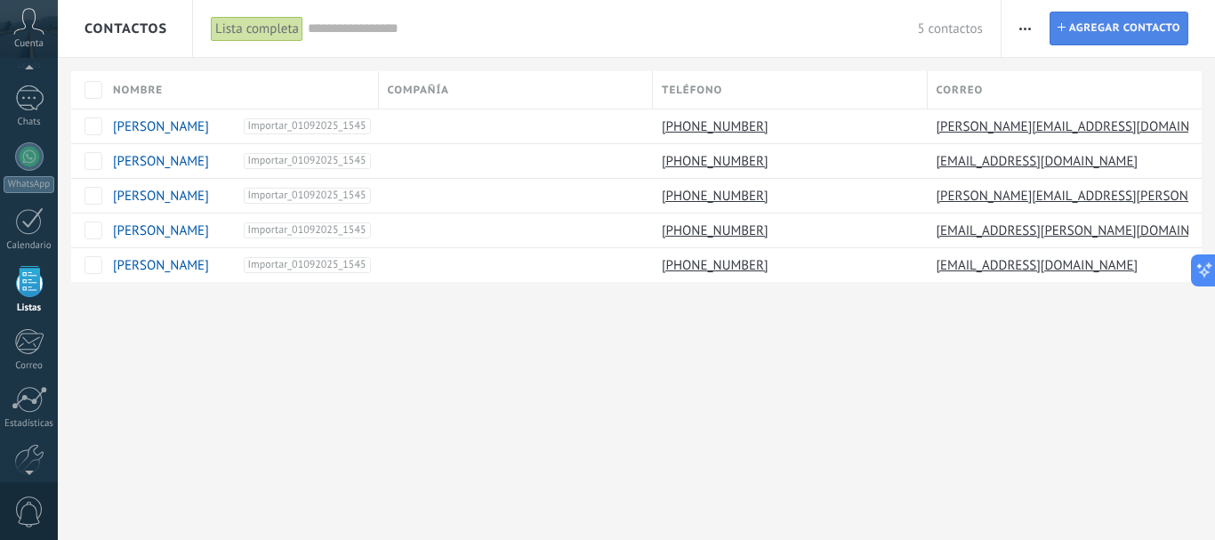
click at [1086, 30] on span "Agregar contacto" at bounding box center [1124, 28] width 111 height 32
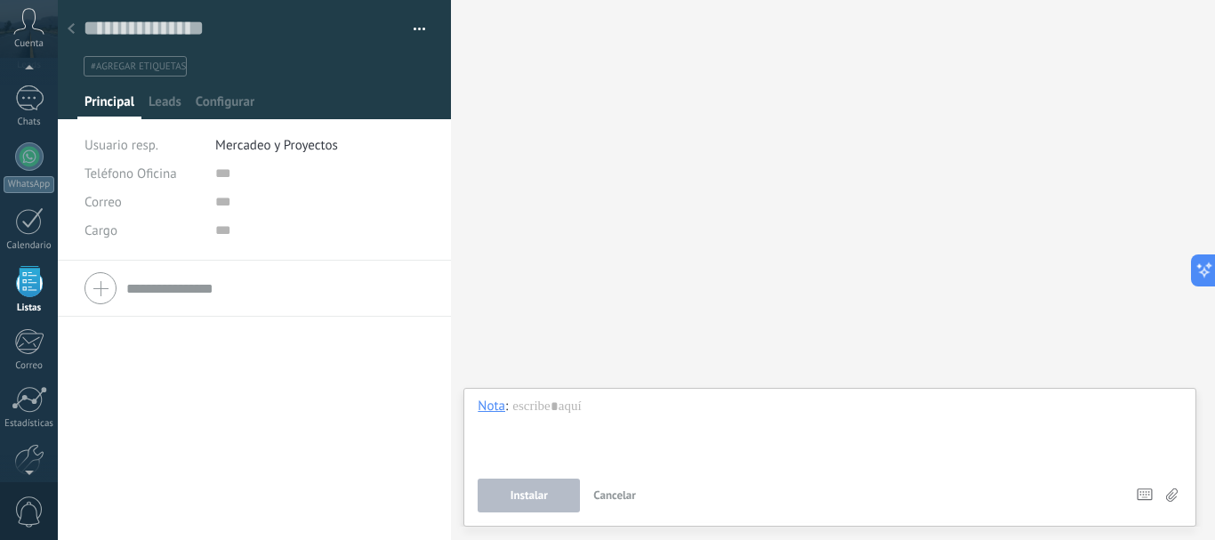
click at [410, 24] on button "button" at bounding box center [413, 29] width 26 height 27
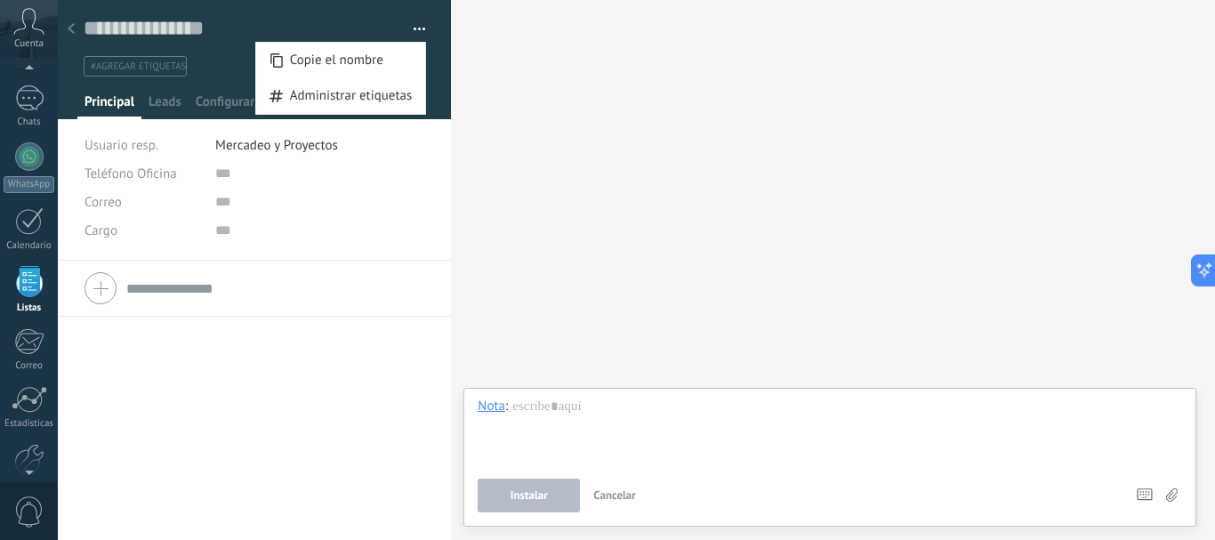
click at [562, 106] on div "Buscar Carga más Participantes:" at bounding box center [833, 270] width 764 height 540
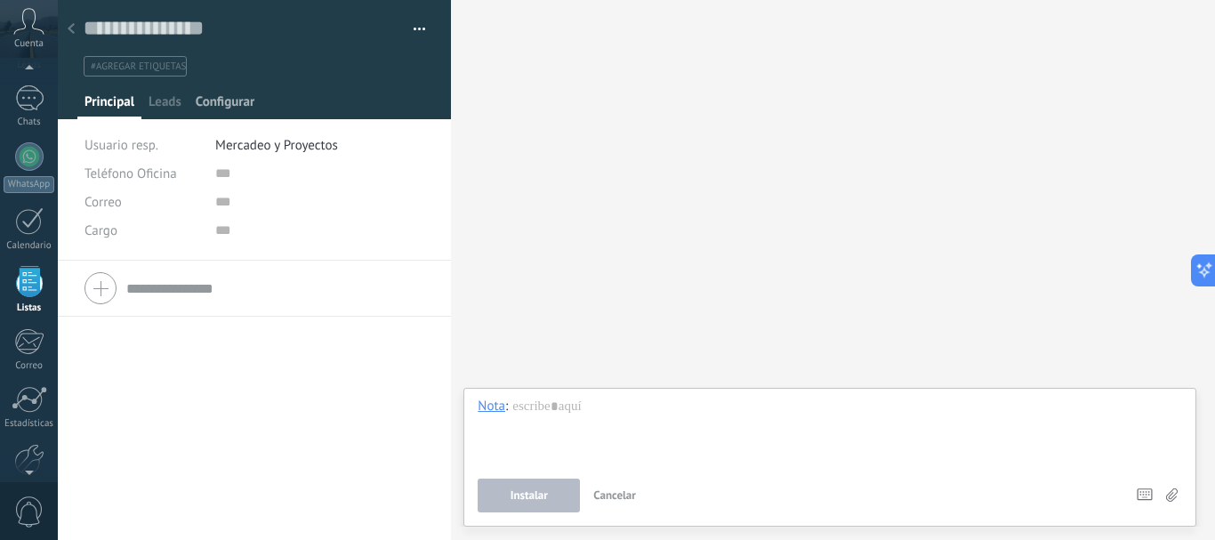
click at [242, 93] on span "Configurar" at bounding box center [225, 106] width 59 height 26
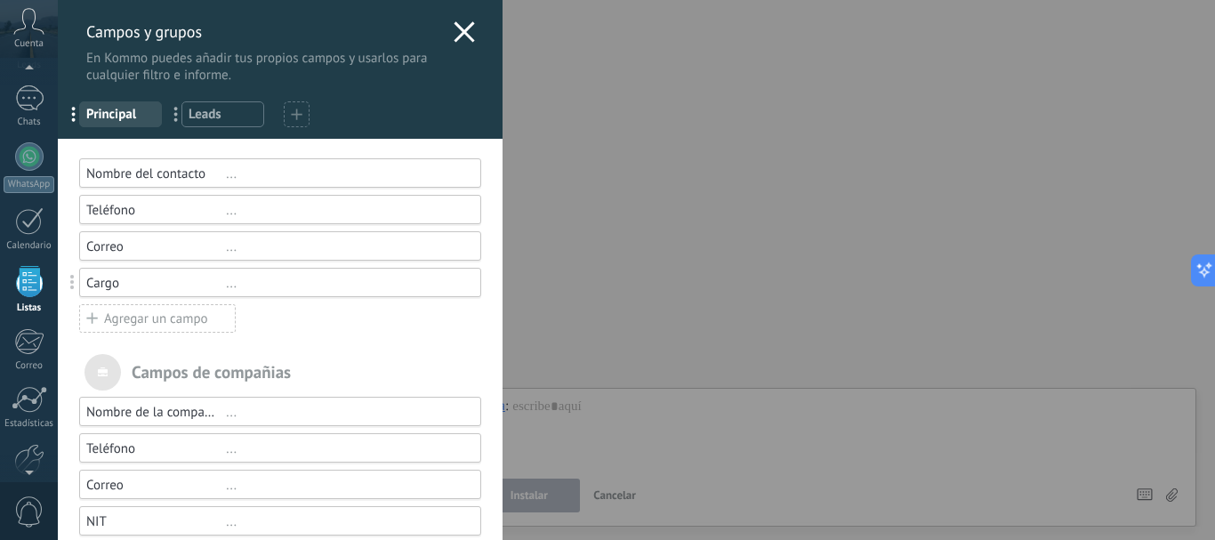
click at [453, 28] on icon at bounding box center [463, 31] width 21 height 21
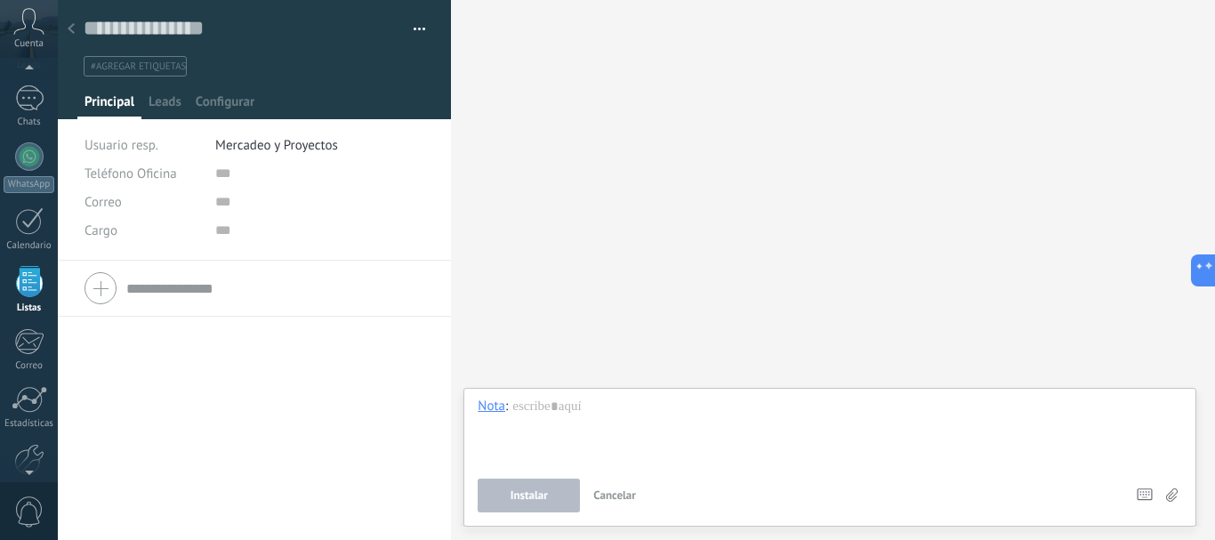
click at [72, 29] on icon at bounding box center [71, 28] width 7 height 11
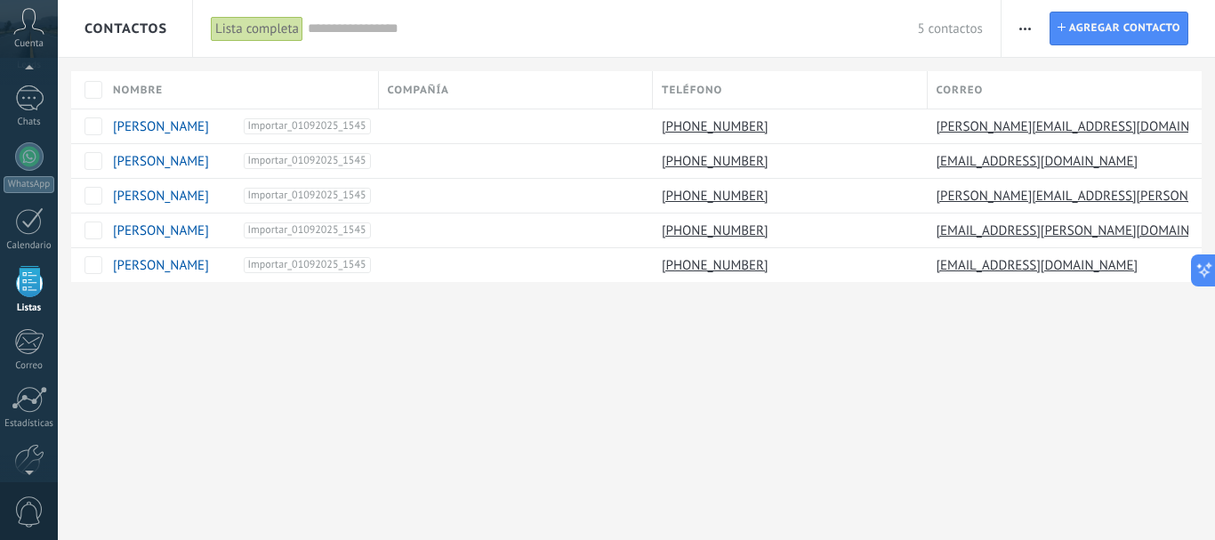
scroll to position [108, 0]
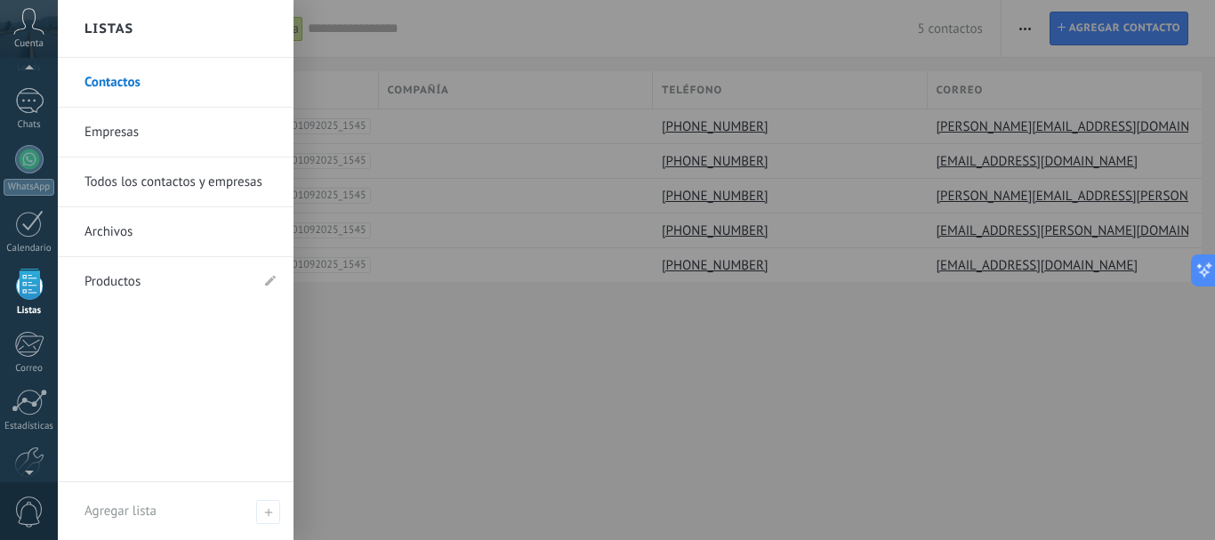
click at [113, 132] on link "Empresas" at bounding box center [179, 133] width 191 height 50
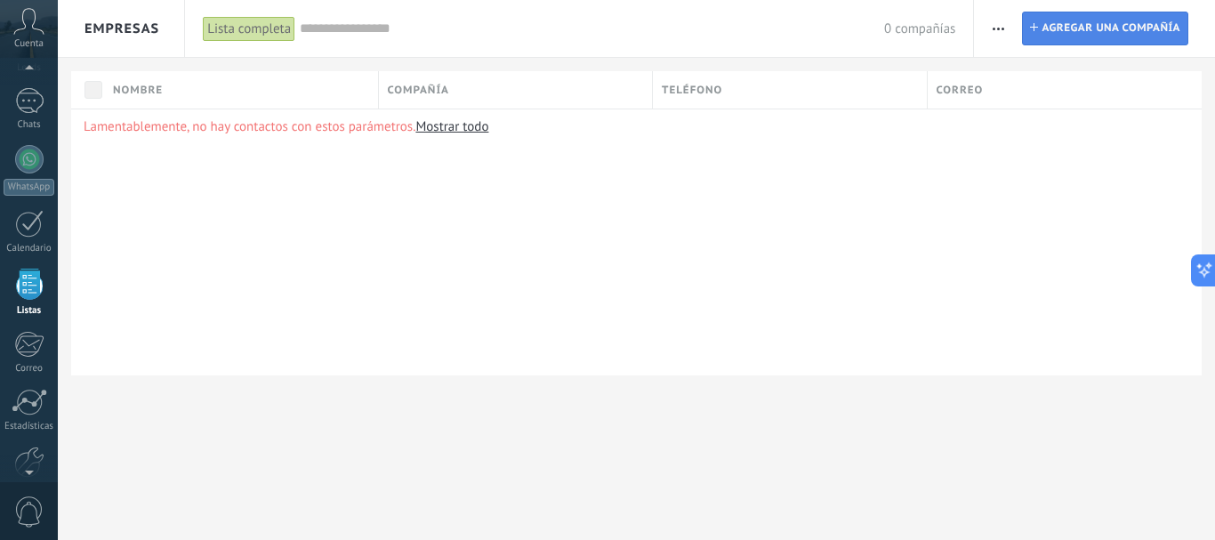
click at [1057, 30] on span "Agregar una compañía" at bounding box center [1110, 28] width 139 height 32
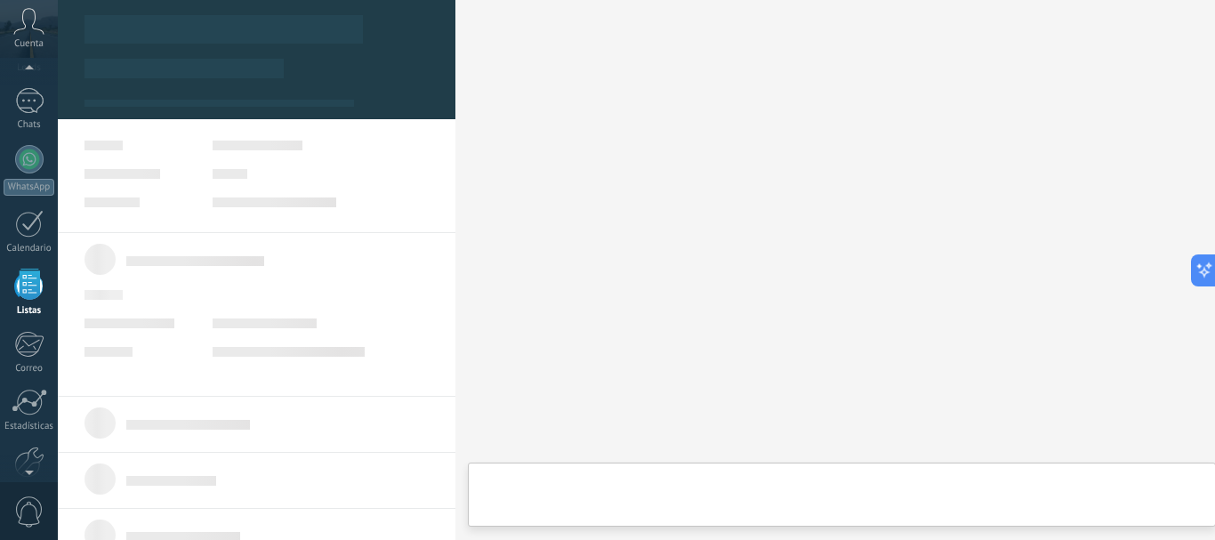
type textarea "***"
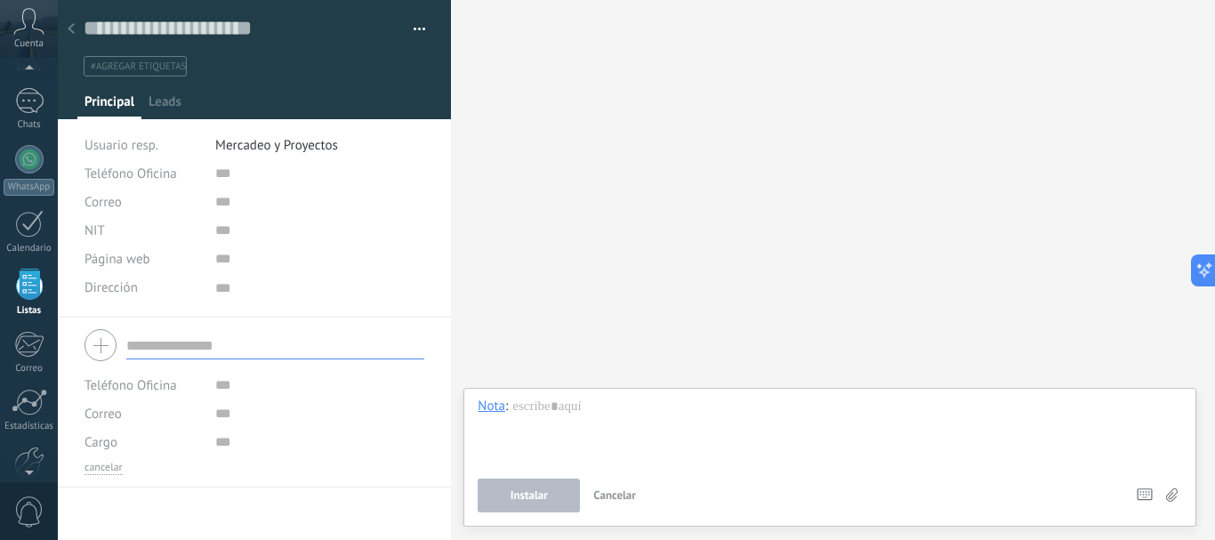
scroll to position [18, 0]
click at [411, 30] on button "button" at bounding box center [413, 29] width 26 height 27
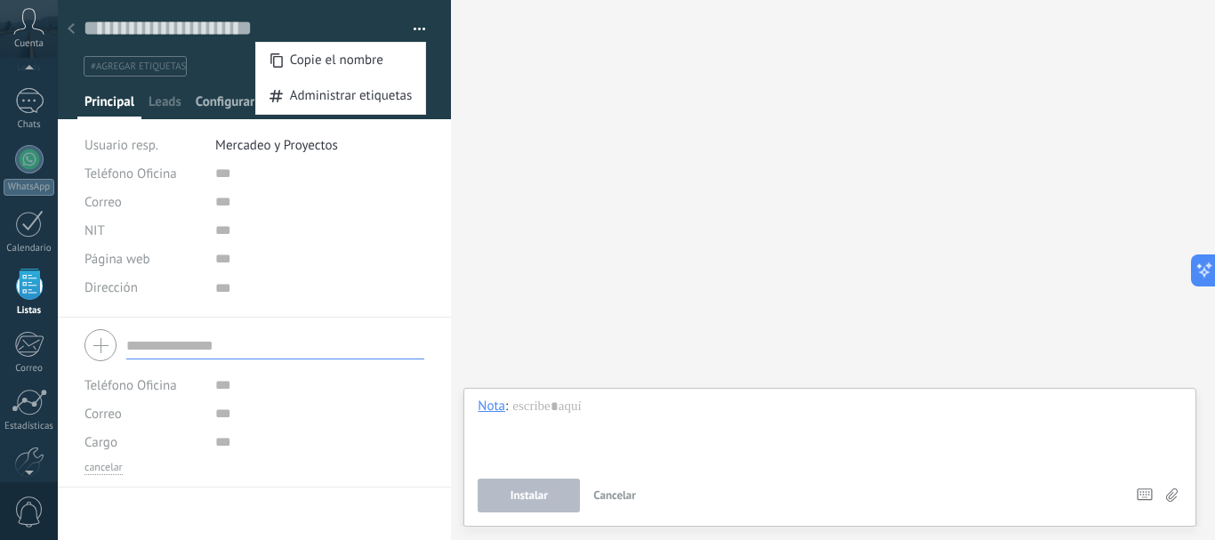
click at [193, 94] on div "Configurar" at bounding box center [224, 106] width 73 height 26
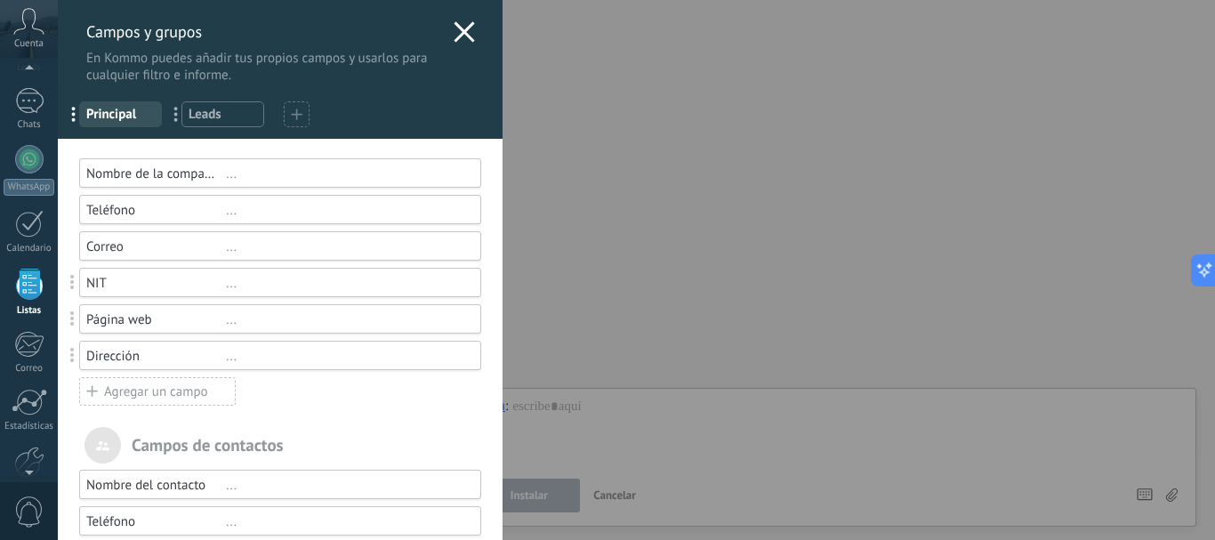
click at [179, 389] on div "Agregar un campo" at bounding box center [157, 391] width 156 height 28
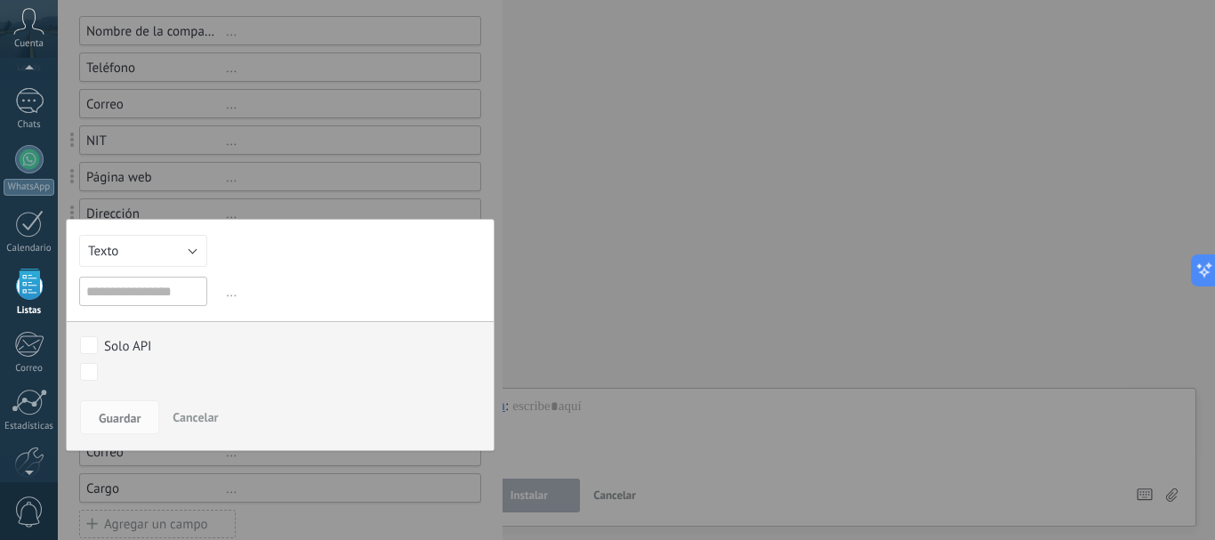
scroll to position [172, 0]
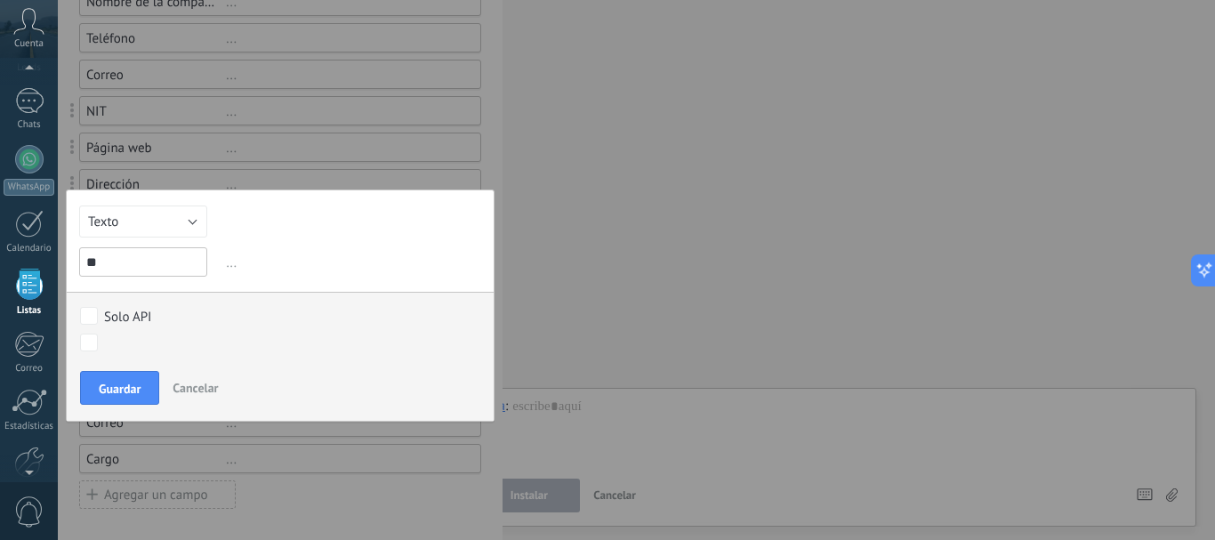
type input "*"
type input "******"
click at [182, 229] on button "Texto" at bounding box center [143, 221] width 128 height 32
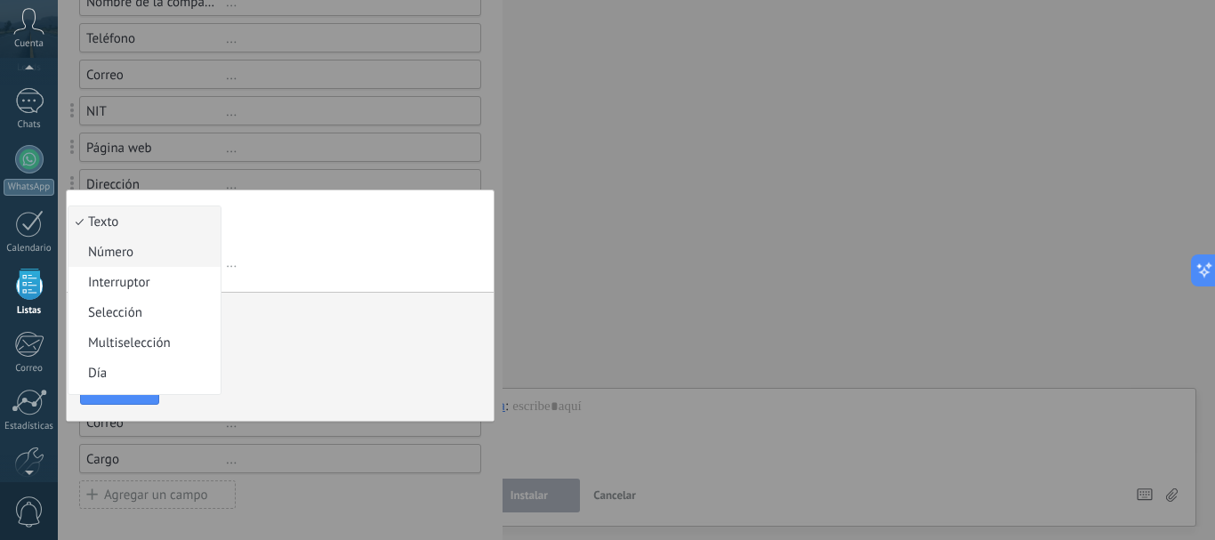
scroll to position [89, 0]
click at [184, 229] on span "Selección" at bounding box center [141, 223] width 147 height 17
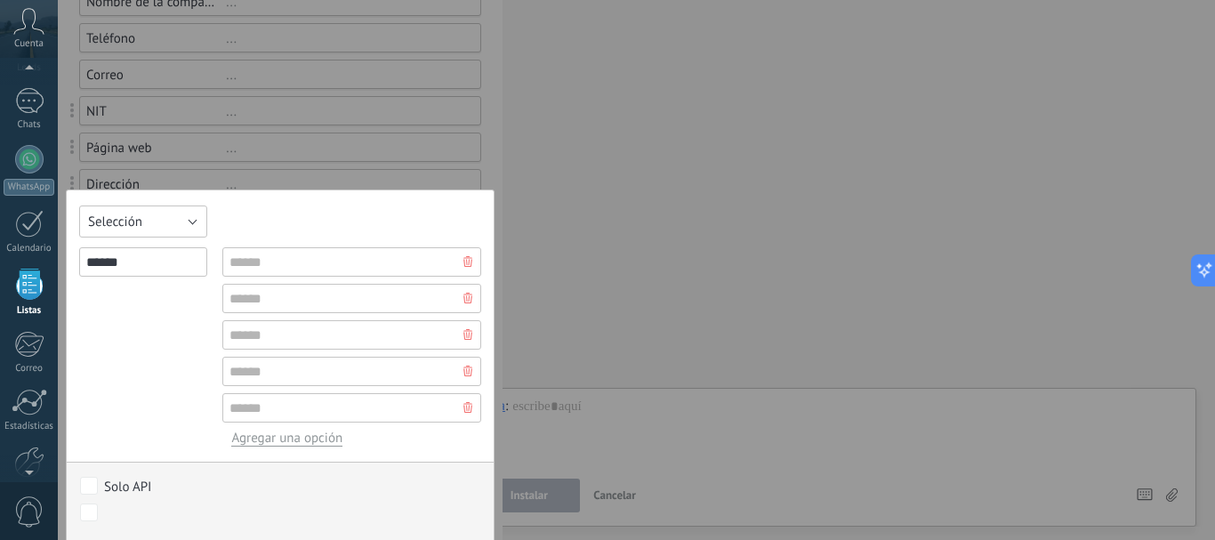
scroll to position [223, 0]
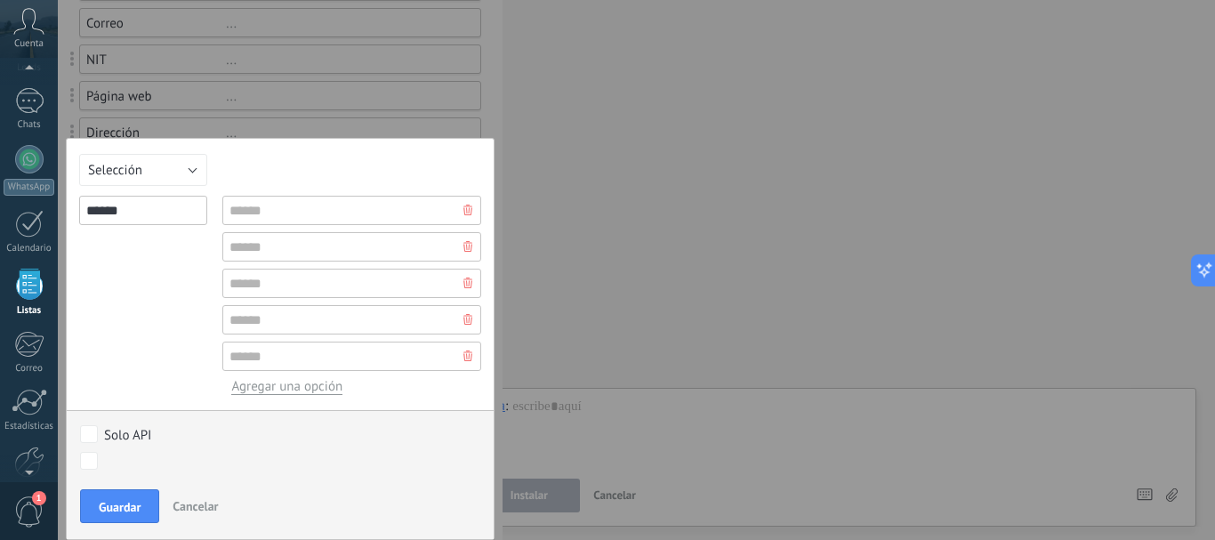
click at [735, 192] on div "[PERSON_NAME] y grupos En Kommo puedes añadir tus propios [PERSON_NAME] y usarl…" at bounding box center [636, 270] width 1157 height 540
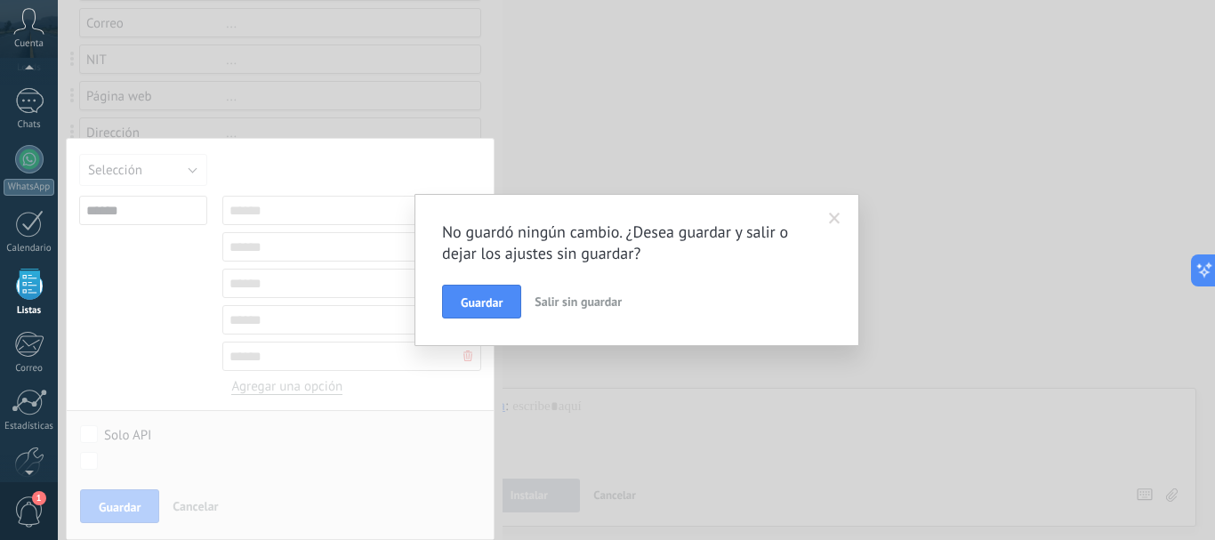
click at [564, 294] on span "Salir sin guardar" at bounding box center [577, 301] width 87 height 16
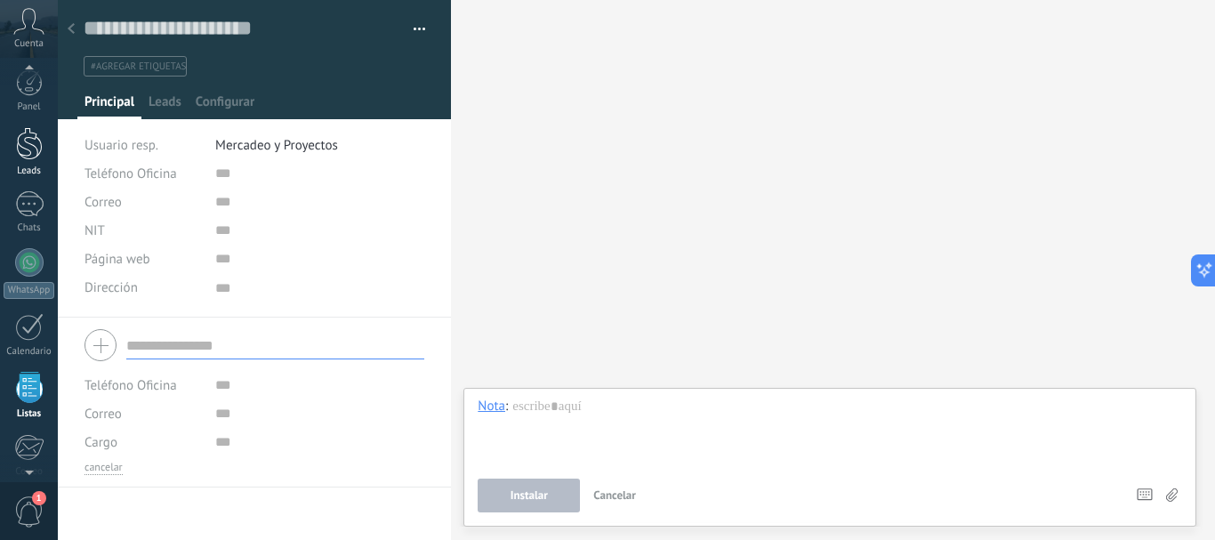
scroll to position [0, 0]
click at [23, 381] on div at bounding box center [29, 391] width 27 height 31
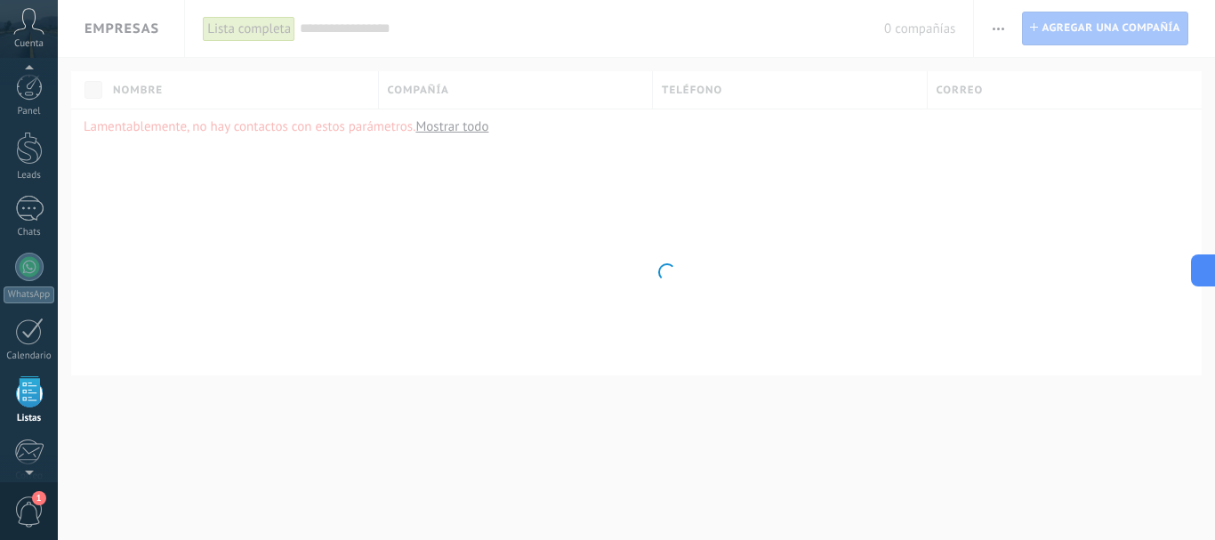
scroll to position [110, 0]
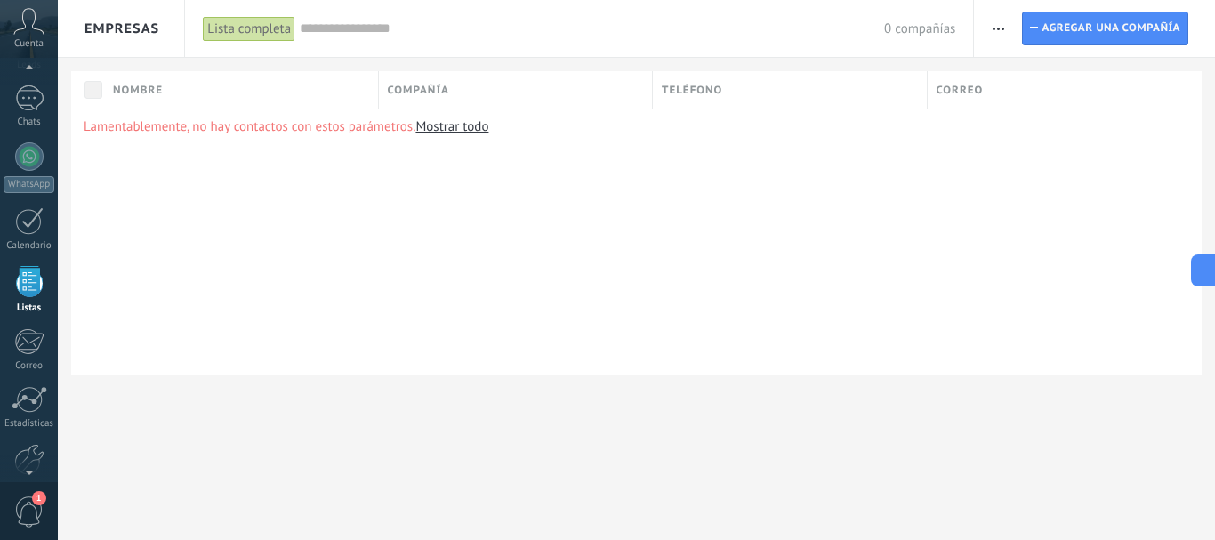
click at [29, 287] on div at bounding box center [29, 281] width 27 height 31
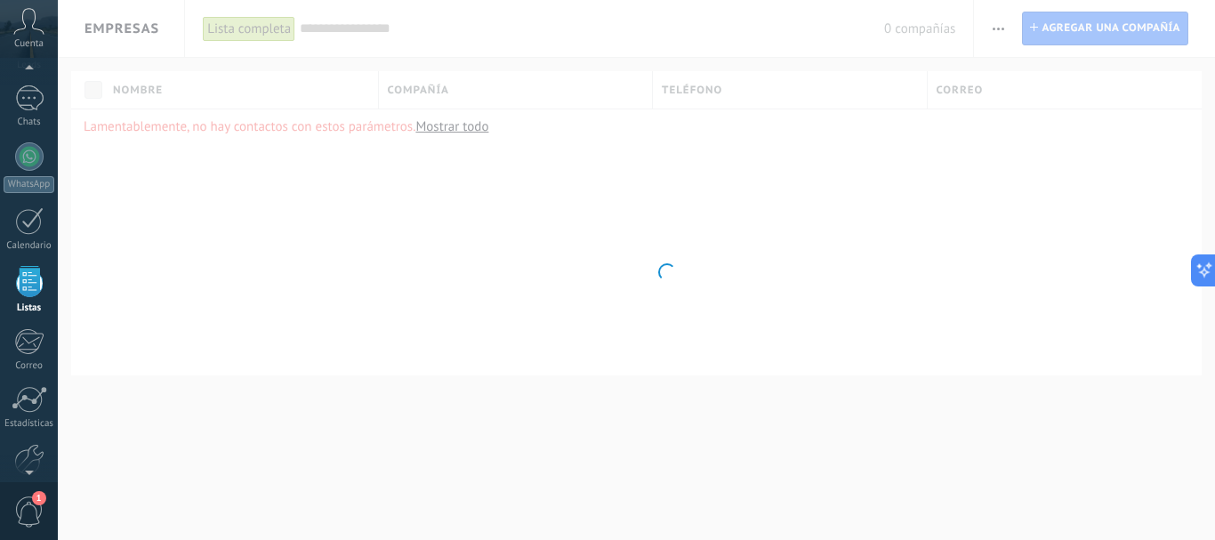
click at [29, 287] on div at bounding box center [29, 281] width 27 height 31
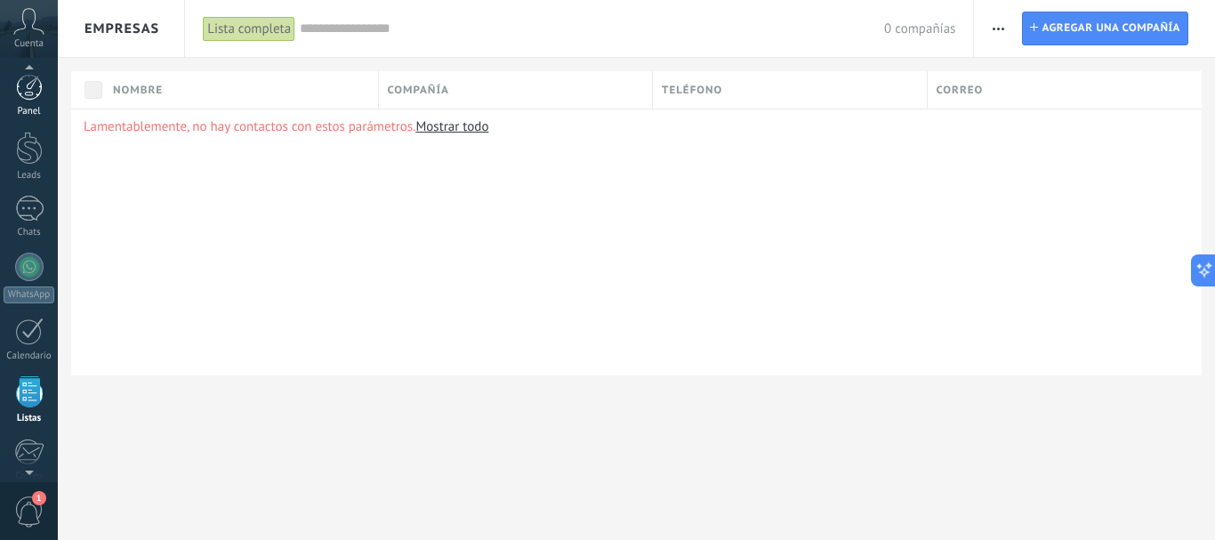
scroll to position [110, 0]
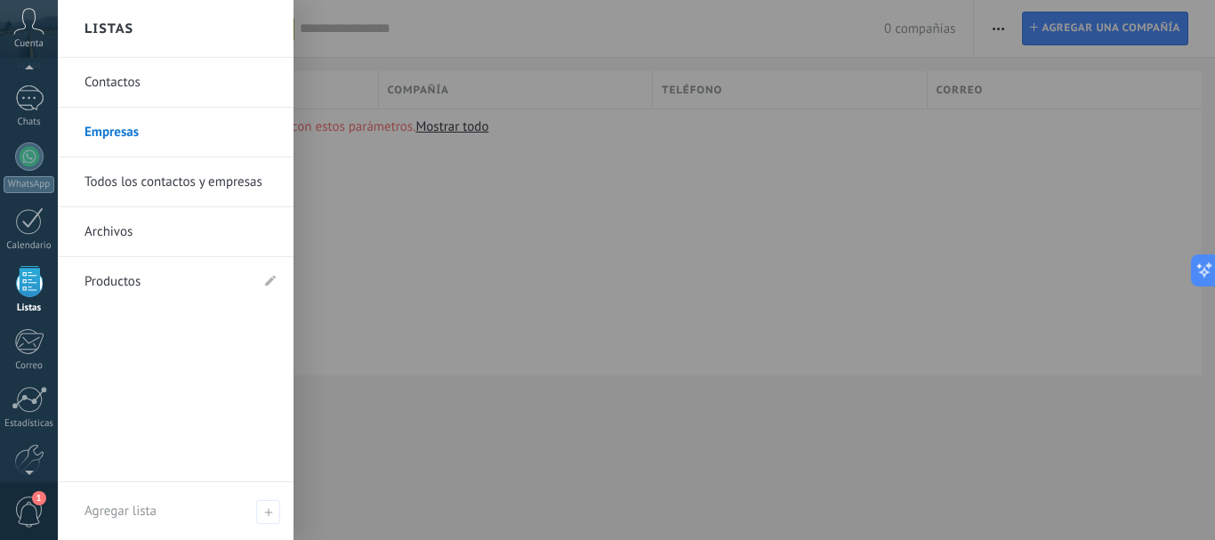
click at [22, 279] on div at bounding box center [29, 281] width 27 height 31
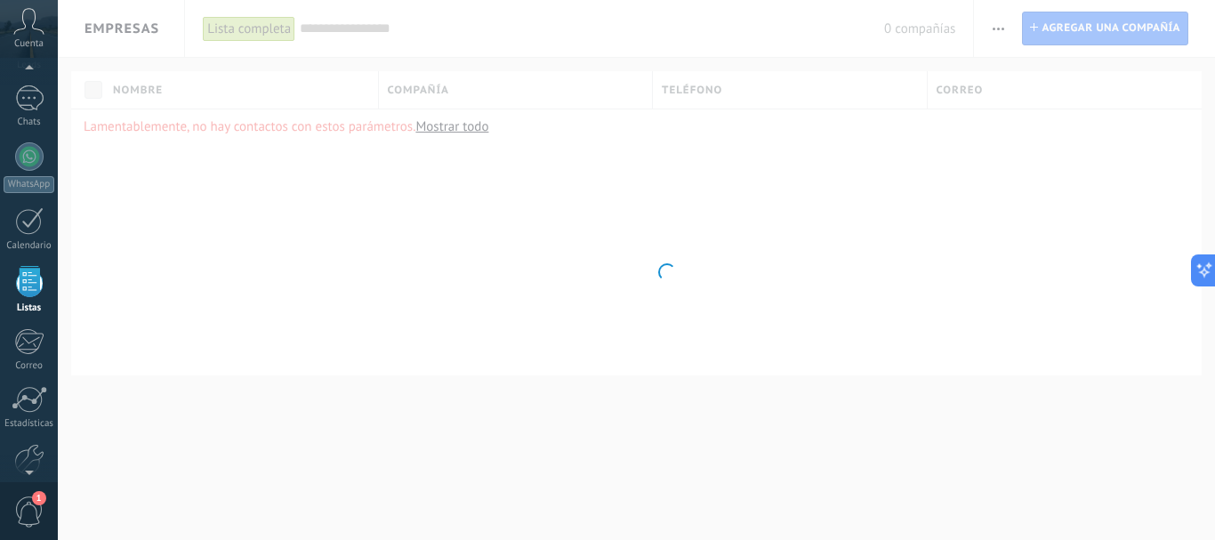
click at [22, 279] on div at bounding box center [29, 281] width 27 height 31
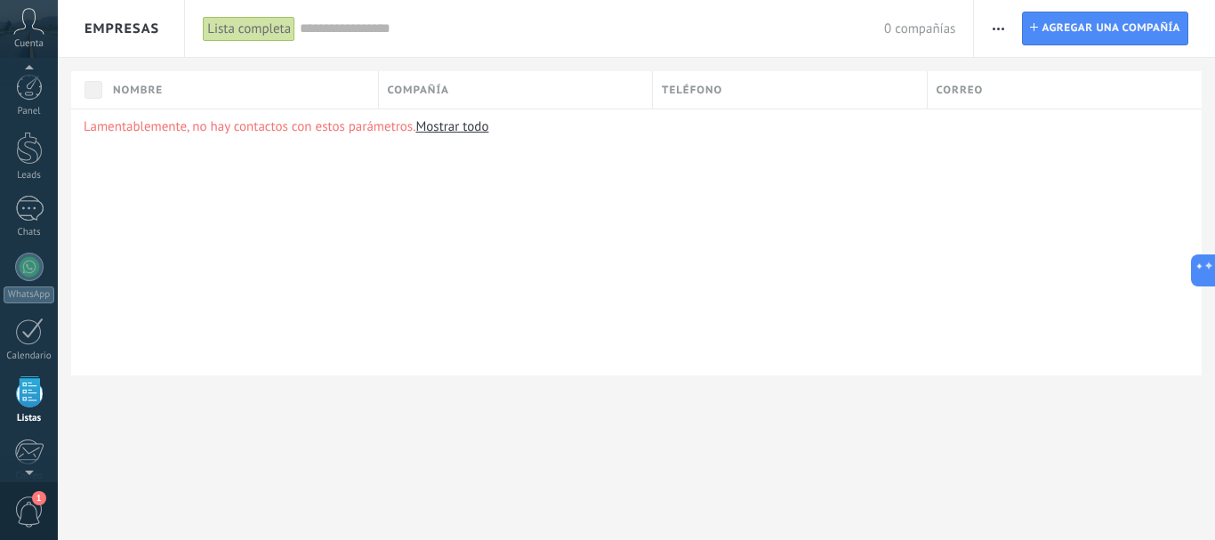
scroll to position [110, 0]
